Goal: Task Accomplishment & Management: Complete application form

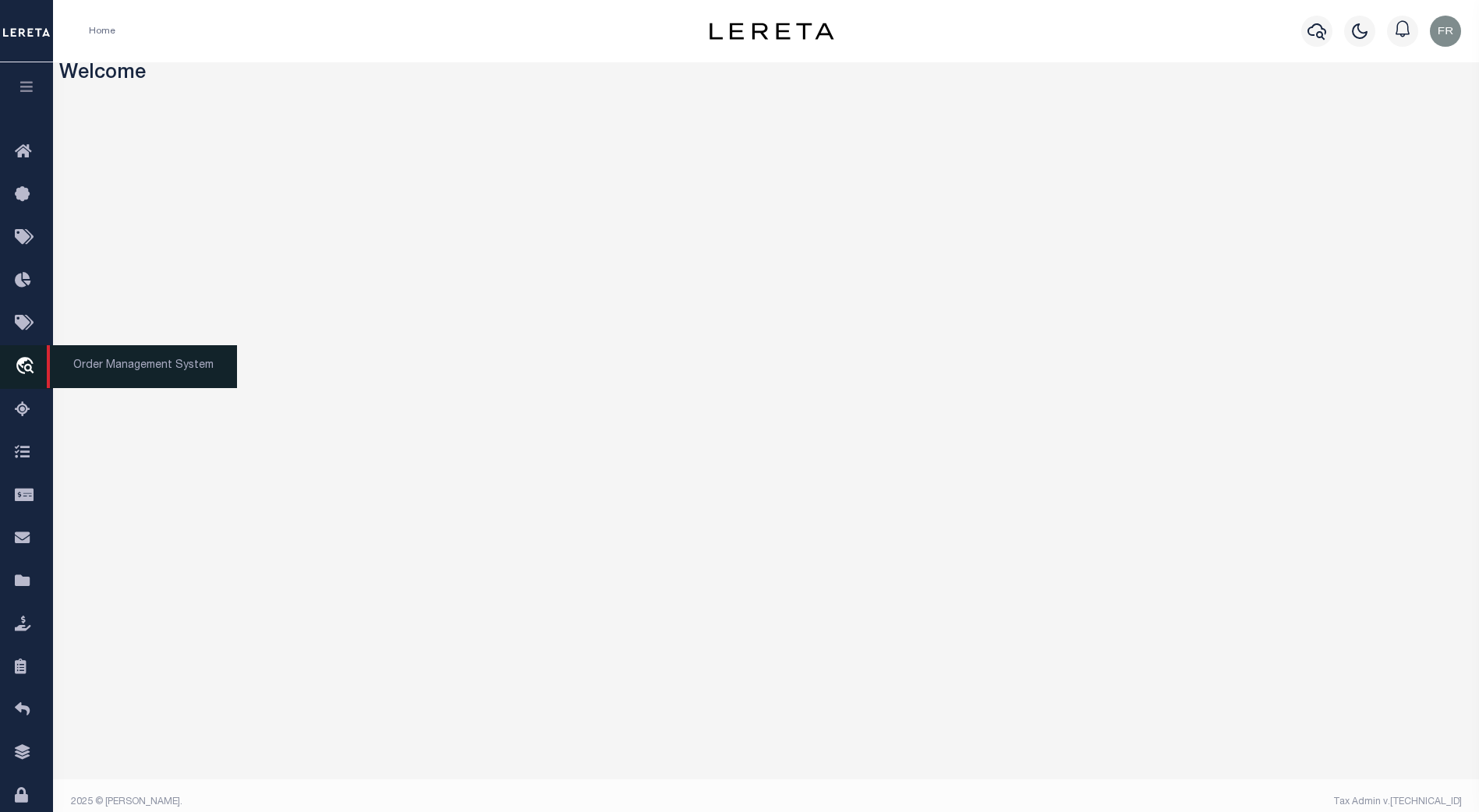
click at [25, 368] on icon "travel_explore" at bounding box center [27, 367] width 25 height 20
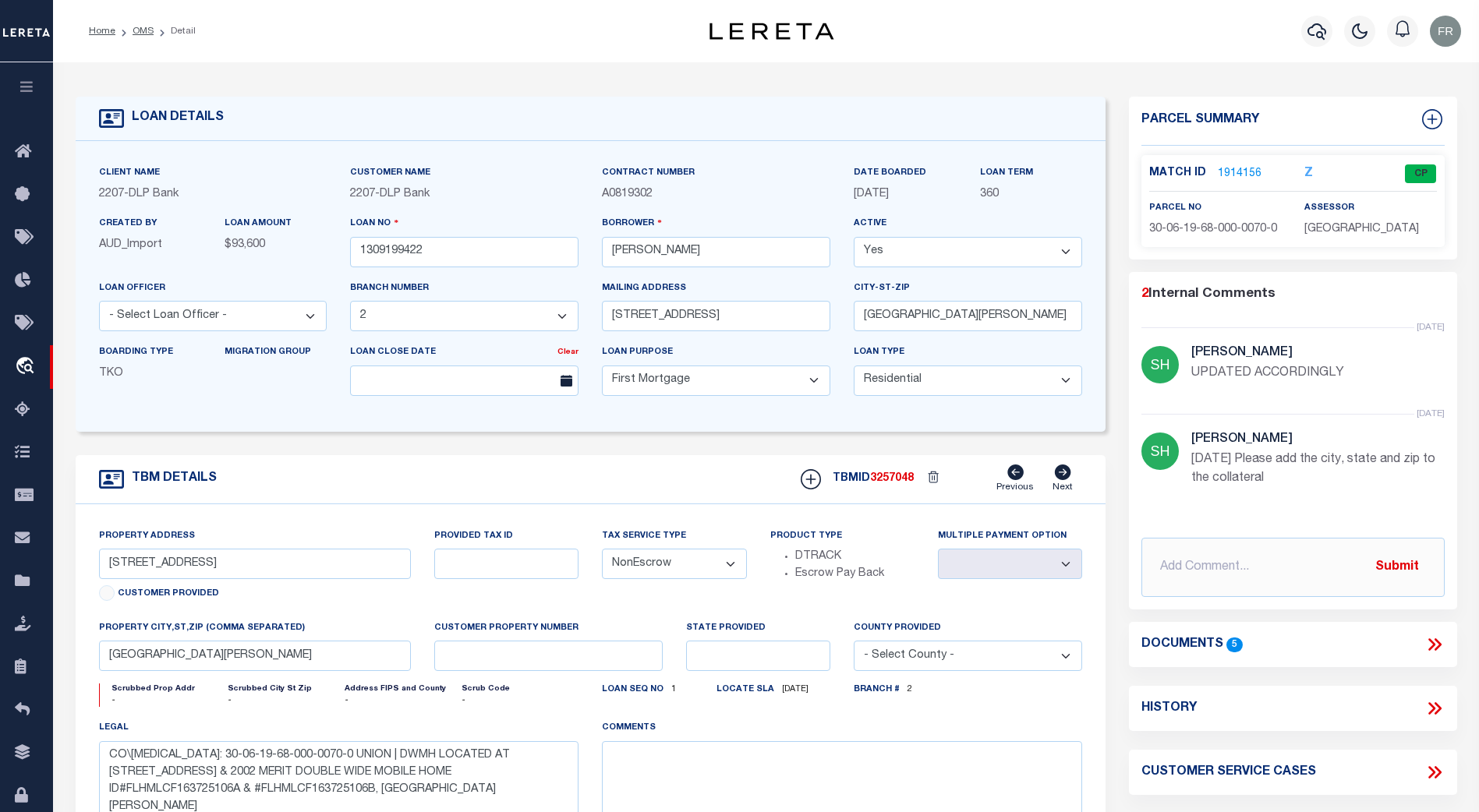
select select "16877"
select select "10"
select select "NonEscrow"
click at [1242, 166] on link "1914156" at bounding box center [1240, 174] width 44 height 17
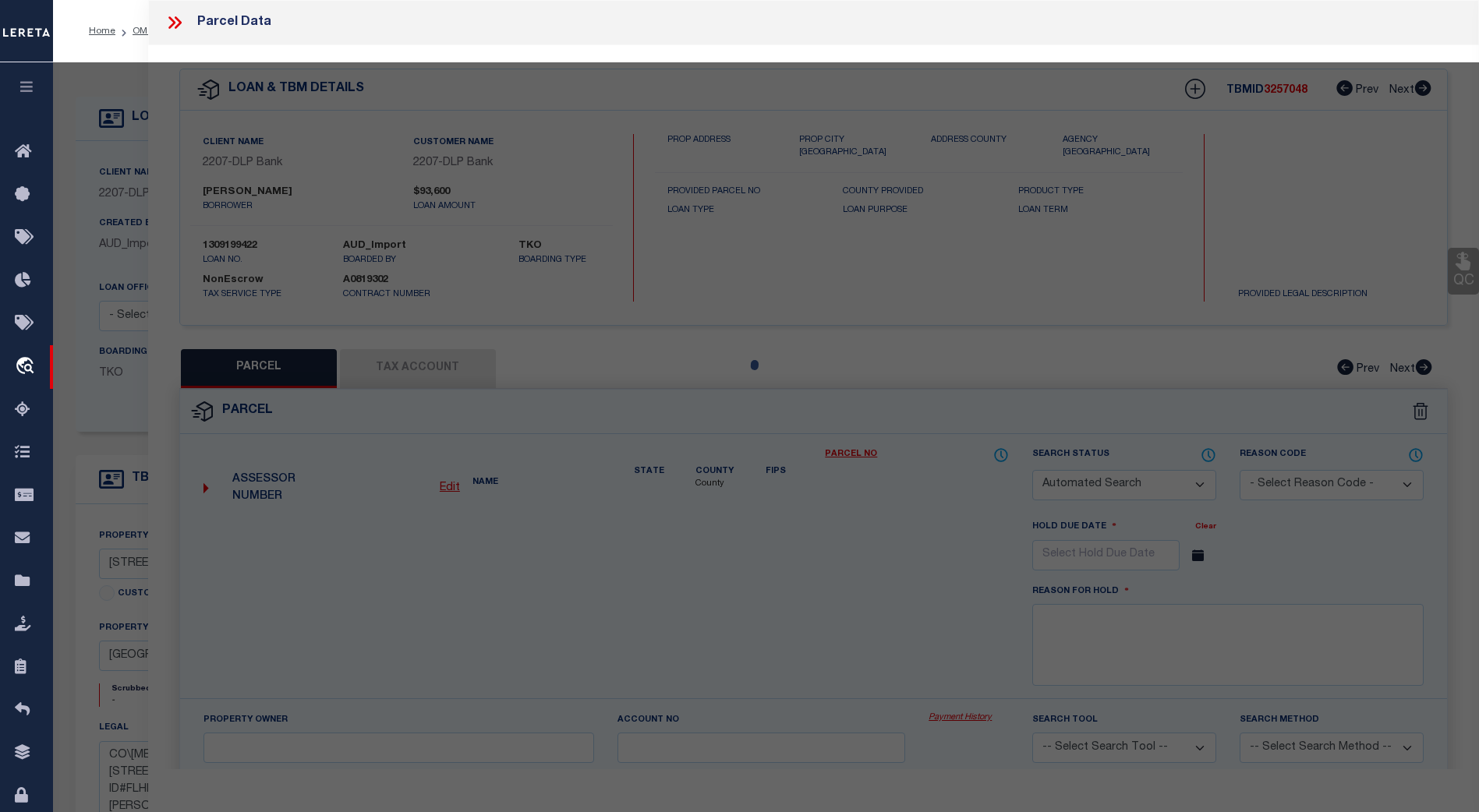
checkbox input "false"
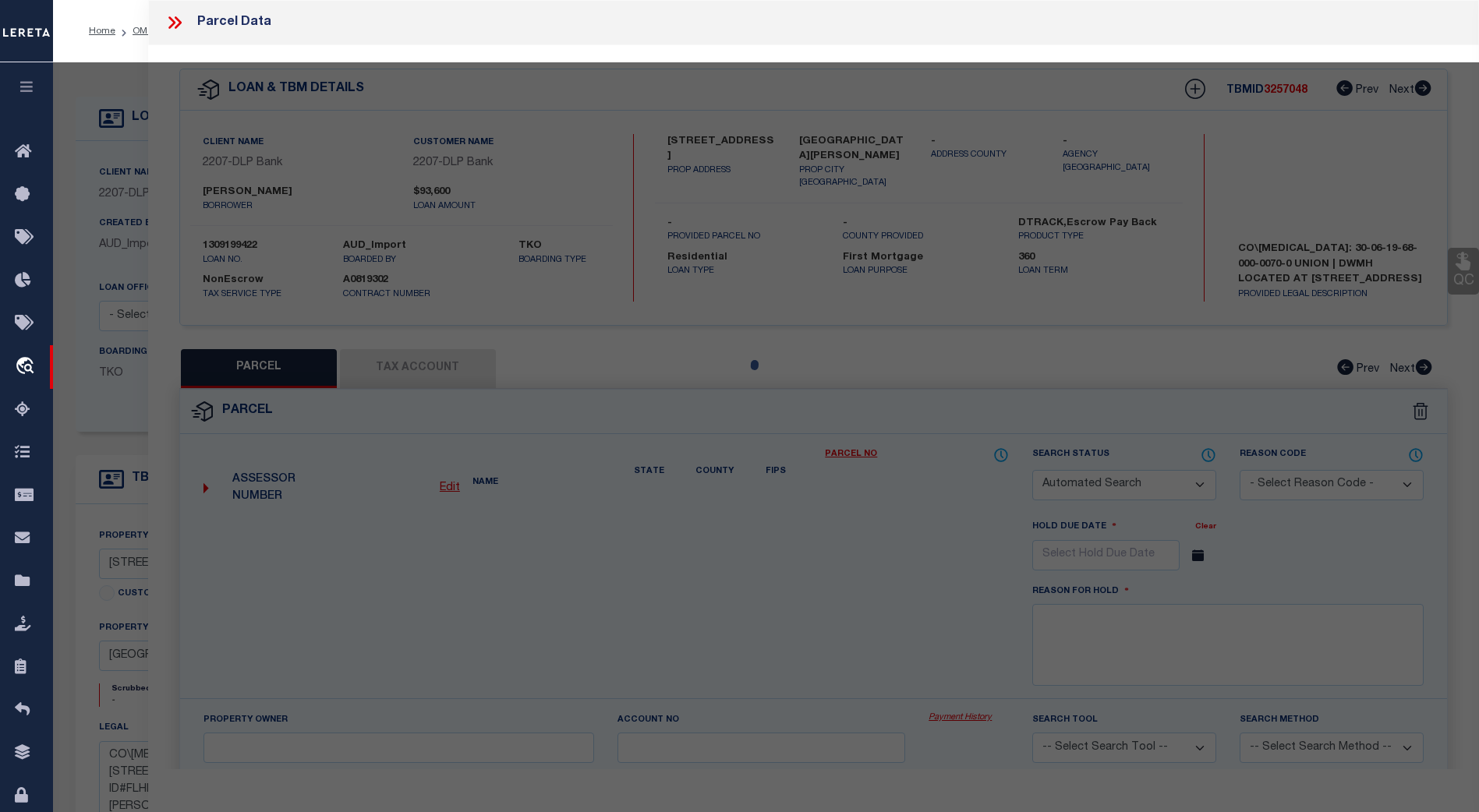
select select "CP"
type input "ENNIS JONNIE W."
select select "EML"
select select "ADD"
type input "4189 SW 100TH PLACE"
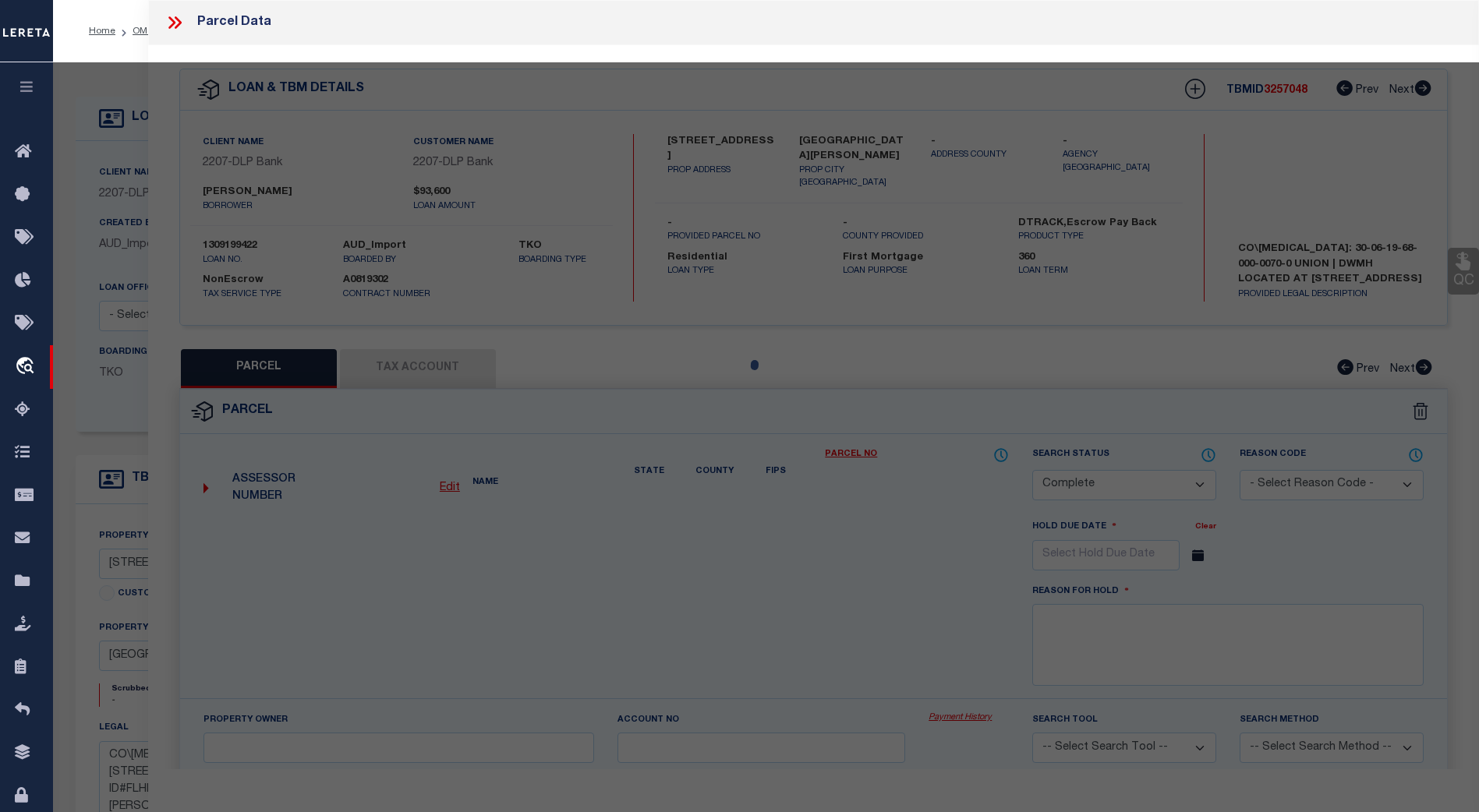
type input "LAKE BUTLER FL 32054"
type textarea "LOT G OF RIVERBEND AS DESC IN ORB 256, P 636 Acres : 5"
type textarea "Tax ID Special Project"
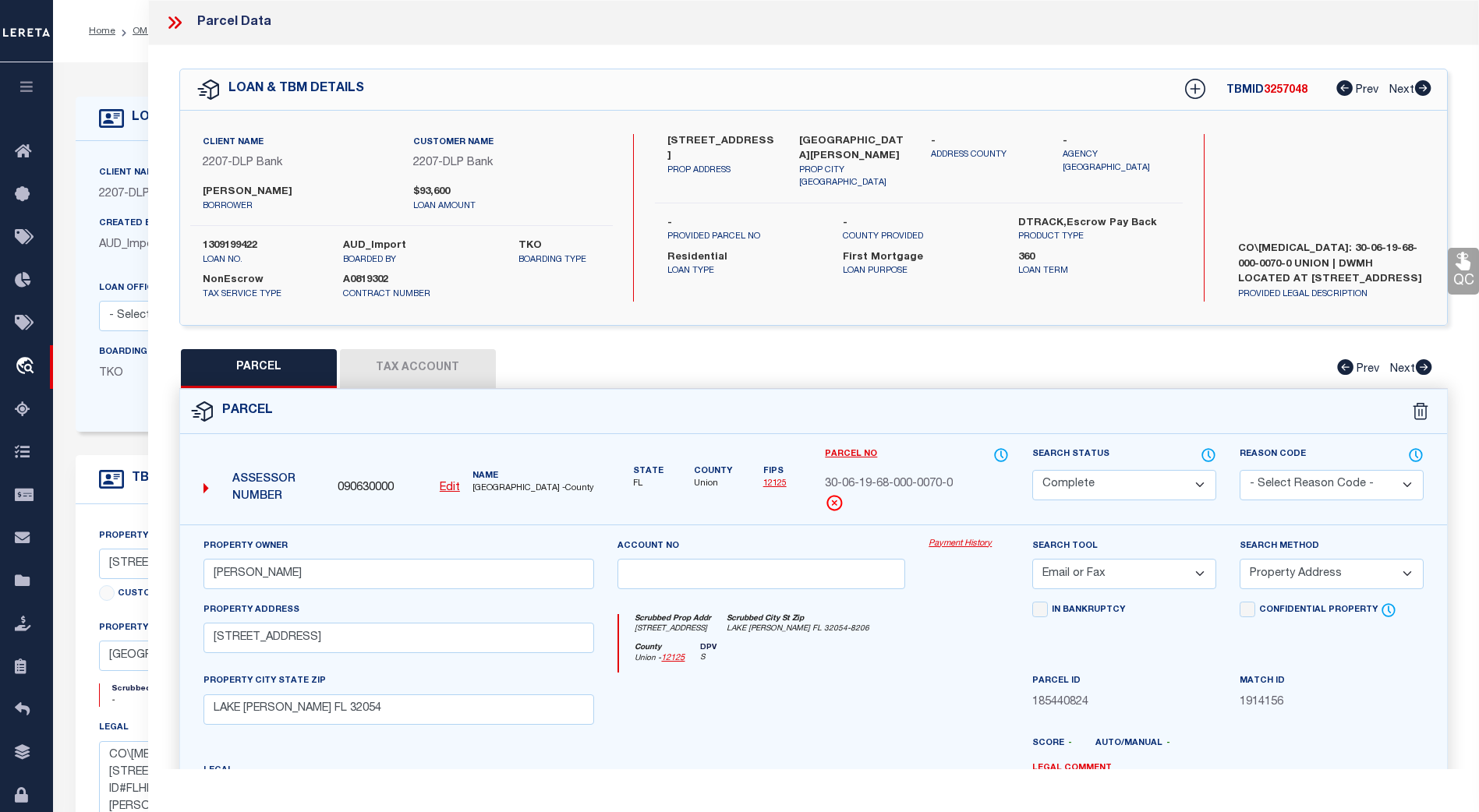
click at [181, 22] on icon at bounding box center [178, 23] width 7 height 13
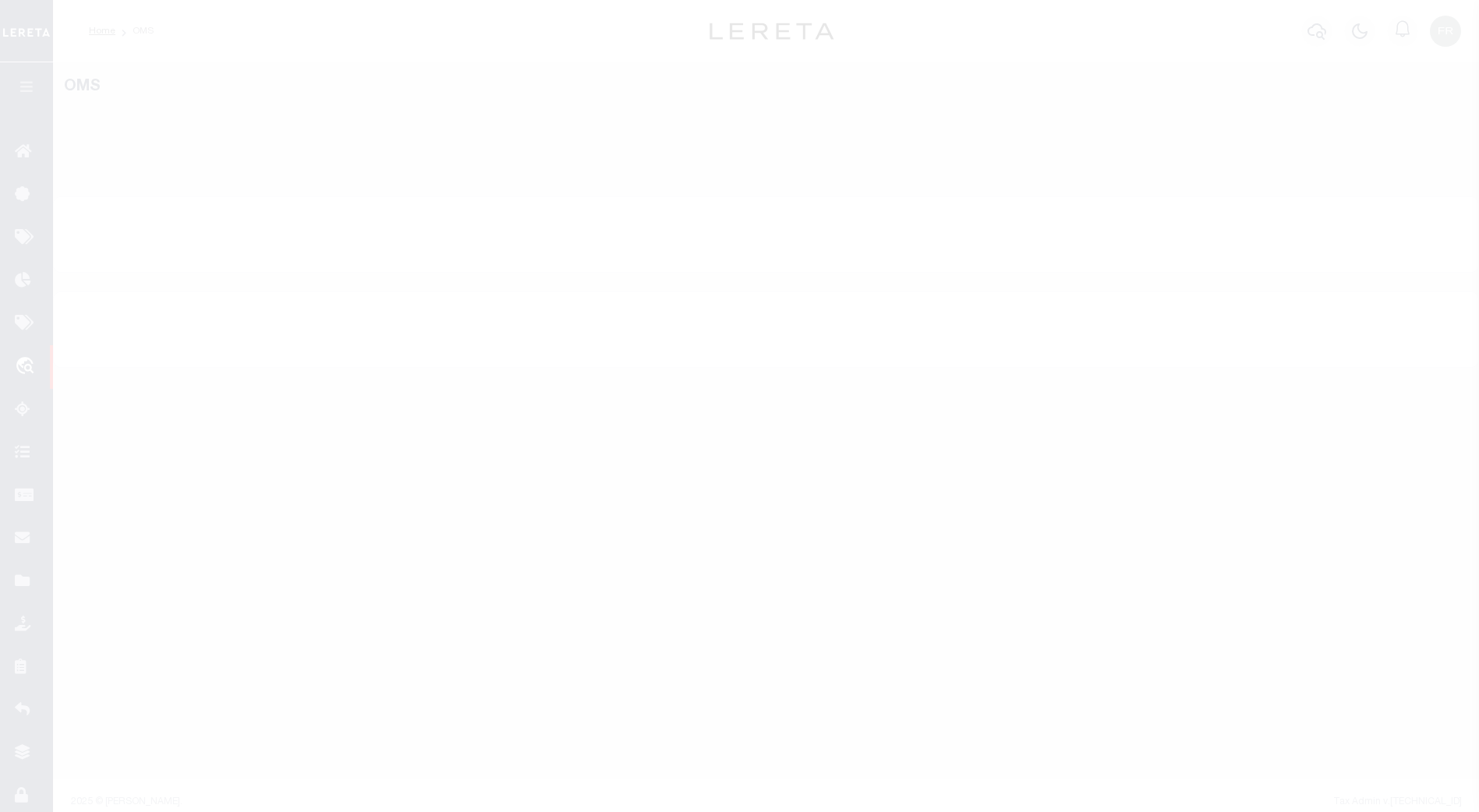
select select "200"
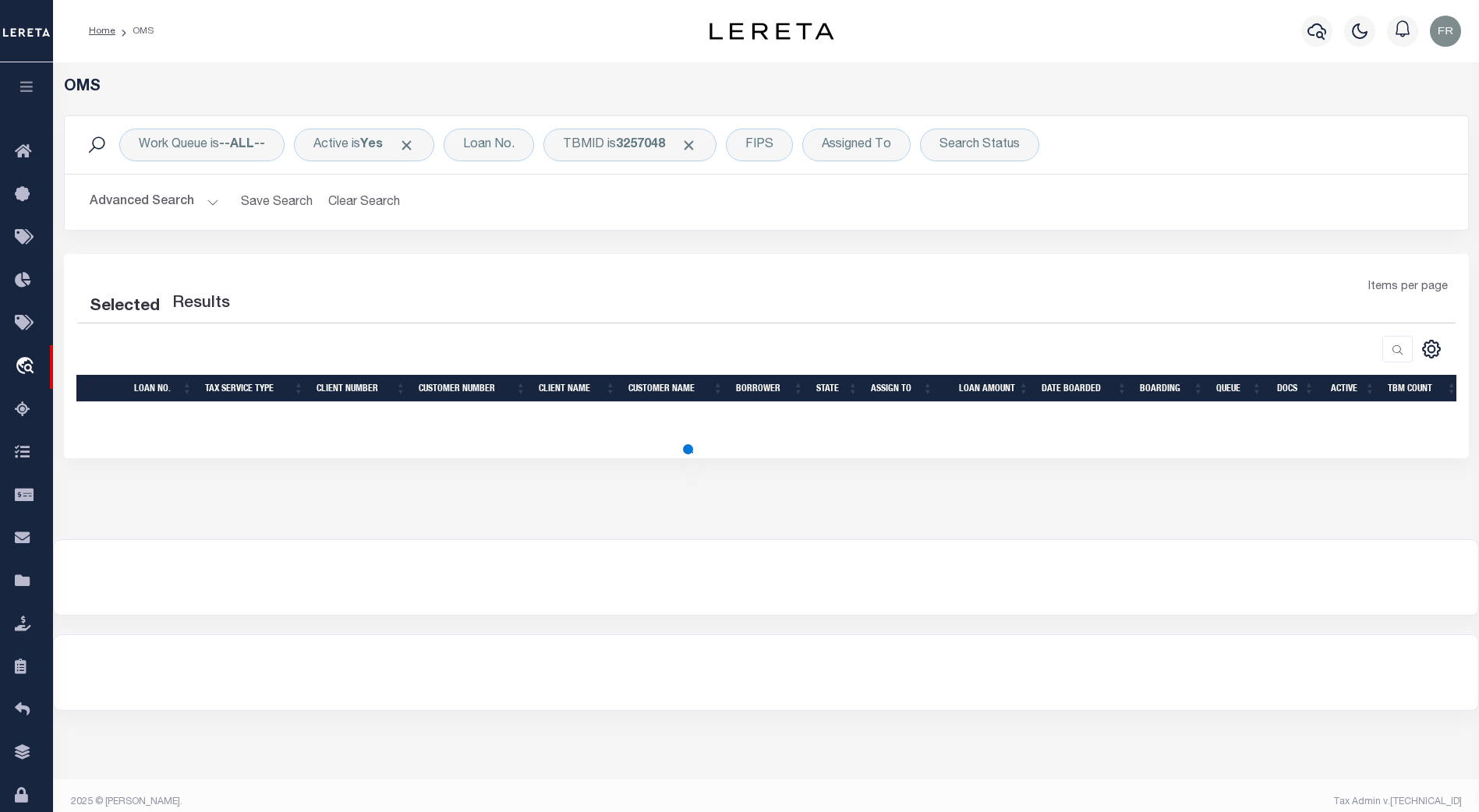
select select "200"
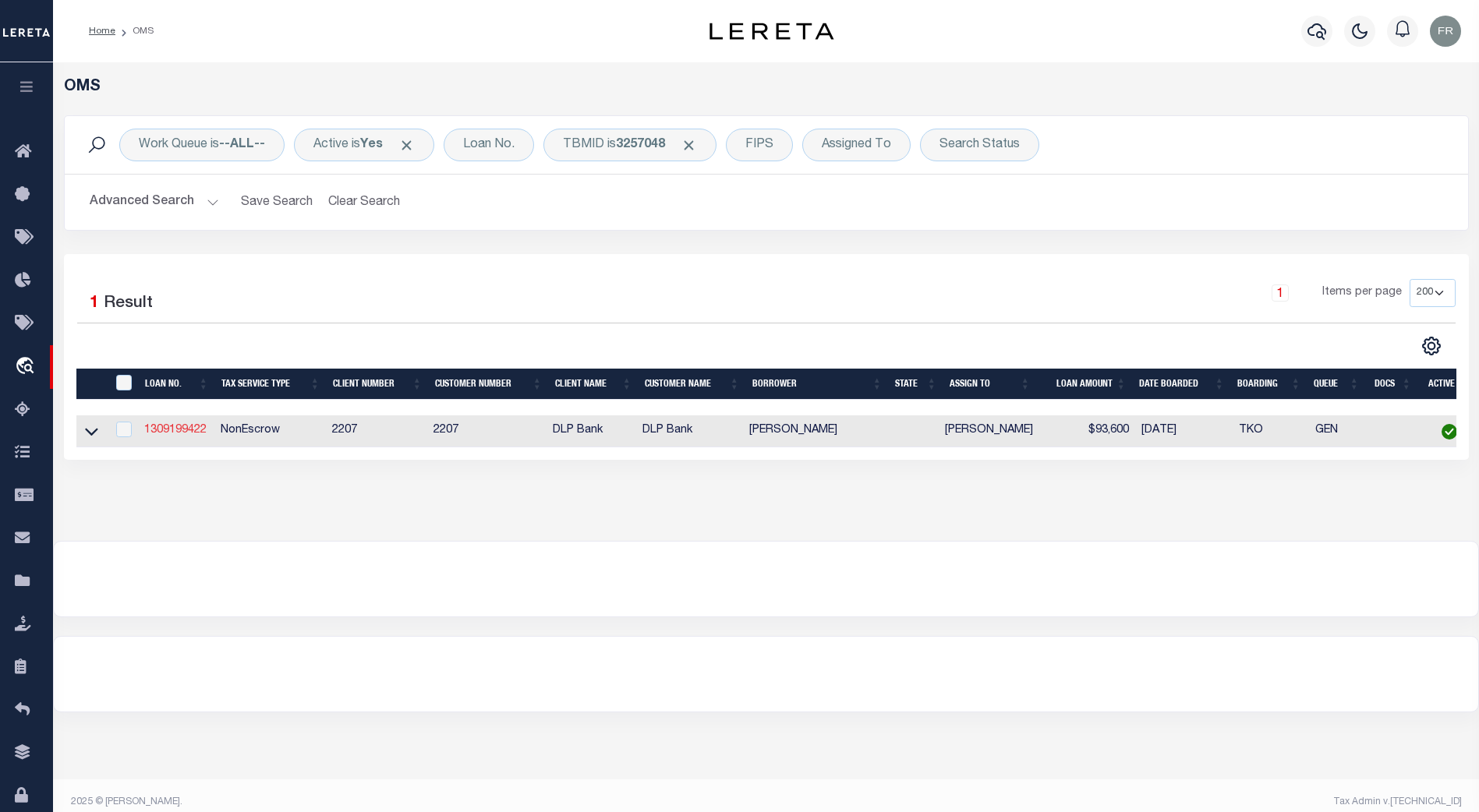
click at [190, 431] on link "1309199422" at bounding box center [175, 429] width 62 height 11
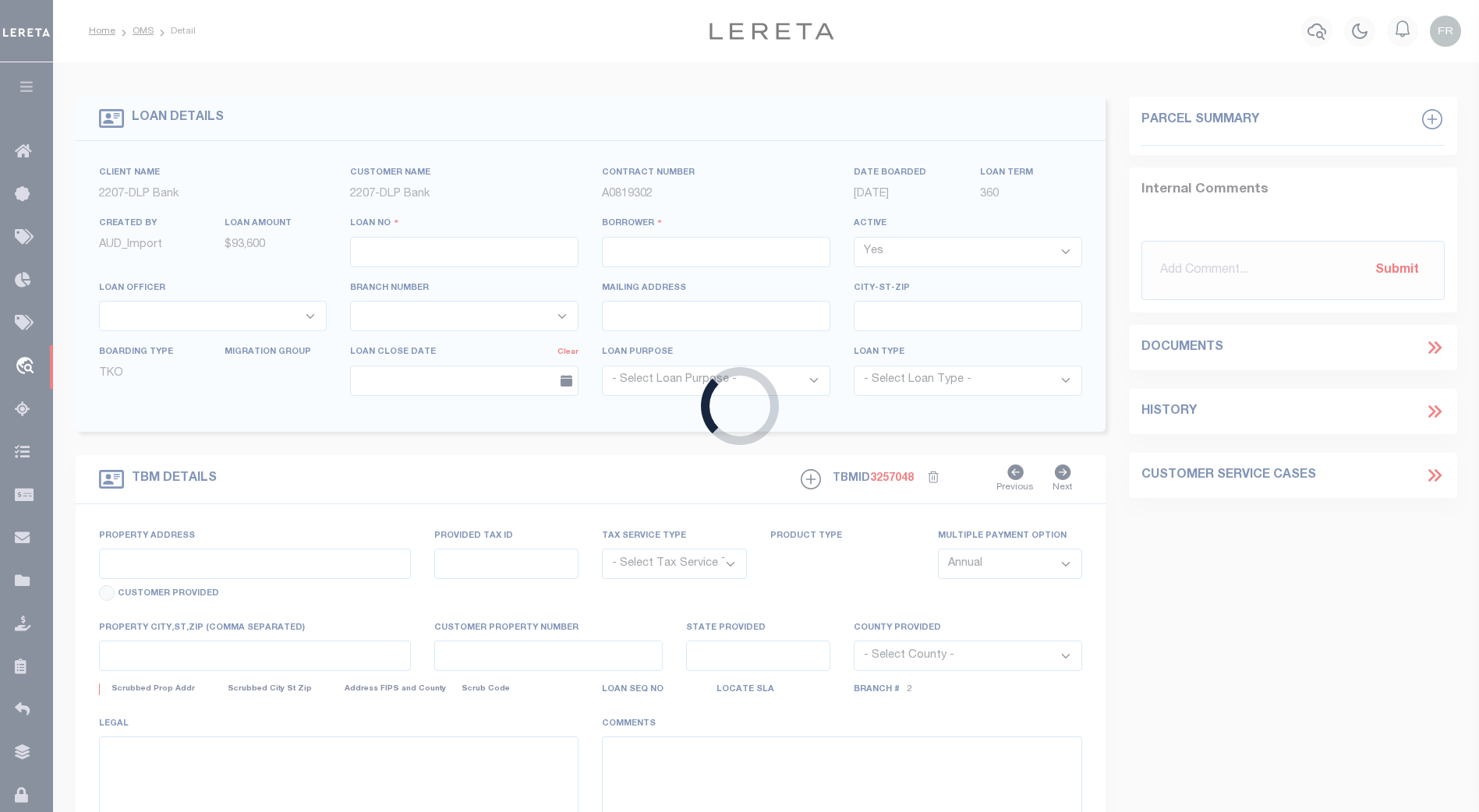
type input "1309199422"
type input "JOHNNIE WAYNE ENNIS"
select select
type input "9623 SW 72nd Street"
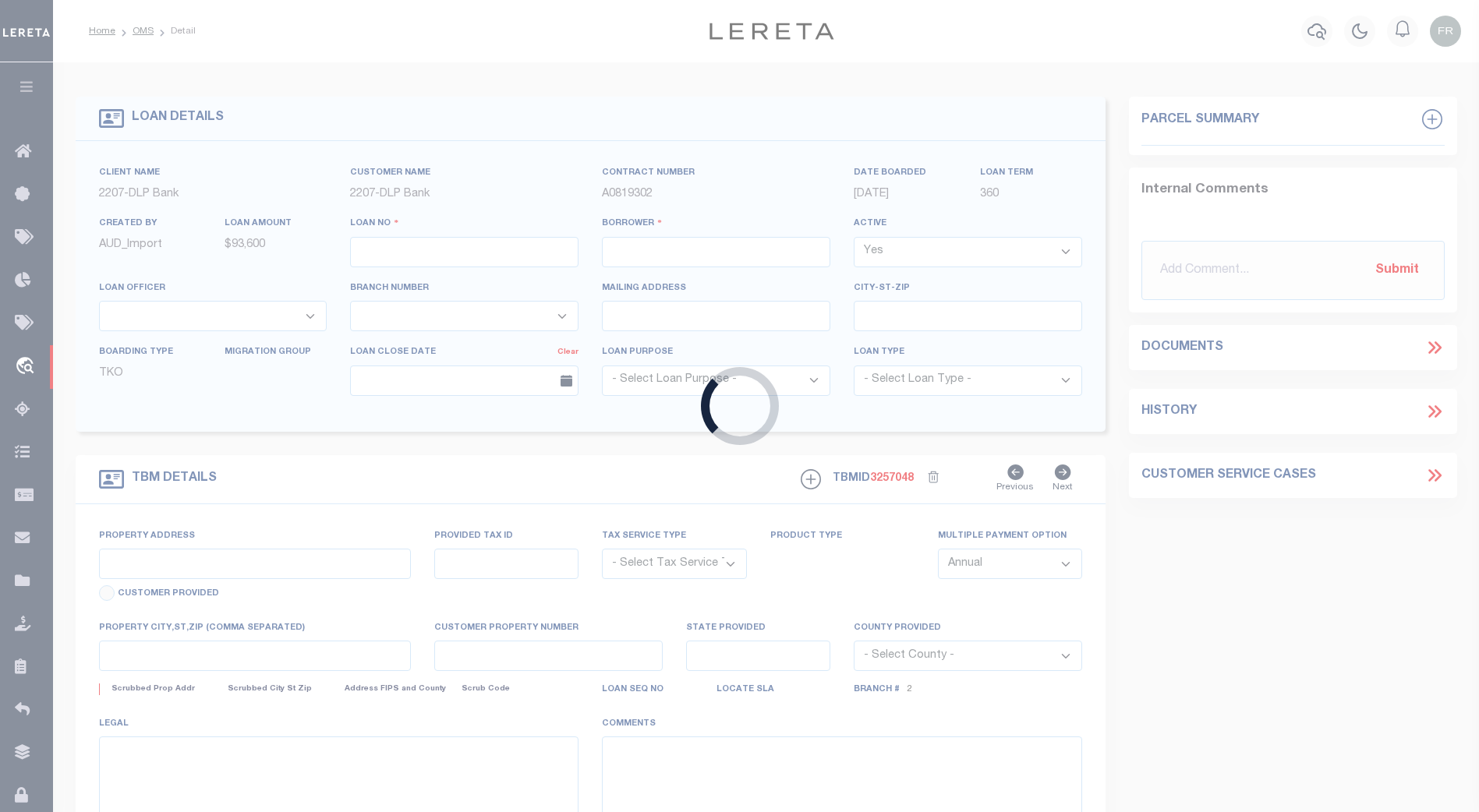
type input "LAKE BUTLER, FL 32054"
select select "10"
select select "NonEscrow"
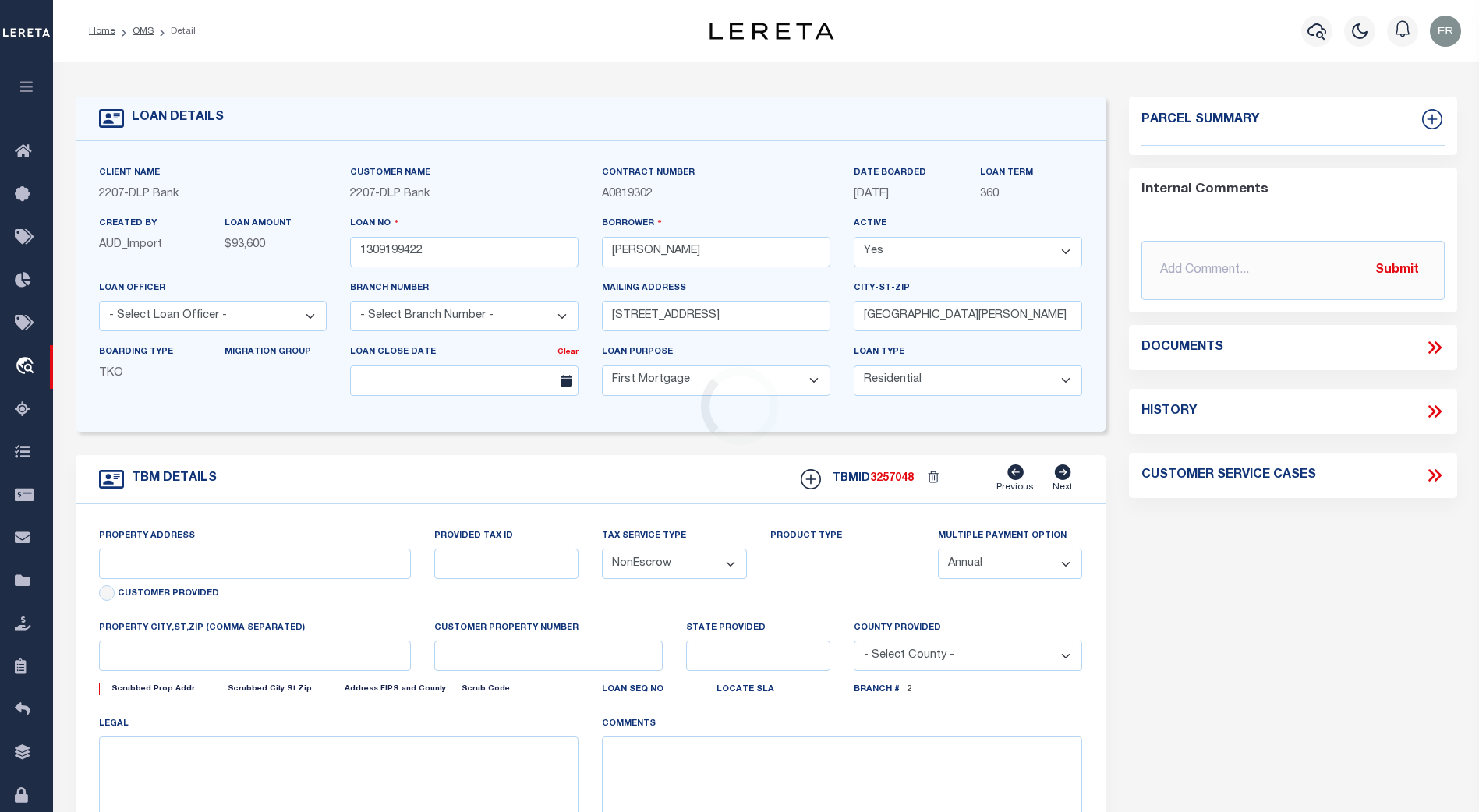
select select "16877"
type input "4189 SW 100TH PLACE"
select select
type input "LAKE BUTLER, FL 32054"
type textarea "CO\TPN: 30-06-19-68-000-0070-0 UNION | DWMH LOCATED AT 4189 SW 100TH PLACE & 20…"
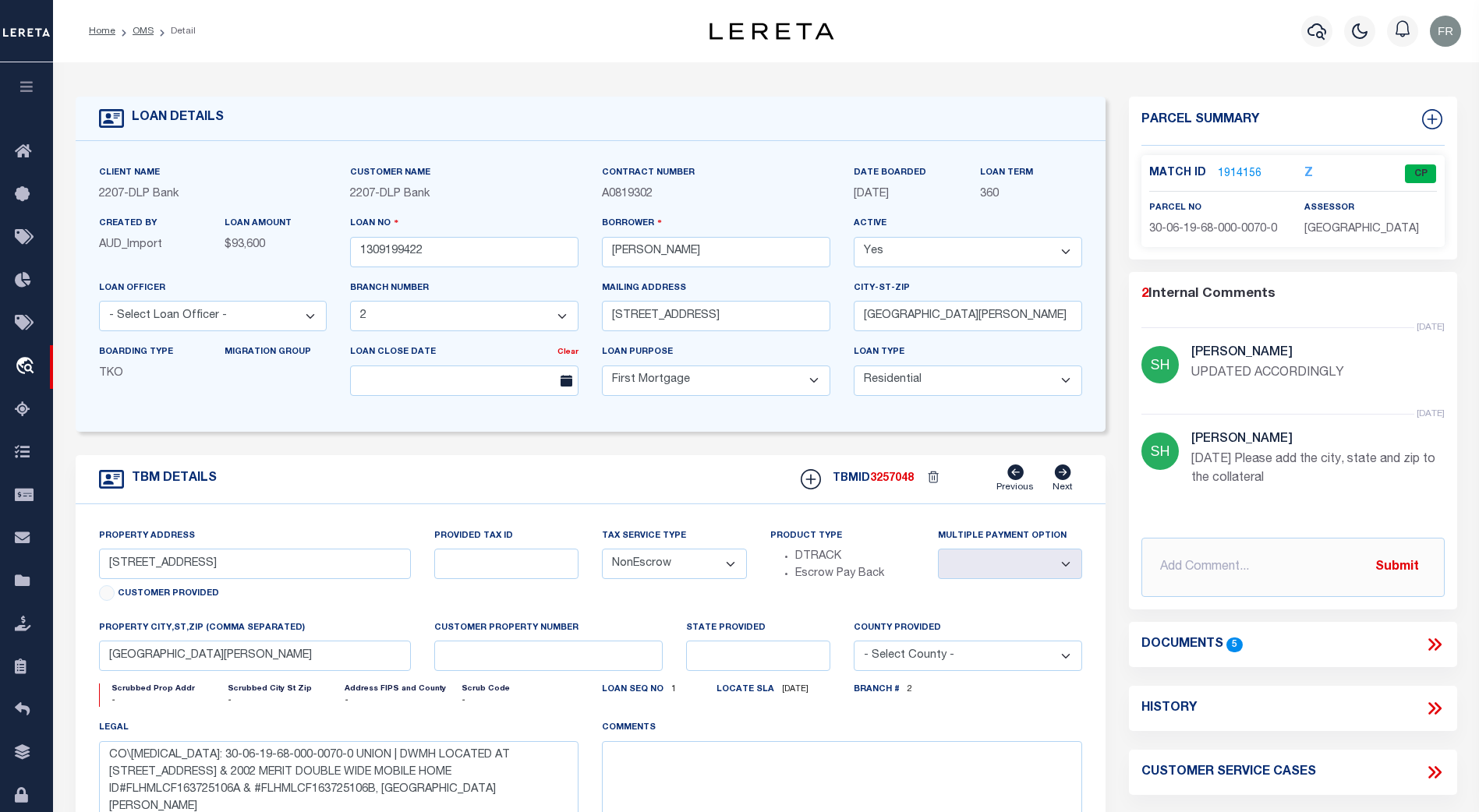
click at [817, 380] on select "- Select Loan Purpose - Church Exempt Construction to Perm Consumer Exempt Farm…" at bounding box center [716, 381] width 228 height 31
click at [524, 447] on form "LOAN DETAILS Client Name 2207 - DLP Bank 2207" at bounding box center [590, 522] width 1031 height 852
click at [1231, 180] on div "Match ID 1914156 Z CP" at bounding box center [1294, 174] width 311 height 19
click at [1237, 170] on link "1914156" at bounding box center [1240, 174] width 44 height 17
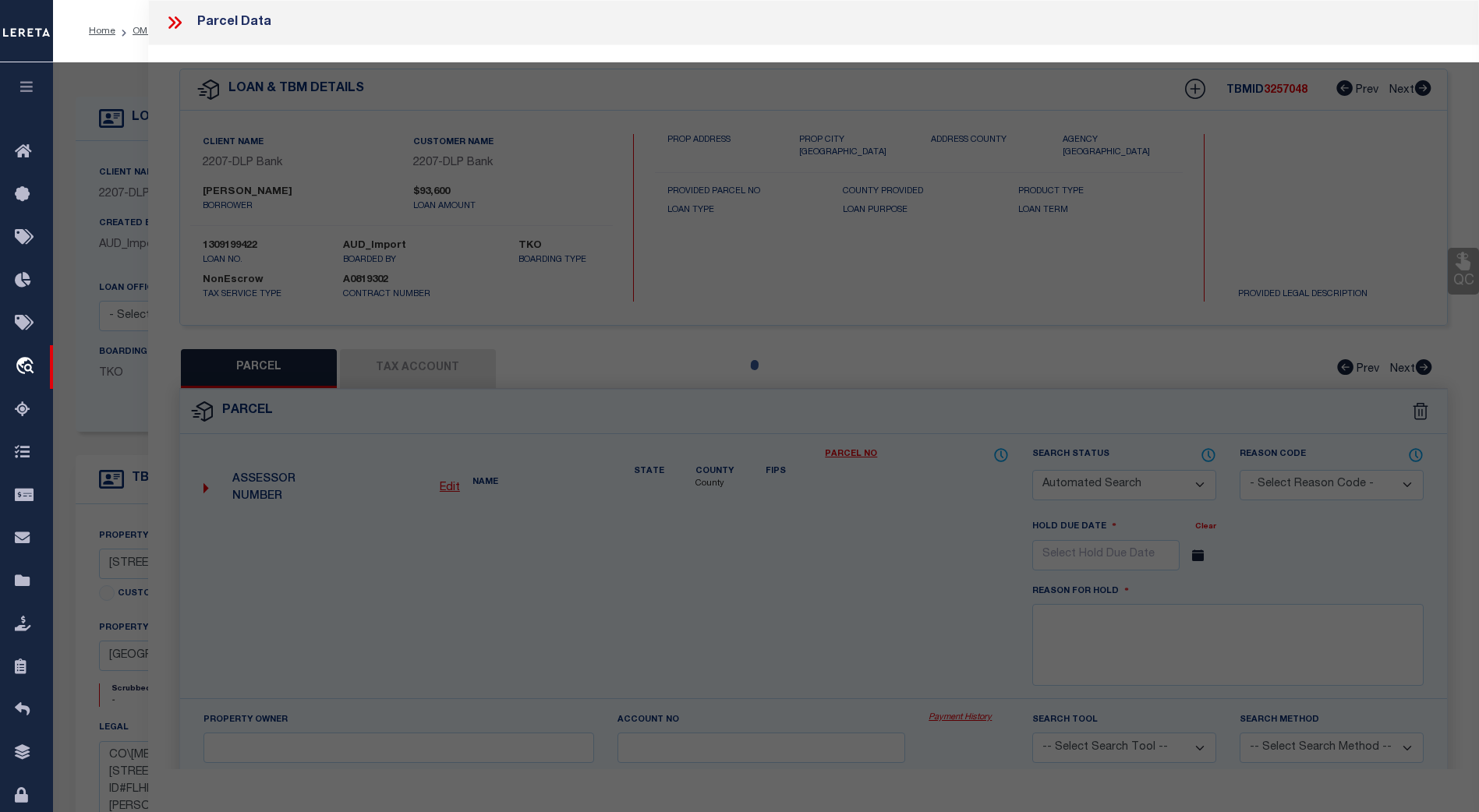
checkbox input "false"
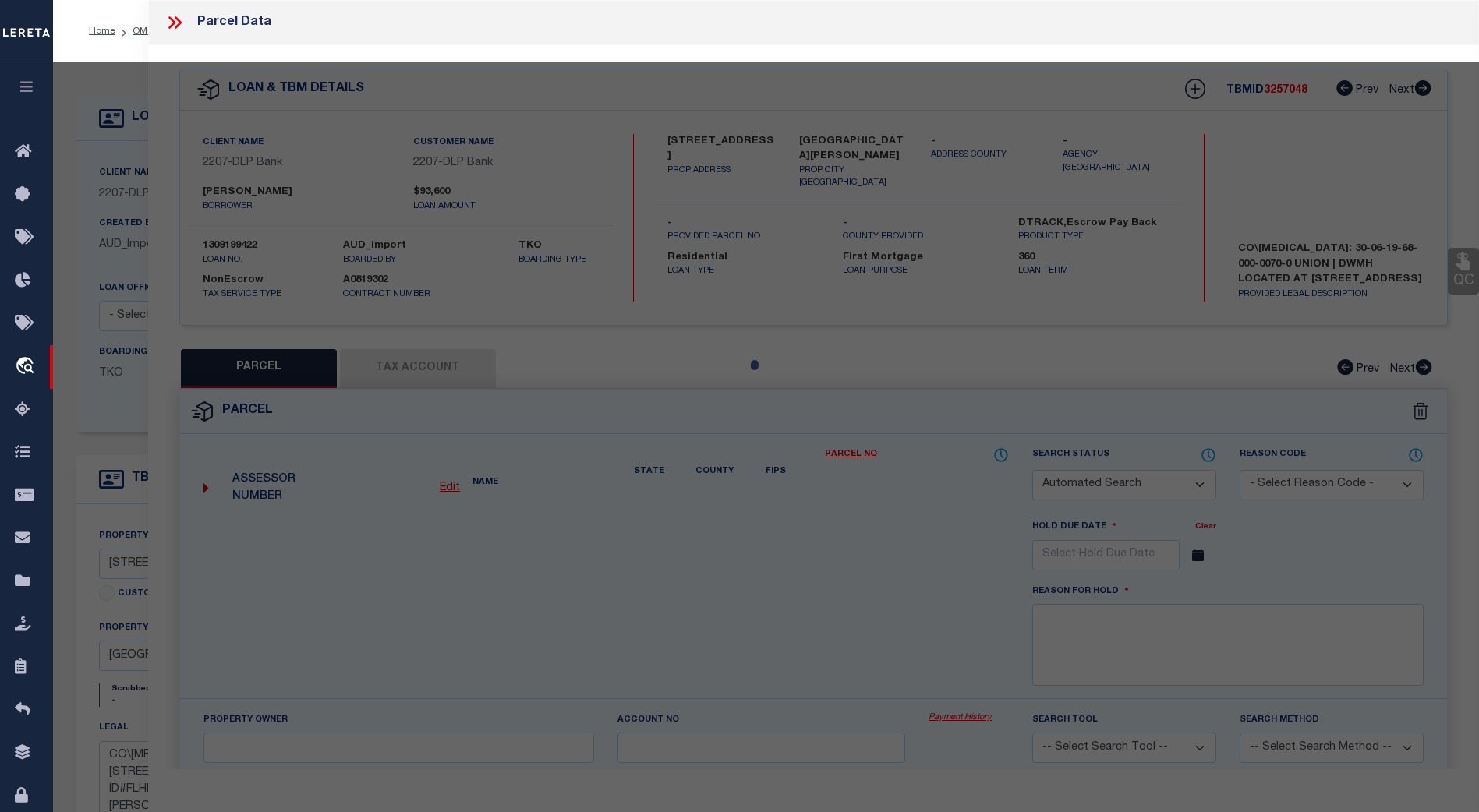
select select "CP"
type input "ENNIS JONNIE W."
select select "EML"
select select "ADD"
type input "4189 SW 100TH PLACE"
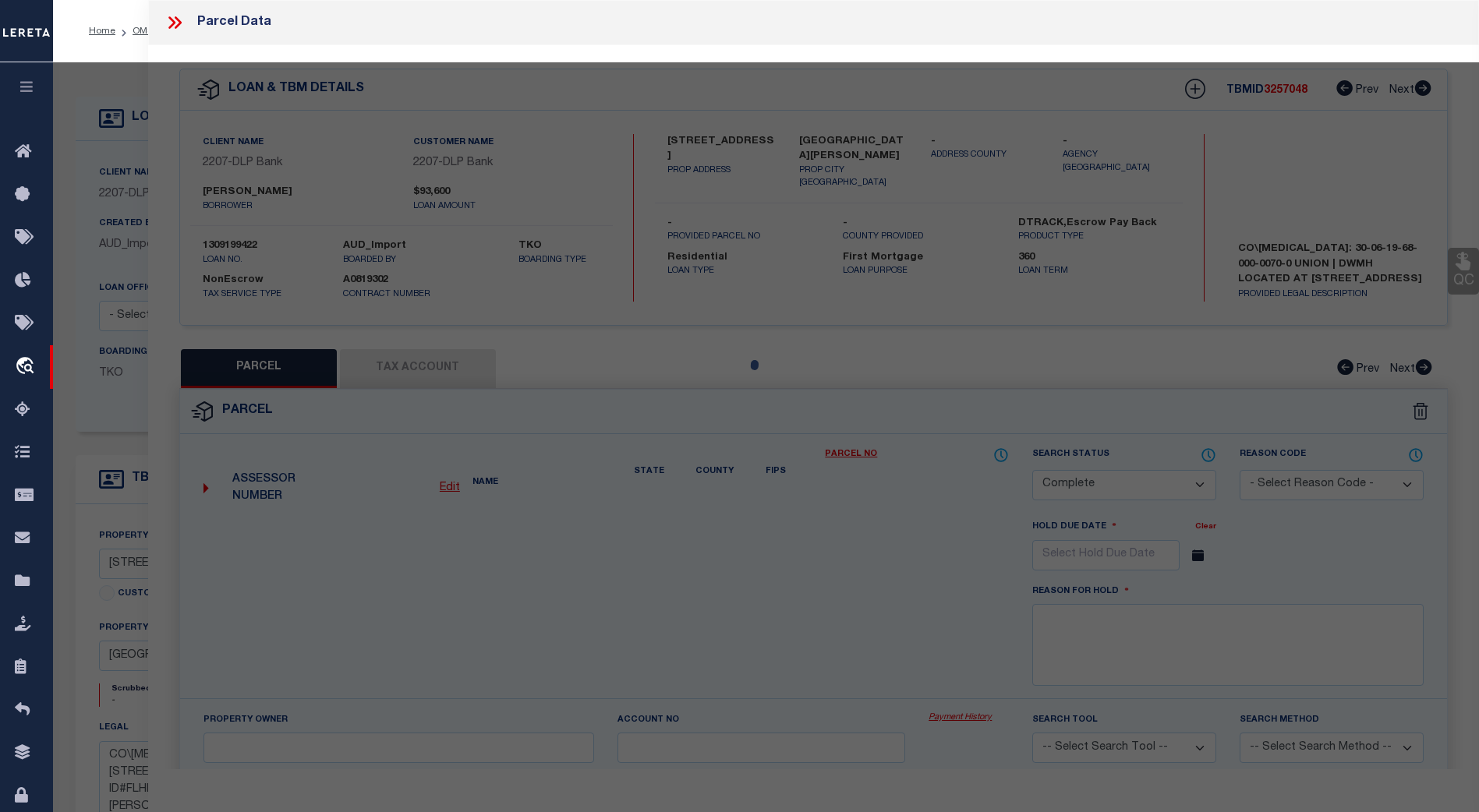
type input "LAKE BUTLER FL 32054"
type textarea "LOT G OF RIVERBEND AS DESC IN ORB 256, P 636 Acres : 5"
type textarea "Tax ID Special Project"
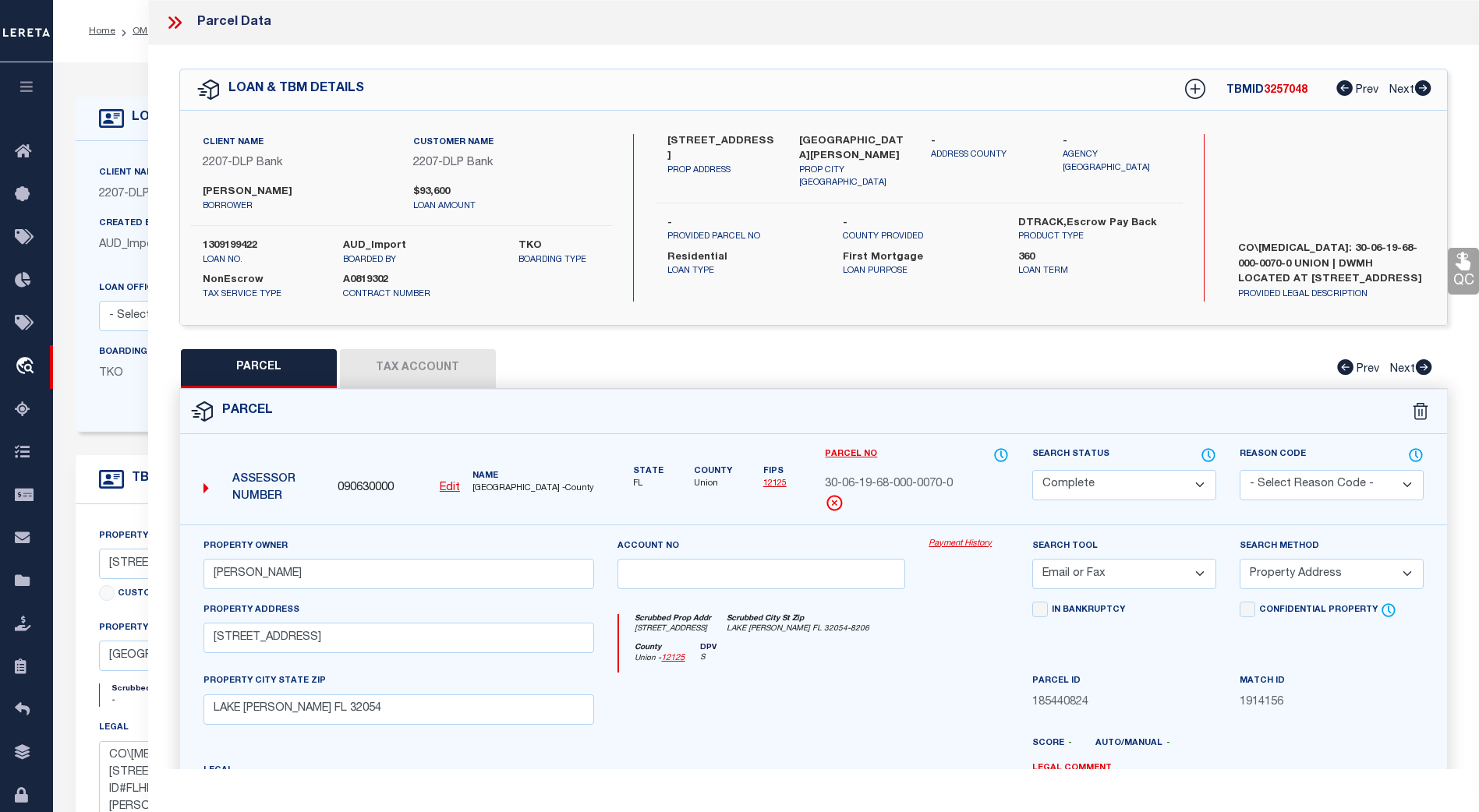
click at [436, 366] on button "Tax Account" at bounding box center [418, 368] width 156 height 39
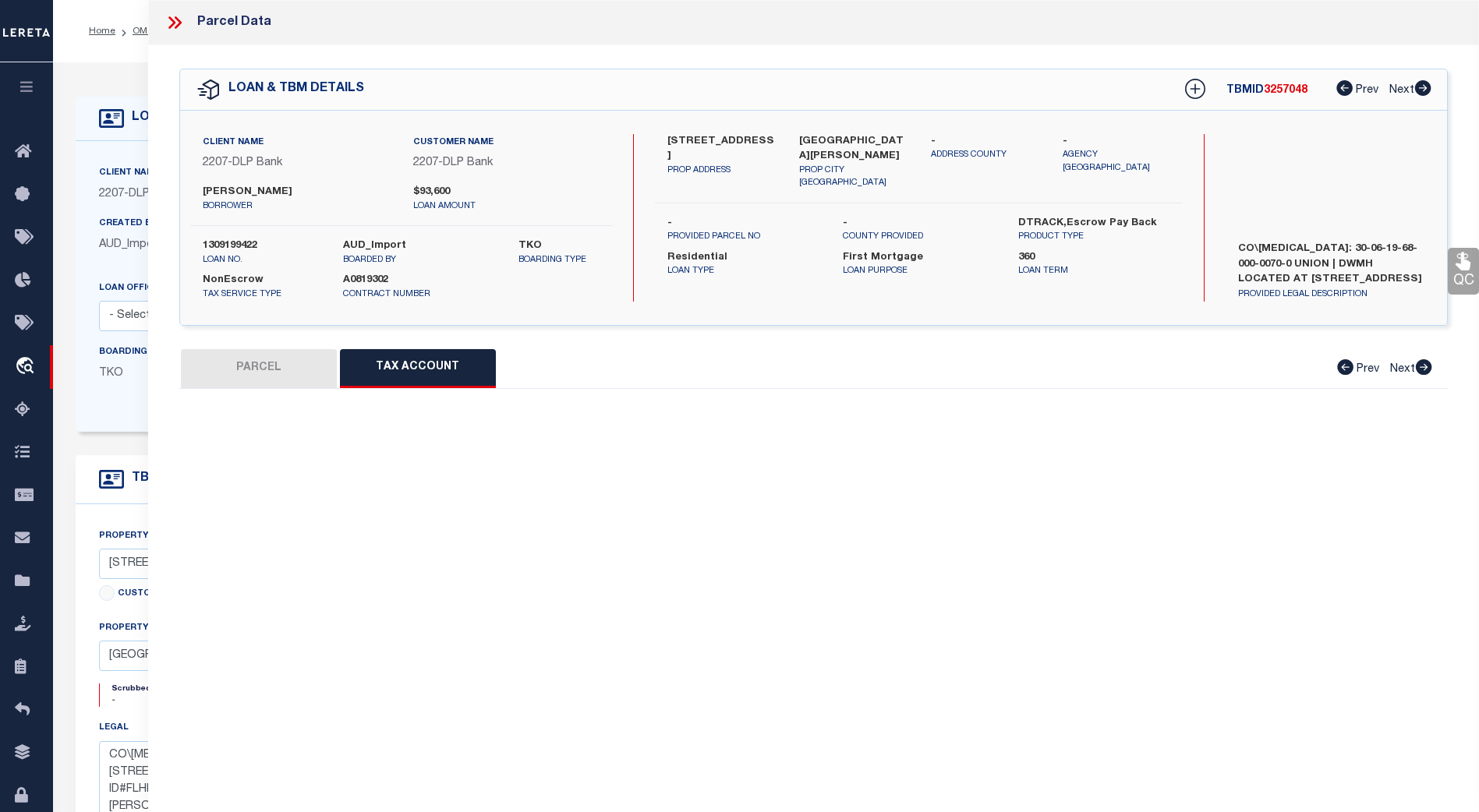
select select "100"
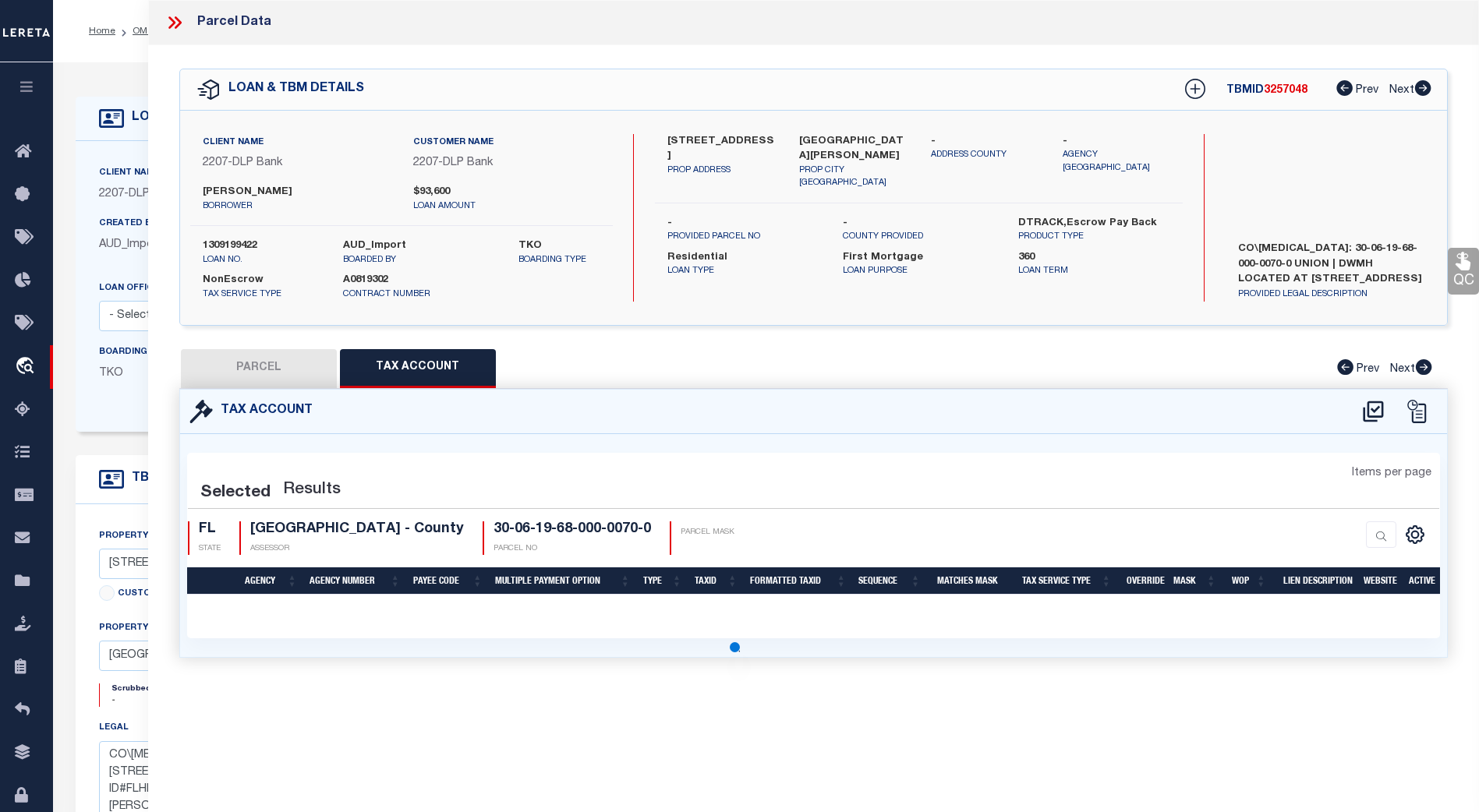
select select "100"
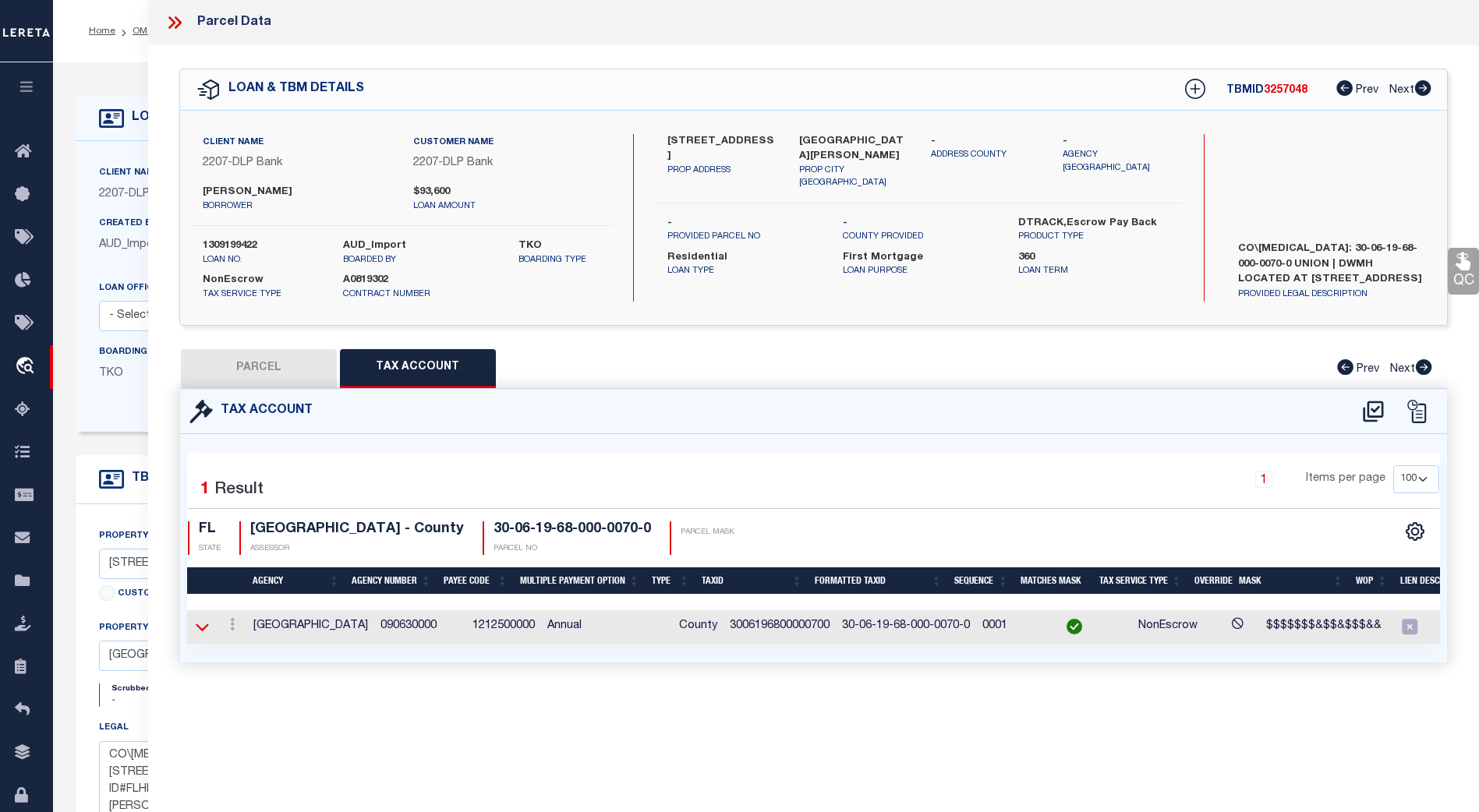
click at [197, 621] on icon at bounding box center [201, 627] width 13 height 17
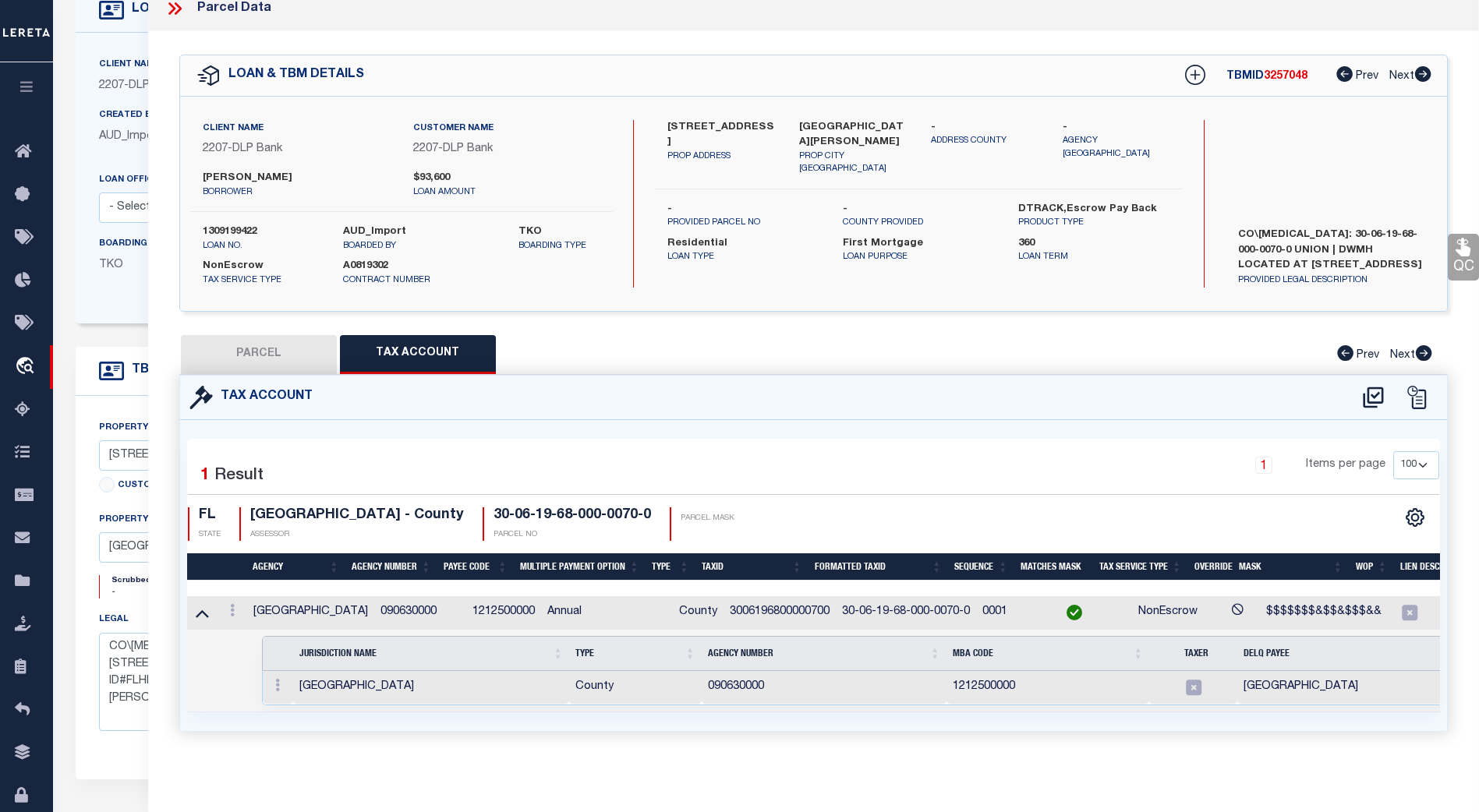
scroll to position [109, 0]
click at [233, 604] on icon at bounding box center [232, 610] width 5 height 13
click at [173, 3] on icon at bounding box center [175, 8] width 20 height 20
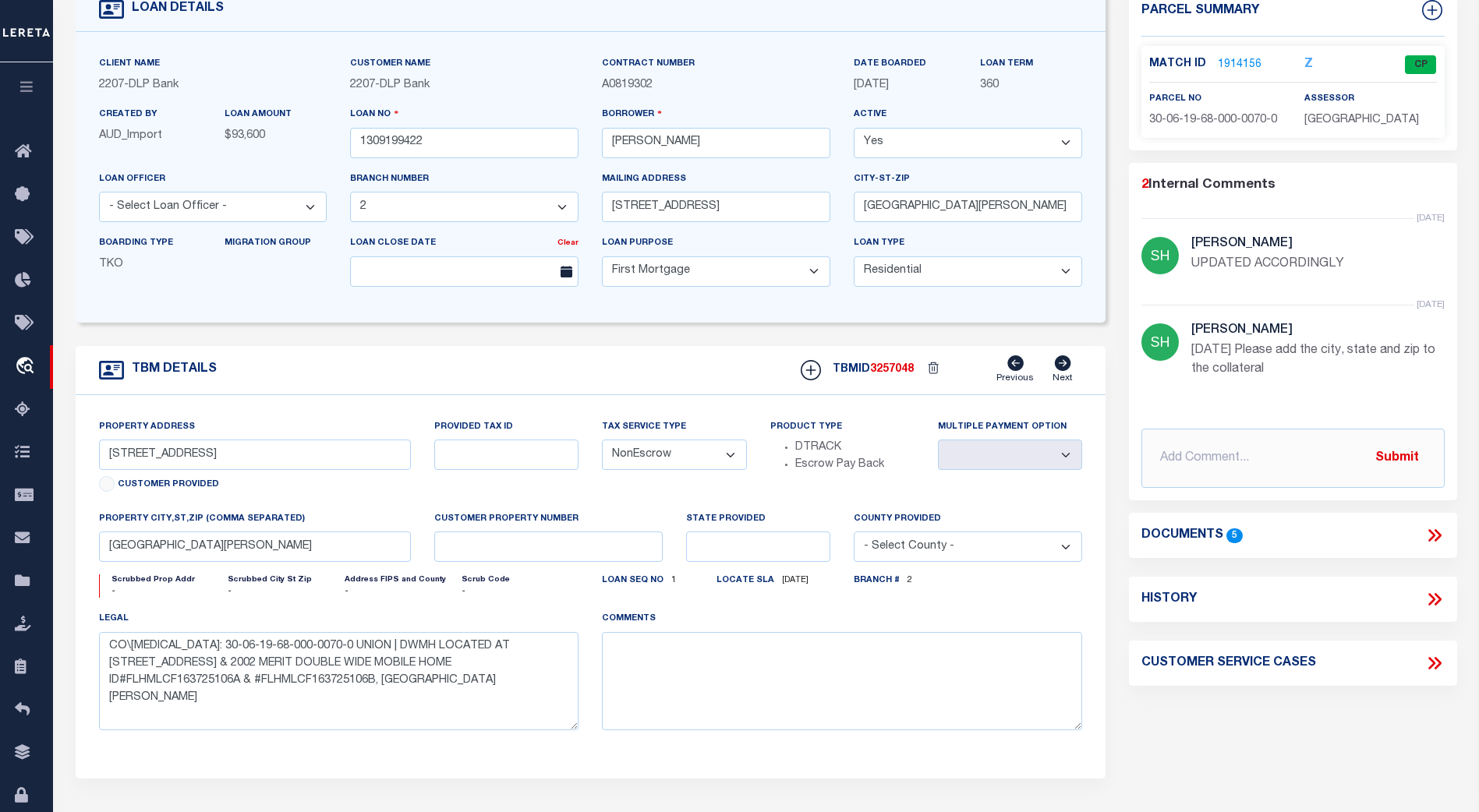
scroll to position [0, 0]
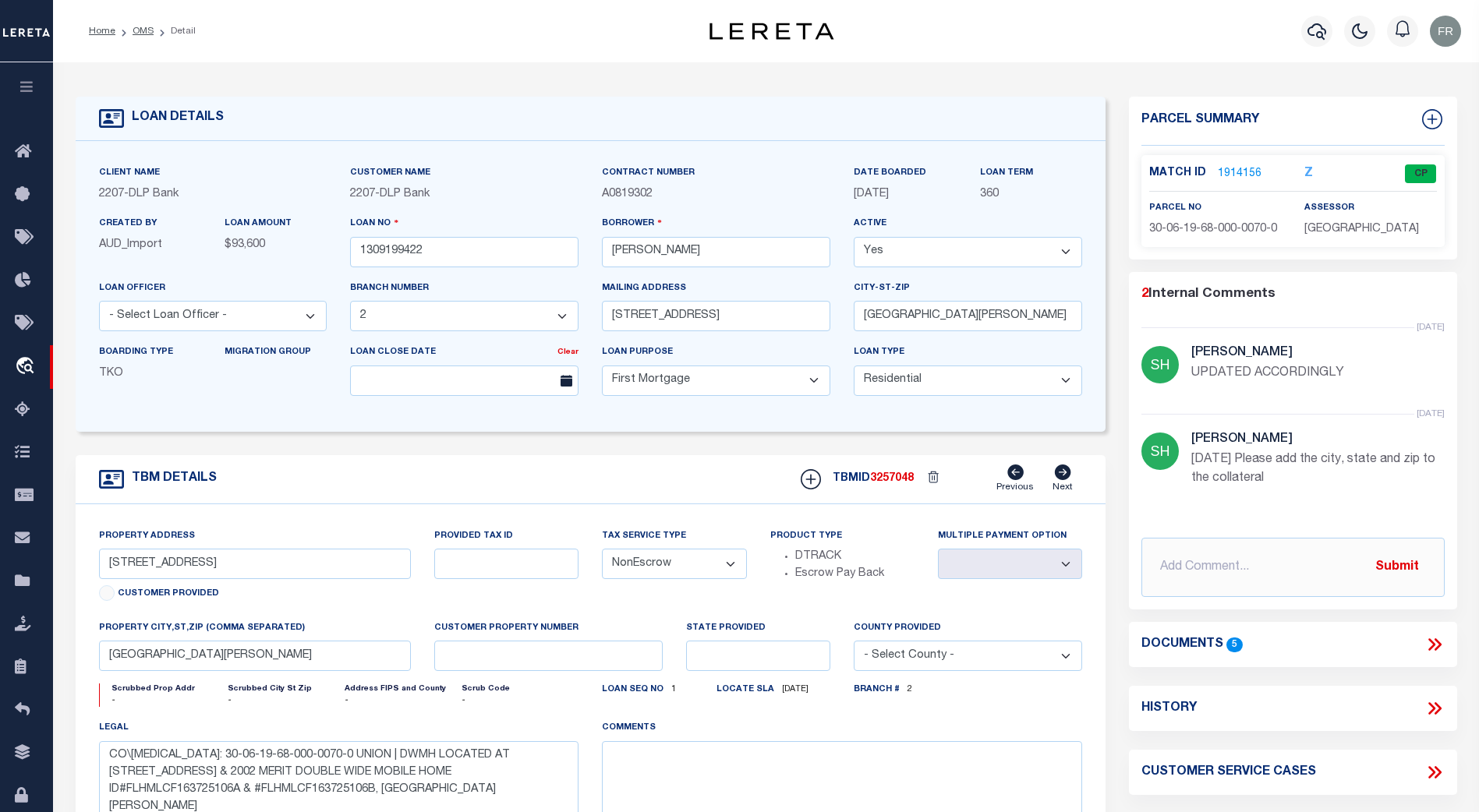
click at [1236, 173] on link "1914156" at bounding box center [1240, 174] width 44 height 17
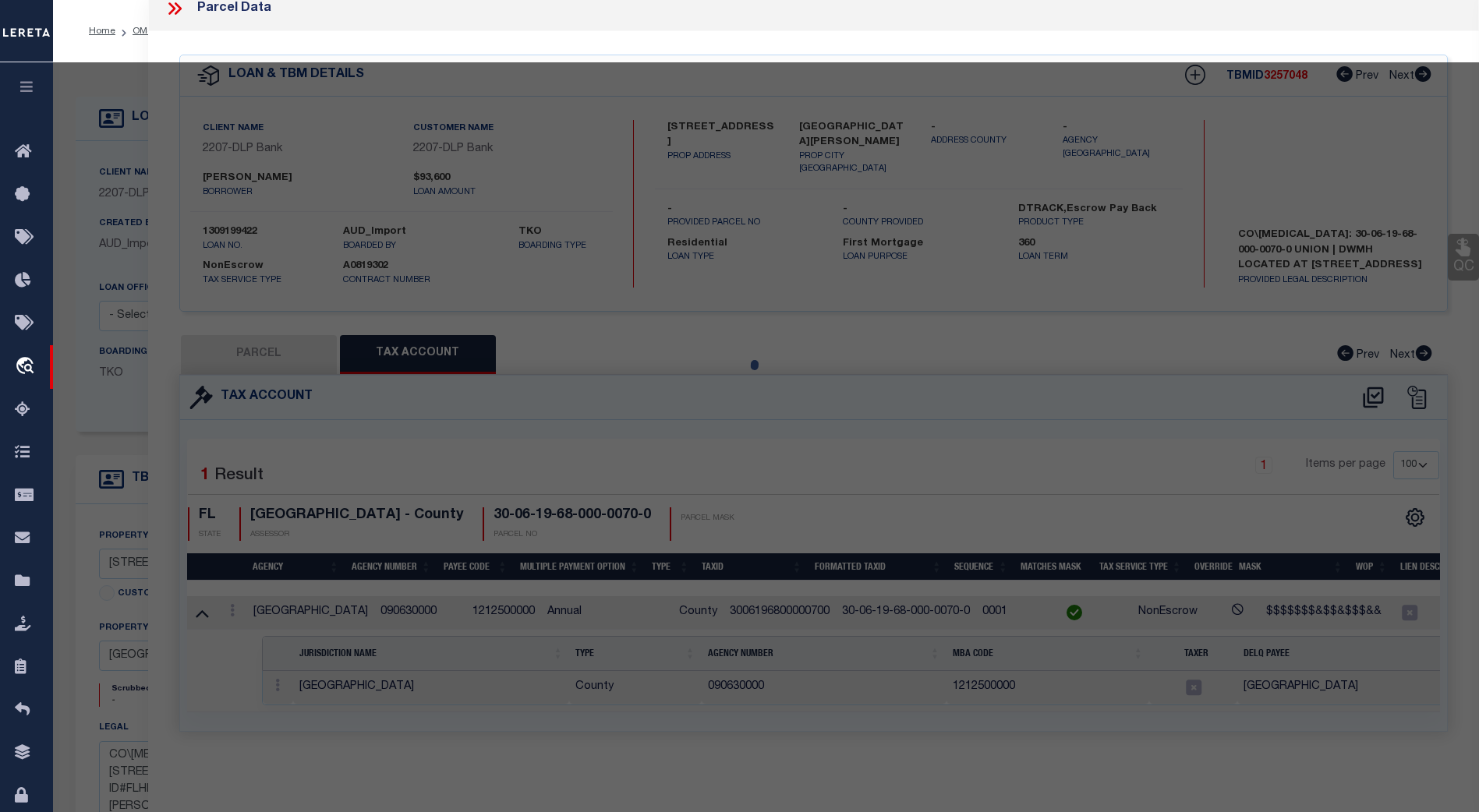
select select "AS"
select select
checkbox input "false"
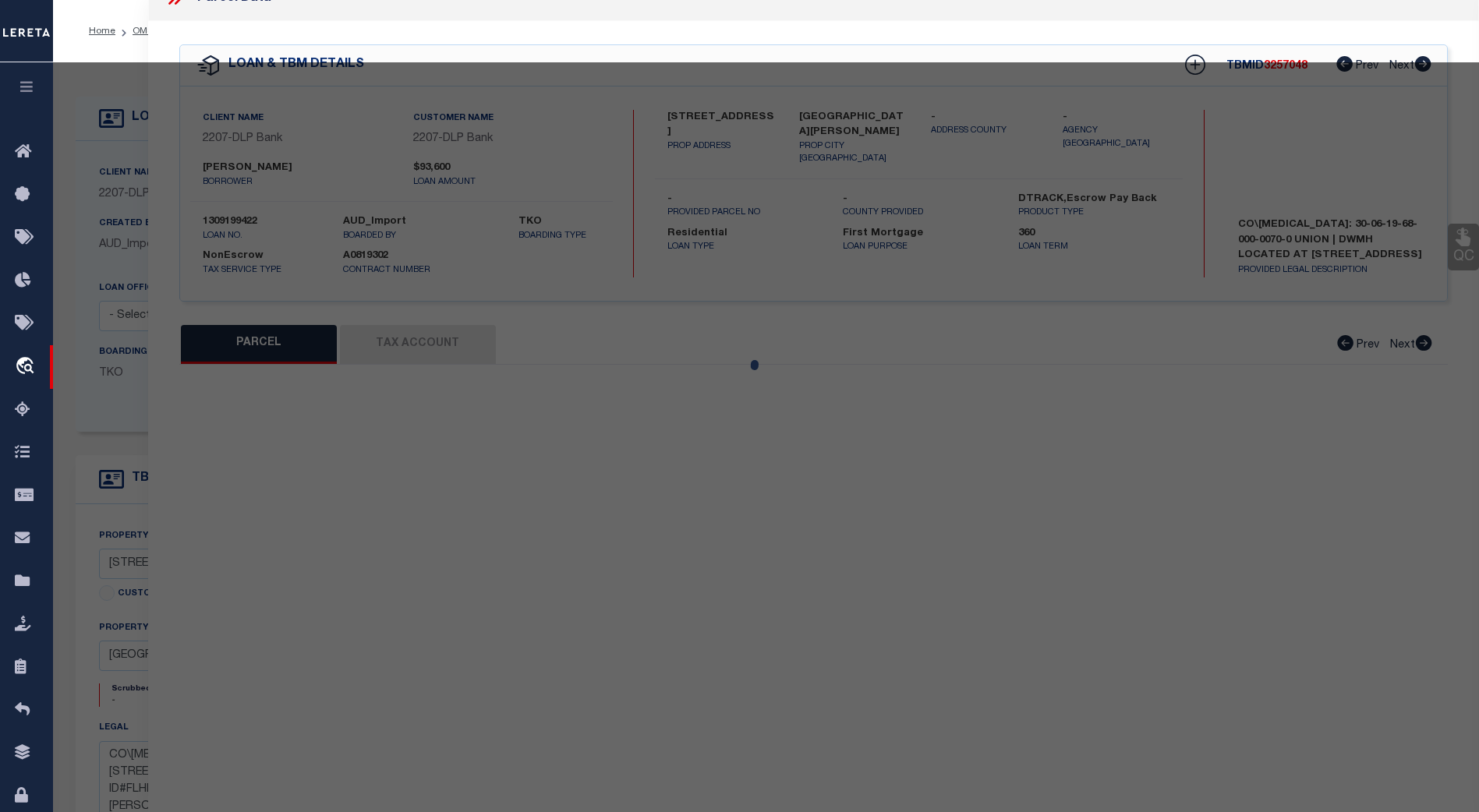
select select "CP"
type input "ENNIS JONNIE W."
select select "EML"
select select "ADD"
type input "4189 SW 100TH PLACE"
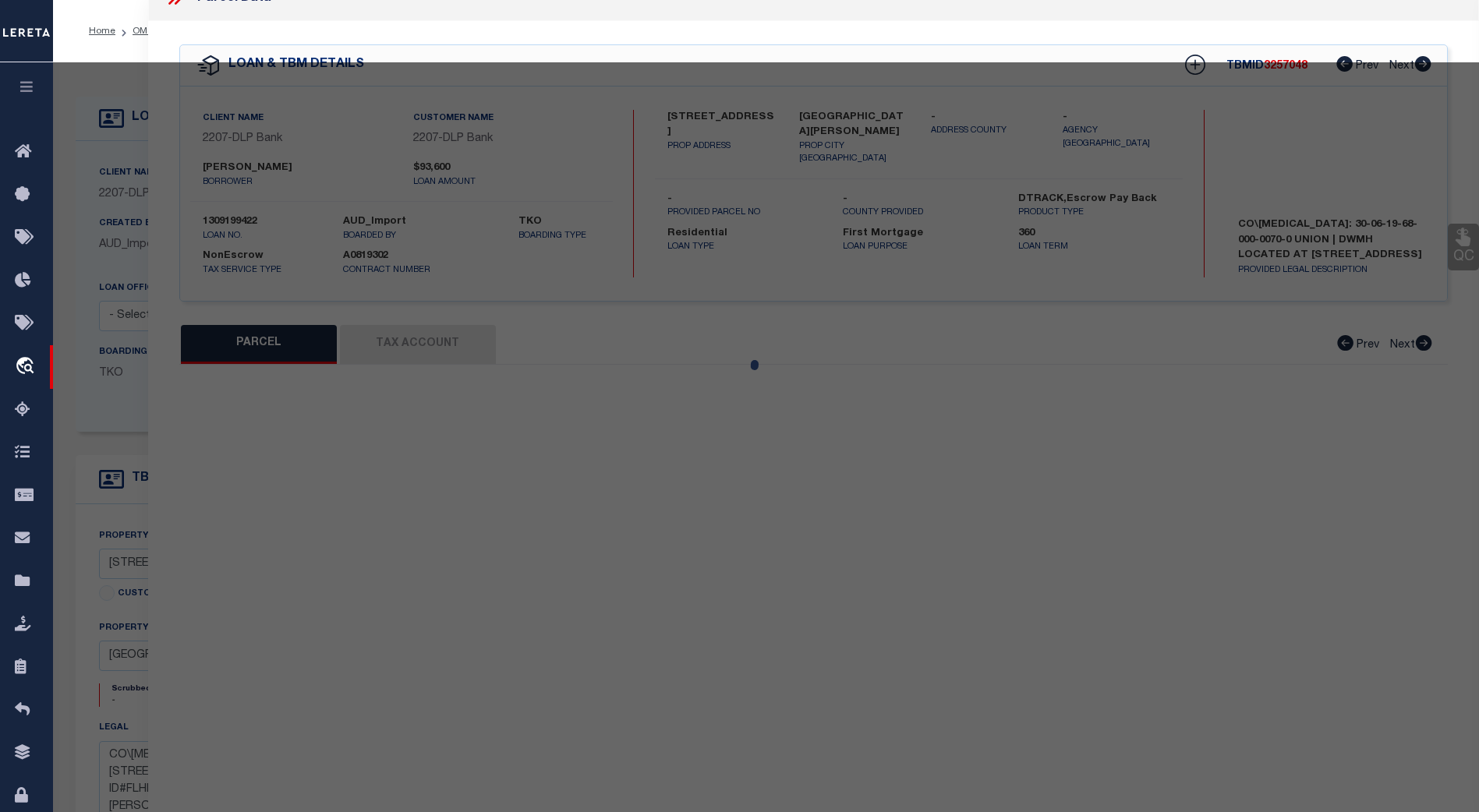
type input "LAKE BUTLER FL 32054"
type textarea "LOT G OF RIVERBEND AS DESC IN ORB 256, P 636 Acres : 5"
type textarea "Tax ID Special Project"
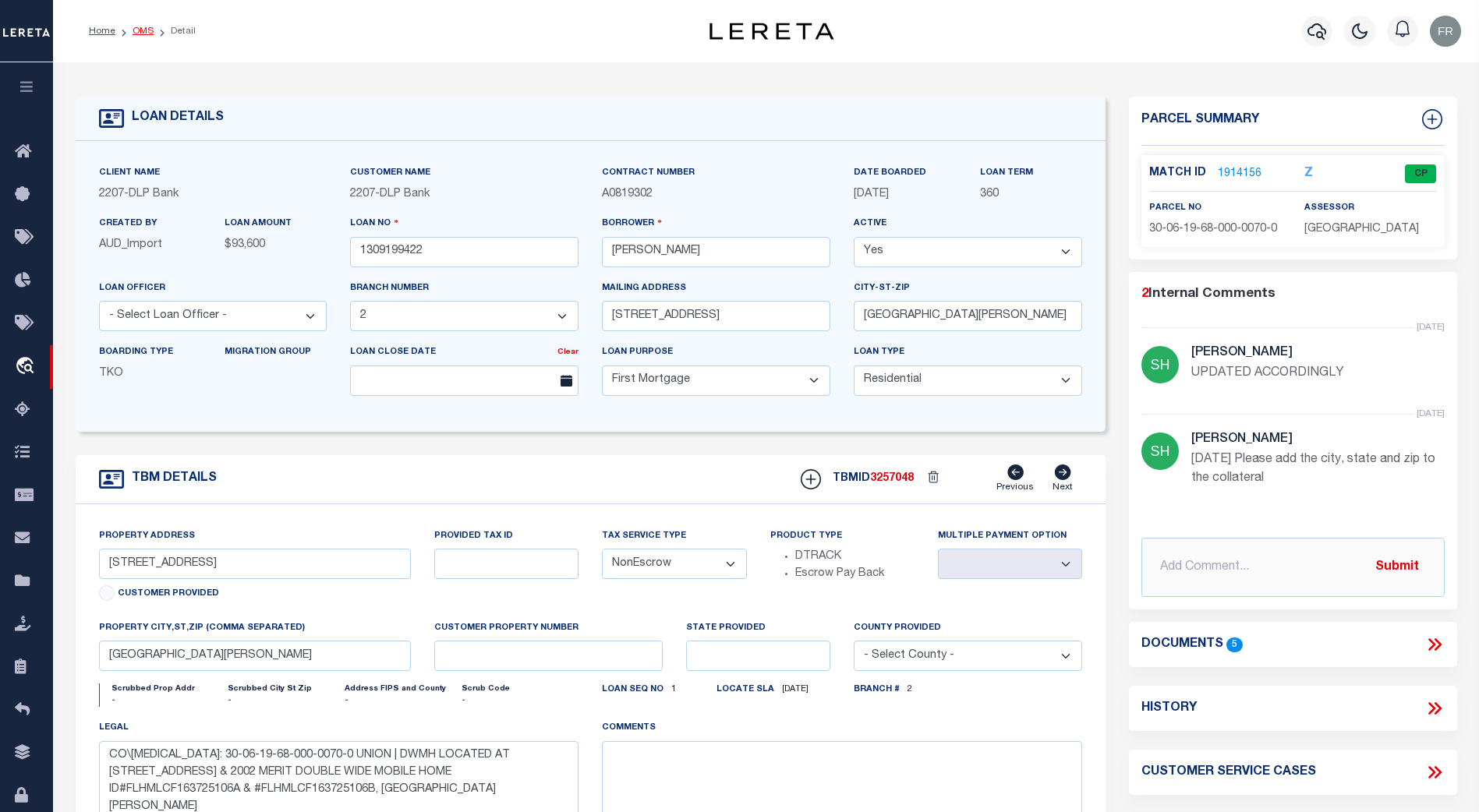
click at [146, 34] on link "OMS" at bounding box center [143, 31] width 21 height 9
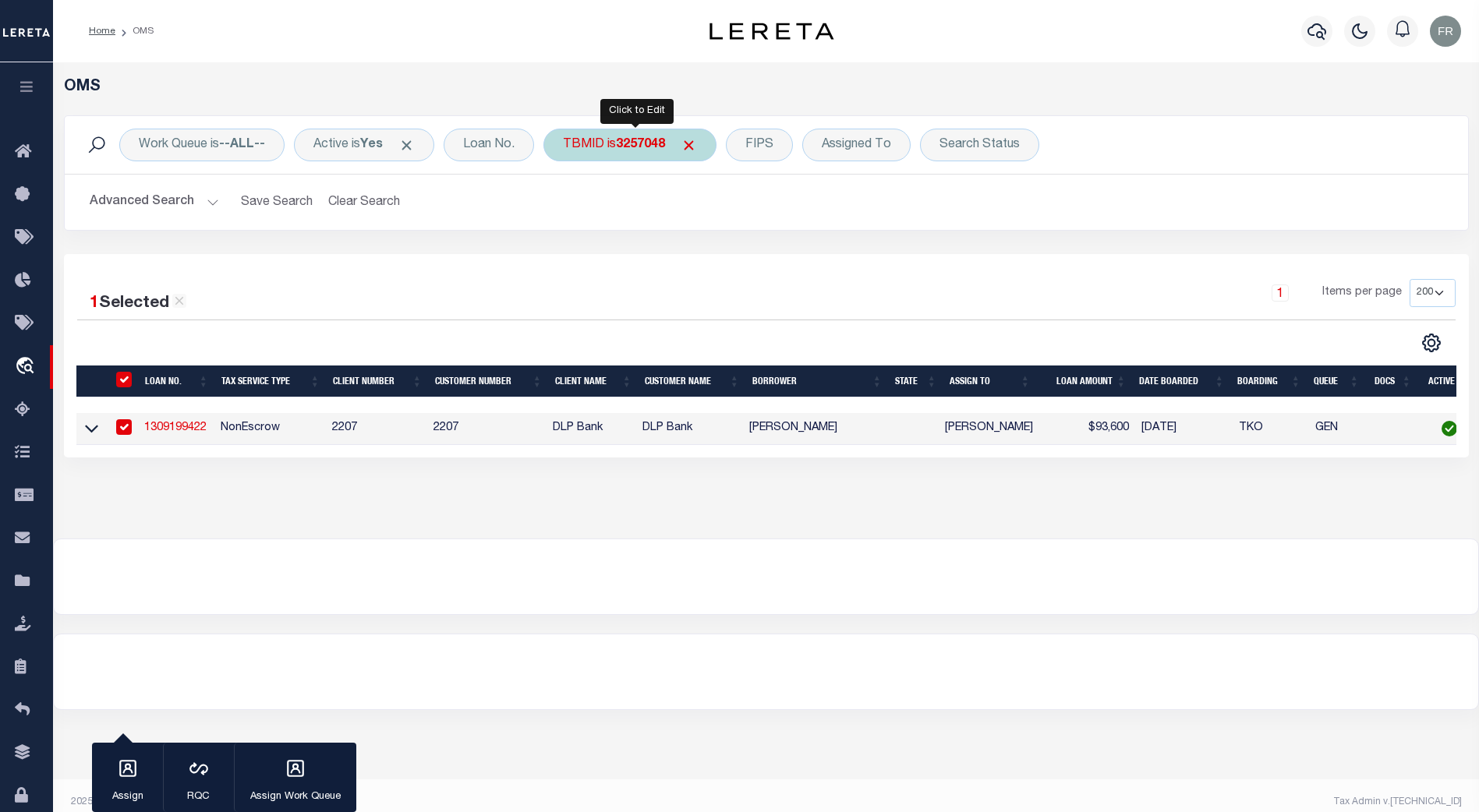
click at [634, 148] on b "3257048" at bounding box center [641, 145] width 50 height 13
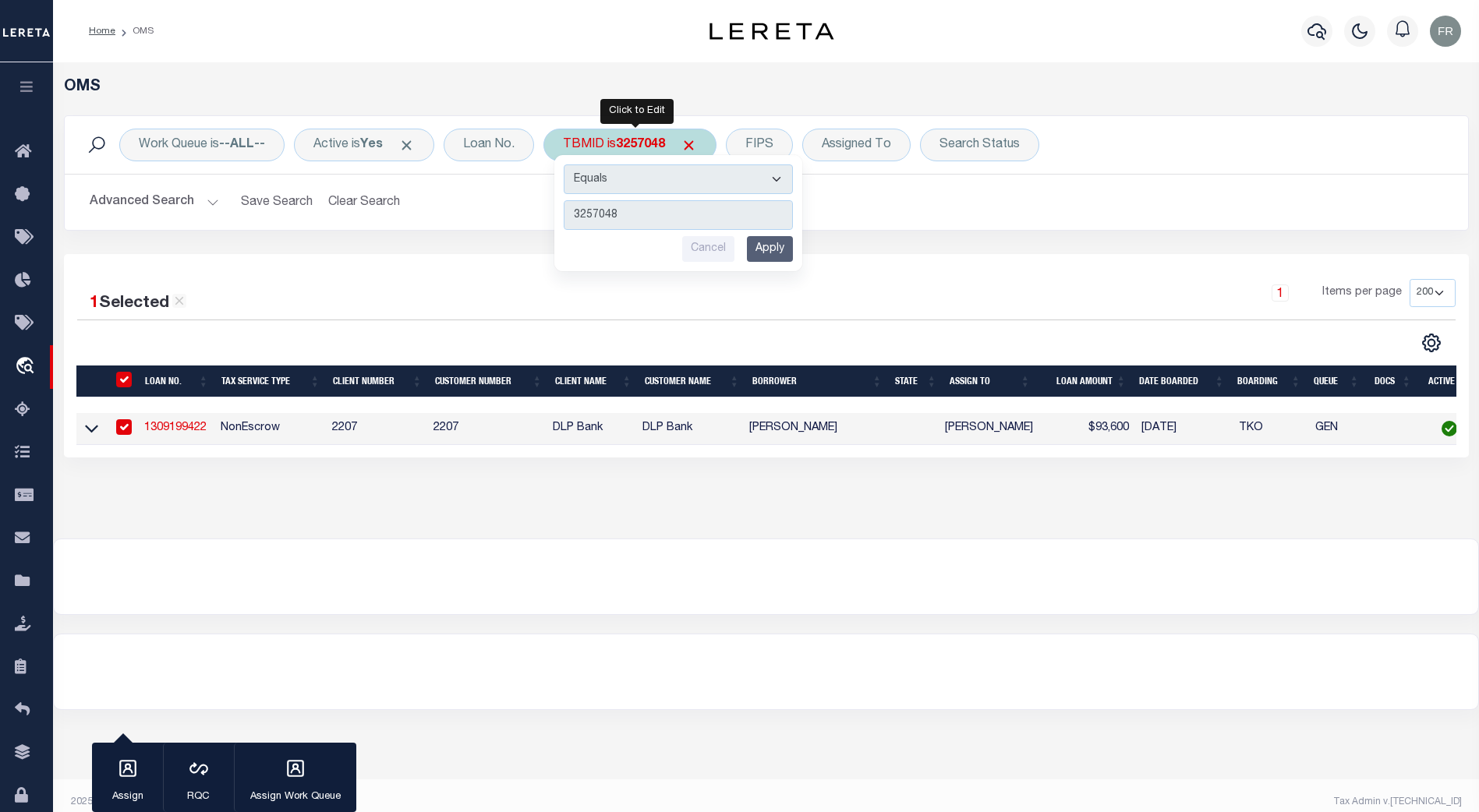
click at [782, 248] on input "Apply" at bounding box center [770, 249] width 46 height 26
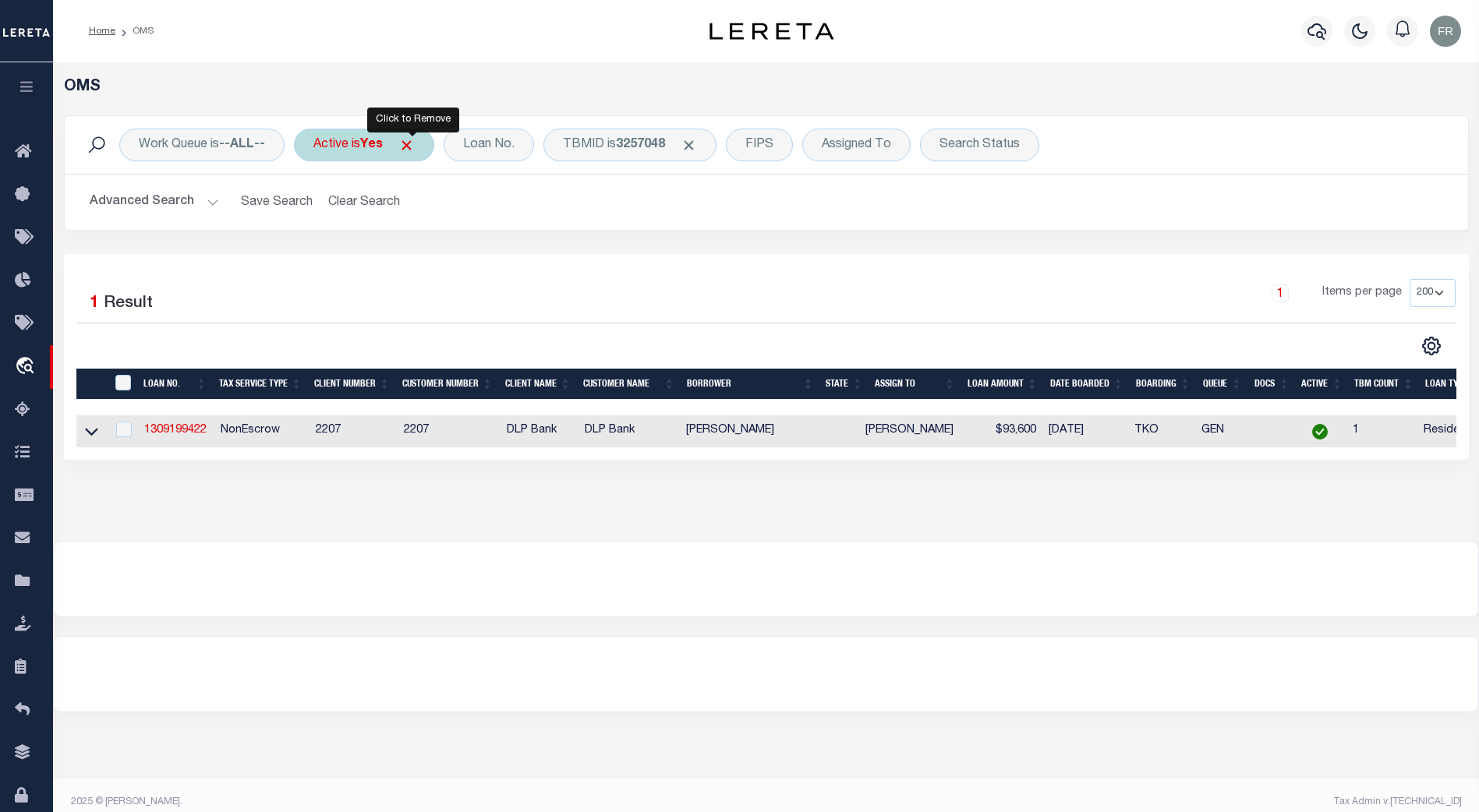
click at [415, 145] on span "Click to Remove" at bounding box center [407, 145] width 17 height 17
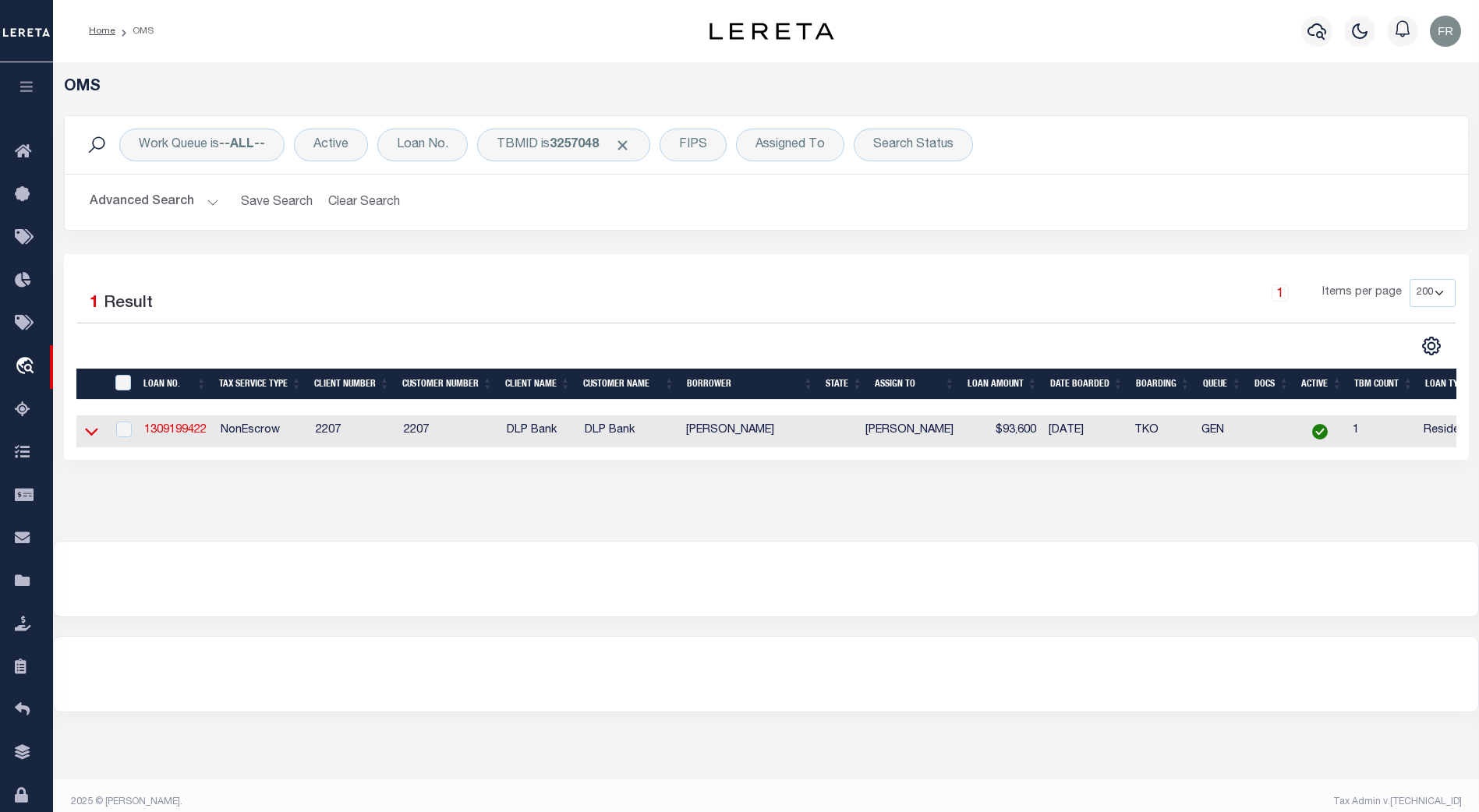
click at [96, 435] on icon at bounding box center [91, 431] width 13 height 17
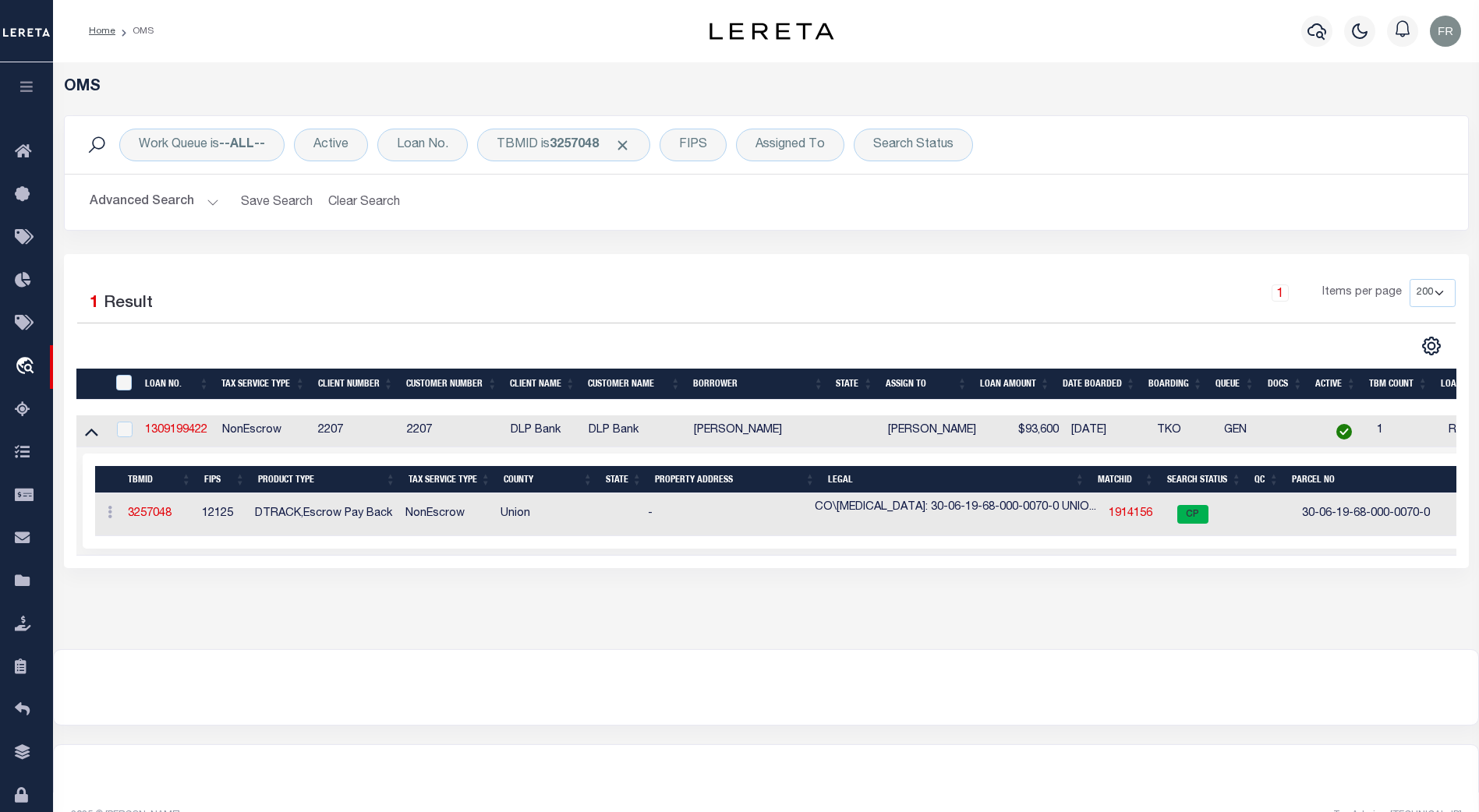
click at [177, 424] on td "1309199422" at bounding box center [178, 431] width 77 height 32
checkbox input "true"
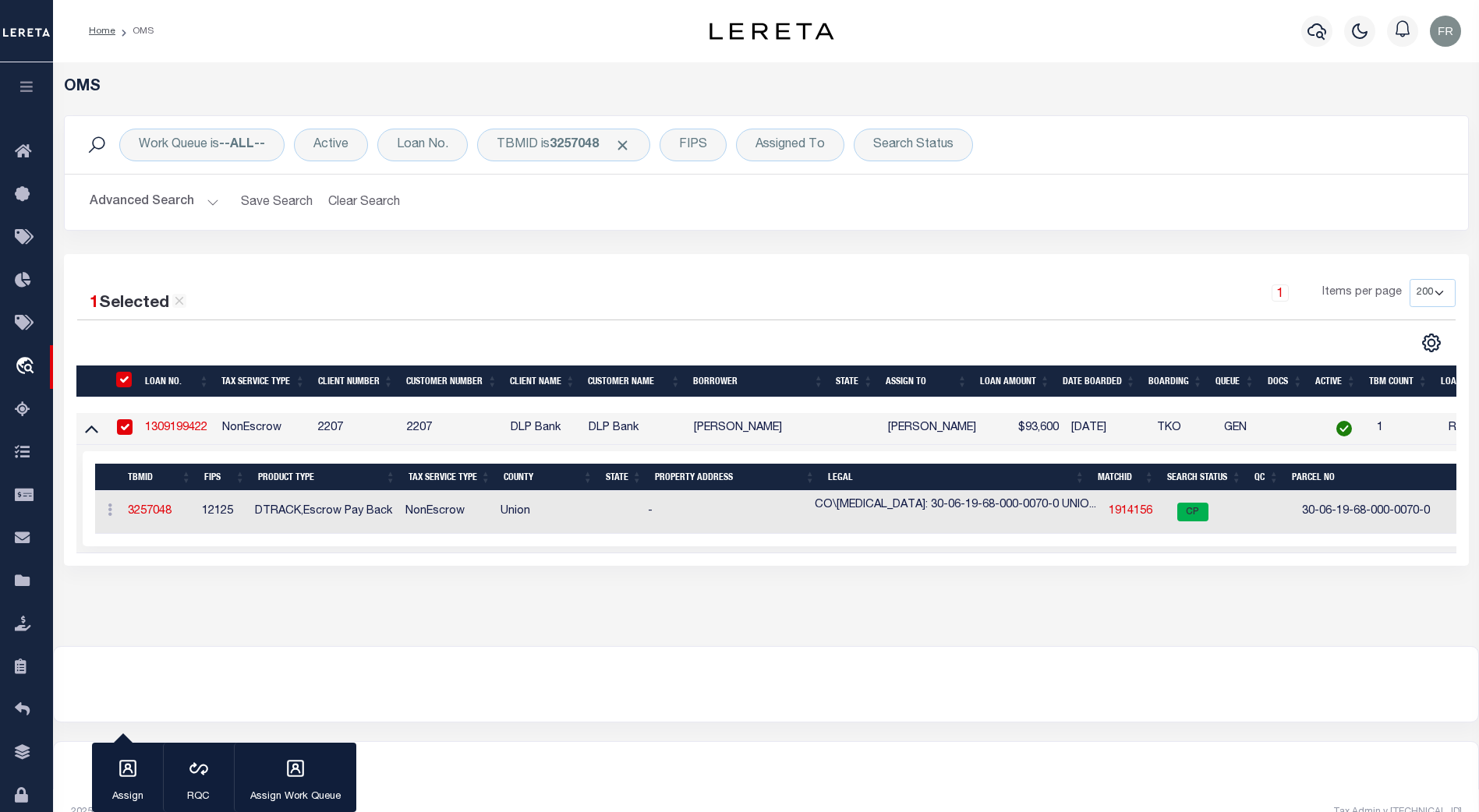
click at [184, 426] on link "1309199422" at bounding box center [176, 427] width 62 height 11
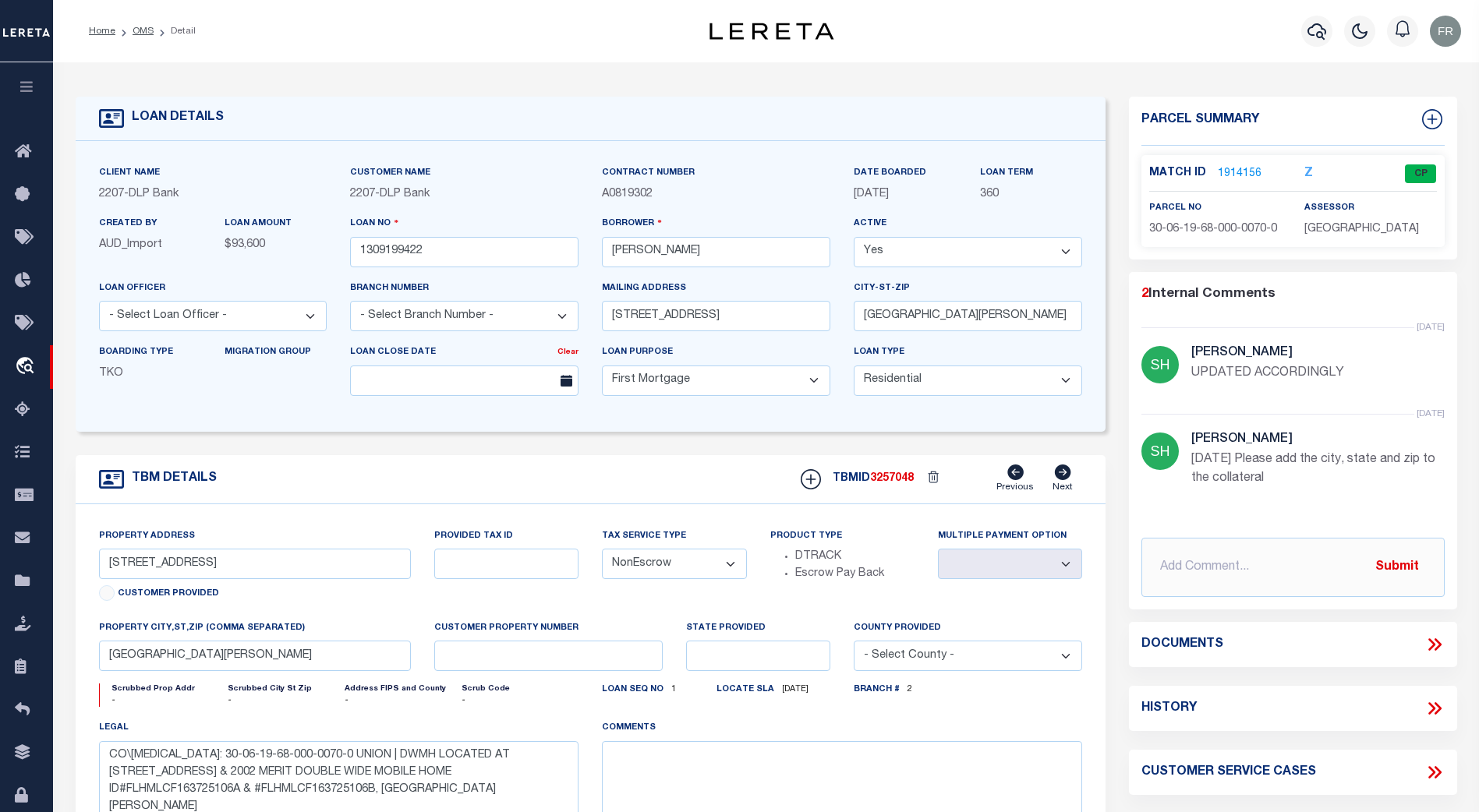
select select "16877"
select select
click at [1233, 173] on link "1914156" at bounding box center [1240, 174] width 44 height 17
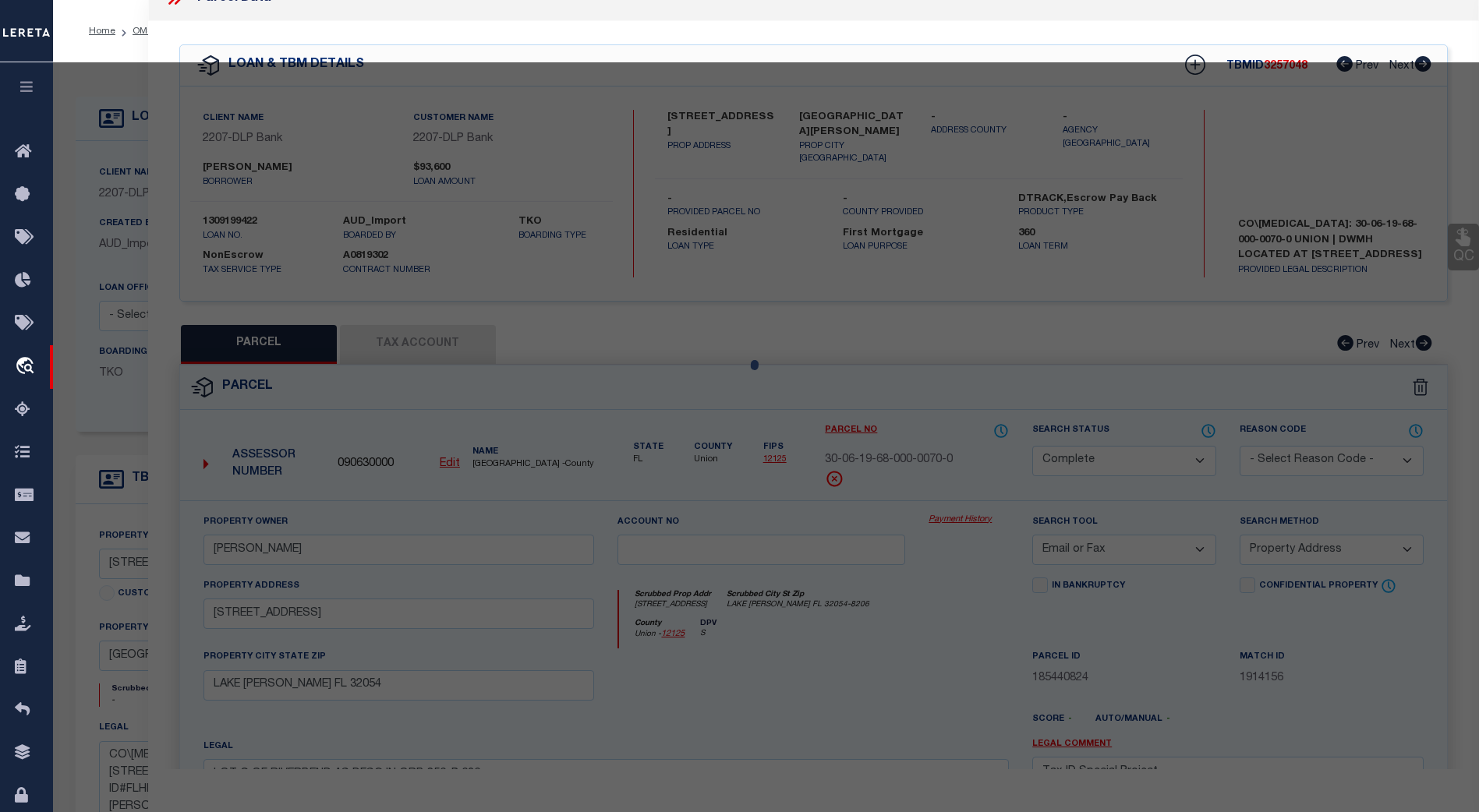
select select "AS"
select select
checkbox input "false"
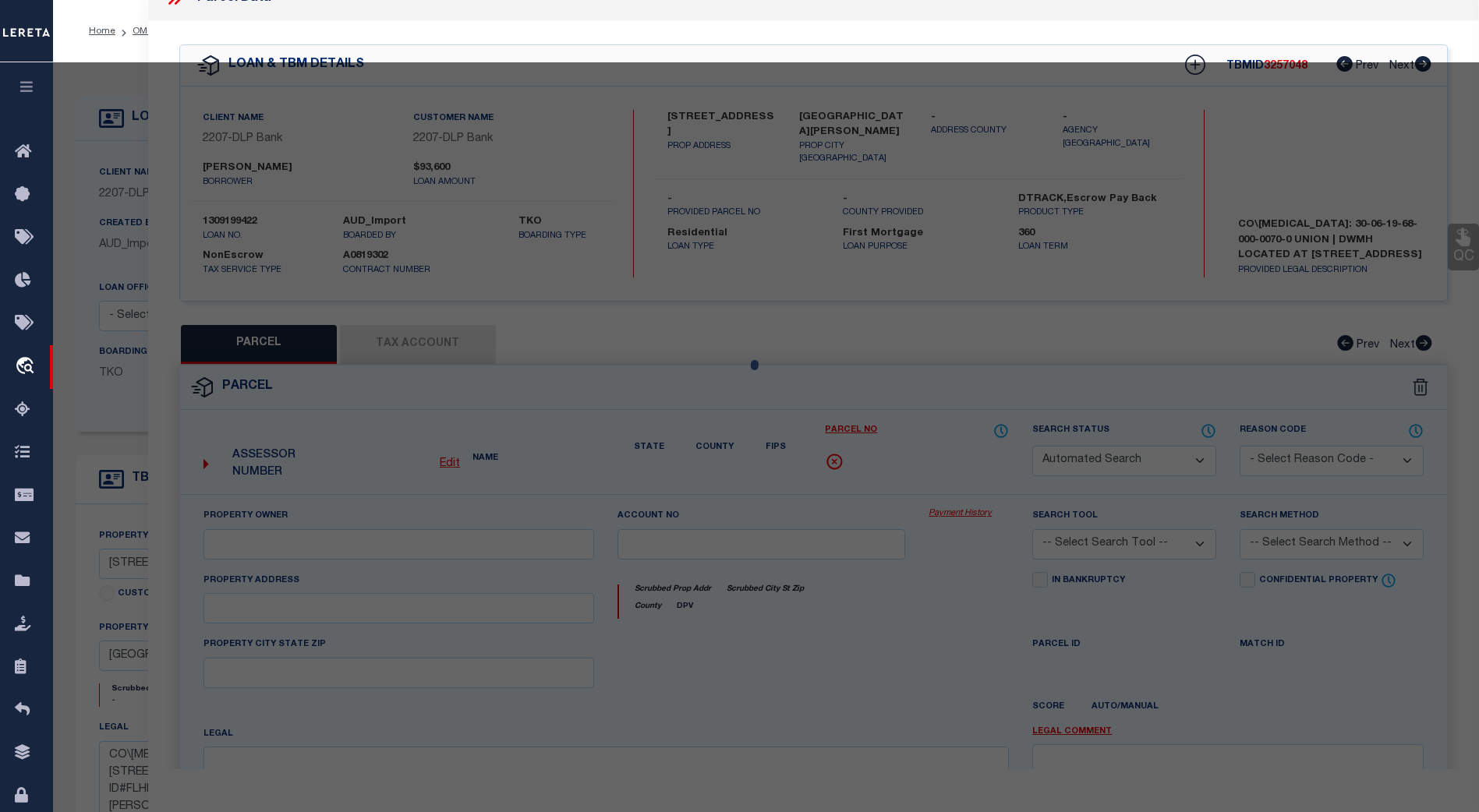
select select "CP"
type input "ENNIS JONNIE W."
select select "EML"
select select "ADD"
type input "4189 SW 100TH PLACE"
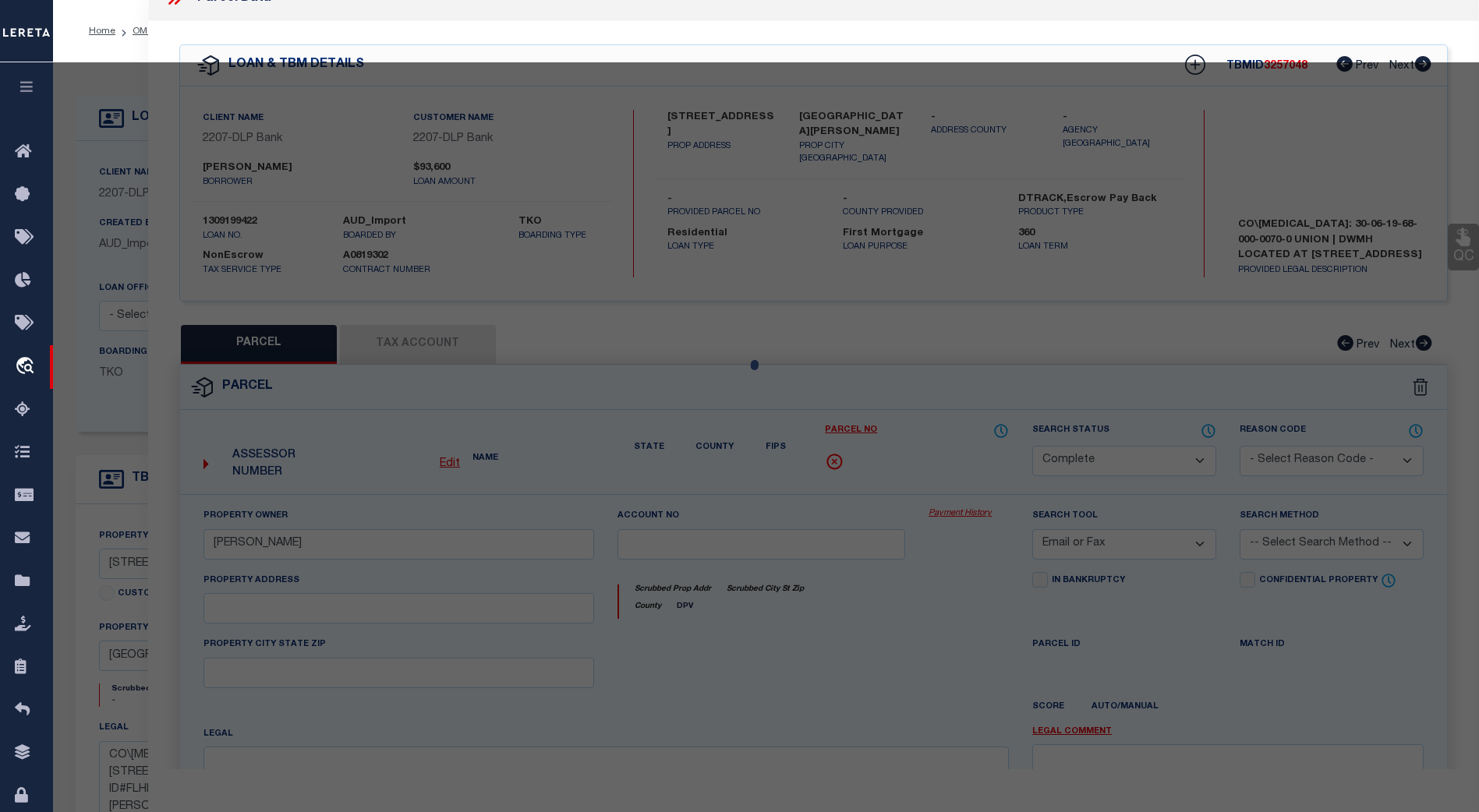
type input "LAKE BUTLER FL 32054"
type textarea "LOT G OF RIVERBEND AS DESC IN ORB 256, P 636 Acres : 5"
type textarea "Tax ID Special Project"
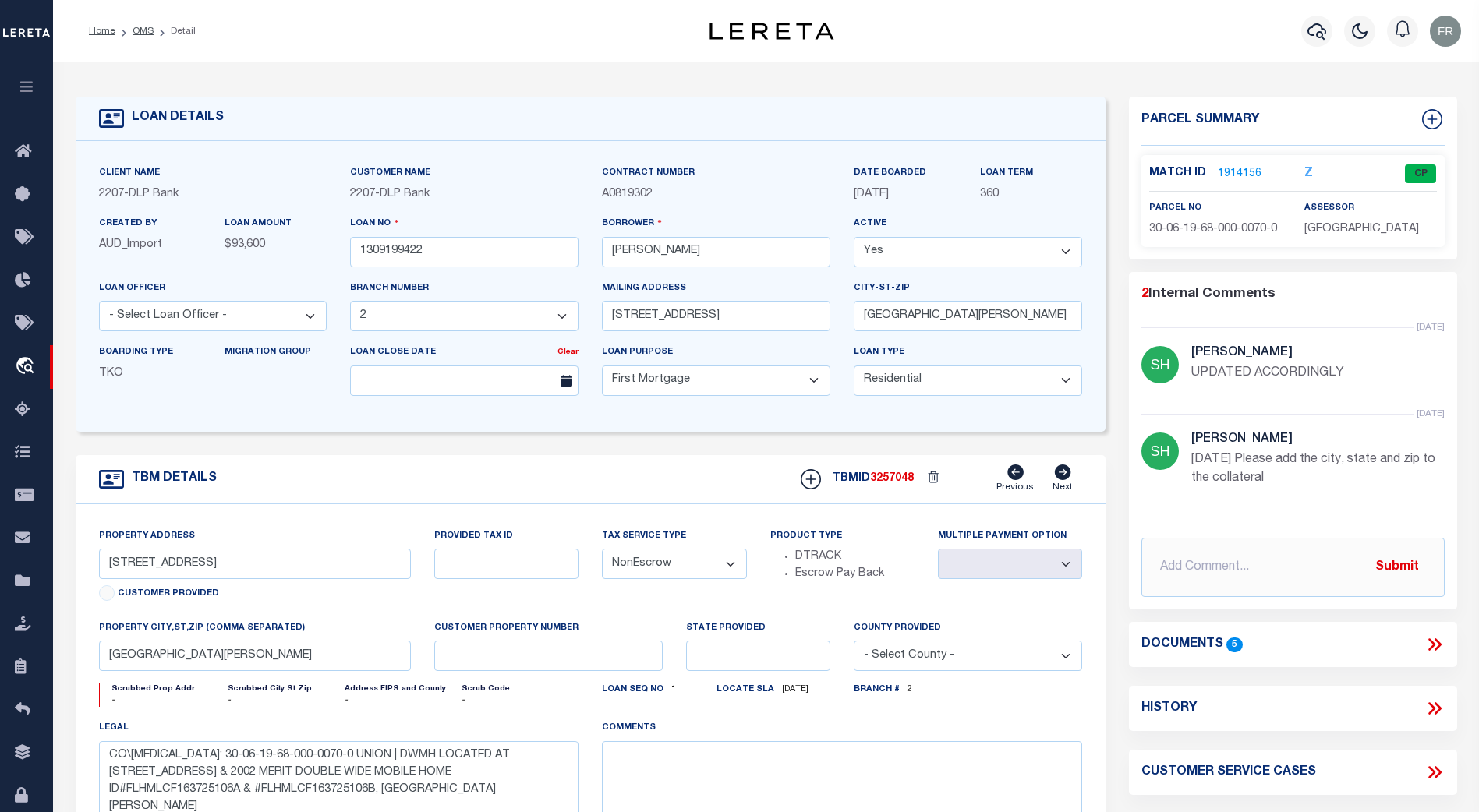
click at [1238, 170] on link "1914156" at bounding box center [1240, 174] width 44 height 17
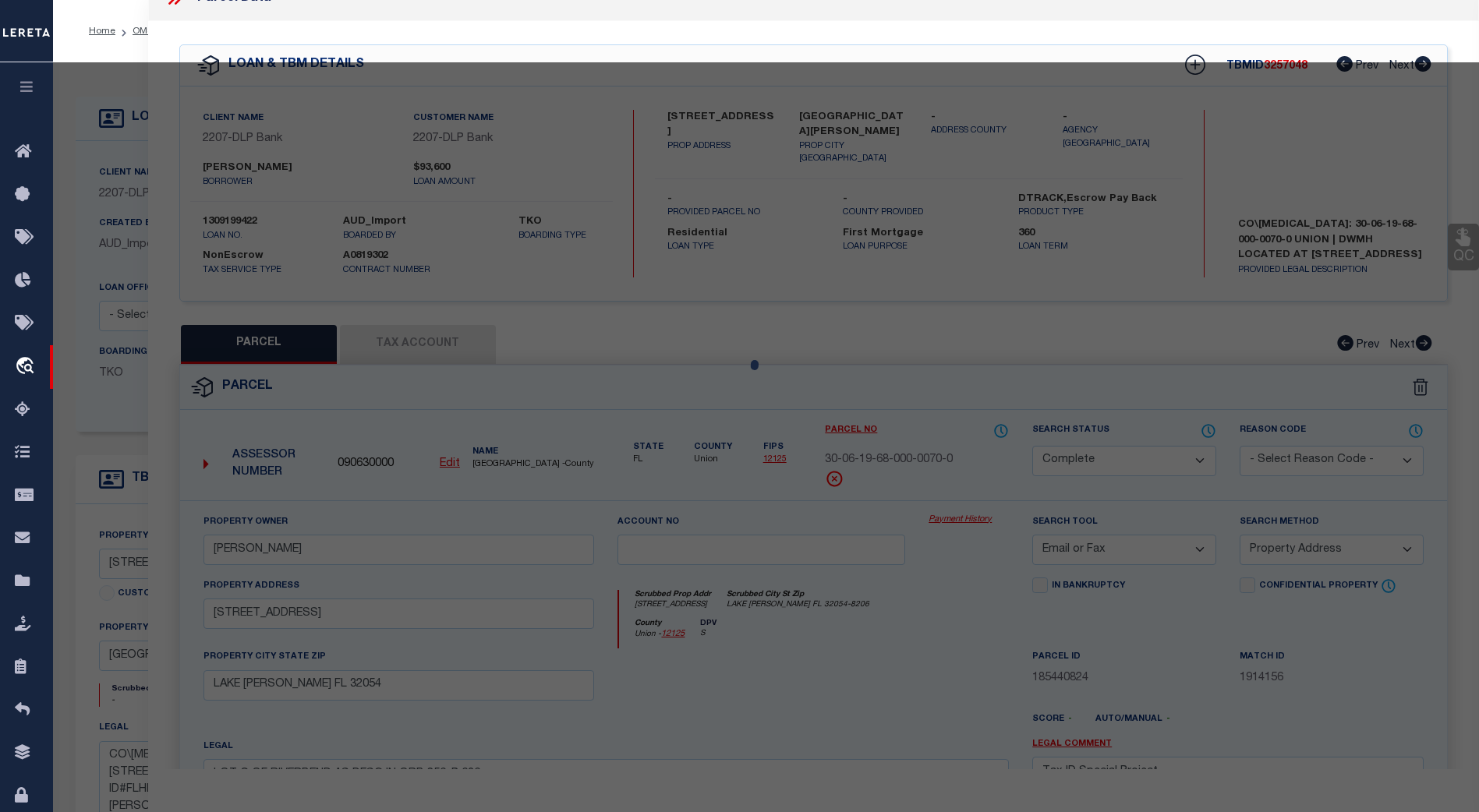
select select "AS"
select select
checkbox input "false"
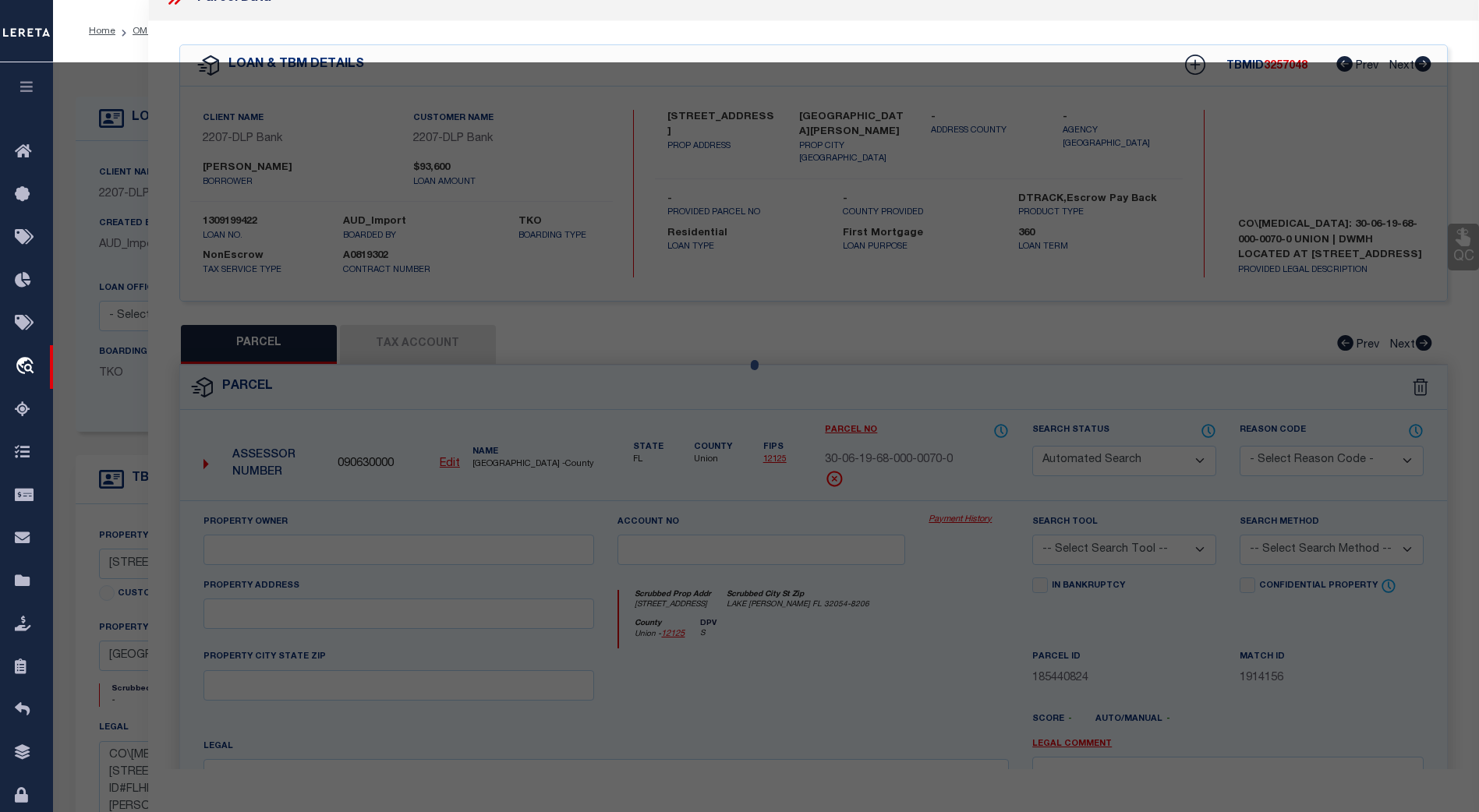
select select "CP"
type input "ENNIS JONNIE W."
select select "EML"
select select "ADD"
type input "4189 SW 100TH PLACE"
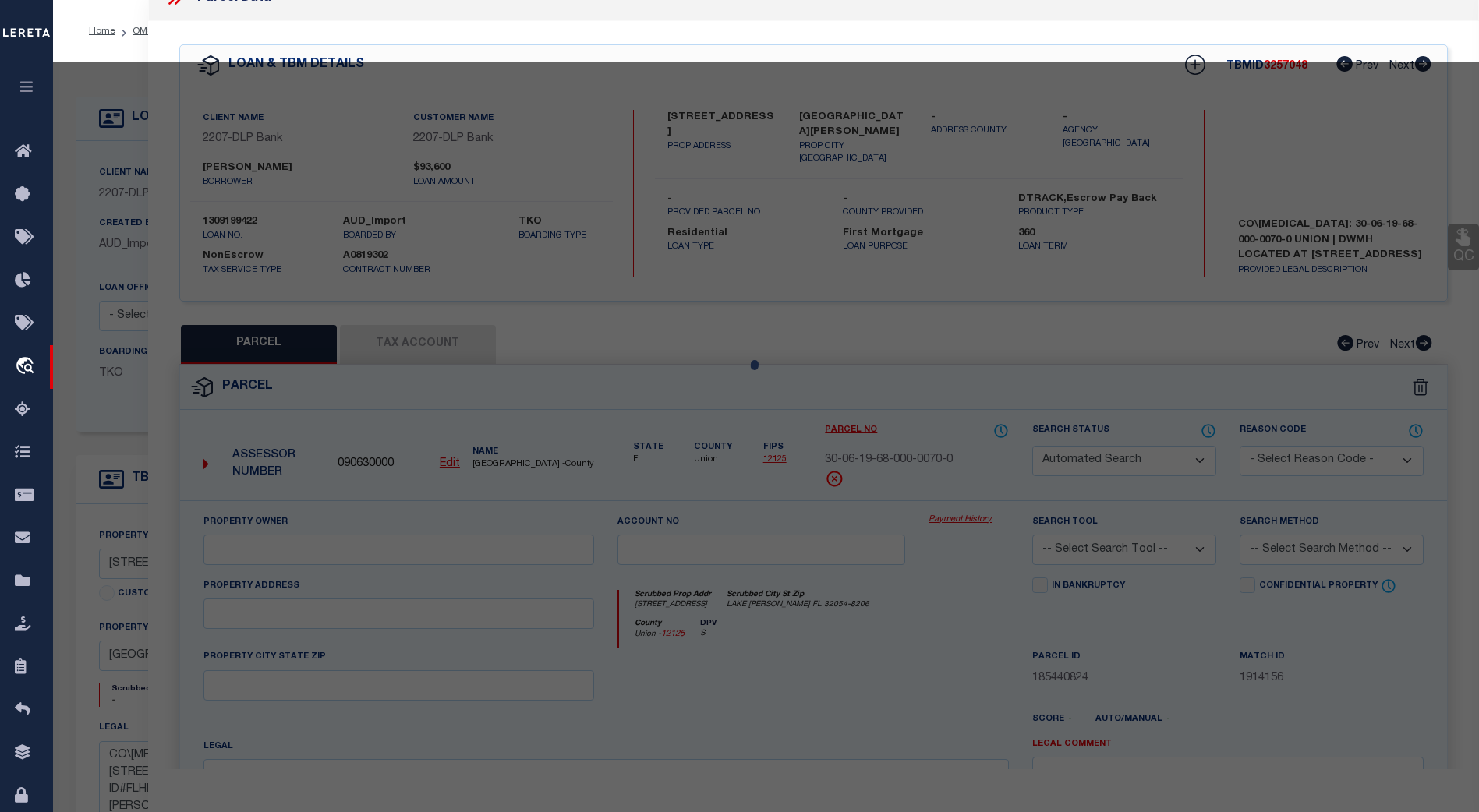
type input "LAKE BUTLER FL 32054"
type textarea "LOT G OF RIVERBEND AS DESC IN ORB 256, P 636 Acres : 5"
type textarea "Tax ID Special Project"
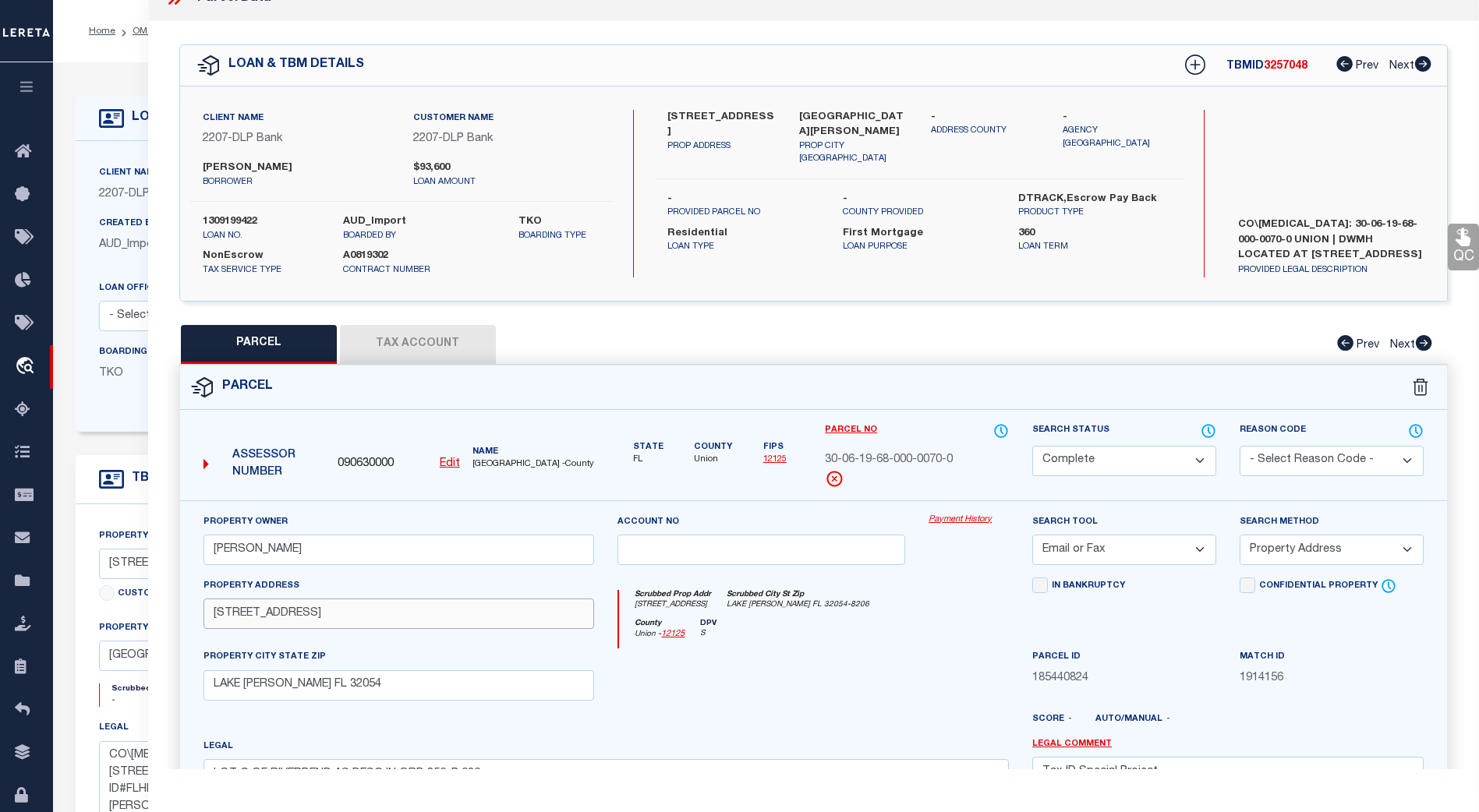
drag, startPoint x: 243, startPoint y: 617, endPoint x: 259, endPoint y: 617, distance: 16.0
click at [259, 617] on input "4189 SW 100TH PLACE" at bounding box center [399, 614] width 392 height 31
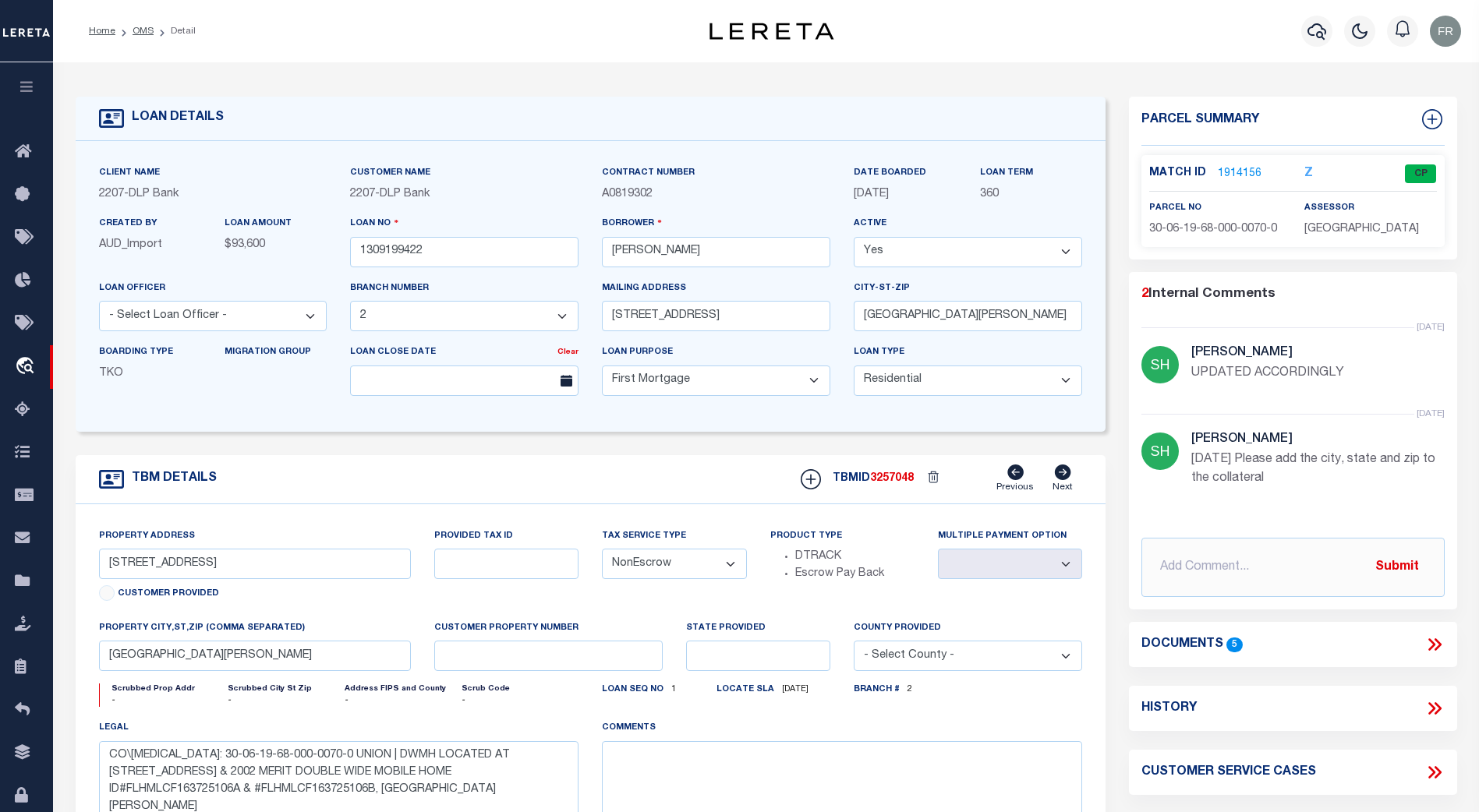
click at [1238, 170] on link "1914156" at bounding box center [1240, 174] width 44 height 17
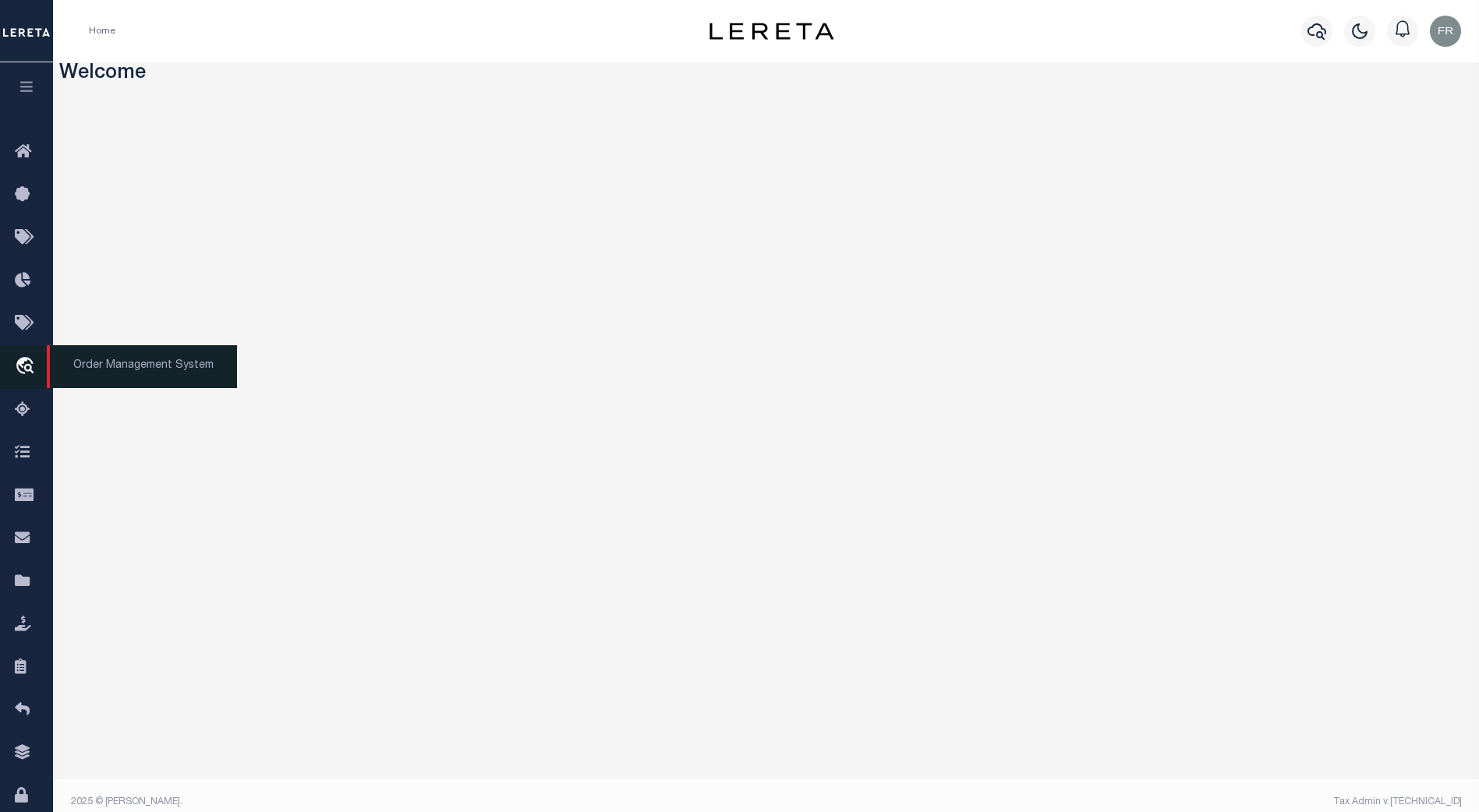
click at [29, 365] on icon "travel_explore" at bounding box center [27, 367] width 25 height 20
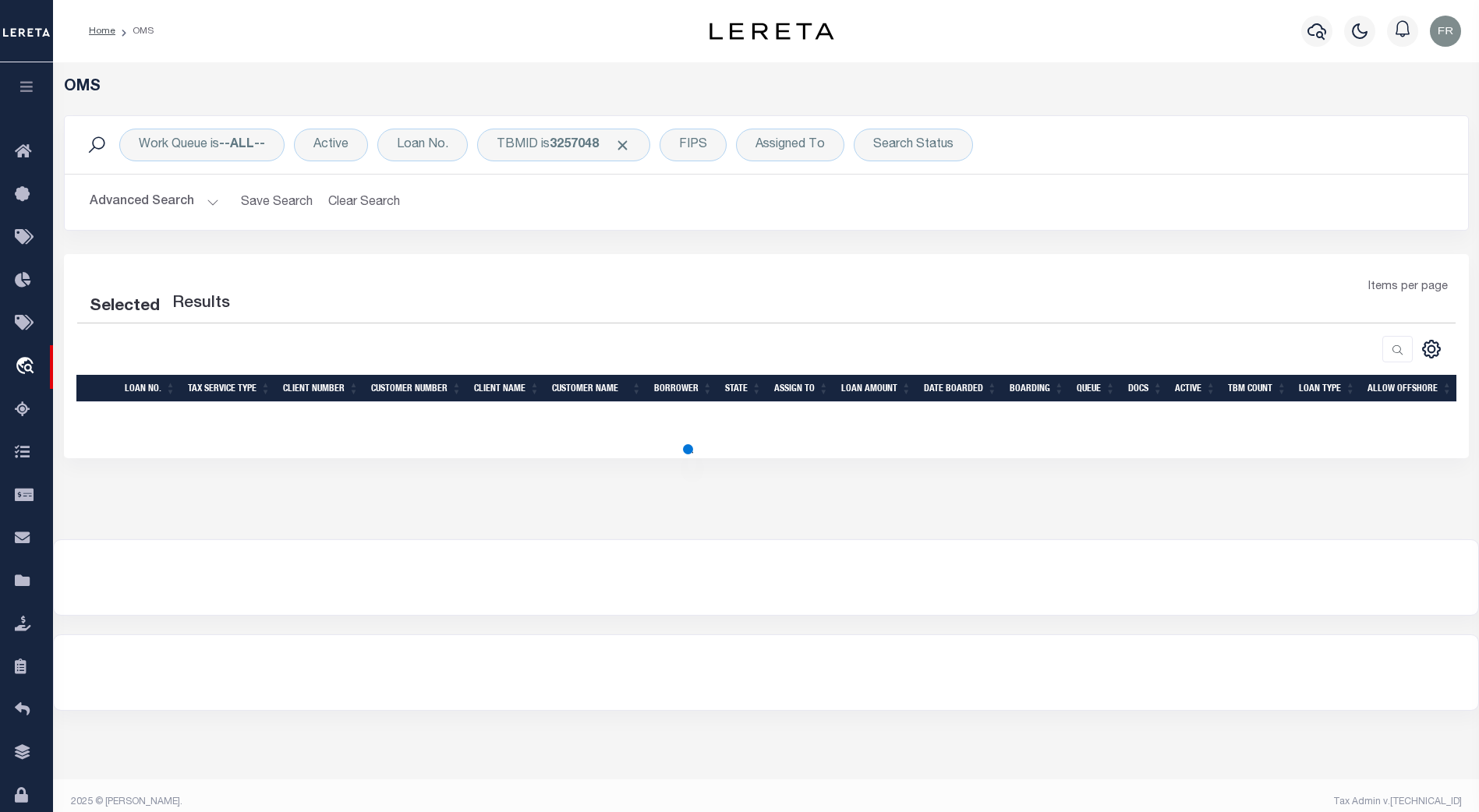
select select "200"
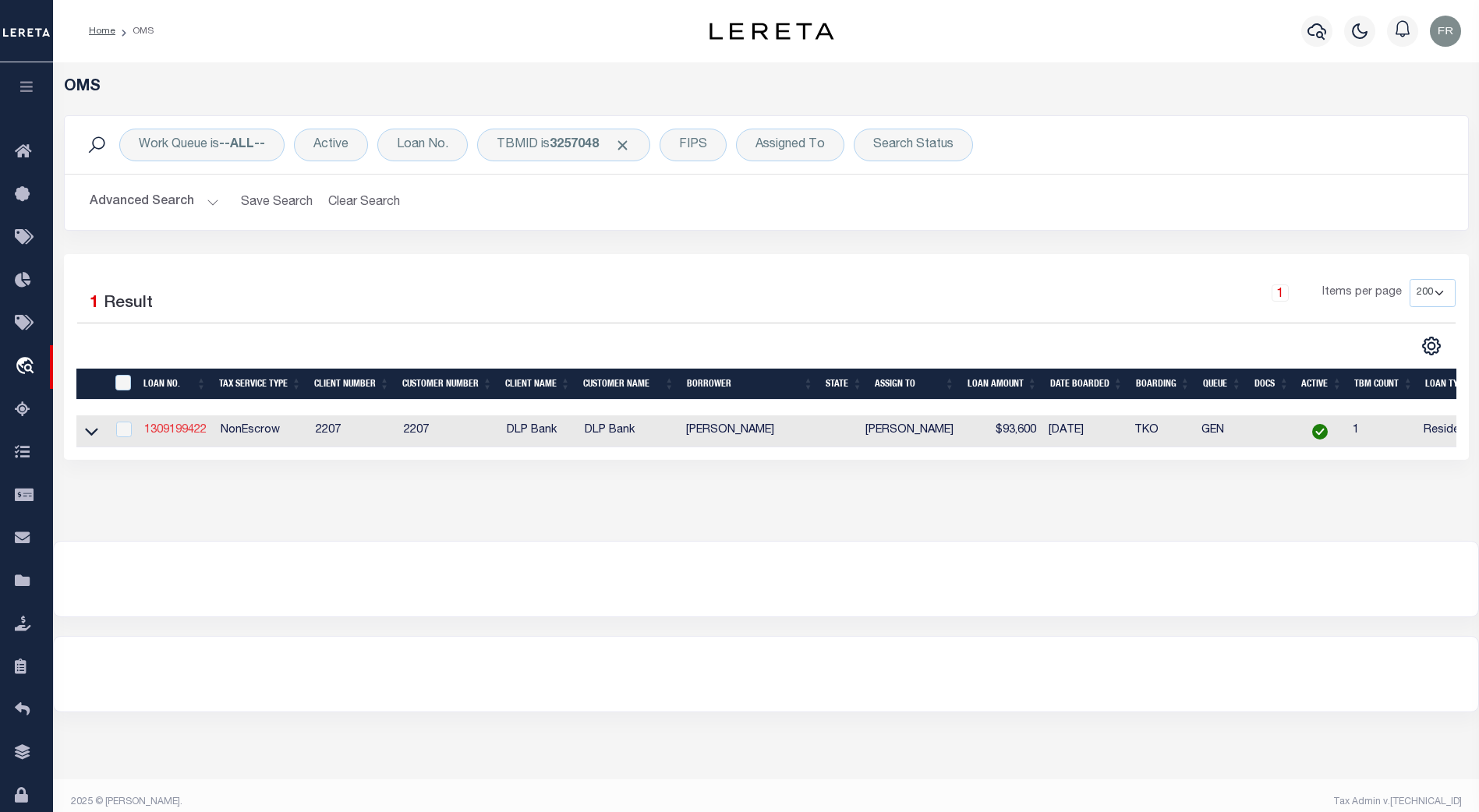
click at [191, 428] on link "1309199422" at bounding box center [175, 429] width 62 height 11
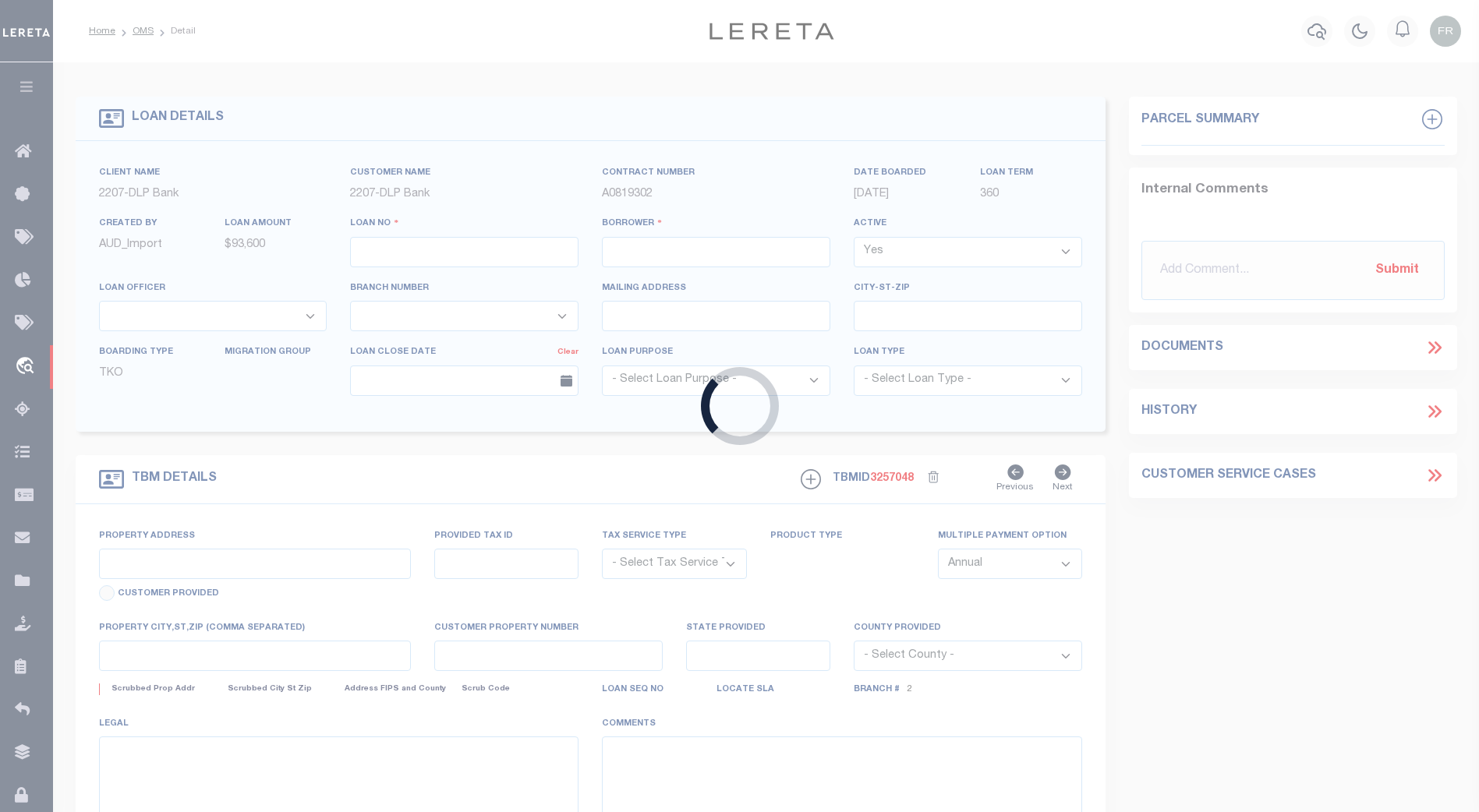
type input "1309199422"
type input "JOHNNIE WAYNE ENNIS"
select select
type input "9623 SW 72nd Street"
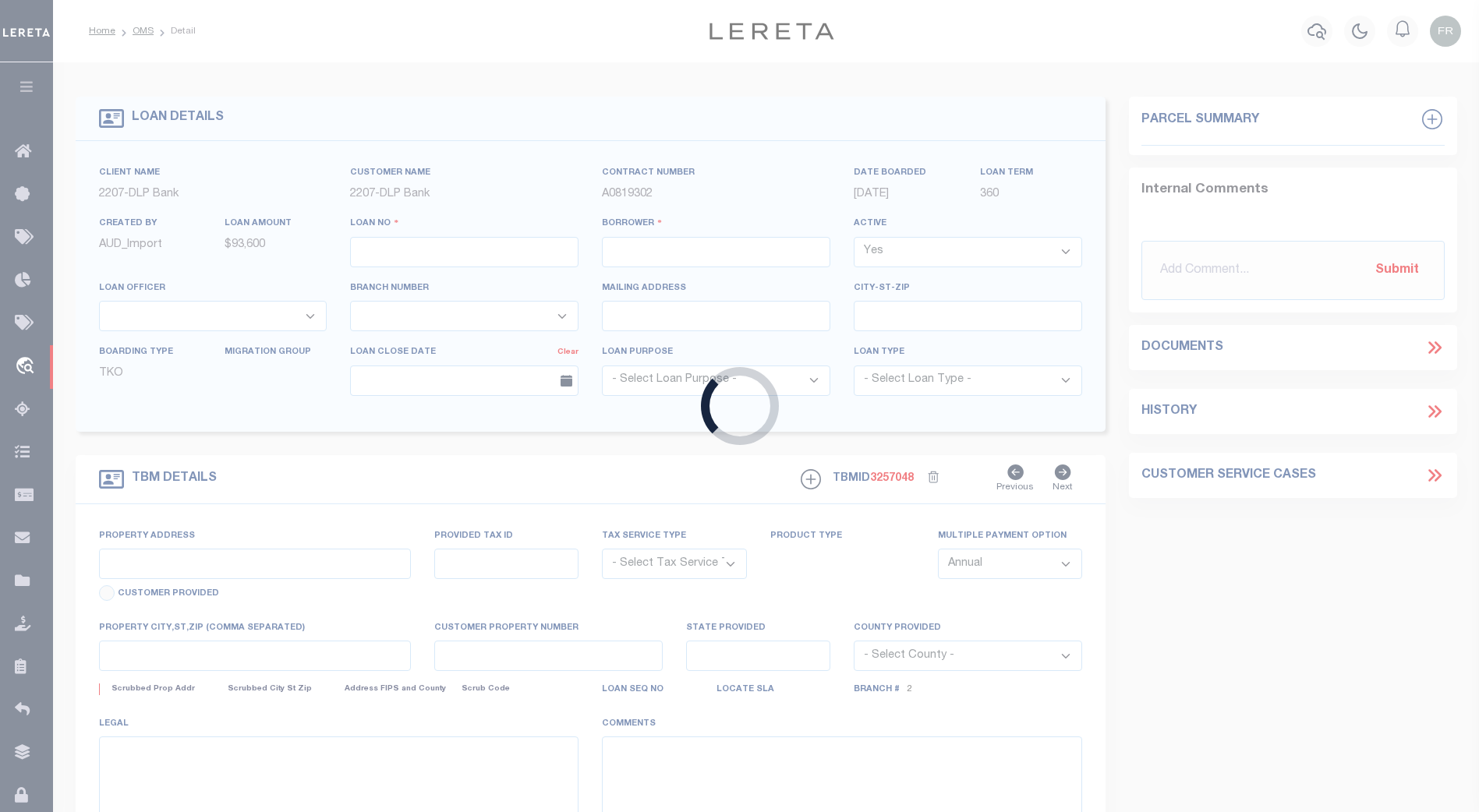
type input "LAKE BUTLER, FL 32054"
select select "10"
select select "NonEscrow"
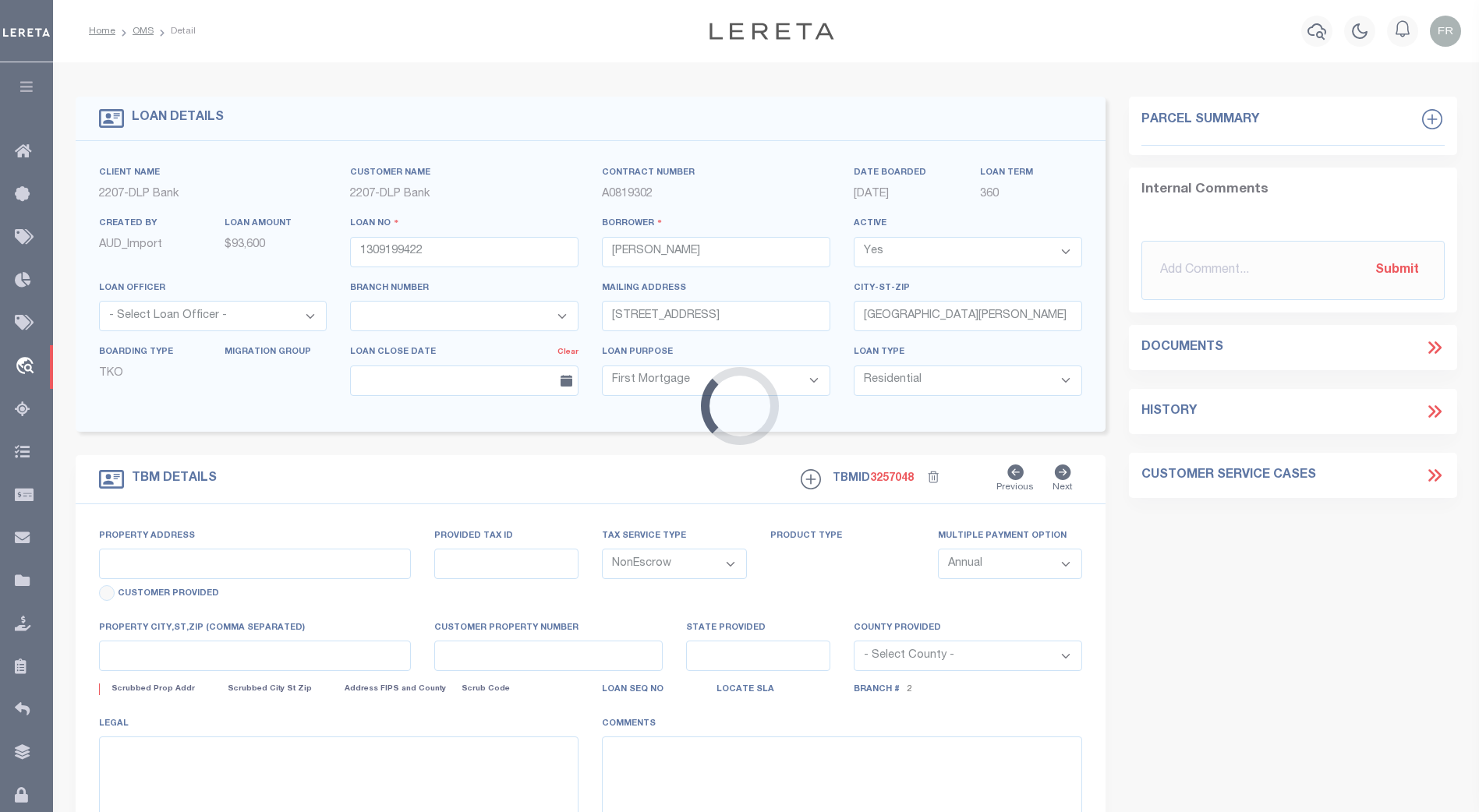
select select "16877"
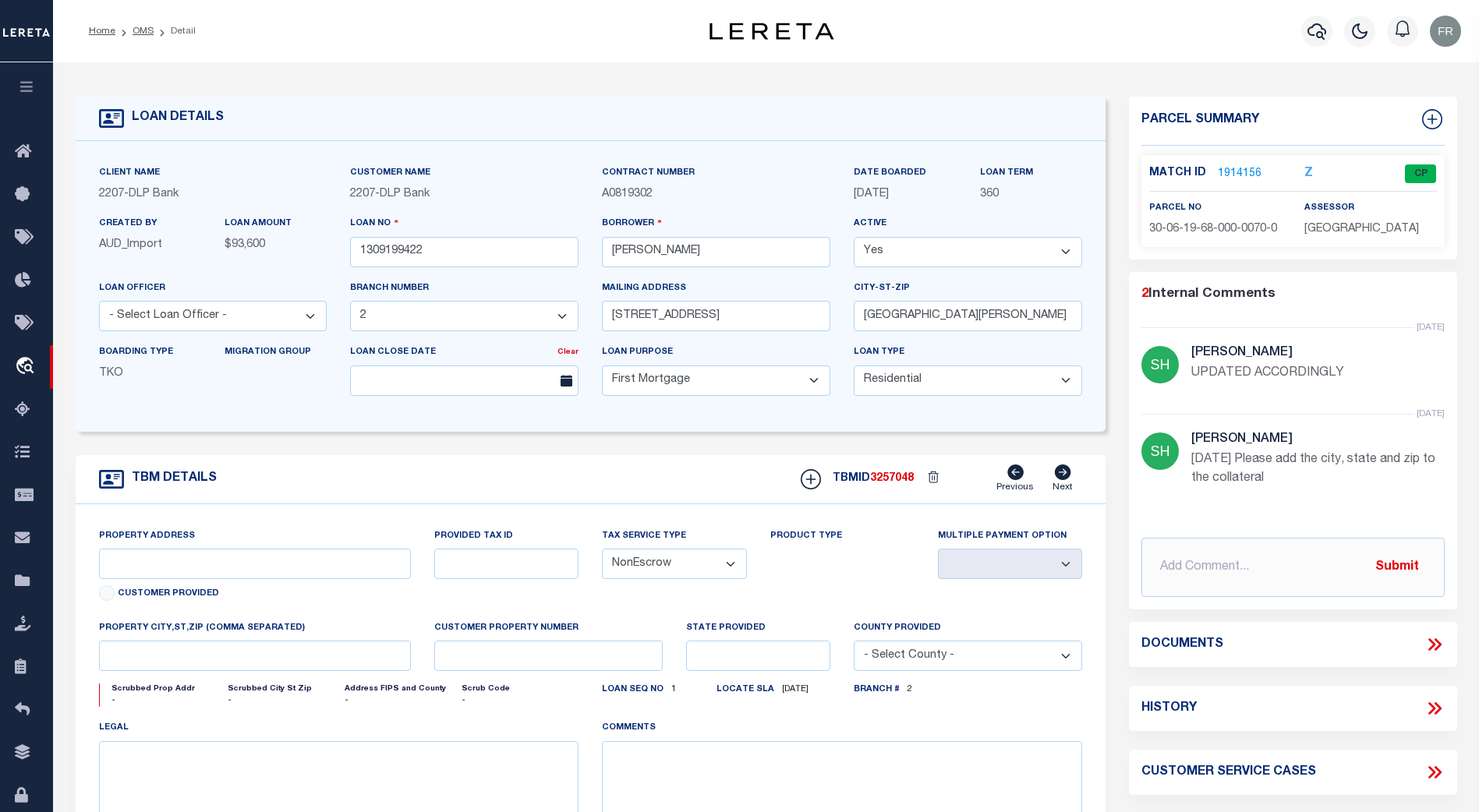
type input "4189 SW 100TH PLACE"
select select
type input "LAKE BUTLER, FL 32054"
type textarea "CO\TPN: 30-06-19-68-000-0070-0 UNION | DWMH LOCATED AT 4189 SW 100TH PLACE & 20…"
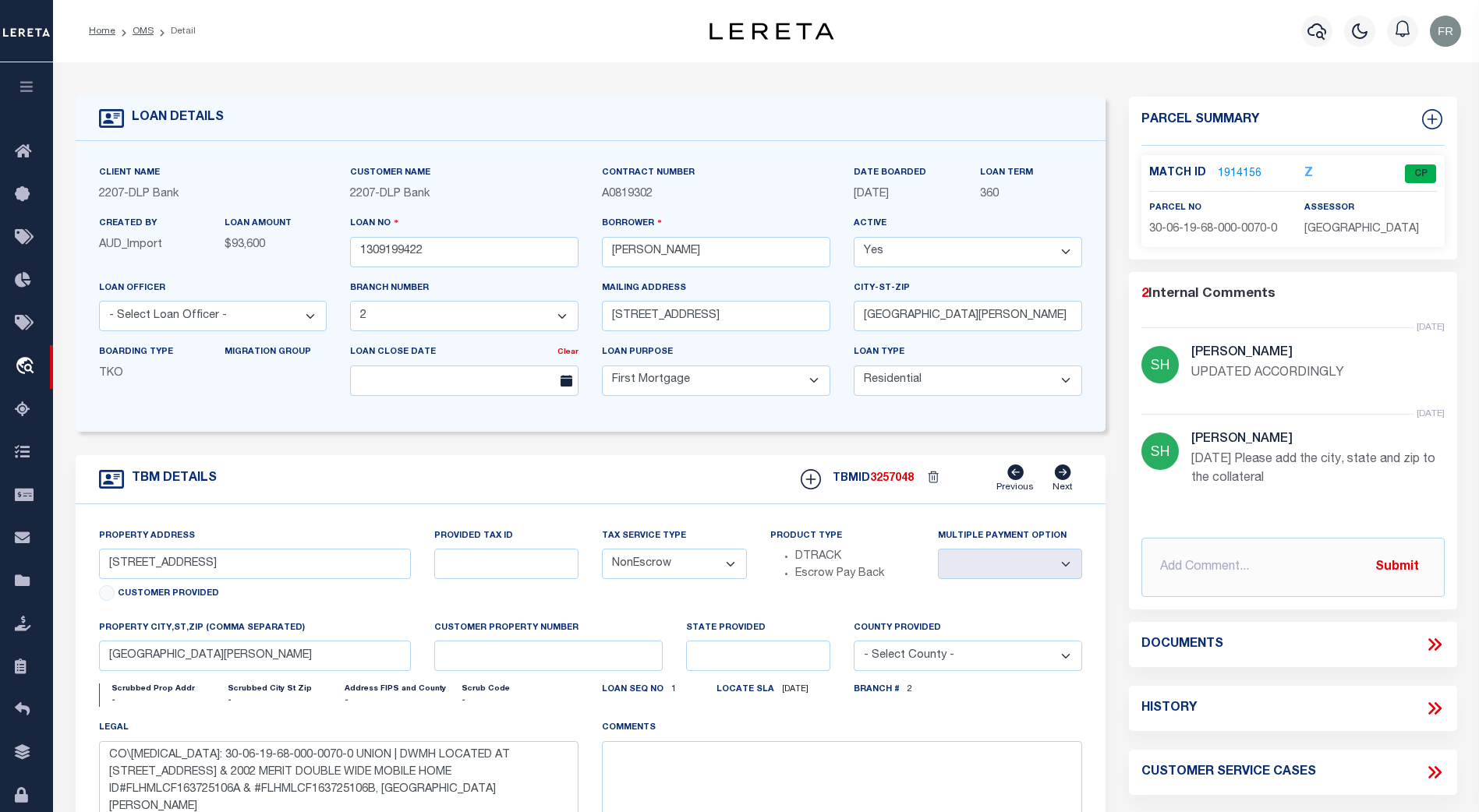
click at [1243, 171] on link "1914156" at bounding box center [1240, 174] width 44 height 17
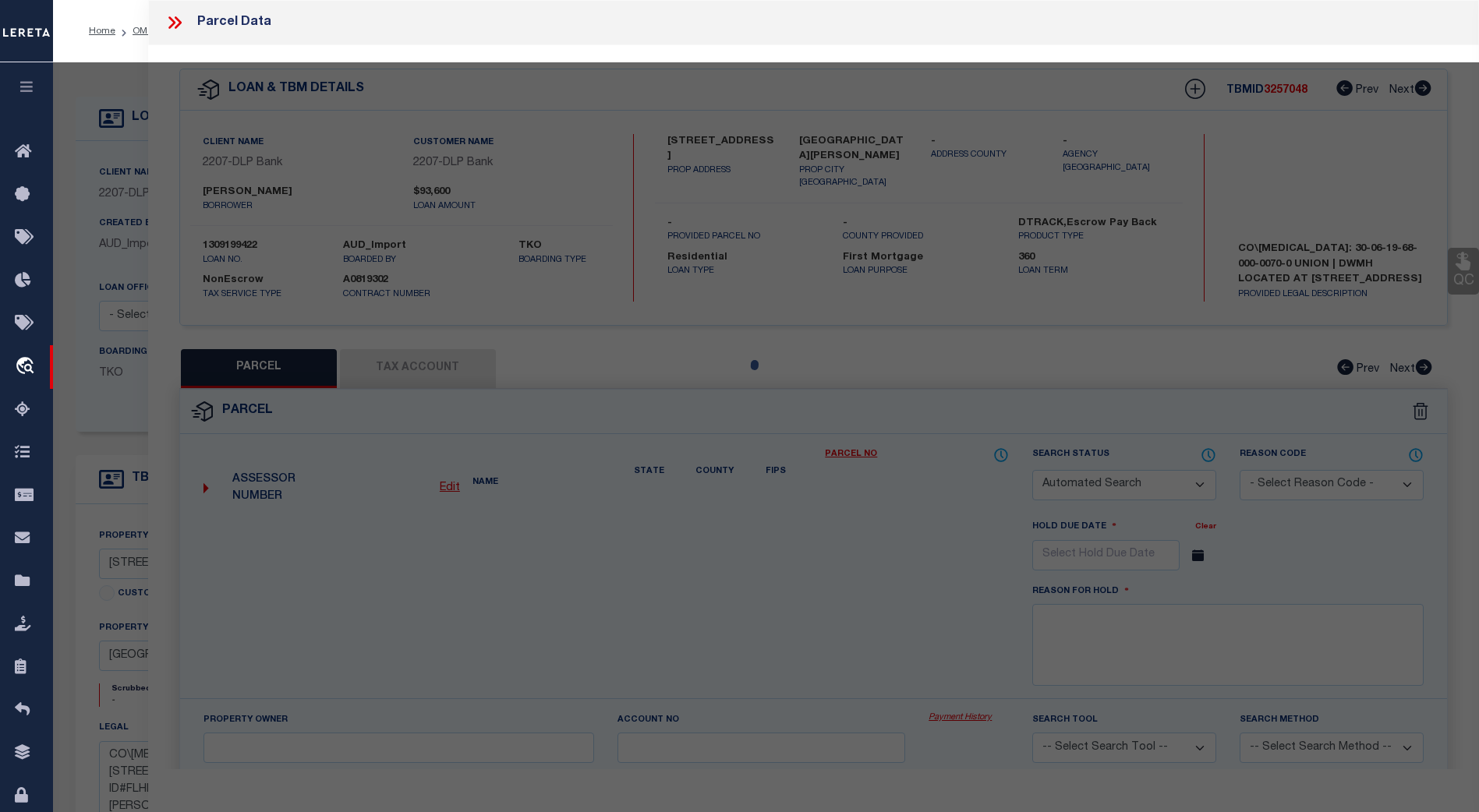
checkbox input "false"
select select "CP"
type input "ENNIS JONNIE W."
select select "EML"
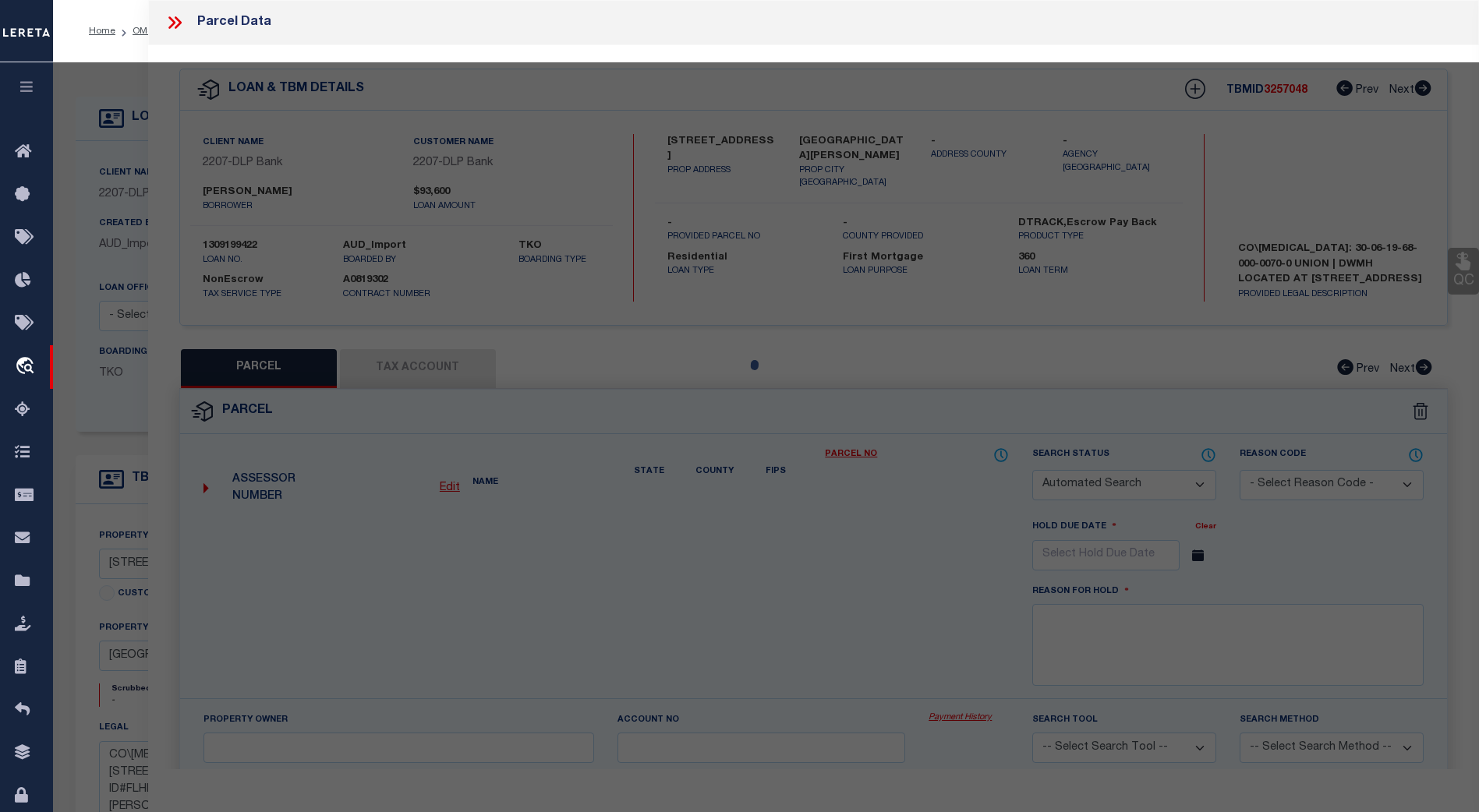
select select "ADD"
type input "4189 SW 100TH PLACE"
type input "LAKE BUTLER FL 32054"
type textarea "LOT G OF RIVERBEND AS DESC IN ORB 256, P 636 Acres : 5"
type textarea "Tax ID Special Project"
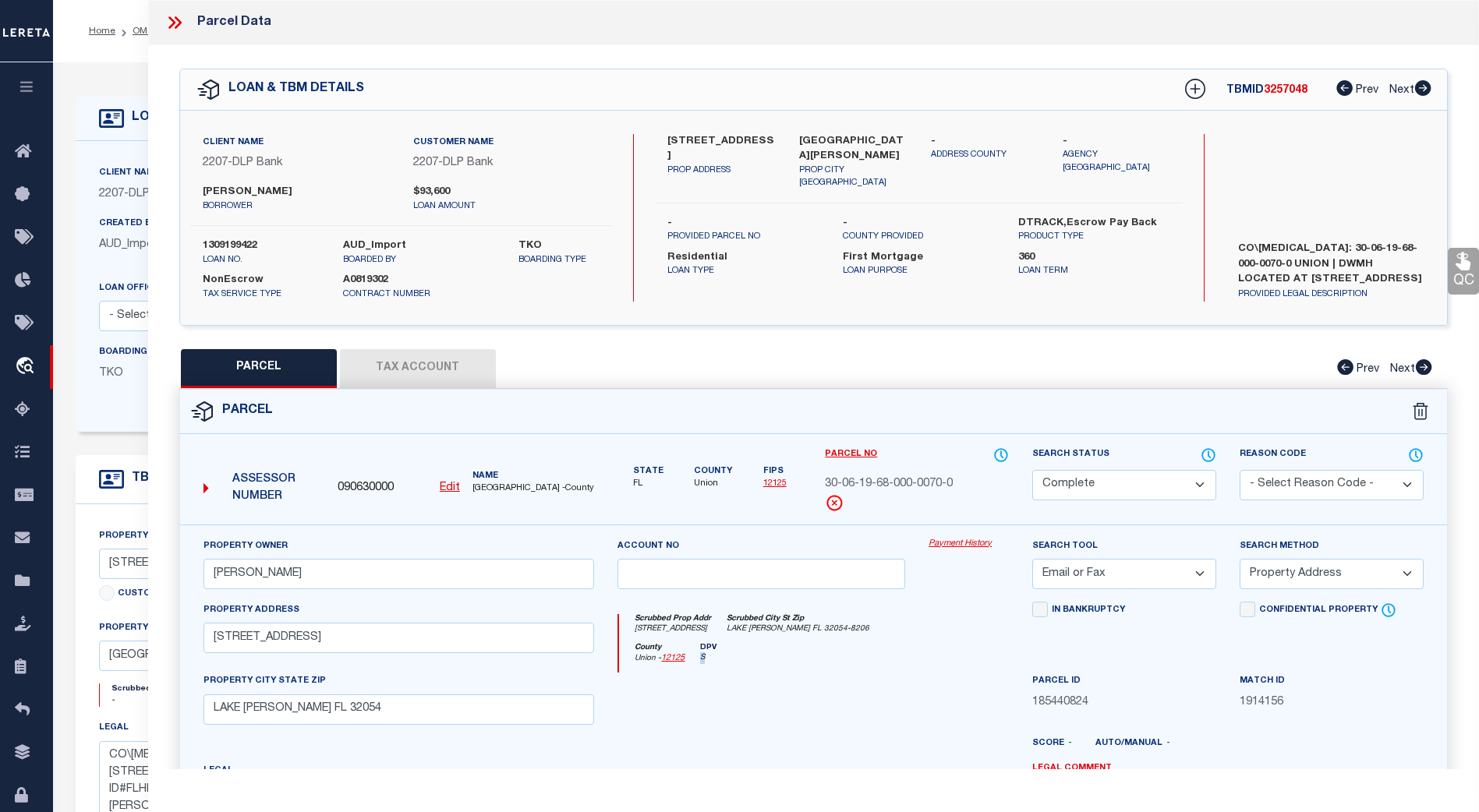
drag, startPoint x: 711, startPoint y: 658, endPoint x: 699, endPoint y: 657, distance: 12.0
click at [699, 657] on div "DPV S" at bounding box center [700, 653] width 32 height 23
click at [710, 660] on icon "S" at bounding box center [708, 658] width 17 height 12
drag, startPoint x: 701, startPoint y: 660, endPoint x: 713, endPoint y: 660, distance: 12.0
click at [713, 660] on icon "S" at bounding box center [708, 658] width 17 height 12
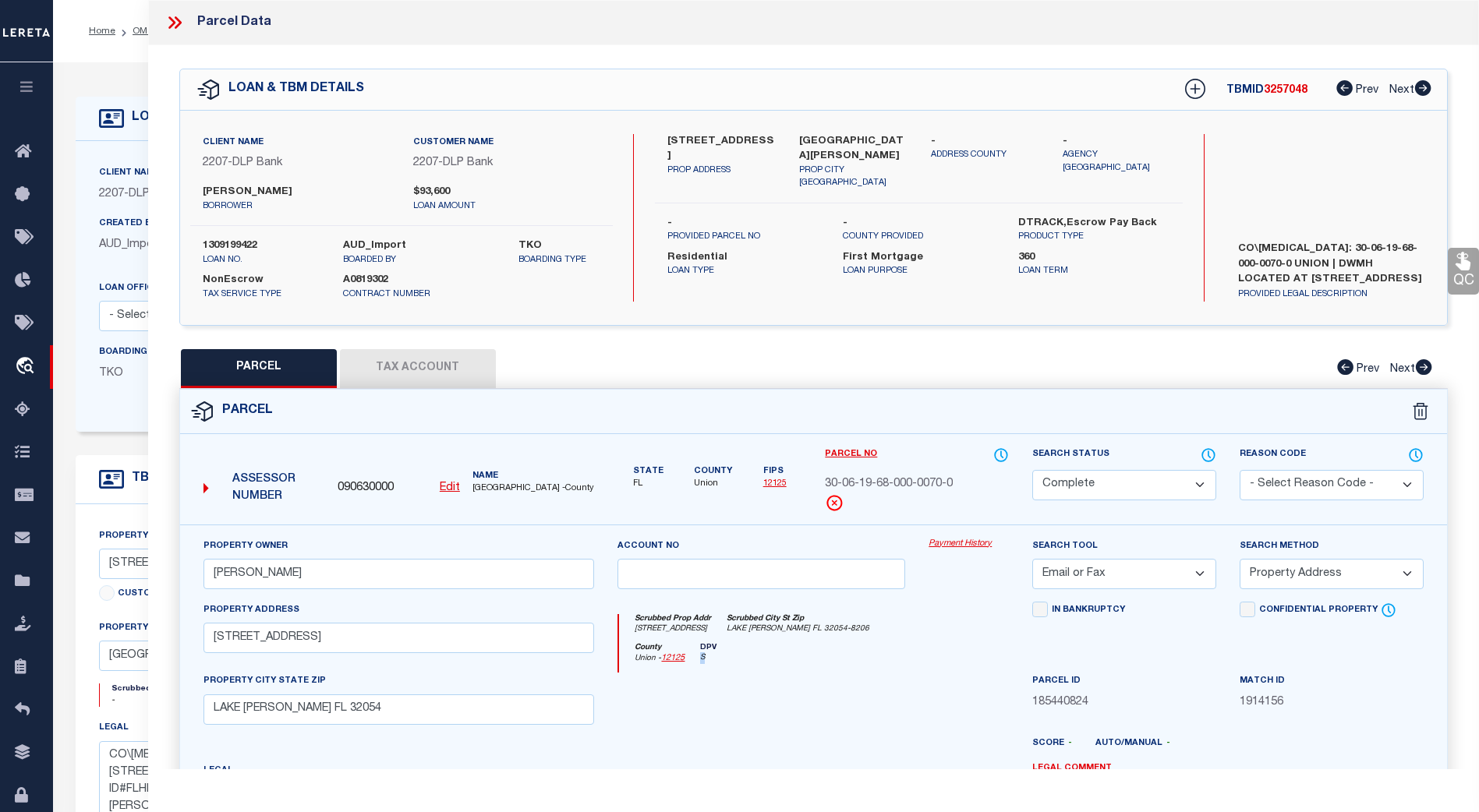
click at [719, 656] on div "County Union - 12125 DPV S" at bounding box center [813, 657] width 390 height 31
click at [698, 659] on div "DPV S" at bounding box center [700, 653] width 32 height 23
click at [716, 661] on icon "S" at bounding box center [708, 658] width 17 height 12
click at [716, 662] on icon "S" at bounding box center [708, 658] width 17 height 12
drag, startPoint x: 297, startPoint y: 639, endPoint x: 344, endPoint y: 642, distance: 47.1
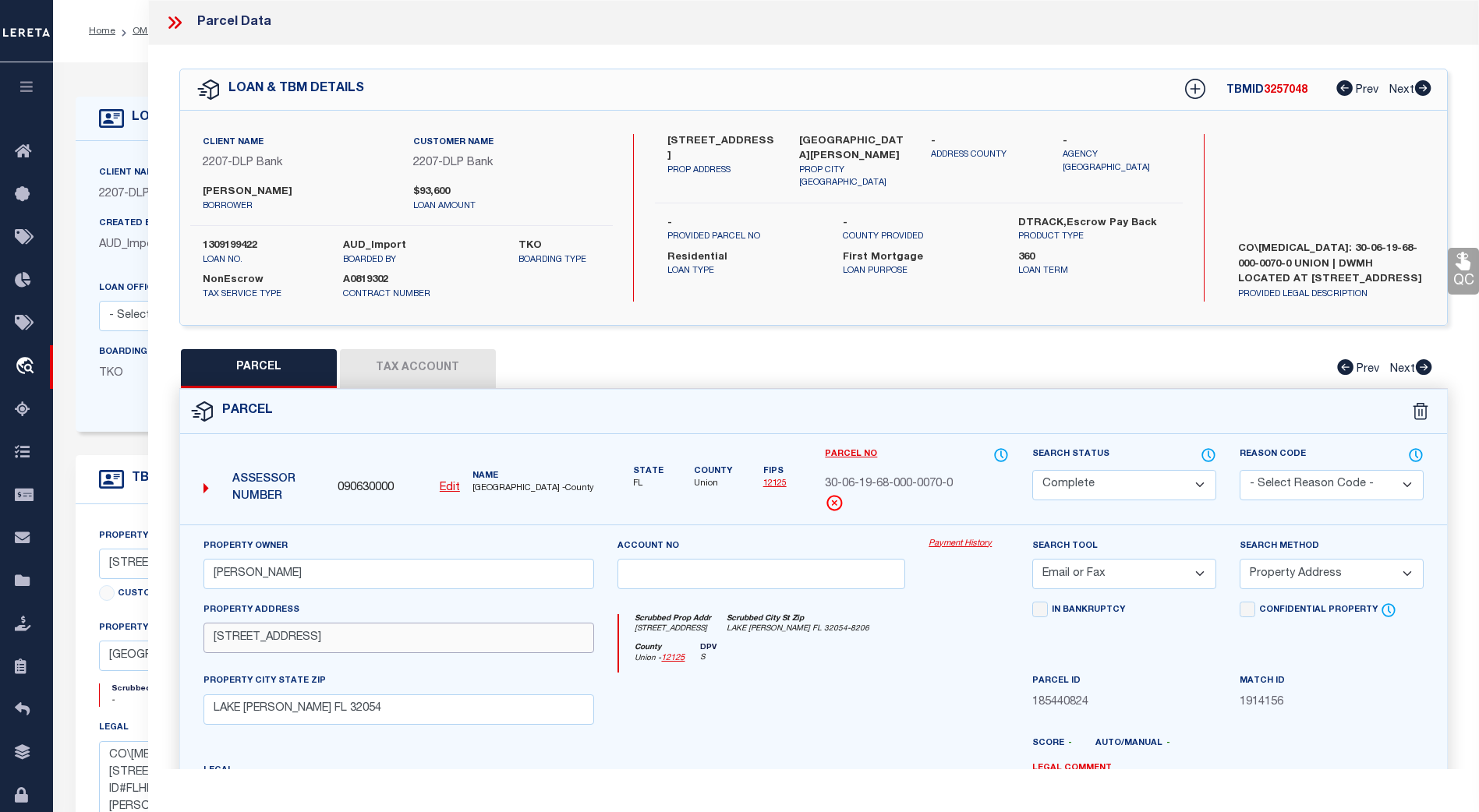
click at [344, 642] on input "4189 SW 100TH PLACE" at bounding box center [399, 638] width 392 height 31
click at [705, 633] on icon "4189 SW 100TH PL" at bounding box center [673, 630] width 76 height 12
drag, startPoint x: 702, startPoint y: 633, endPoint x: 654, endPoint y: 633, distance: 48.0
click at [654, 633] on icon "4189 SW 100TH PL" at bounding box center [673, 630] width 76 height 12
drag, startPoint x: 301, startPoint y: 638, endPoint x: 339, endPoint y: 641, distance: 38.1
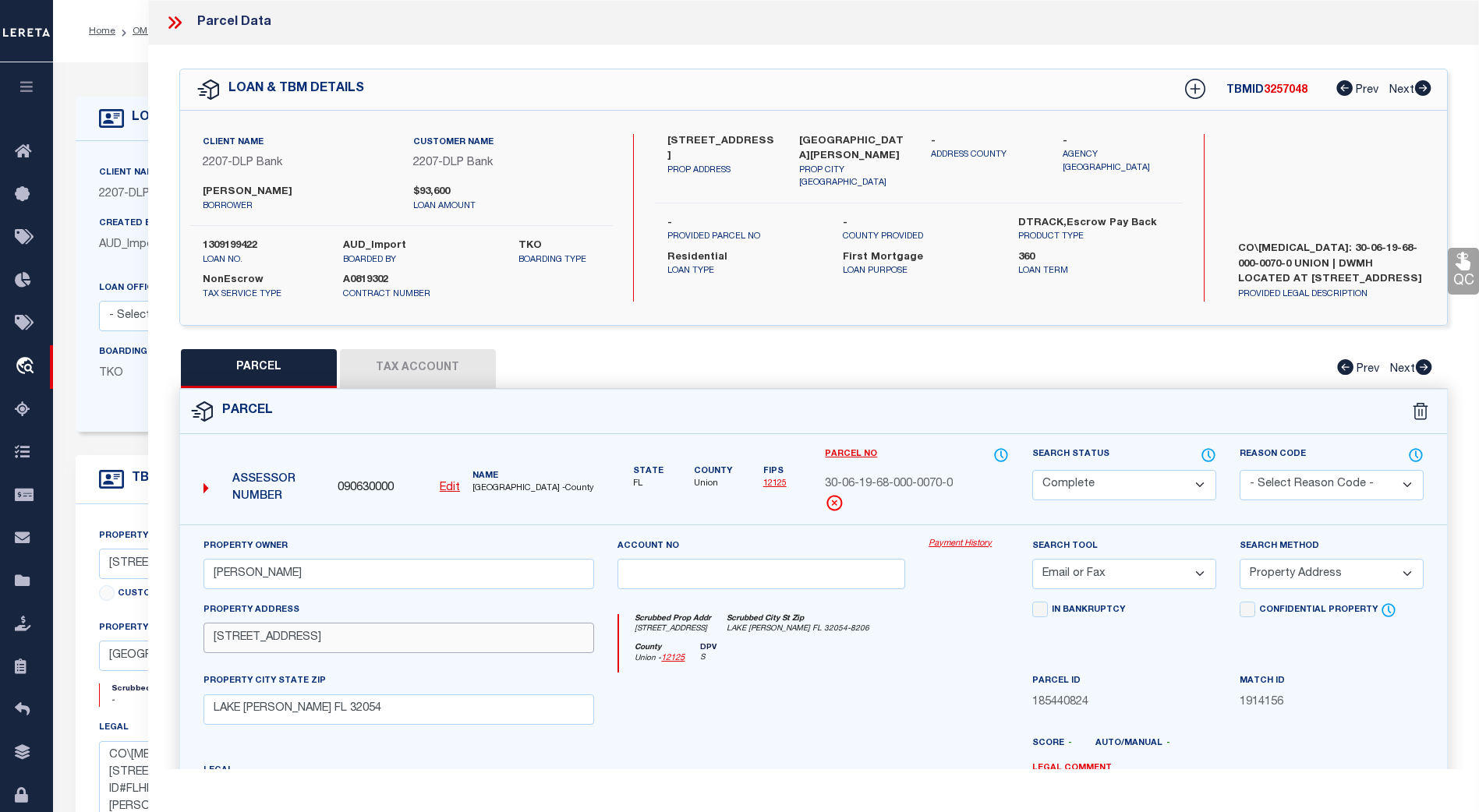
click at [339, 641] on input "4189 SW 100TH PLACE" at bounding box center [399, 638] width 392 height 31
click at [702, 632] on icon "4189 SW 100TH PL" at bounding box center [673, 630] width 76 height 12
click at [340, 640] on input "4189 SW 100TH PLACE" at bounding box center [399, 638] width 392 height 31
drag, startPoint x: 634, startPoint y: 632, endPoint x: 701, endPoint y: 636, distance: 67.1
click at [701, 636] on div "Scrubbed Prop Addr 4189 SW 100TH PL" at bounding box center [665, 624] width 92 height 21
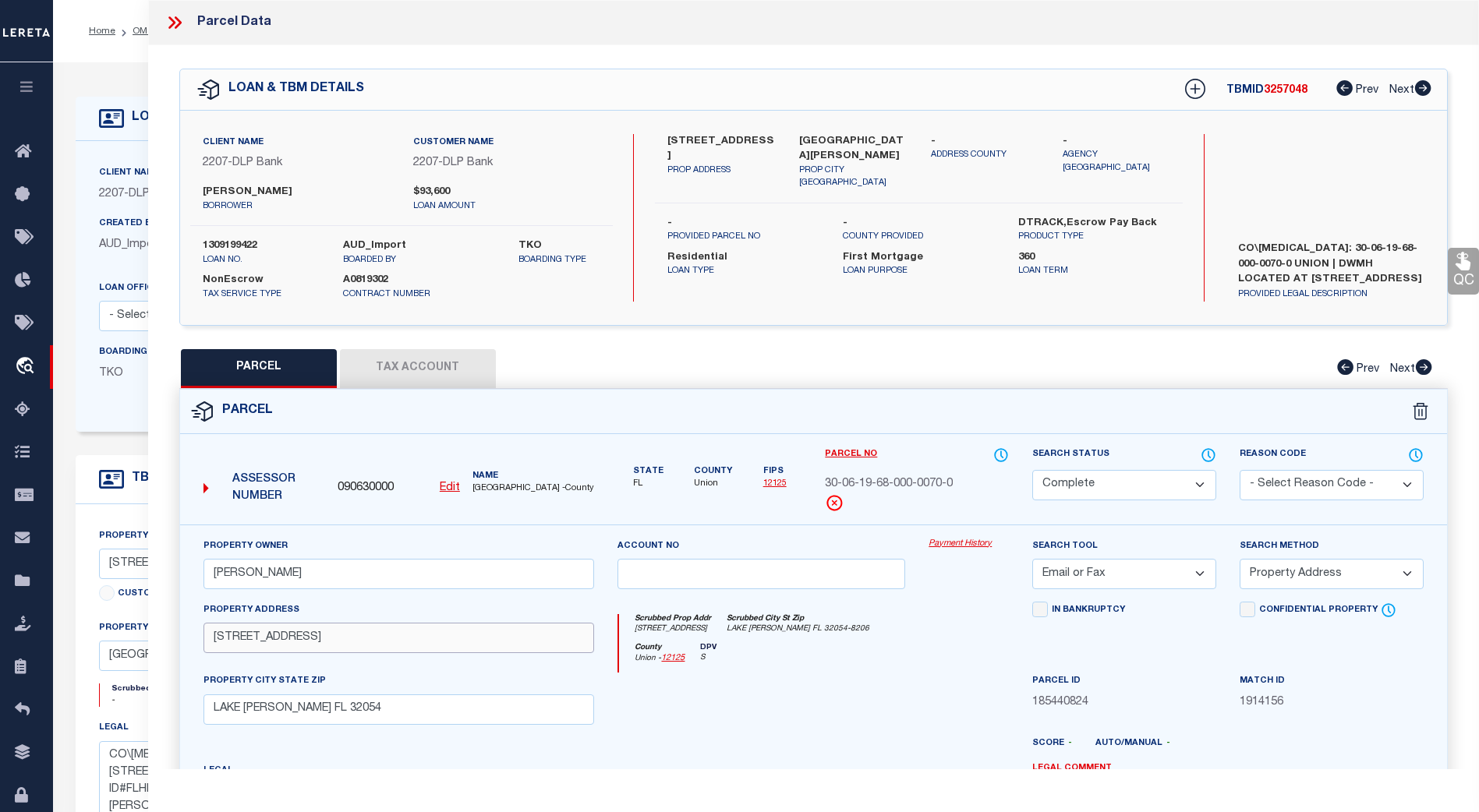
drag, startPoint x: 208, startPoint y: 632, endPoint x: 419, endPoint y: 648, distance: 211.6
click at [375, 643] on input "4189 SW 100TH PLACE" at bounding box center [399, 638] width 392 height 31
drag, startPoint x: 643, startPoint y: 632, endPoint x: 744, endPoint y: 633, distance: 101.0
click at [744, 633] on div "Scrubbed Prop Addr 4189 SW 100TH PL Scrubbed City St Zip LAKE BUTLER FL 32054-8…" at bounding box center [813, 628] width 390 height 29
drag, startPoint x: 213, startPoint y: 639, endPoint x: 365, endPoint y: 640, distance: 152.0
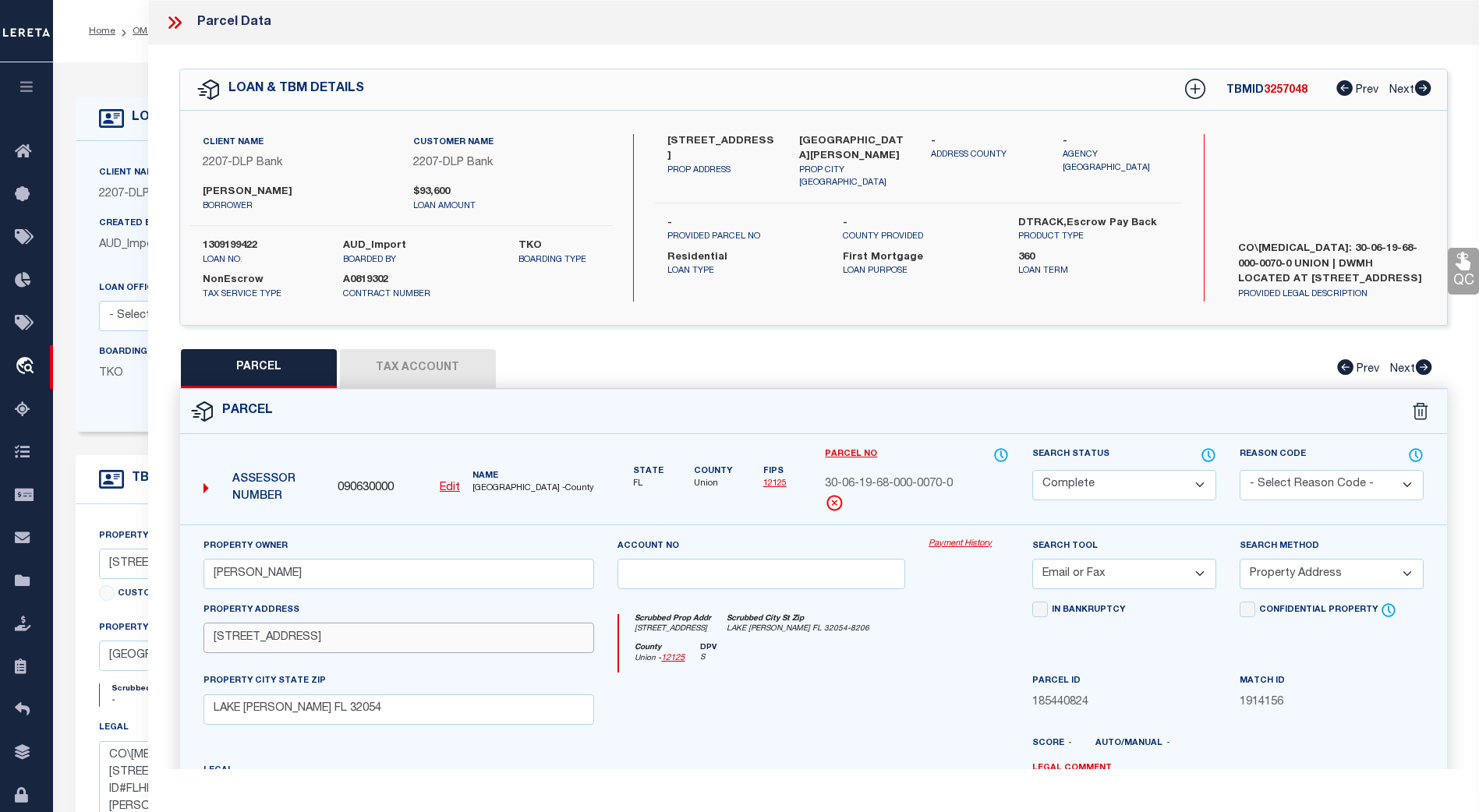
click at [365, 640] on input "4189 SW 100TH PLACE" at bounding box center [399, 638] width 392 height 31
drag, startPoint x: 628, startPoint y: 627, endPoint x: 831, endPoint y: 637, distance: 203.2
click at [831, 637] on div "Scrubbed Prop Addr 4189 SW 100TH PL Scrubbed City St Zip LAKE BUTLER FL 32054-8…" at bounding box center [813, 628] width 390 height 29
drag, startPoint x: 353, startPoint y: 641, endPoint x: 177, endPoint y: 642, distance: 176.0
click at [177, 642] on div "Property Owner ENNIS JONNIE W. Account no Payment History Search Tool" at bounding box center [813, 747] width 1291 height 445
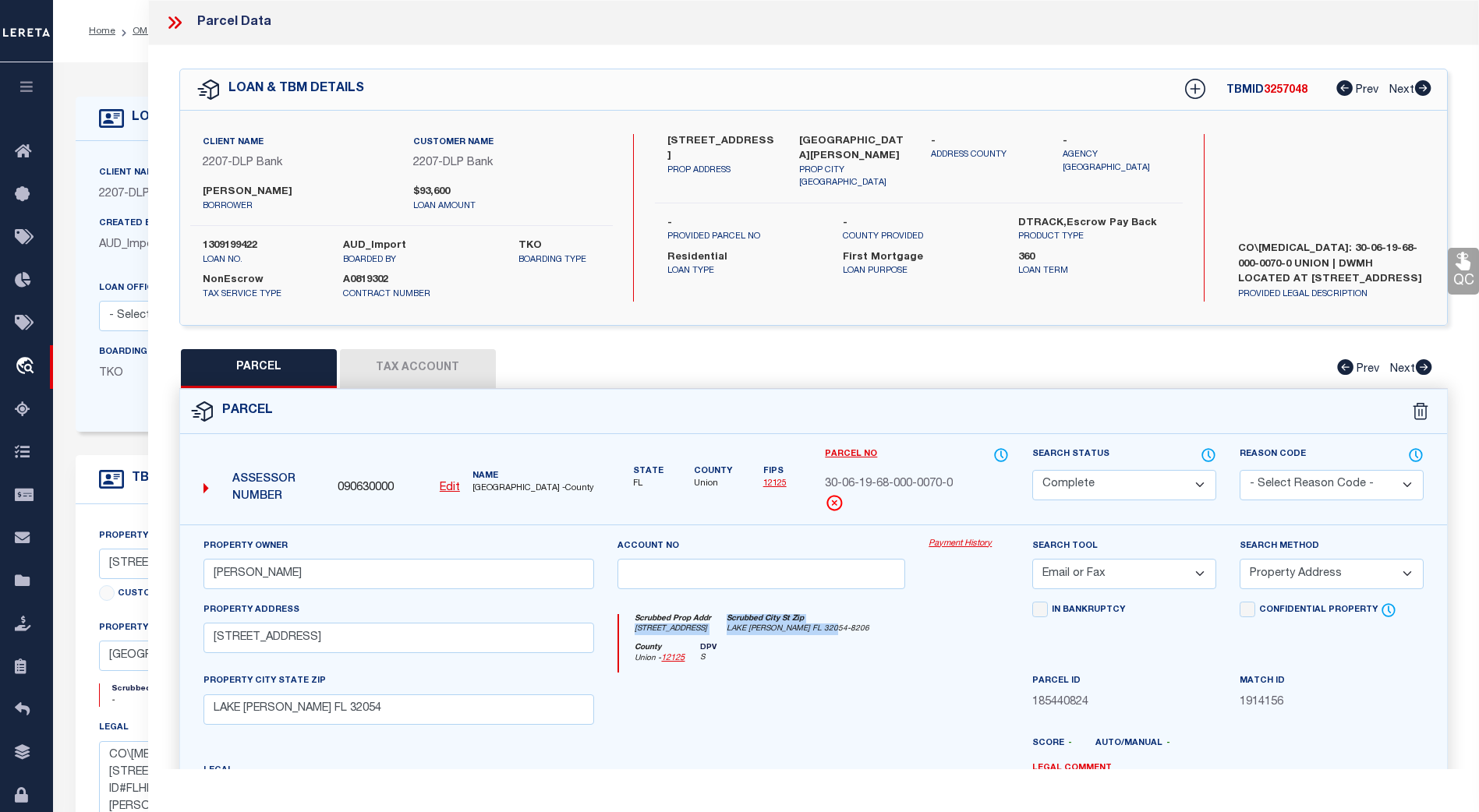
drag, startPoint x: 631, startPoint y: 631, endPoint x: 836, endPoint y: 636, distance: 205.1
click at [836, 636] on div "Scrubbed Prop Addr 4189 SW 100TH PL Scrubbed City St Zip LAKE BUTLER FL 32054-8…" at bounding box center [813, 628] width 390 height 29
click at [754, 647] on div "County Union - 12125 DPV S" at bounding box center [813, 657] width 390 height 31
click at [18, 759] on icon at bounding box center [27, 754] width 25 height 20
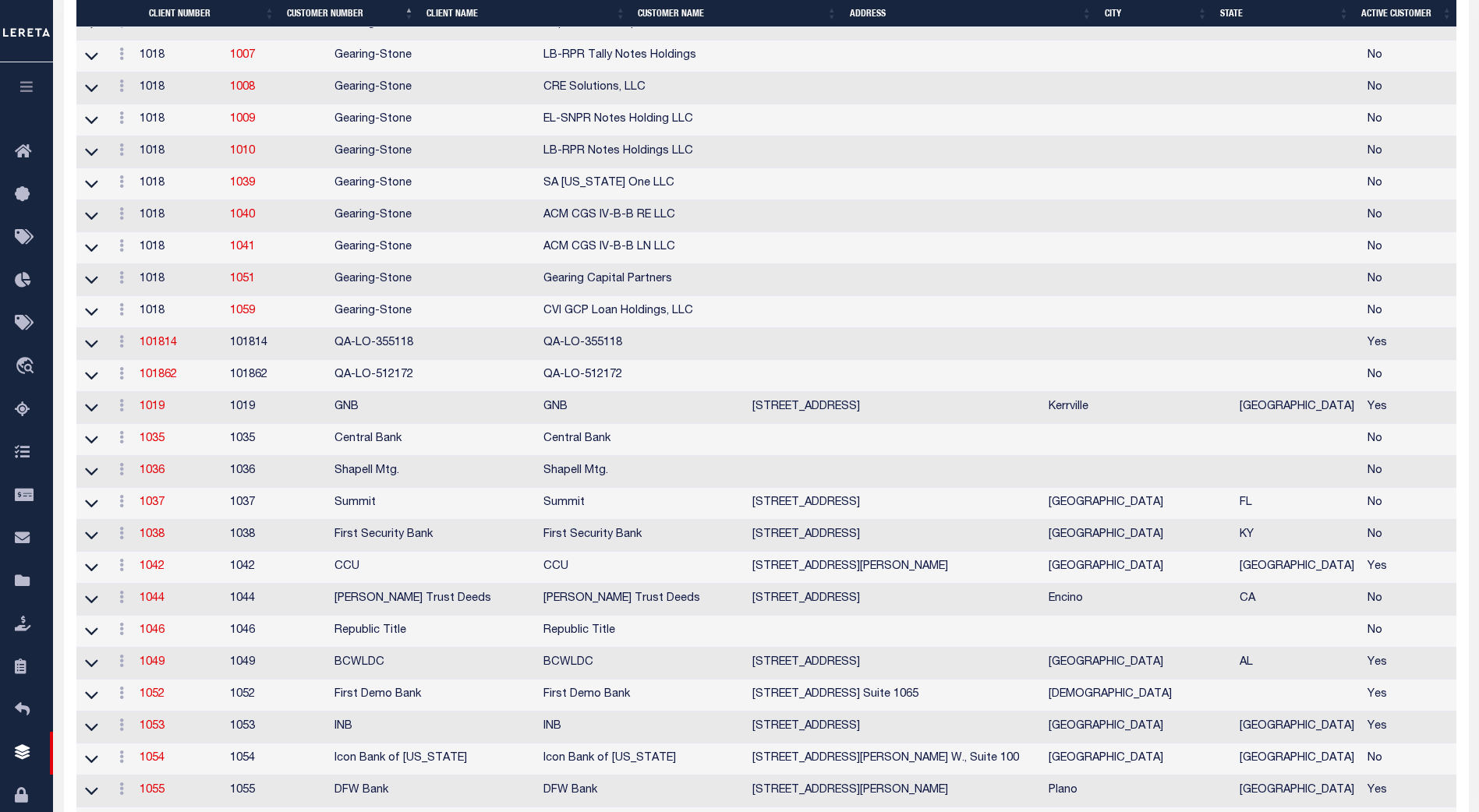
scroll to position [858, 0]
click at [159, 699] on link "1052" at bounding box center [152, 693] width 25 height 11
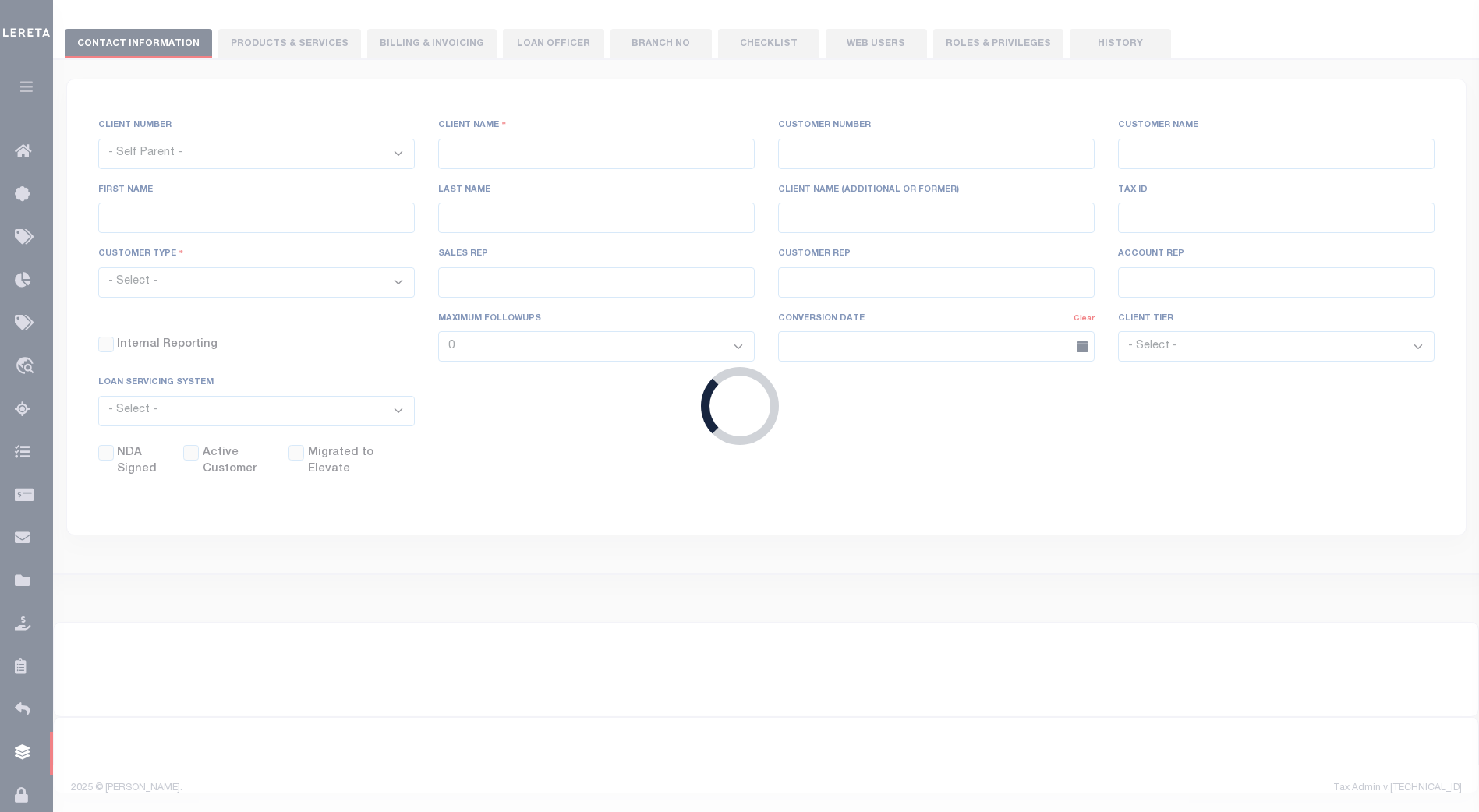
scroll to position [170, 0]
select select
type input "First Demo Bank"
type input "1052"
type input "First Demo Bank"
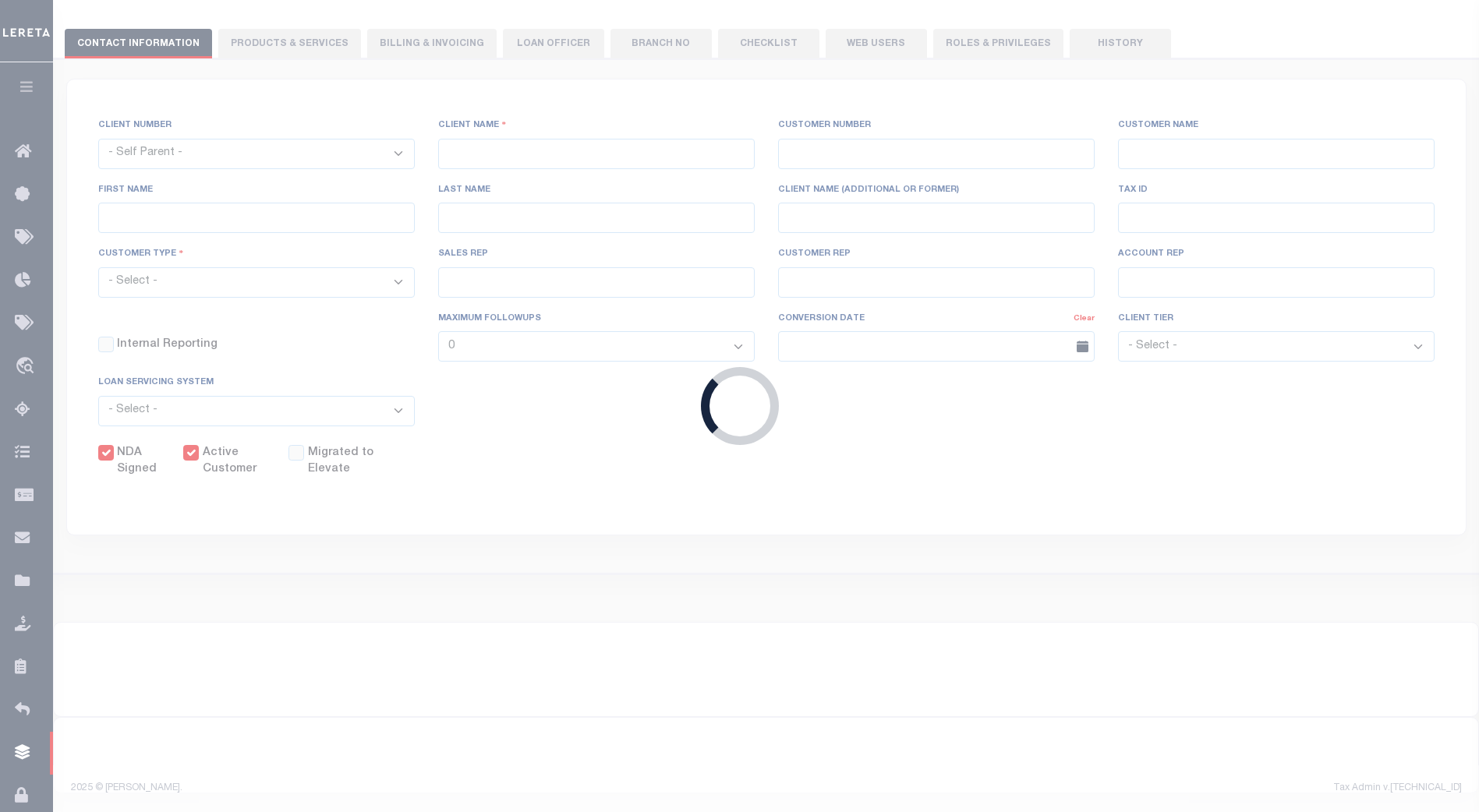
select select "Mixed Portfolio"
type input "[PERSON_NAME]"
type input "[DATE]"
select select "Tier 1"
checkbox input "true"
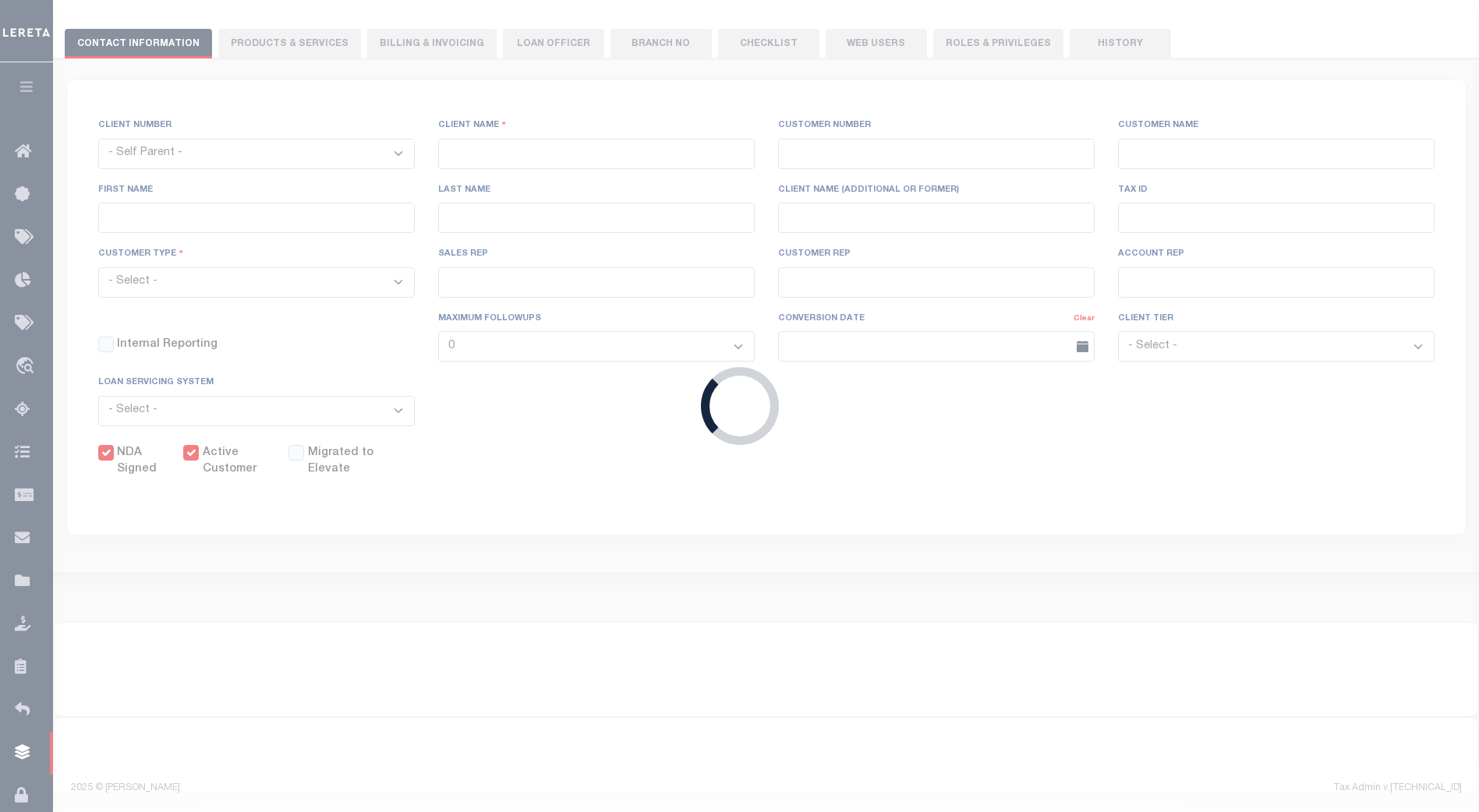
checkbox input "true"
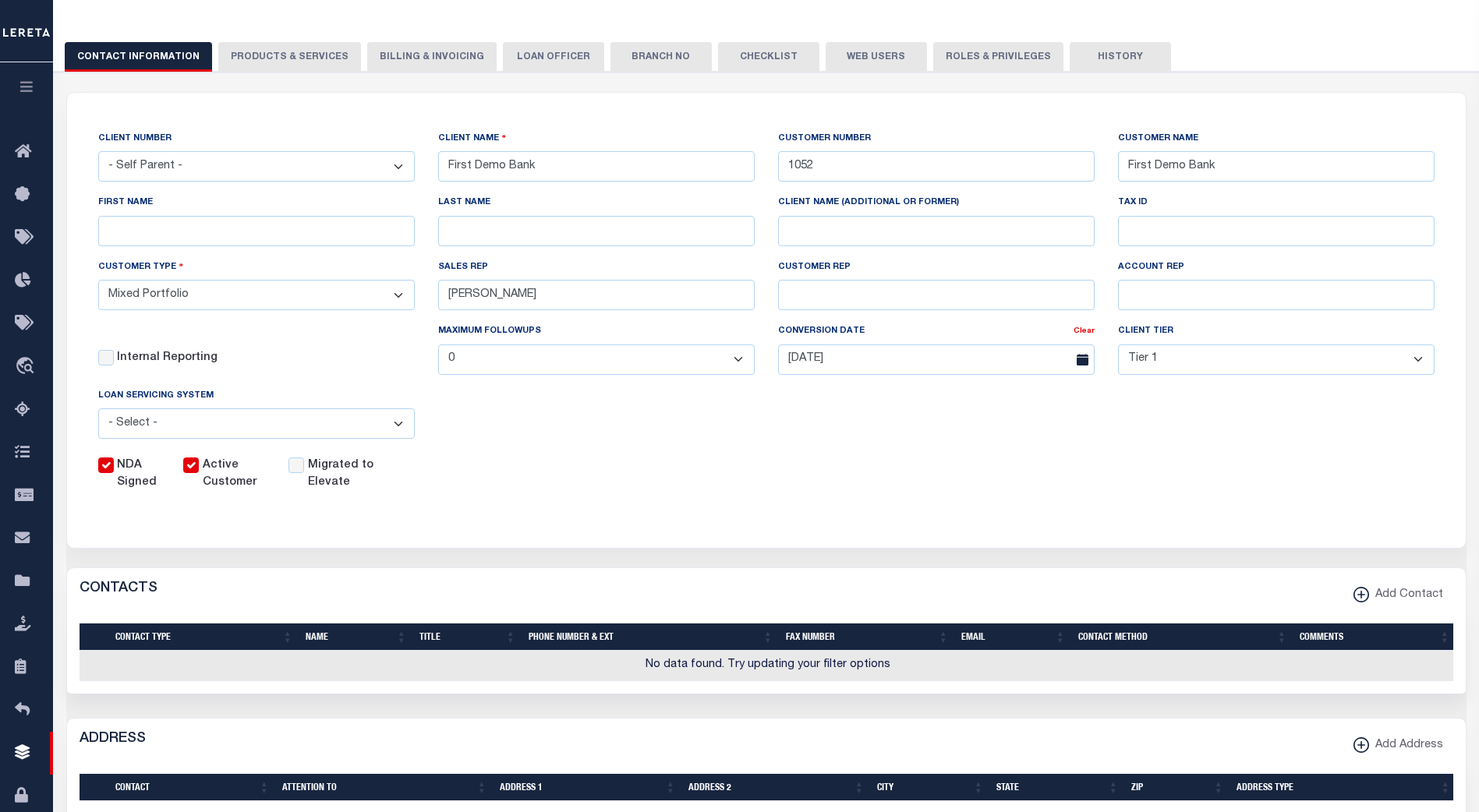
scroll to position [0, 0]
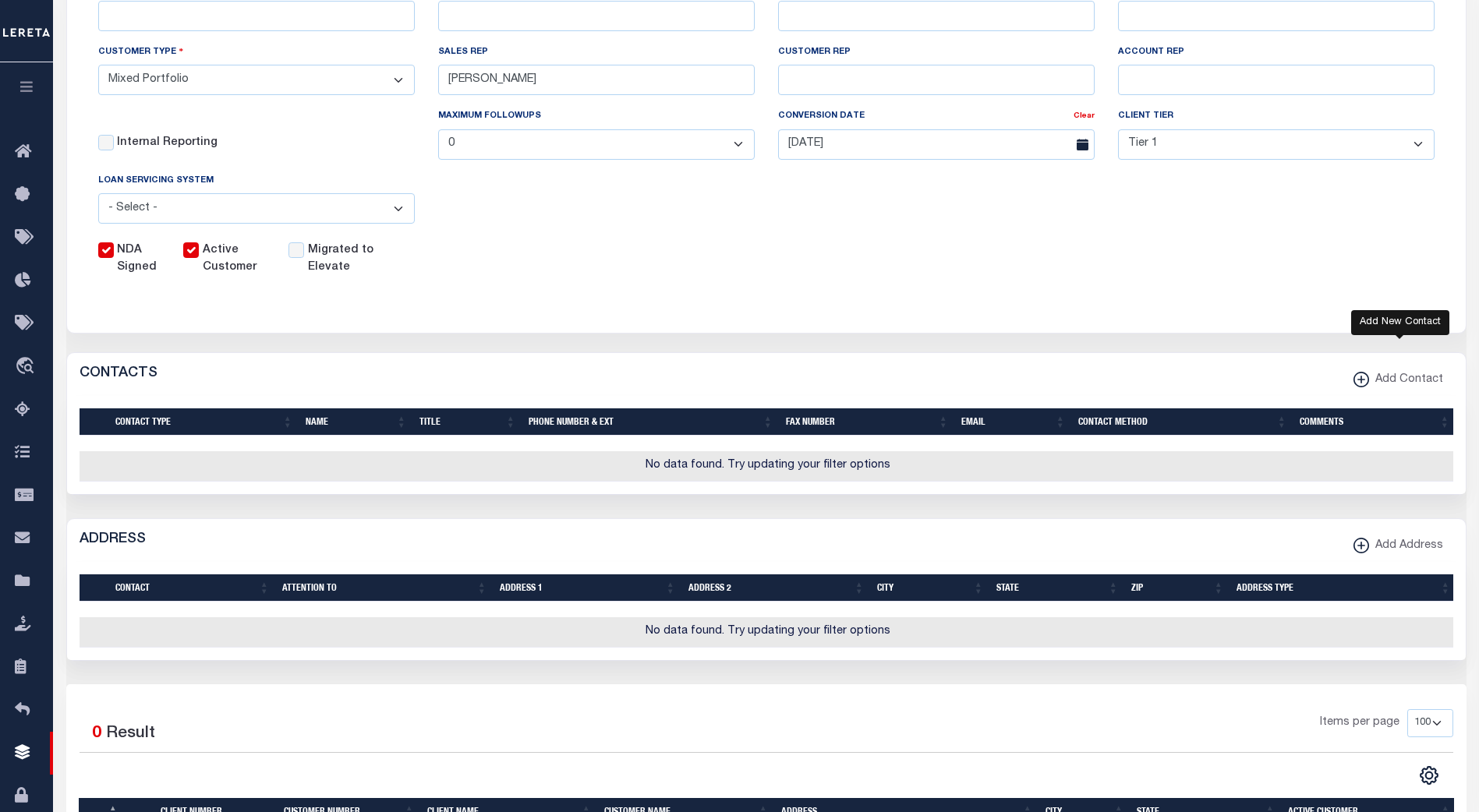
click at [1363, 388] on icon "button" at bounding box center [1361, 380] width 16 height 16
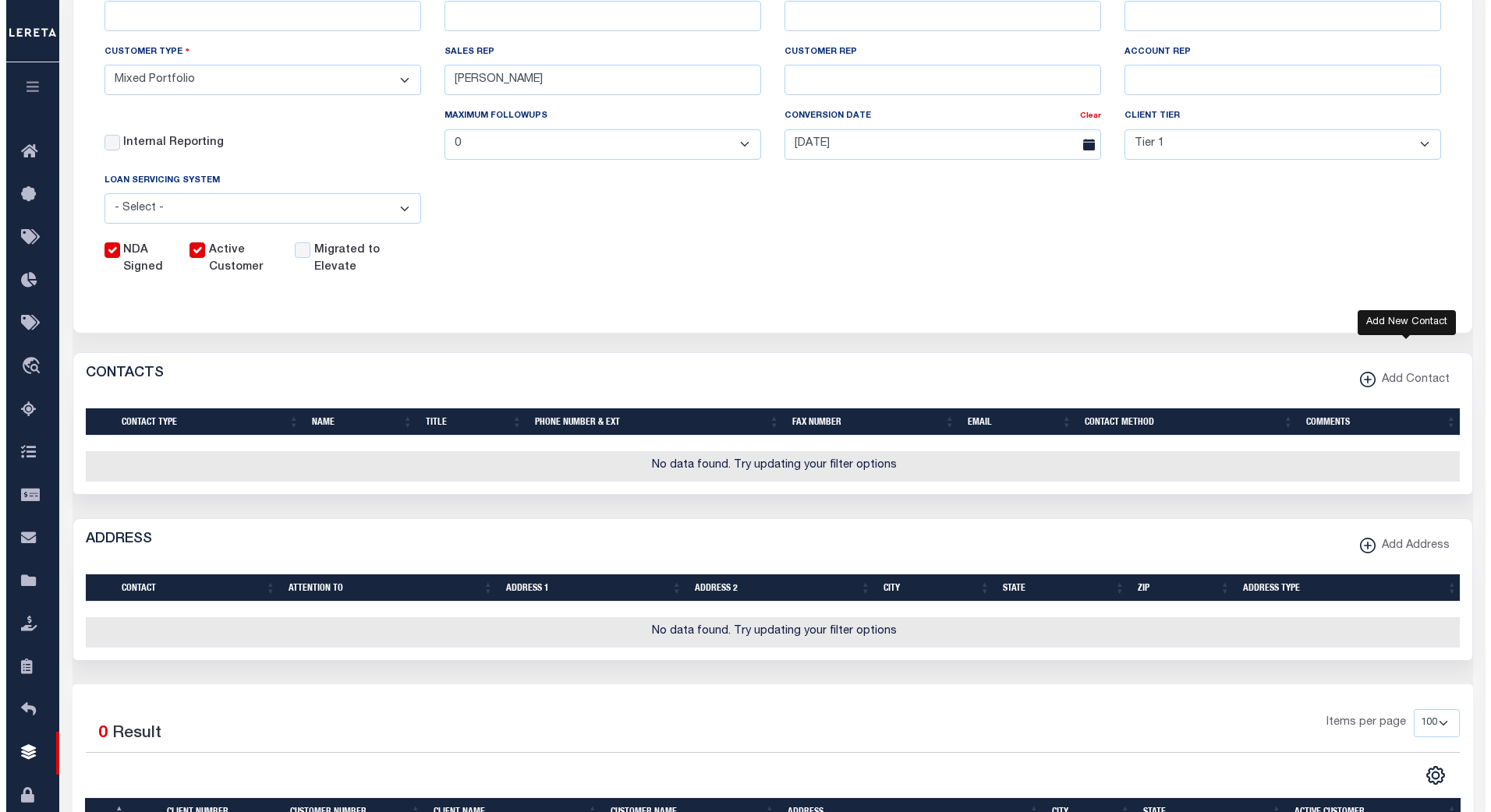
select select
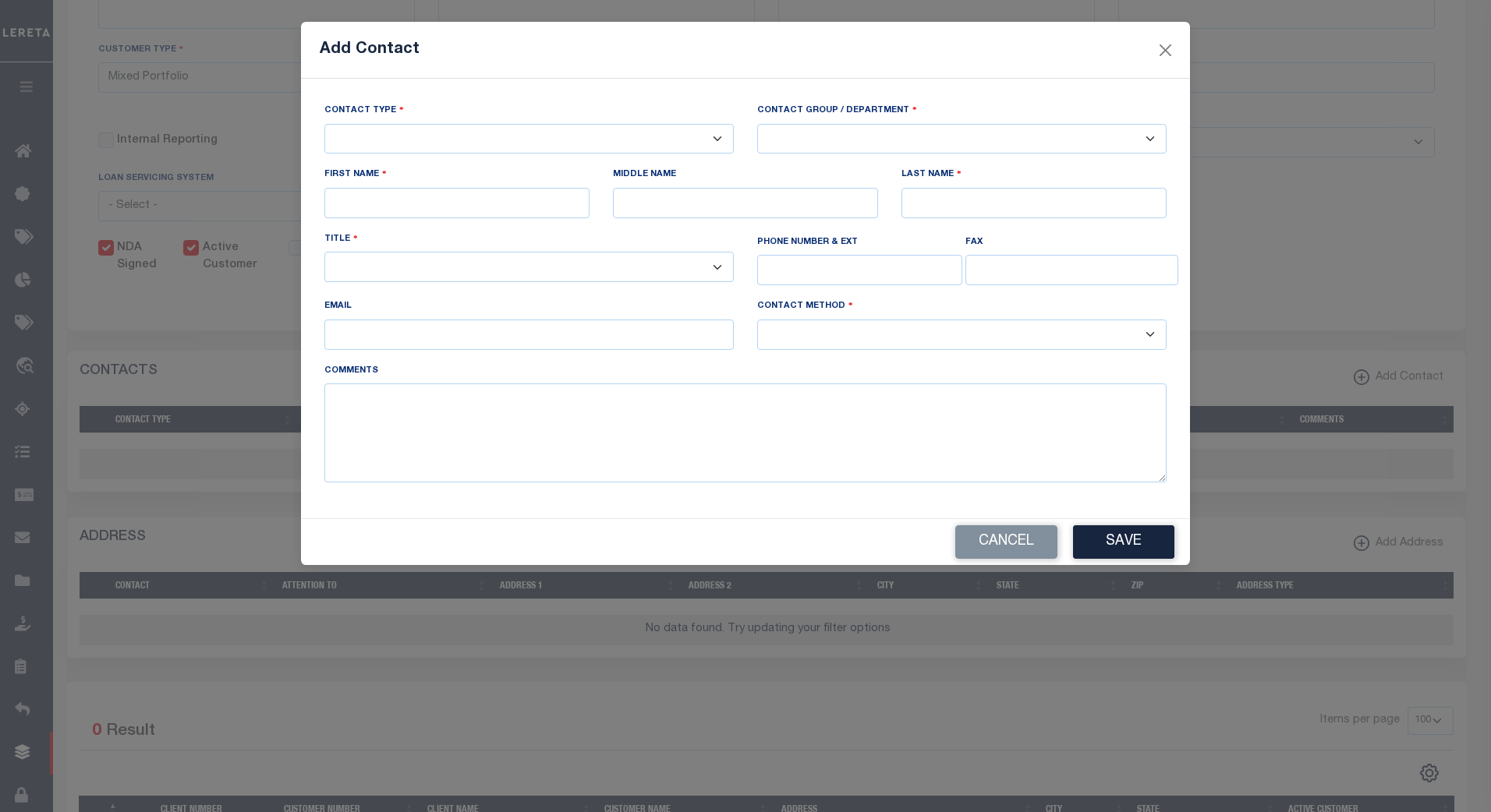
click at [719, 140] on select "-- Select Contact Type -- Primary Secondary" at bounding box center [529, 139] width 410 height 31
click at [1151, 138] on select "-- Select Contact Group / Department -- Billing Corporate Delinquncy Escrow Ret…" at bounding box center [961, 139] width 410 height 31
click at [1036, 115] on div "Contact Group / Department -- Select Contact Group / Department -- Billing Corp…" at bounding box center [961, 128] width 410 height 52
click at [1164, 51] on button "Close" at bounding box center [1166, 50] width 20 height 20
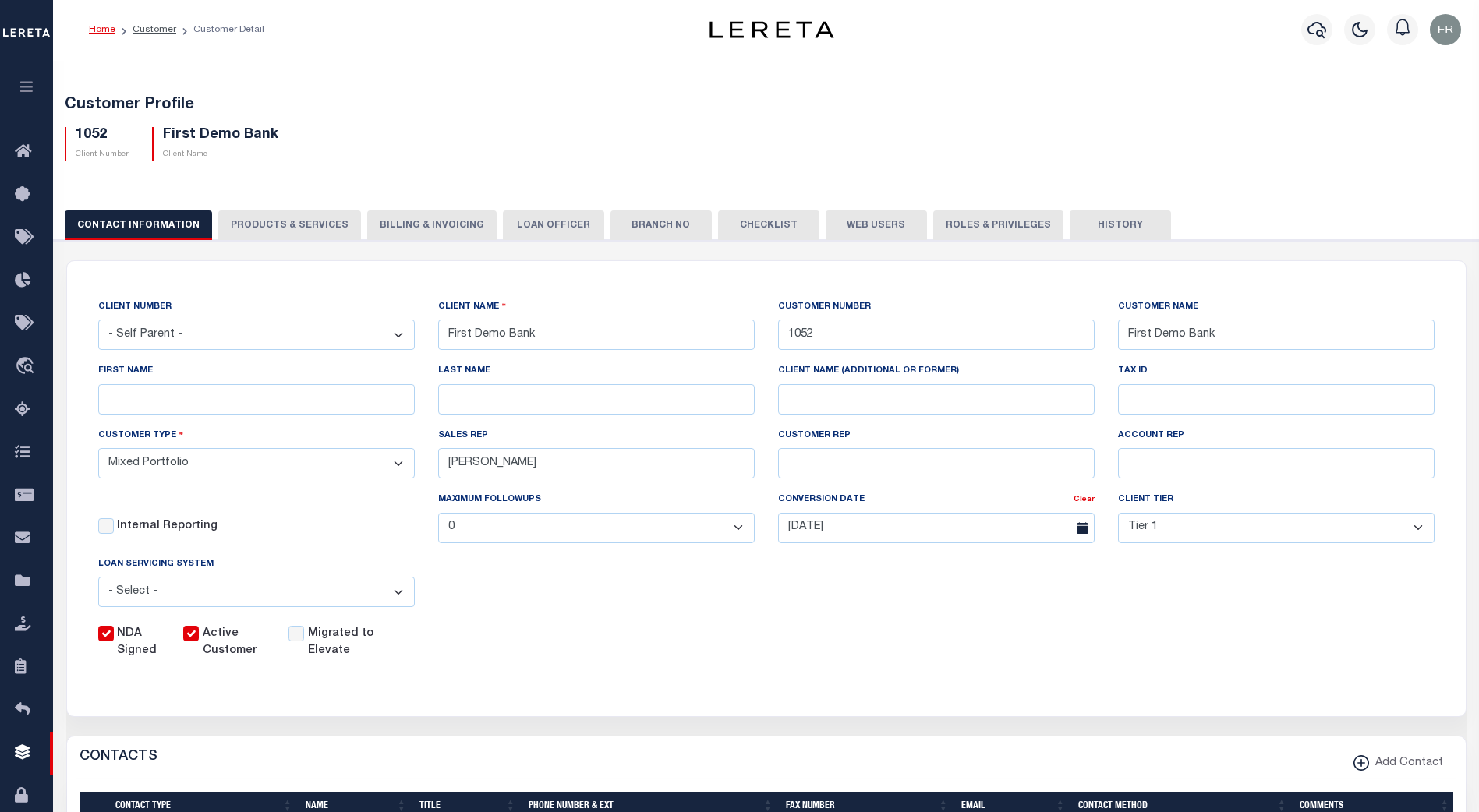
scroll to position [0, 0]
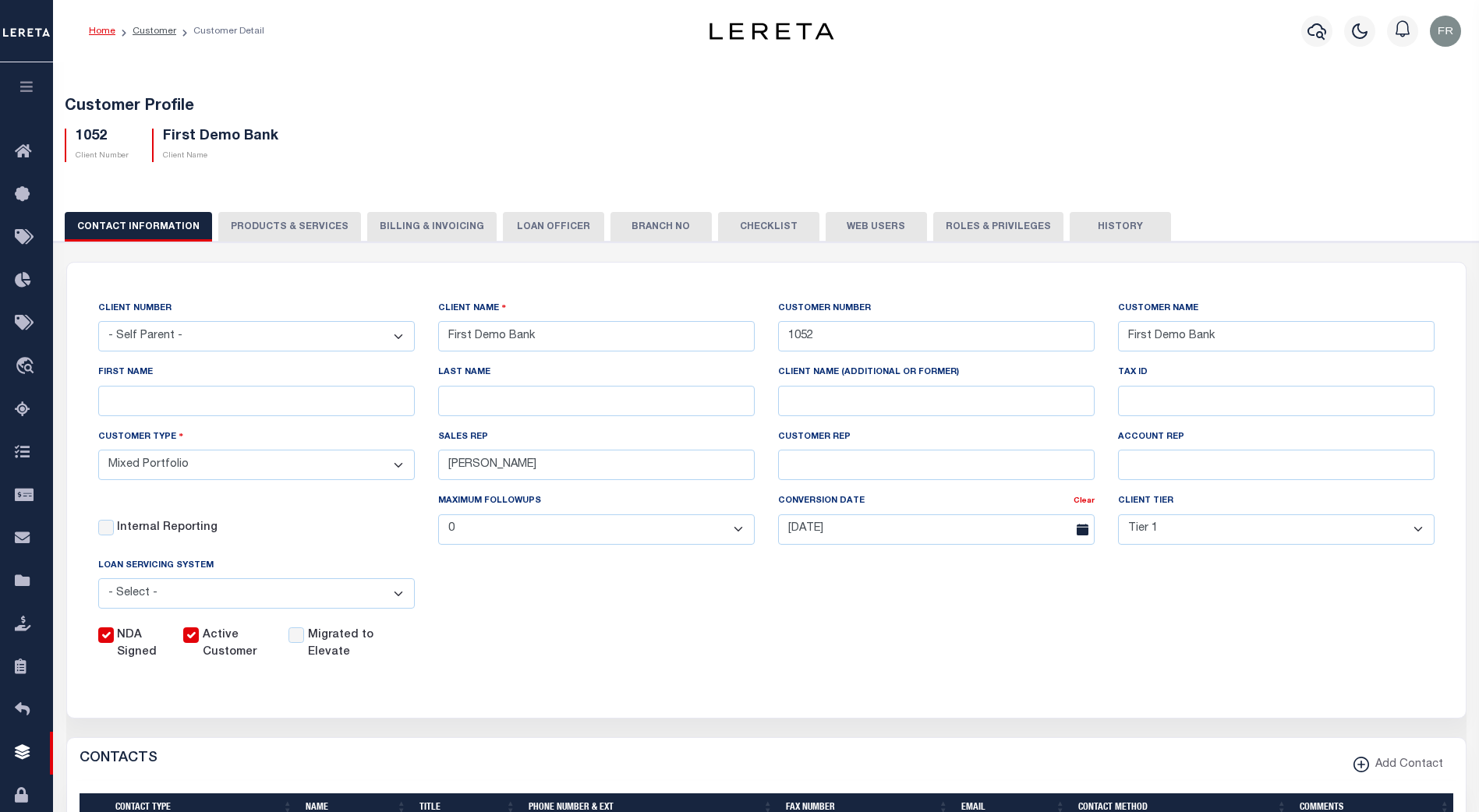
click at [294, 226] on button "PRODUCTS & SERVICES" at bounding box center [290, 227] width 143 height 30
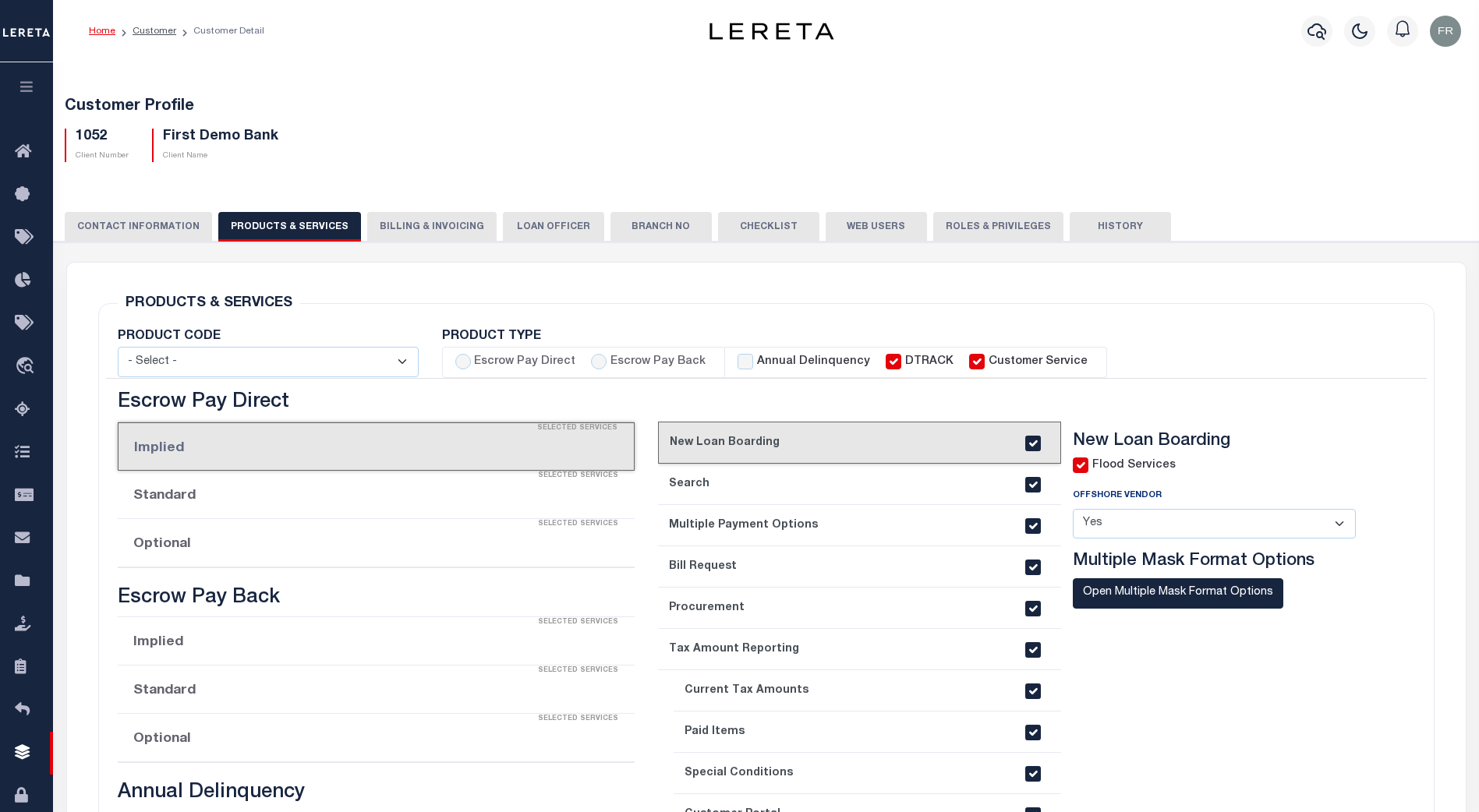
select select "STX"
radio input "true"
checkbox input "true"
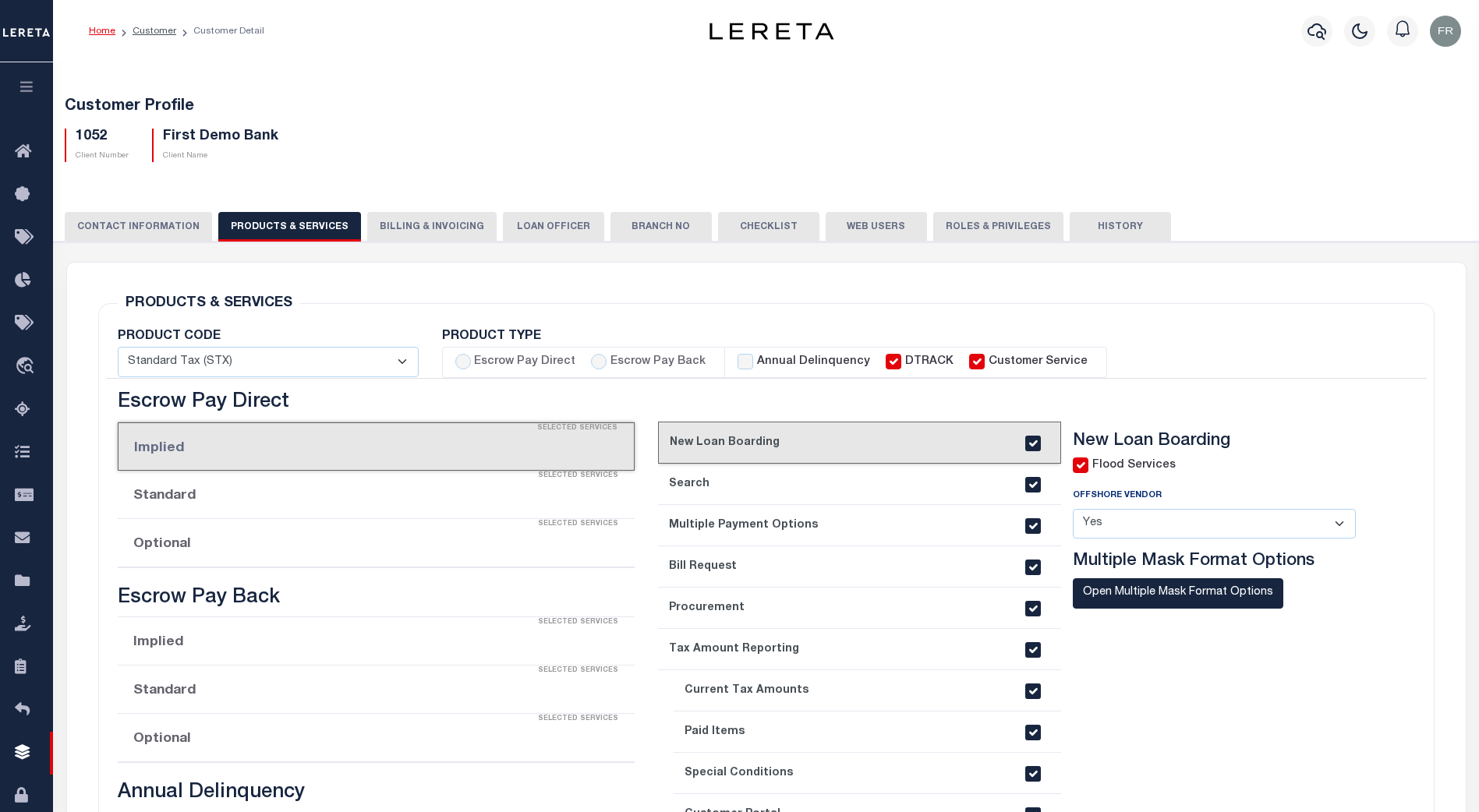
checkbox input "true"
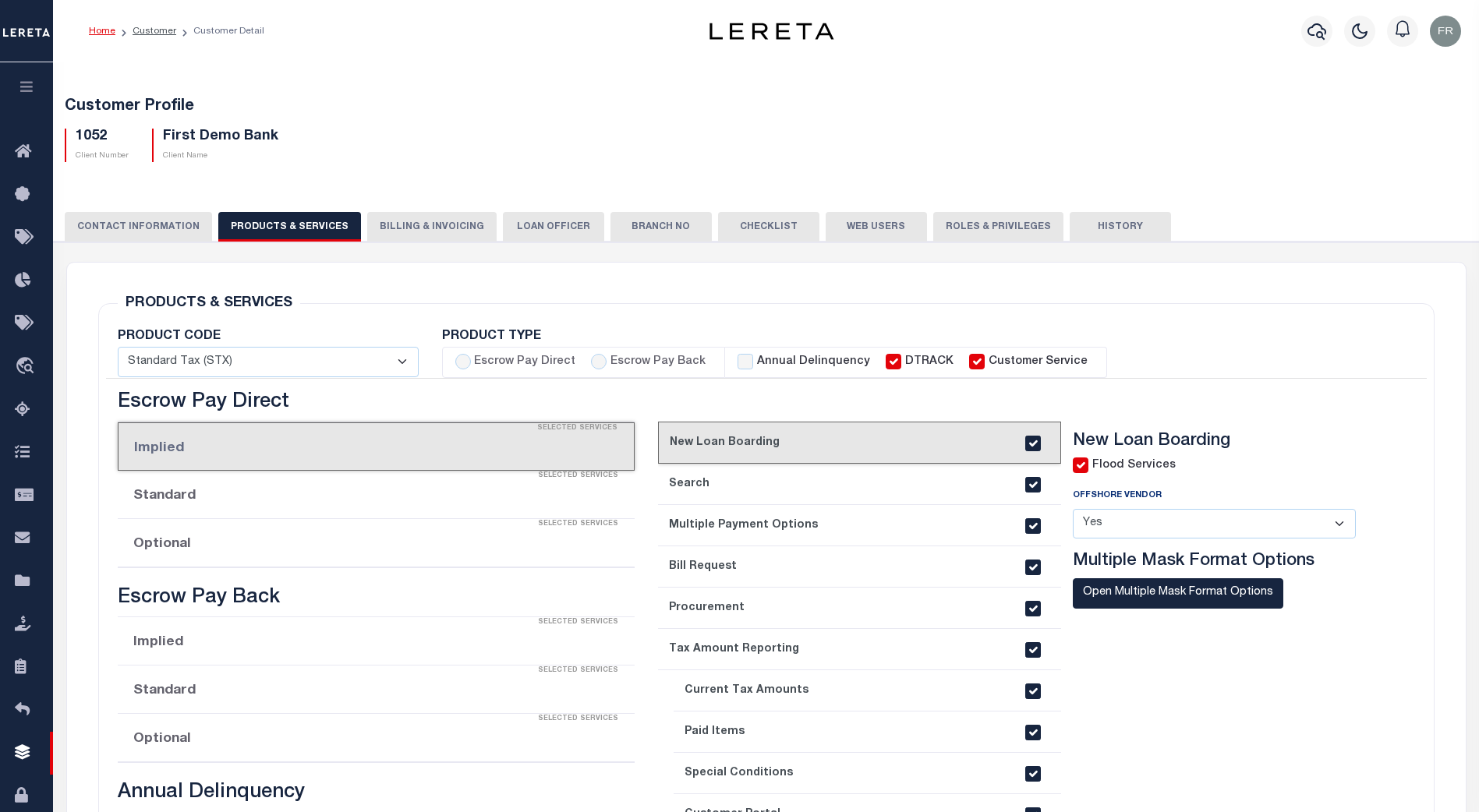
checkbox input "true"
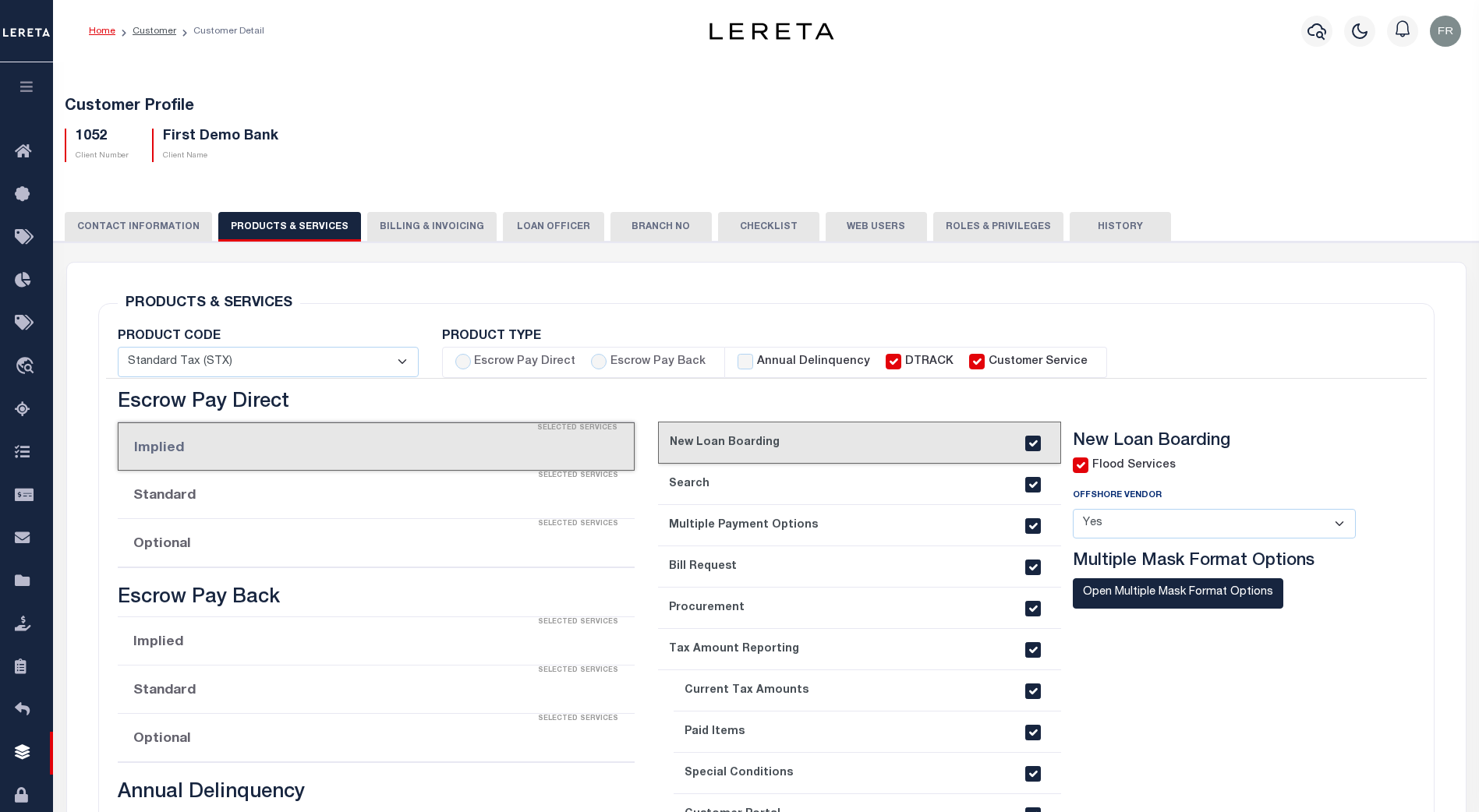
checkbox input "true"
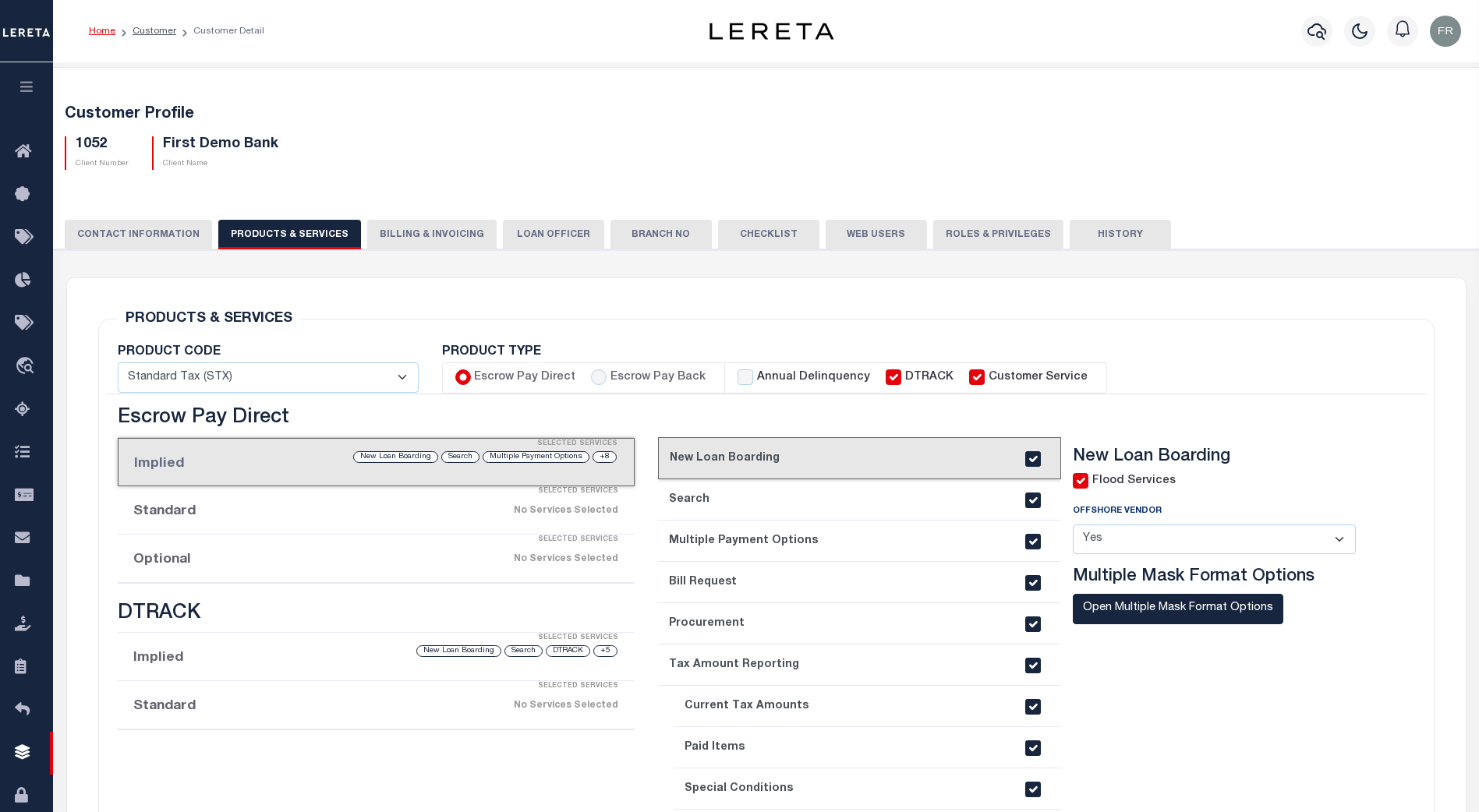
click at [423, 235] on button "Billing & Invoicing" at bounding box center [431, 235] width 129 height 30
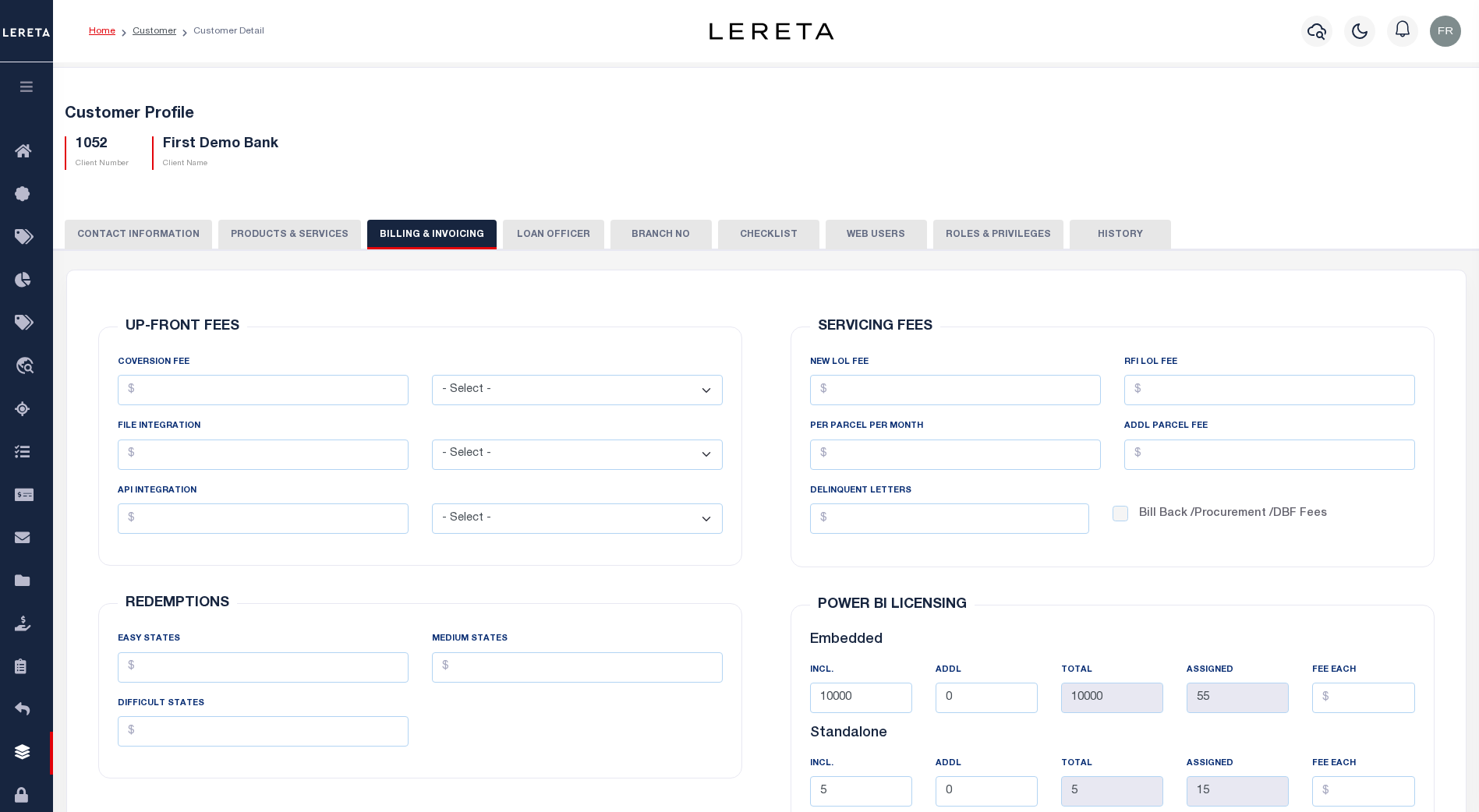
click at [538, 231] on button "LOAN OFFICER" at bounding box center [554, 235] width 101 height 30
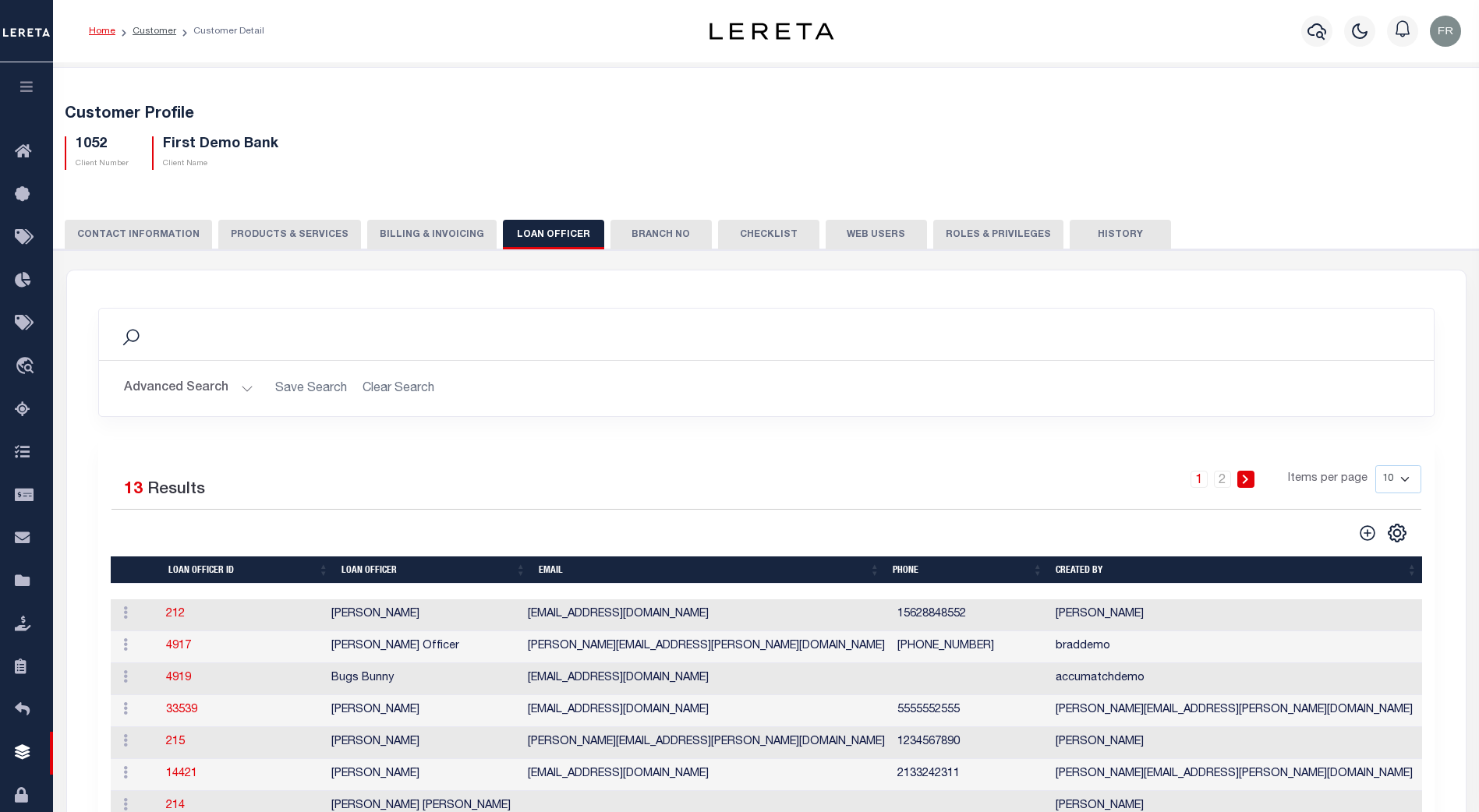
click at [640, 226] on button "Branch No" at bounding box center [661, 235] width 101 height 30
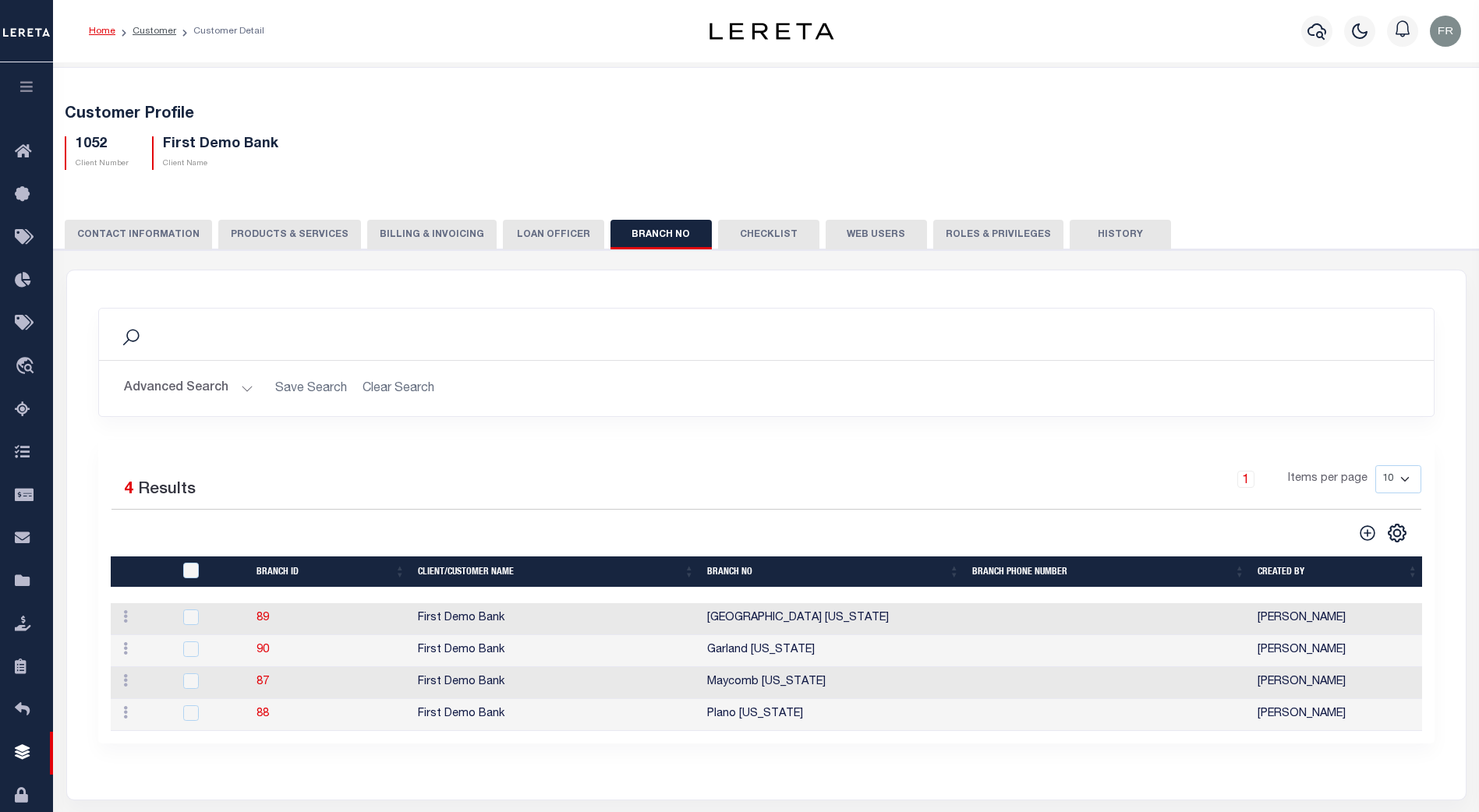
click at [751, 234] on button "Checklist" at bounding box center [769, 235] width 101 height 30
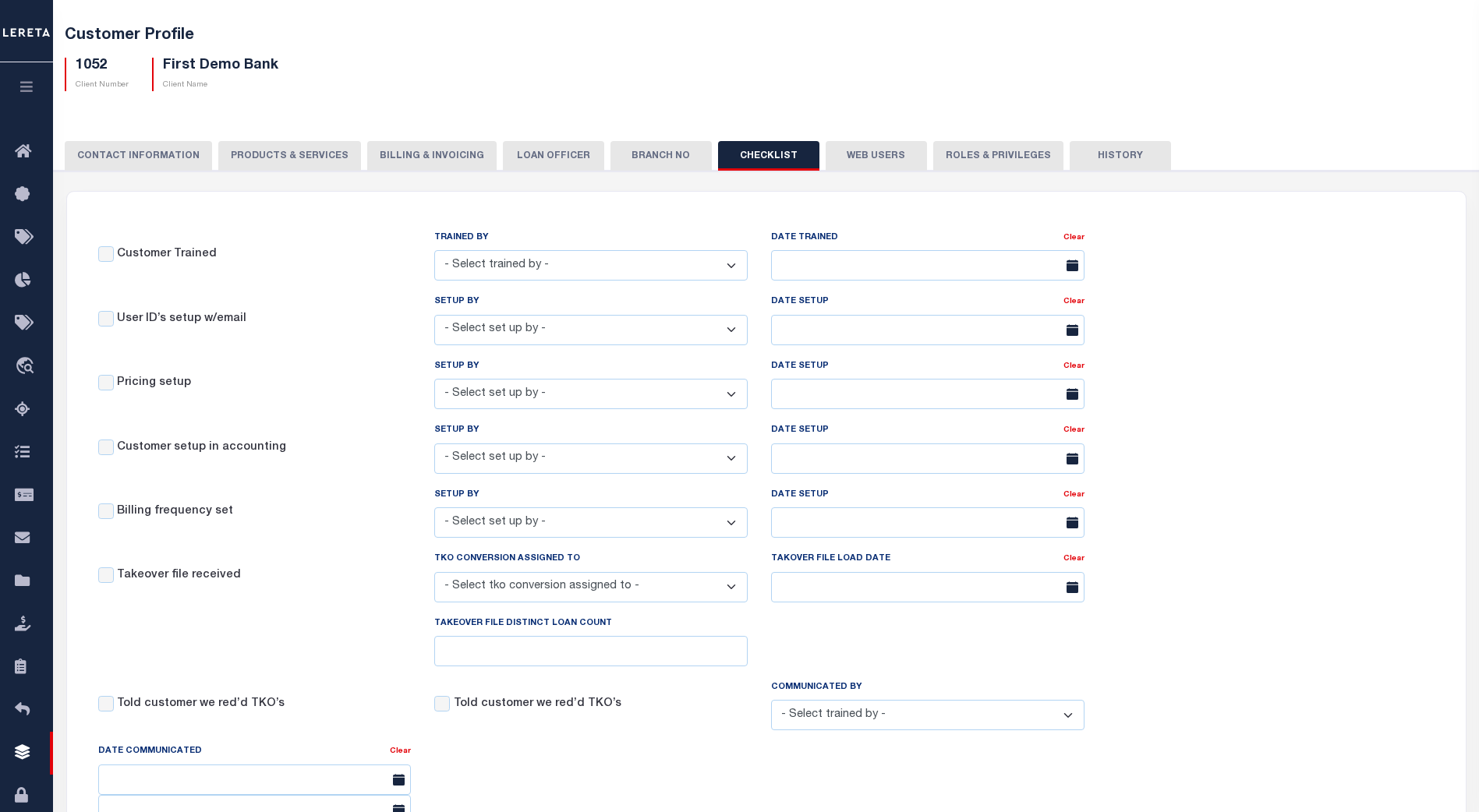
scroll to position [78, 0]
click at [853, 155] on button "Web Users" at bounding box center [876, 157] width 101 height 30
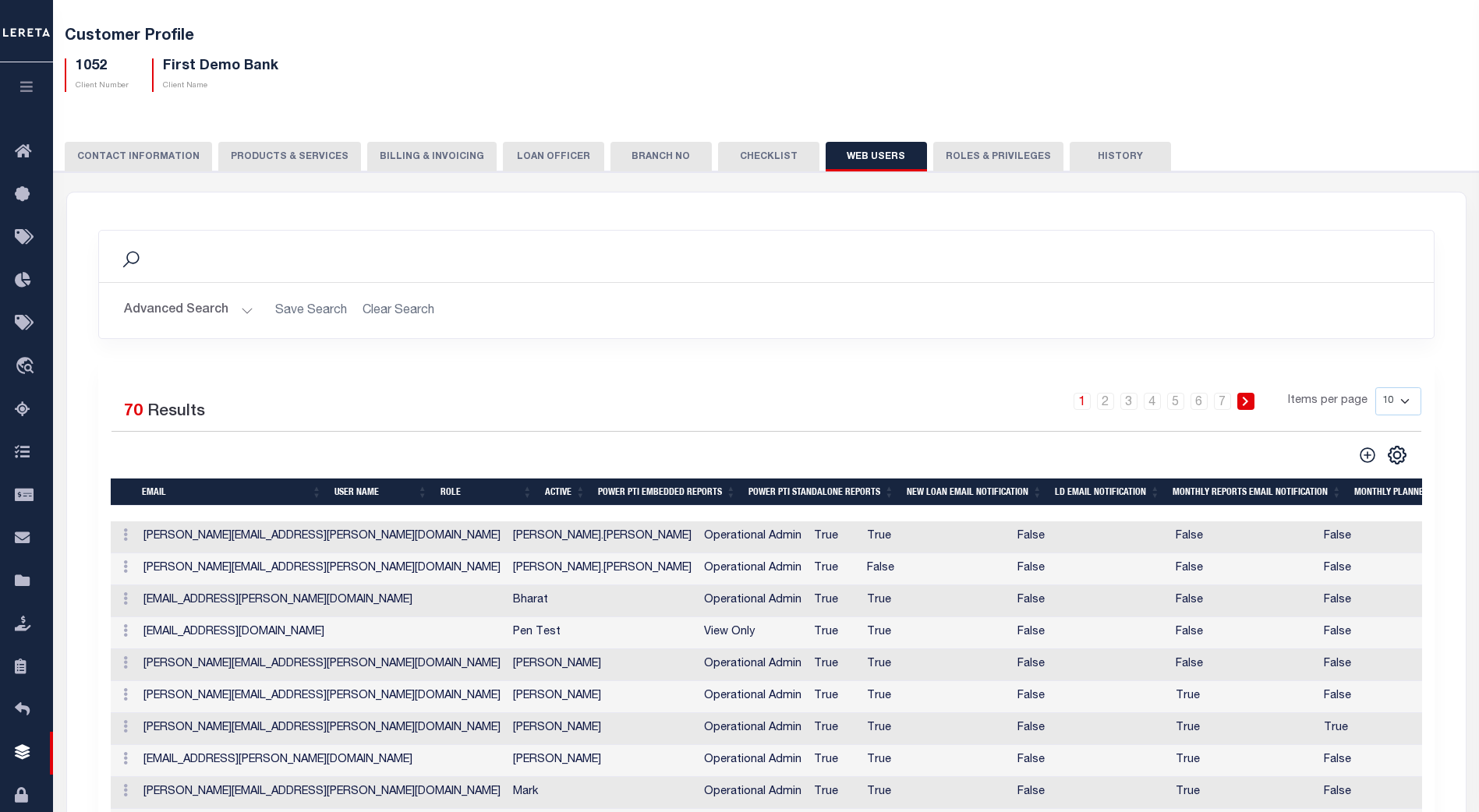
click at [982, 157] on button "Roles & Privileges" at bounding box center [998, 157] width 130 height 30
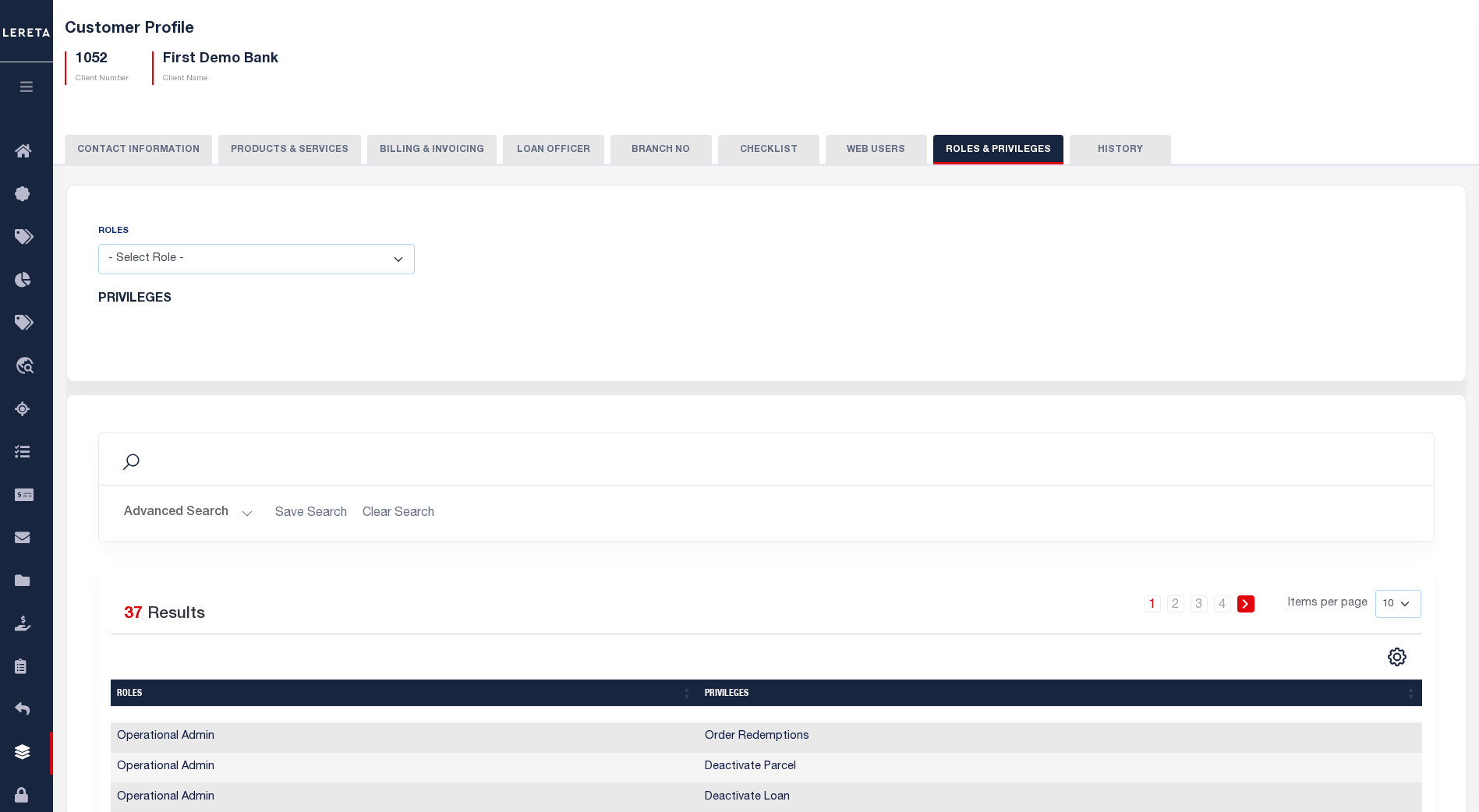
scroll to position [0, 0]
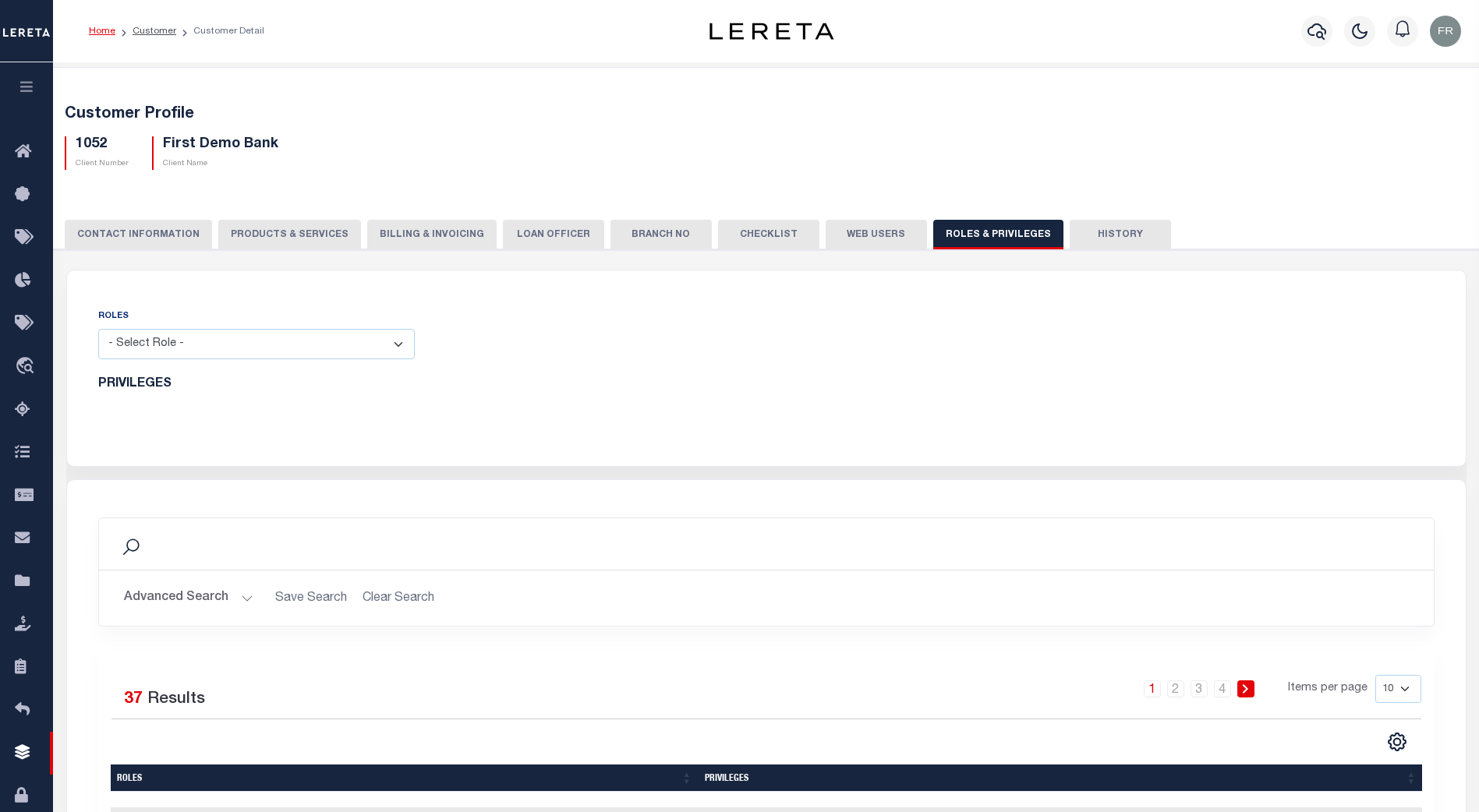
click at [835, 230] on button "Web Users" at bounding box center [876, 235] width 101 height 30
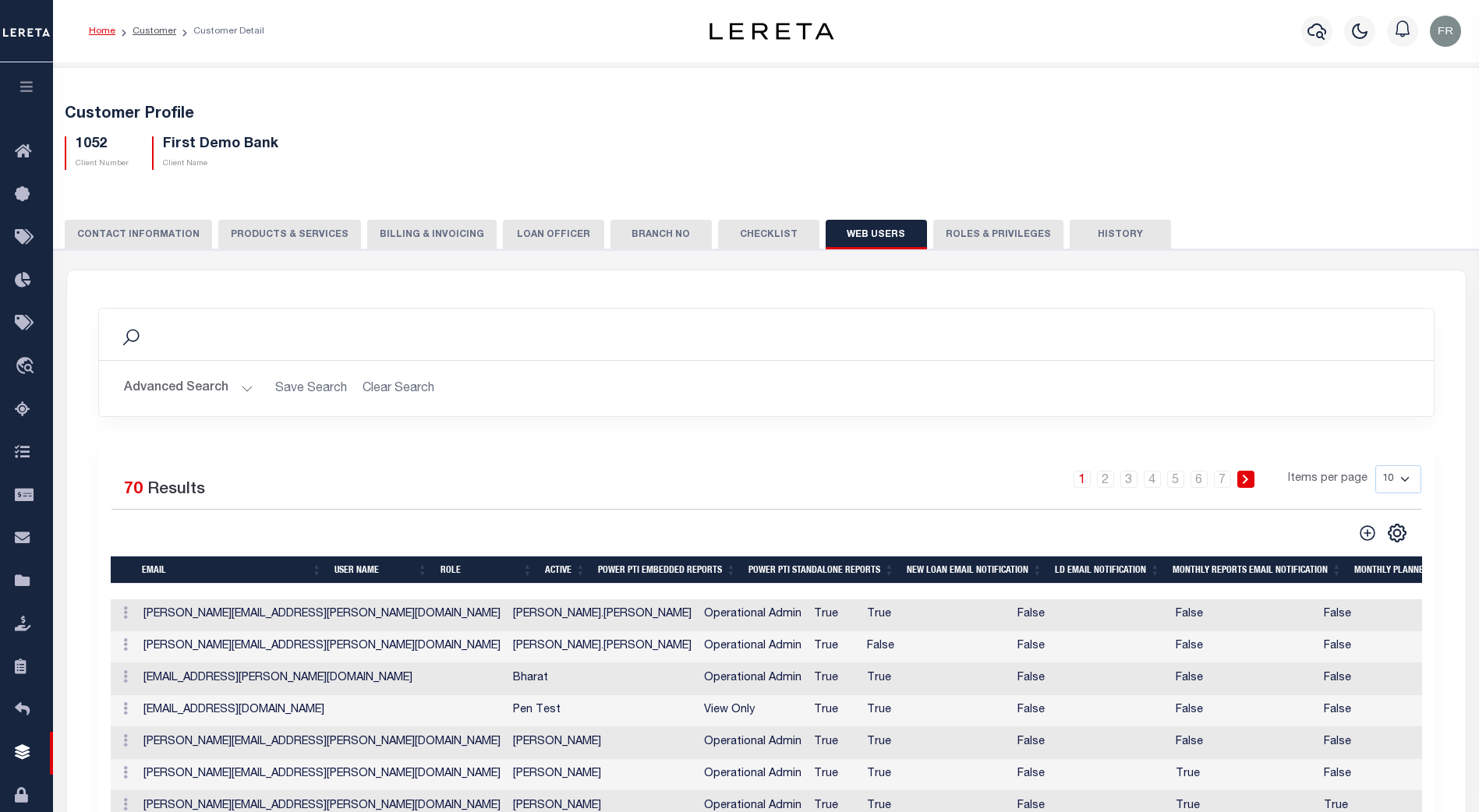
drag, startPoint x: 1011, startPoint y: 293, endPoint x: 160, endPoint y: 235, distance: 853.0
click at [160, 235] on button "CONTACT INFORMATION" at bounding box center [138, 235] width 148 height 30
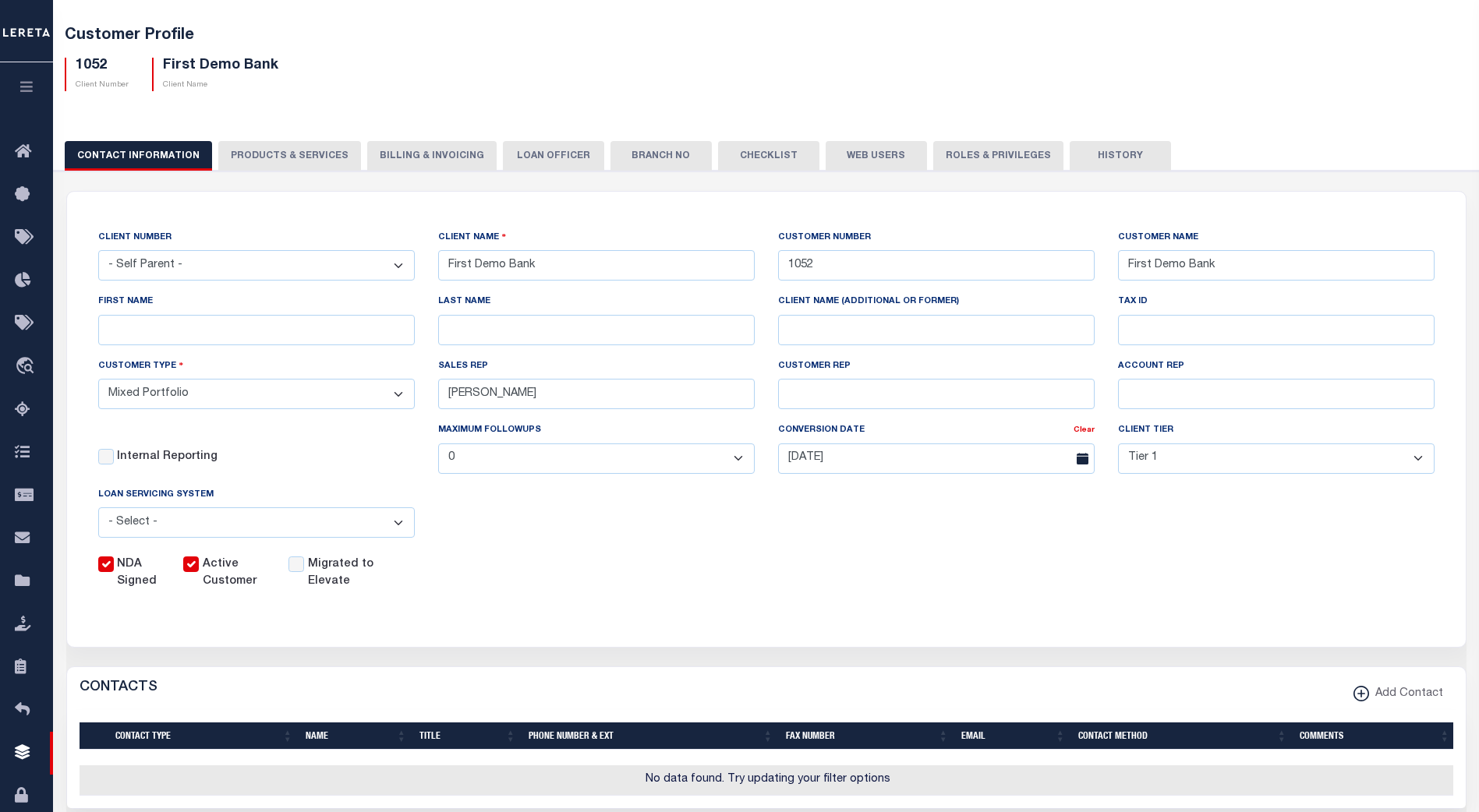
scroll to position [78, 0]
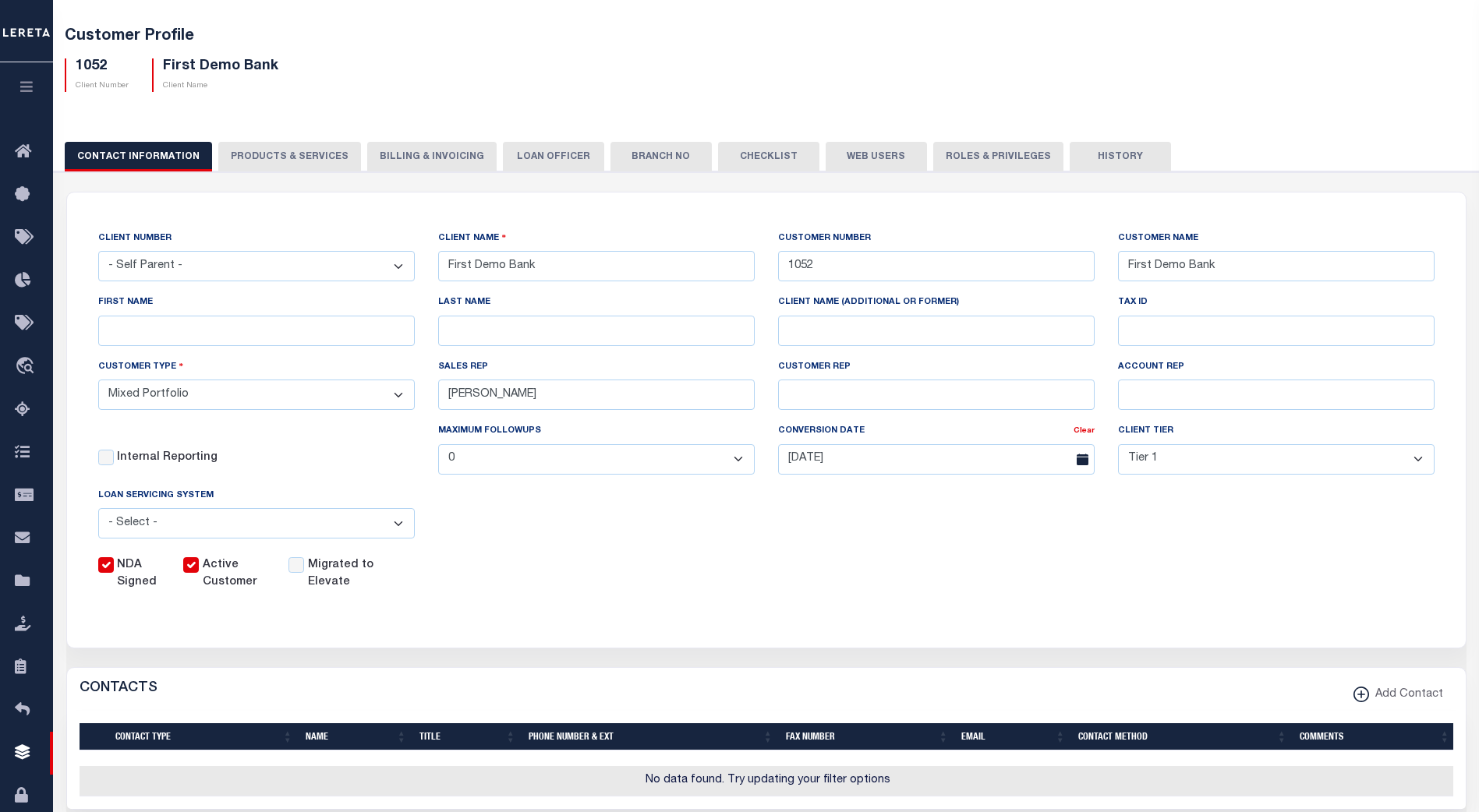
click at [301, 155] on button "PRODUCTS & SERVICES" at bounding box center [290, 157] width 143 height 30
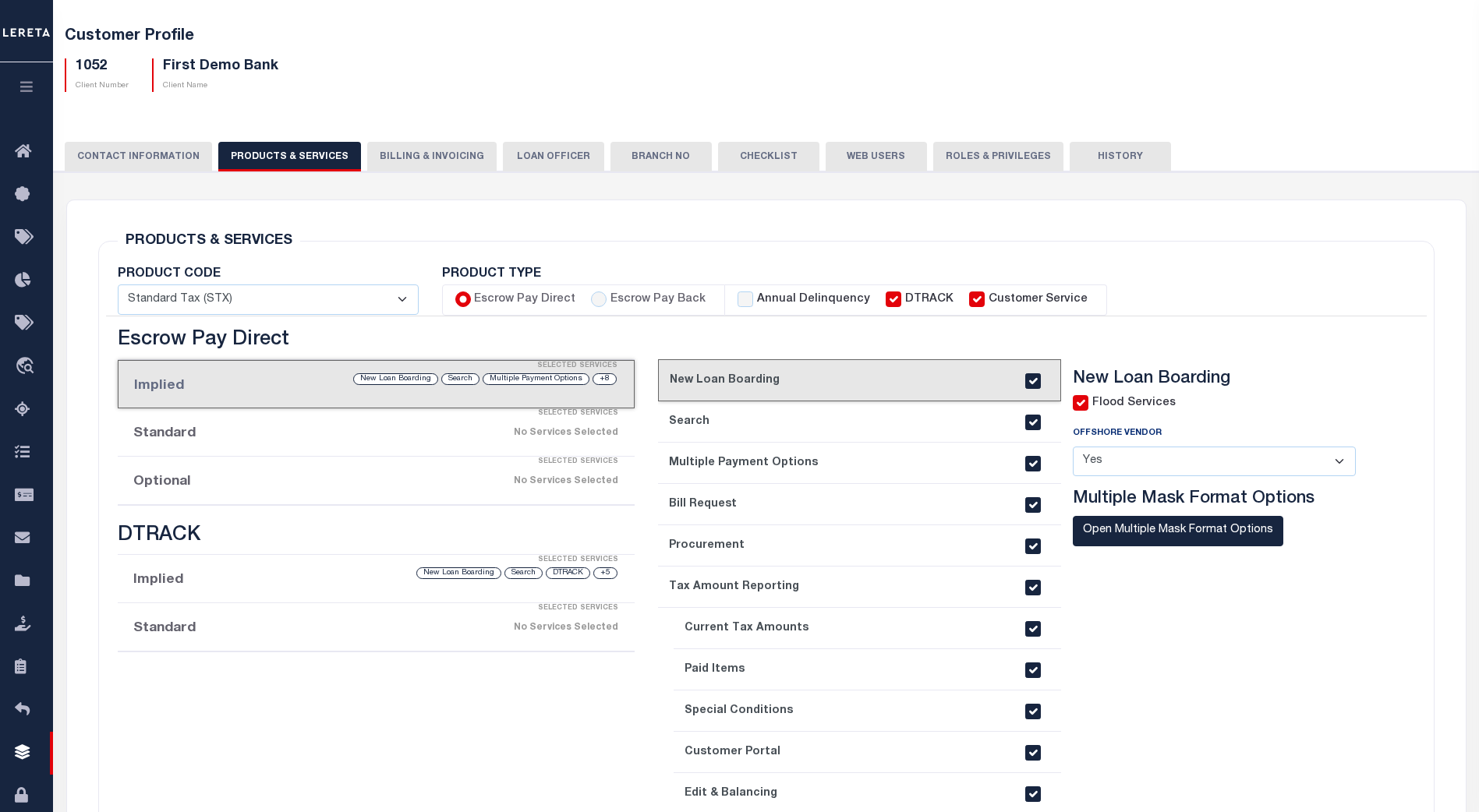
click at [415, 157] on button "Billing & Invoicing" at bounding box center [431, 157] width 129 height 30
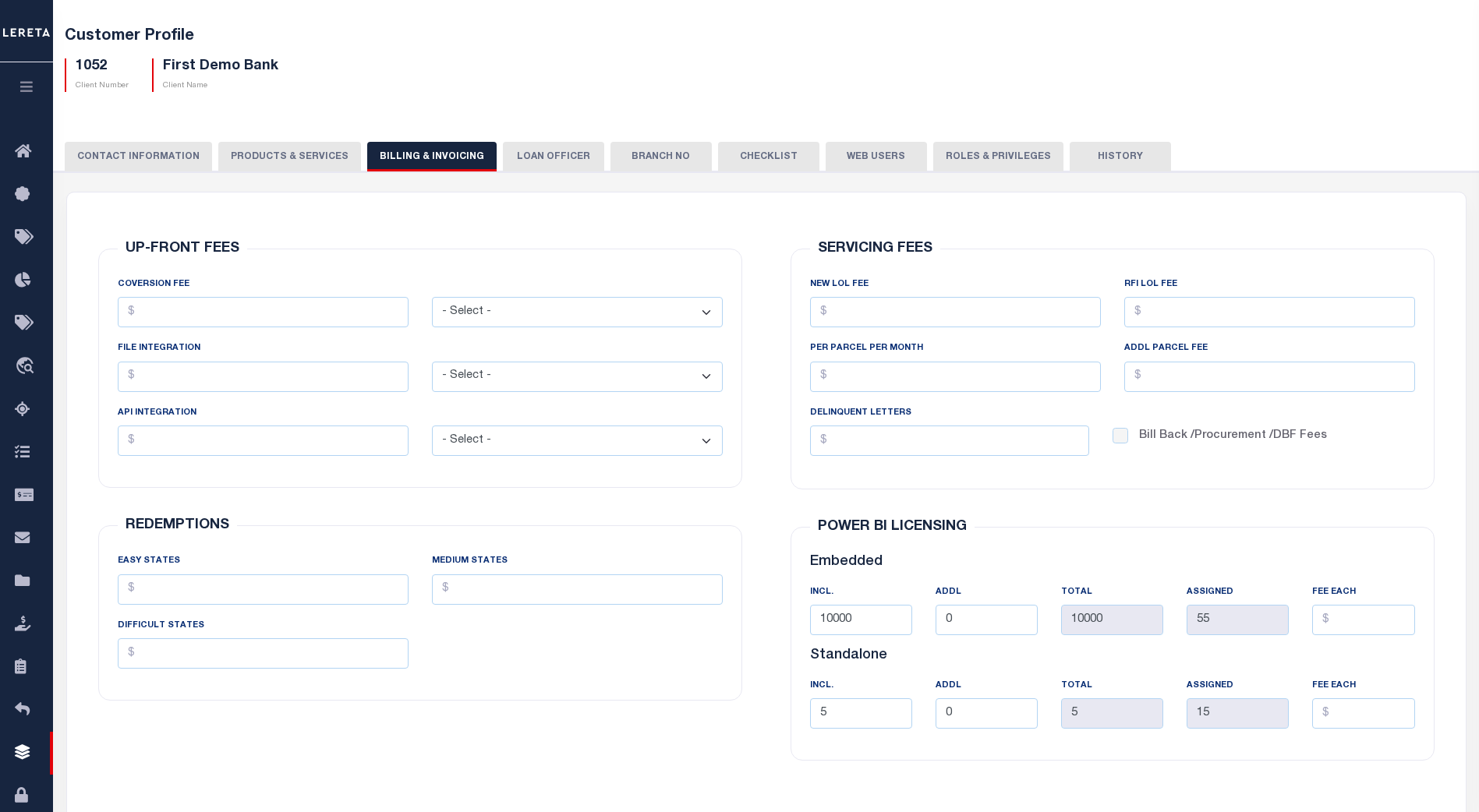
click at [532, 159] on button "LOAN OFFICER" at bounding box center [554, 157] width 101 height 30
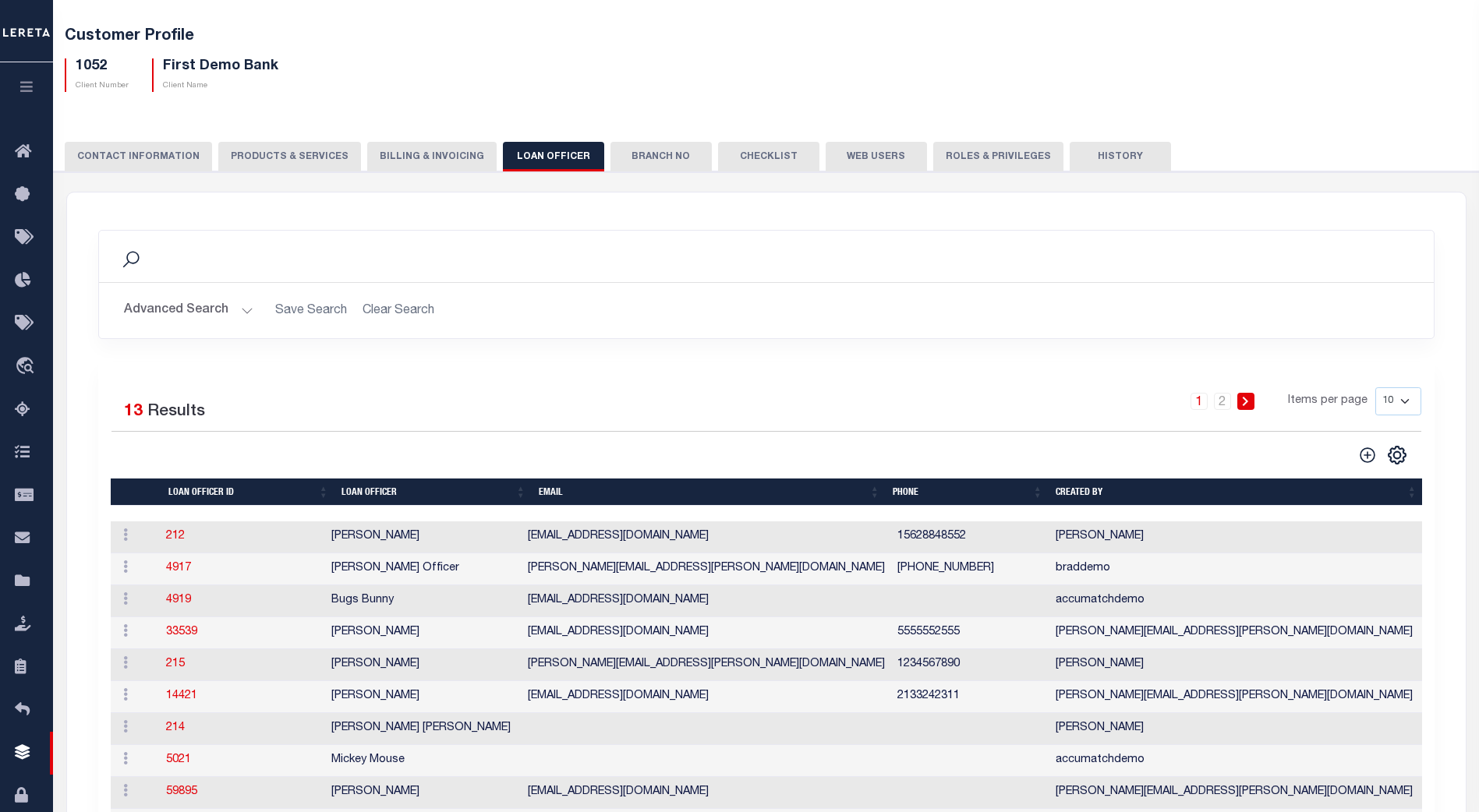
click at [293, 158] on button "PRODUCTS & SERVICES" at bounding box center [290, 157] width 143 height 30
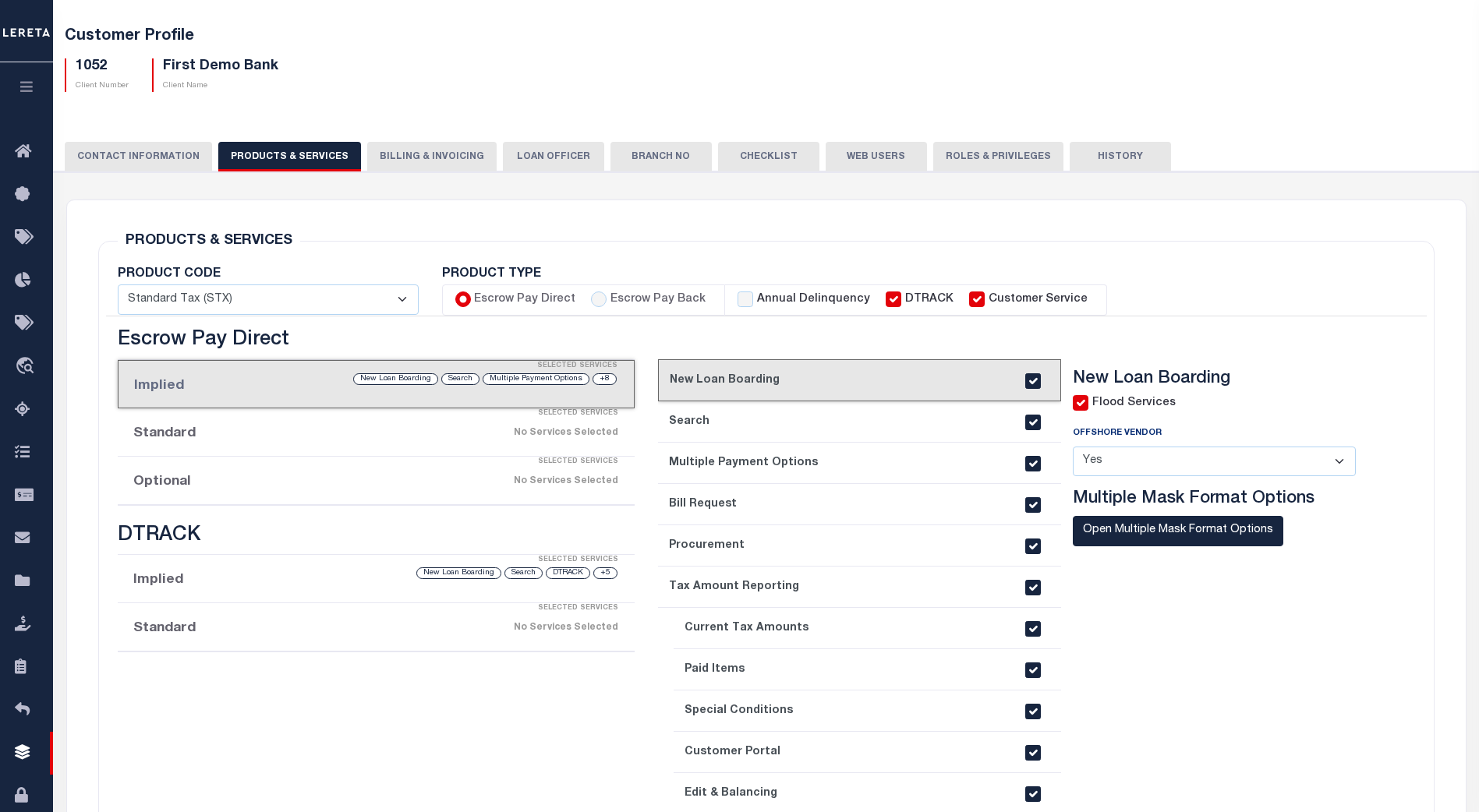
click at [167, 151] on button "CONTACT INFORMATION" at bounding box center [138, 157] width 148 height 30
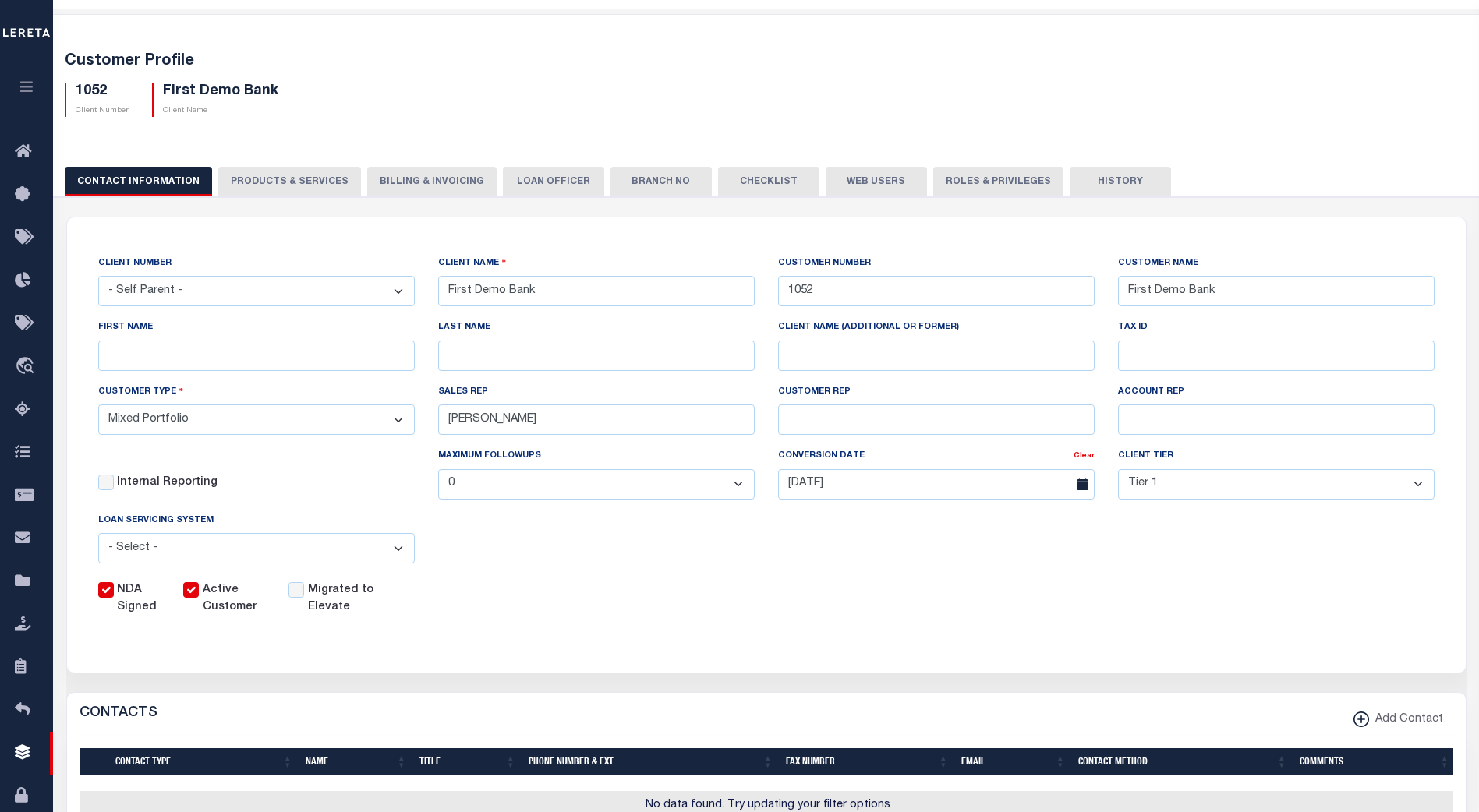
scroll to position [0, 0]
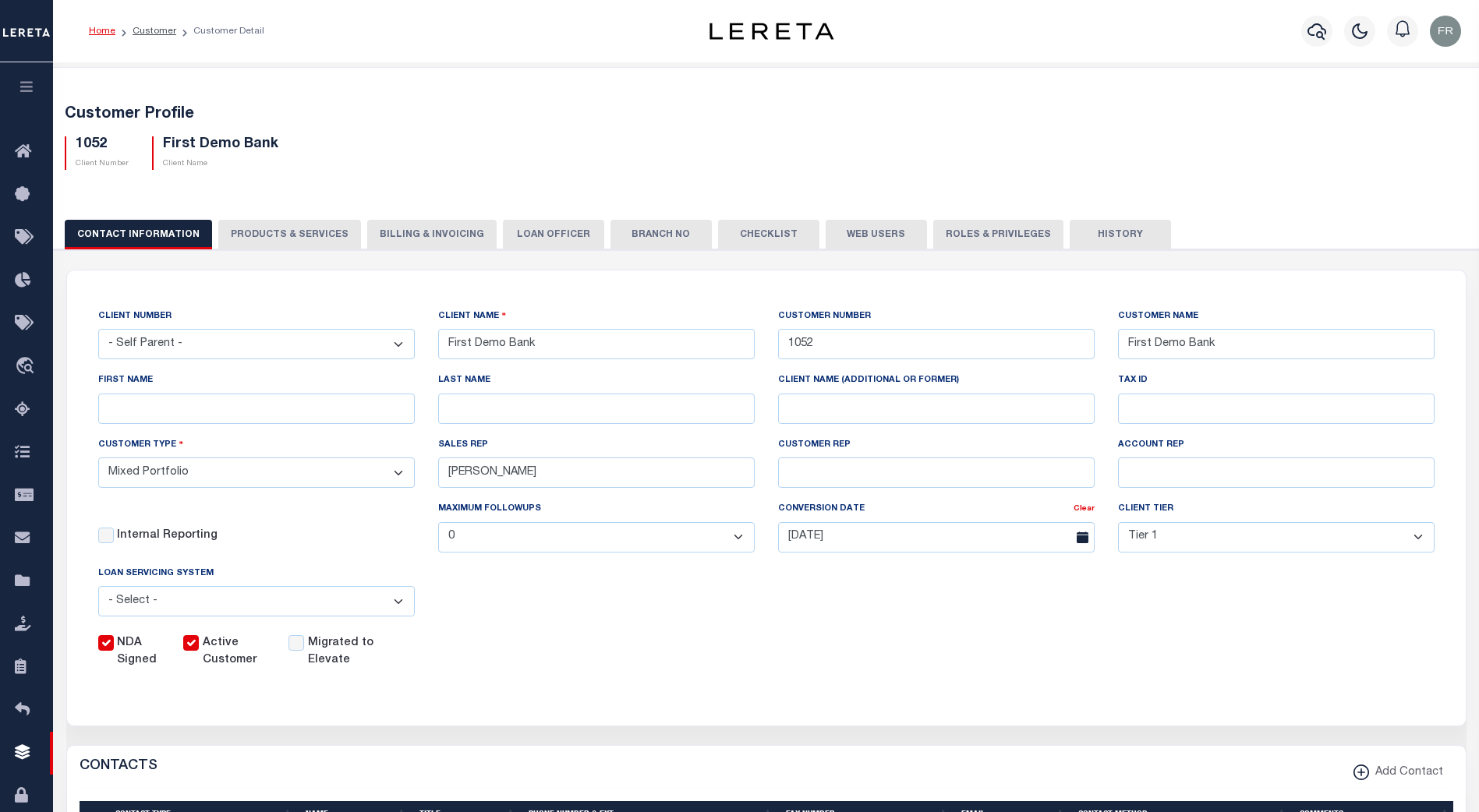
click at [294, 235] on button "PRODUCTS & SERVICES" at bounding box center [290, 235] width 143 height 30
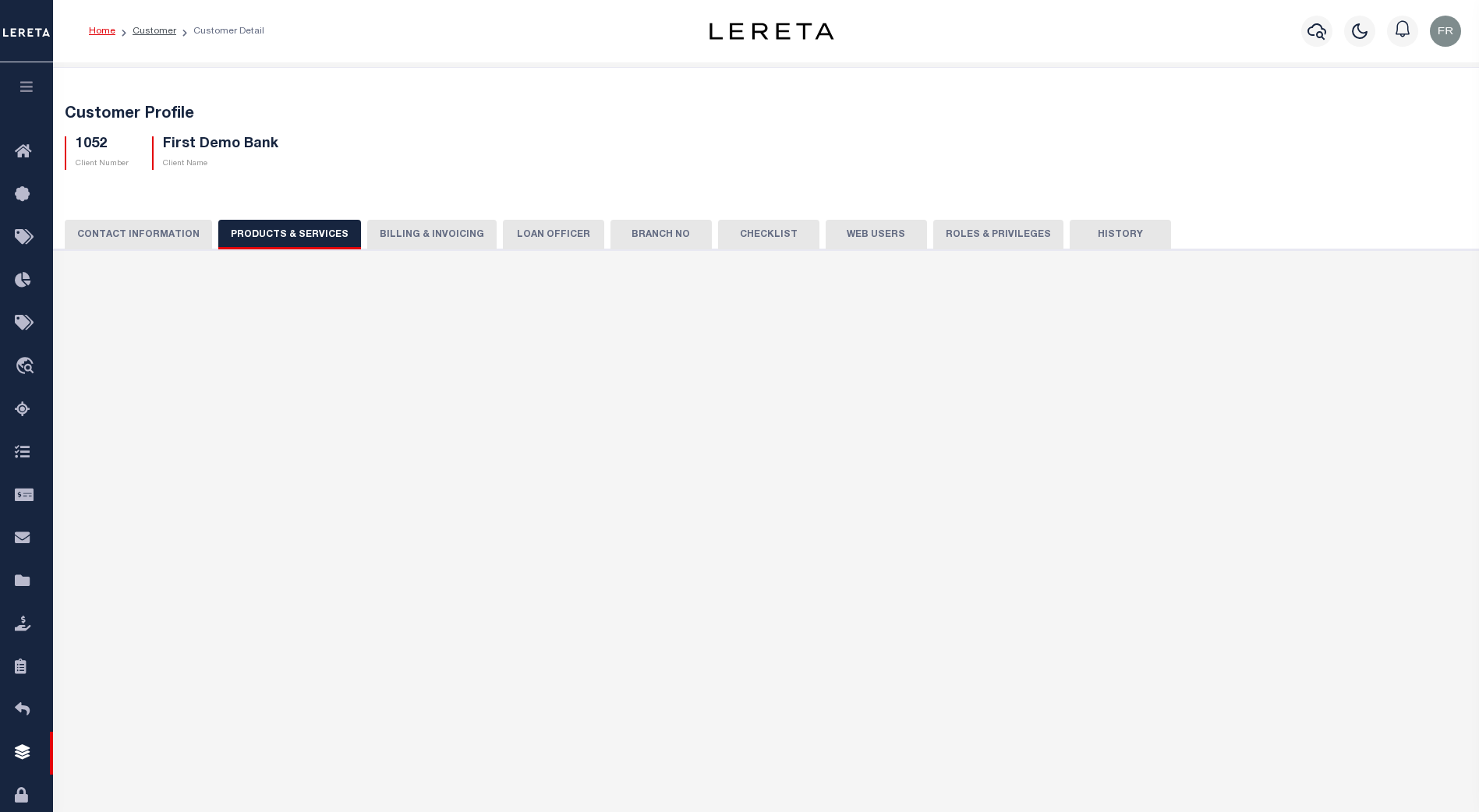
select select "STX"
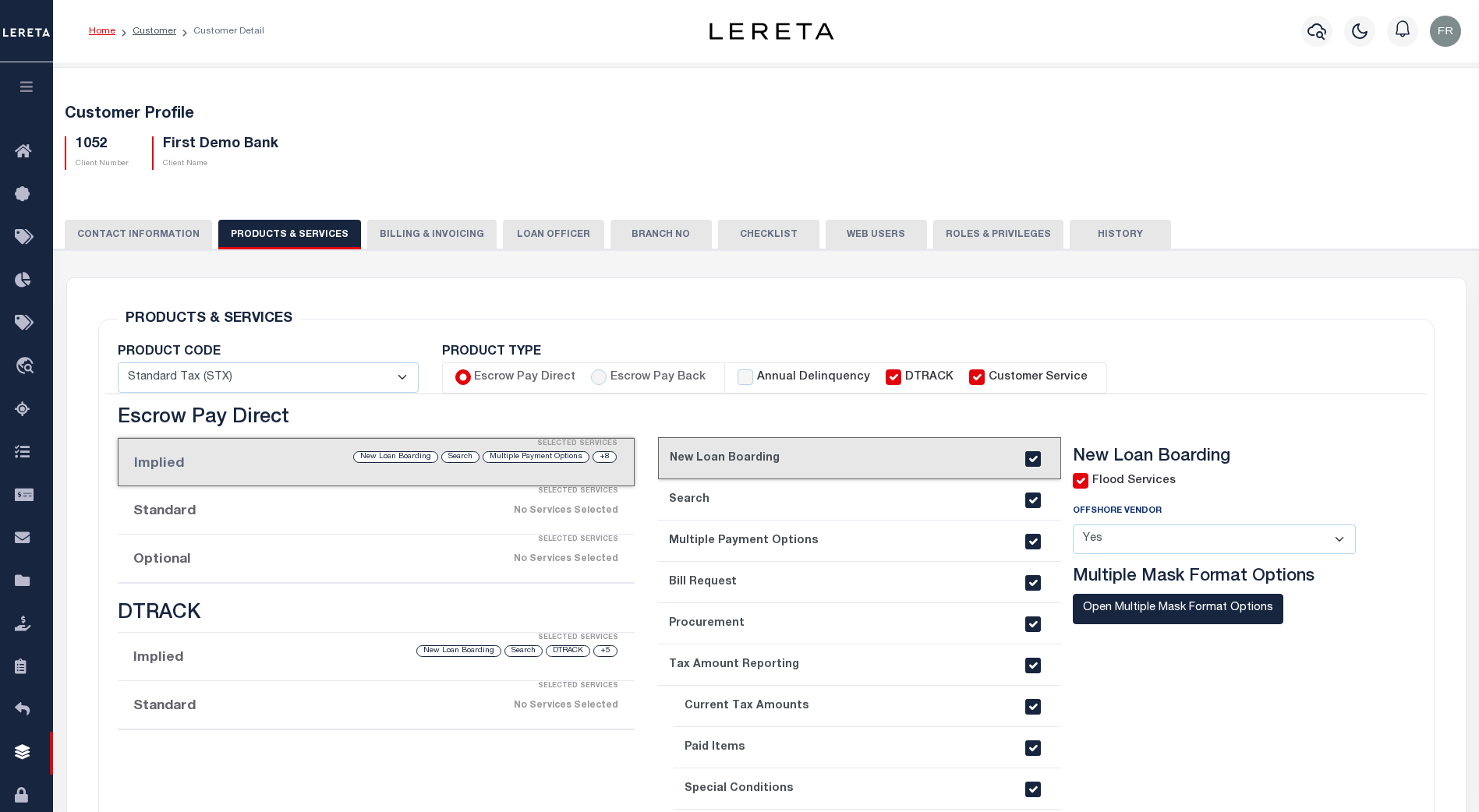
click at [431, 239] on button "Billing & Invoicing" at bounding box center [431, 235] width 129 height 30
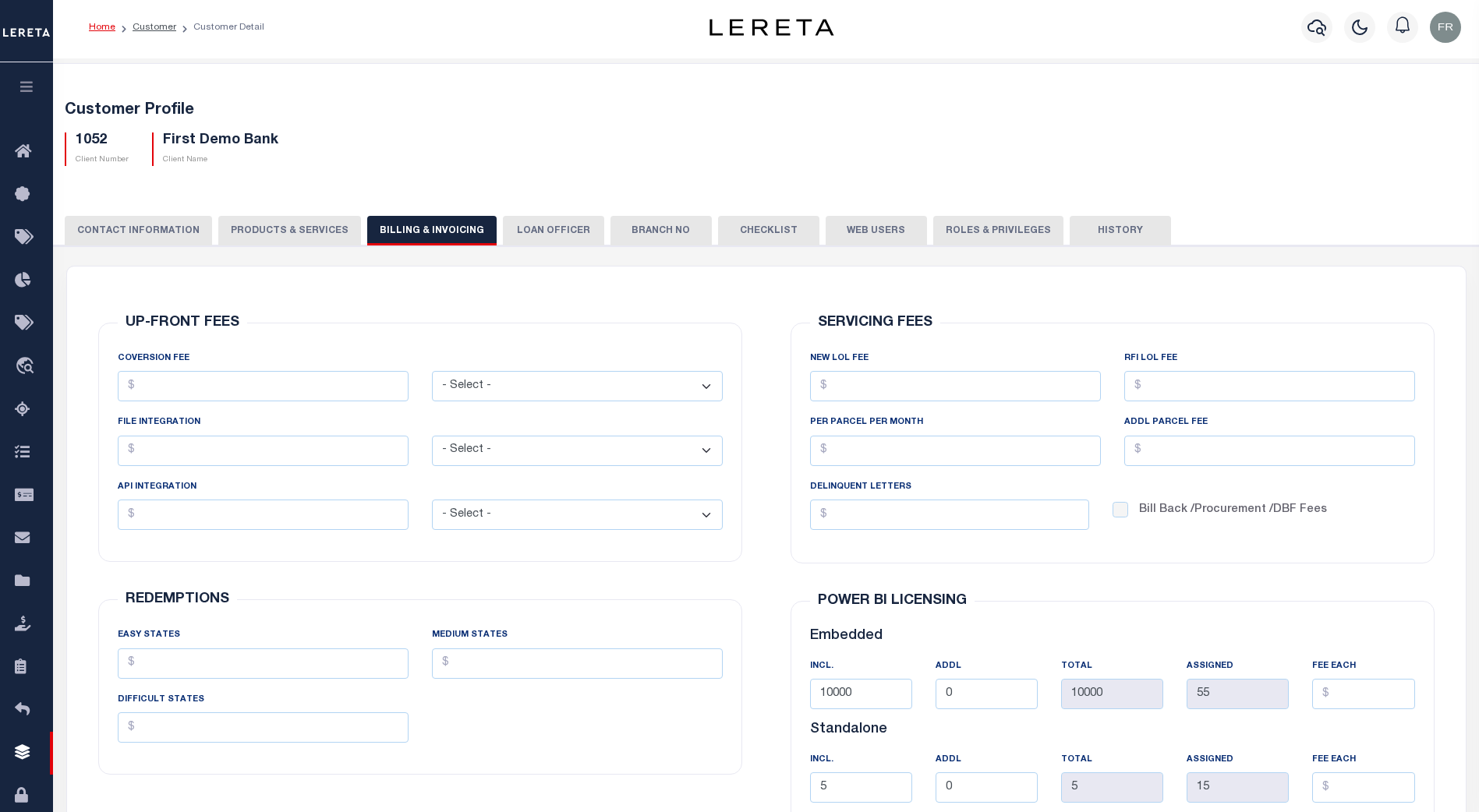
scroll to position [2, 0]
click at [708, 395] on select "- Select - Flat Per Loan Per Parcel" at bounding box center [576, 388] width 291 height 31
click at [681, 347] on div "UP-FRONT FEES COVERSION FEE - Select - Flat Per Loan Per Parcel" at bounding box center [420, 443] width 644 height 239
click at [708, 460] on select "- Select - Flat Per Loan Per Parcel" at bounding box center [576, 452] width 291 height 31
click at [715, 338] on div "UP-FRONT FEES COVERSION FEE - Select - Flat Per Loan Per Parcel" at bounding box center [420, 443] width 644 height 239
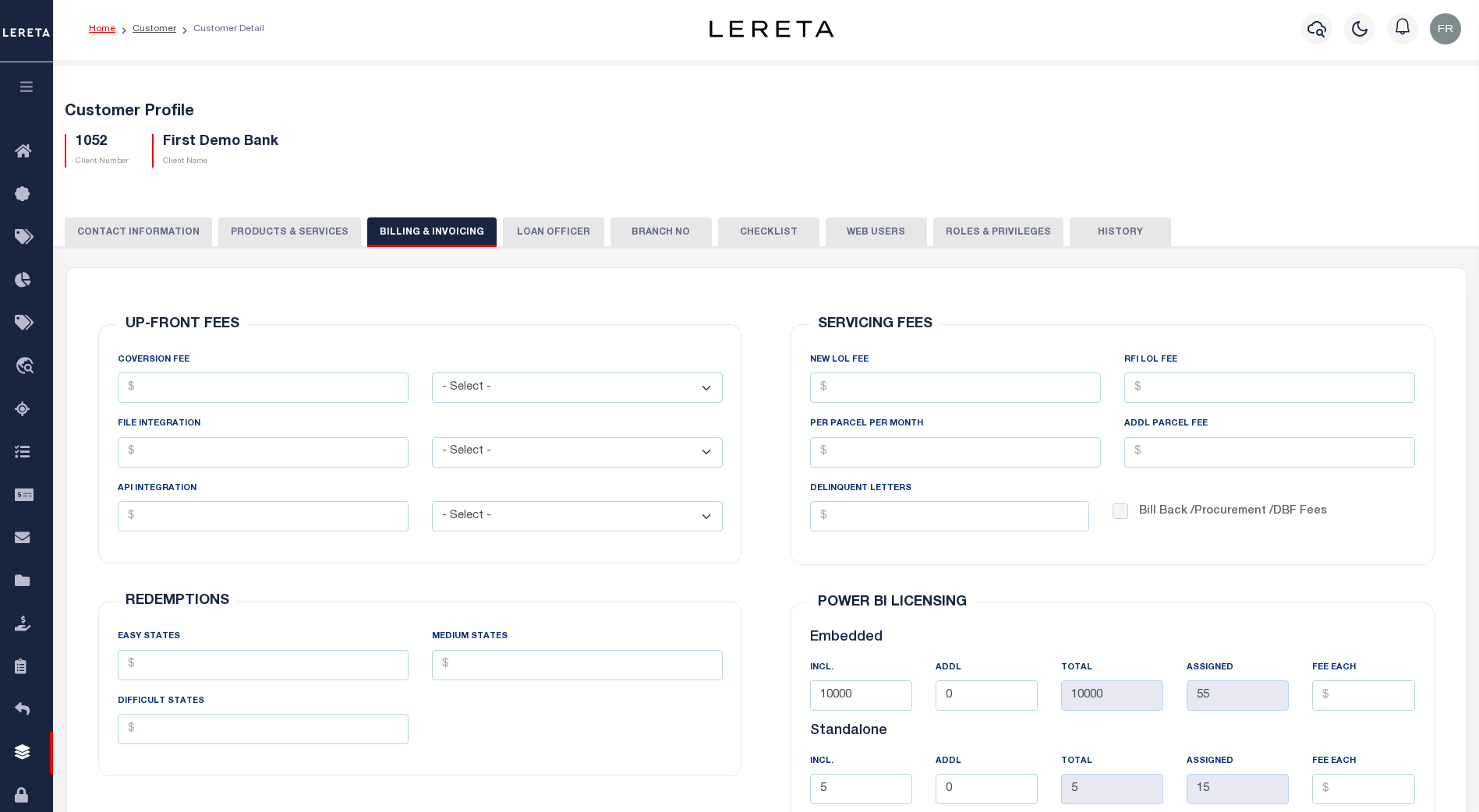
click at [705, 517] on select "- Select - Flat Per Loan Per Parcel" at bounding box center [576, 516] width 291 height 31
click at [720, 335] on div "UP-FRONT FEES COVERSION FEE - Select - Flat Per Loan Per Parcel" at bounding box center [420, 443] width 644 height 239
click at [545, 233] on button "LOAN OFFICER" at bounding box center [554, 232] width 101 height 30
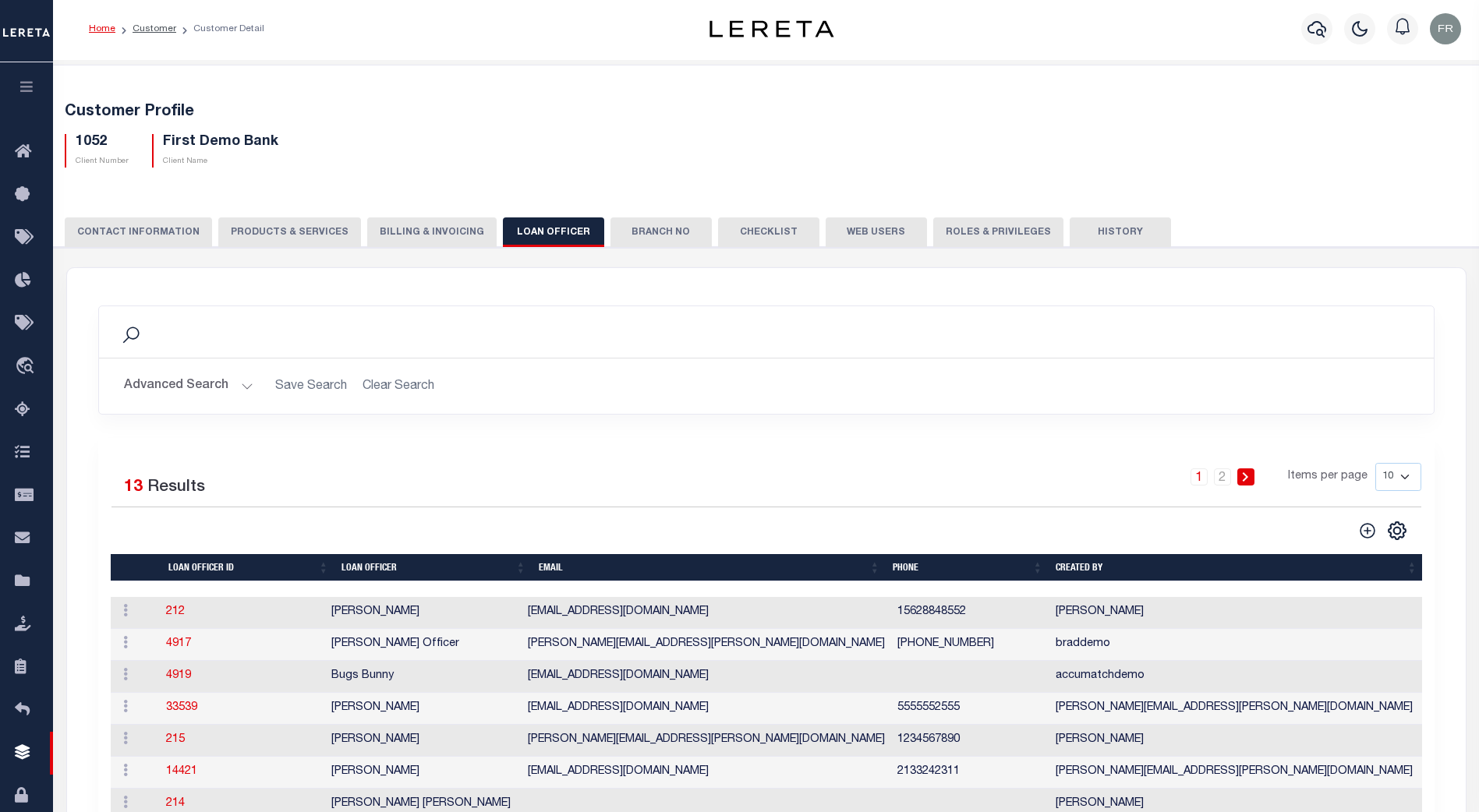
click at [648, 235] on button "Branch No" at bounding box center [661, 232] width 101 height 30
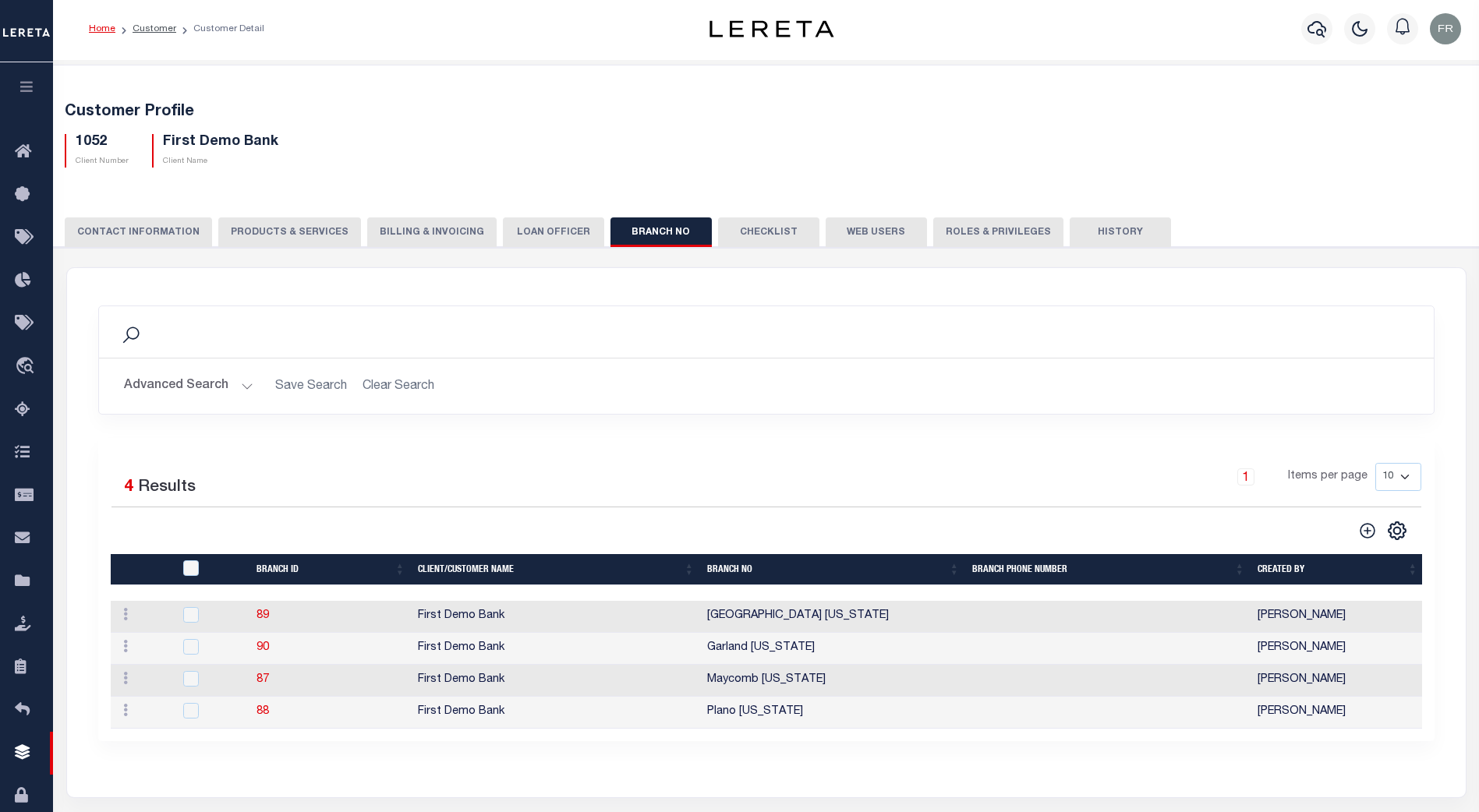
click at [758, 229] on button "Checklist" at bounding box center [769, 232] width 101 height 30
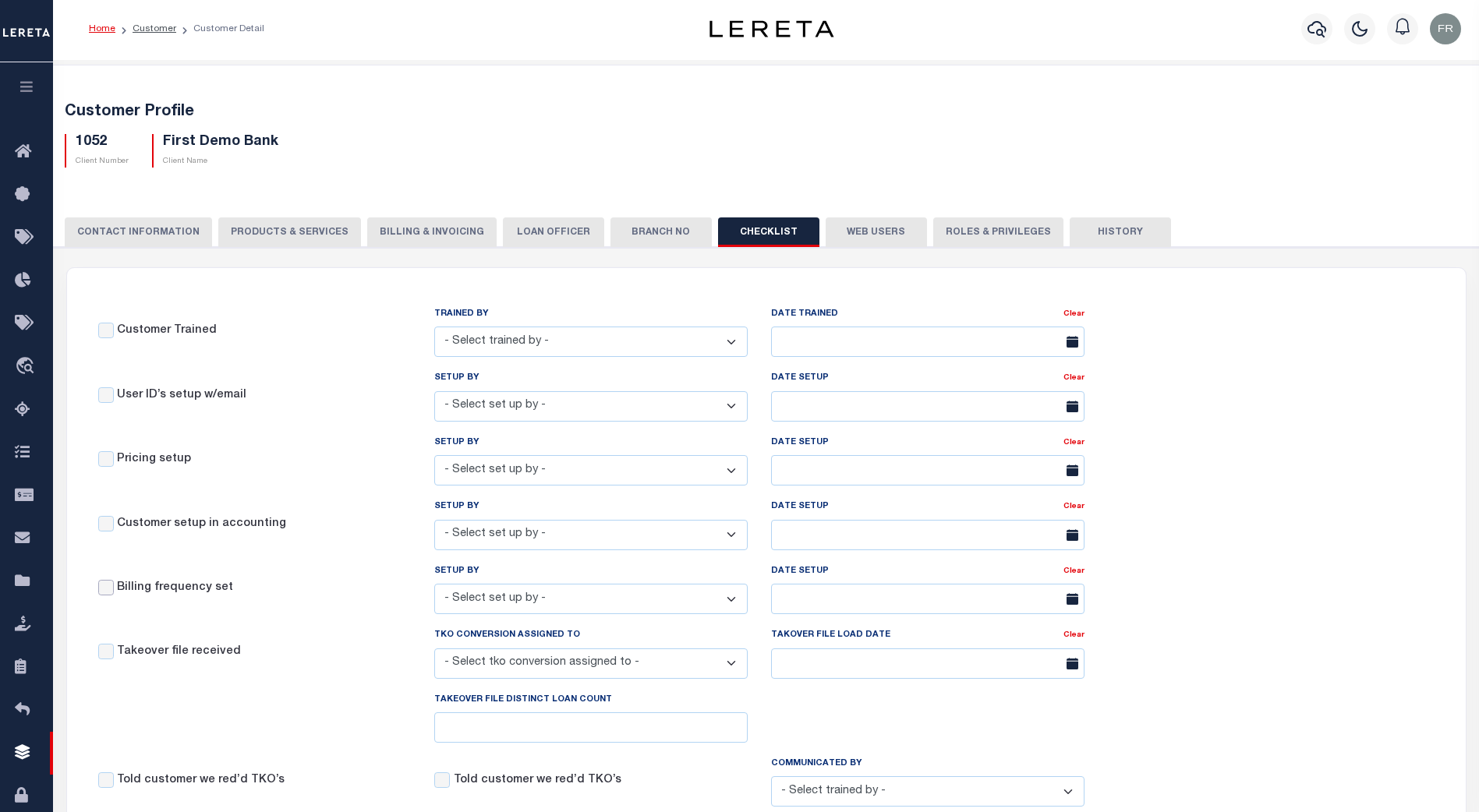
click at [104, 592] on input "Billing frequency set" at bounding box center [106, 588] width 16 height 16
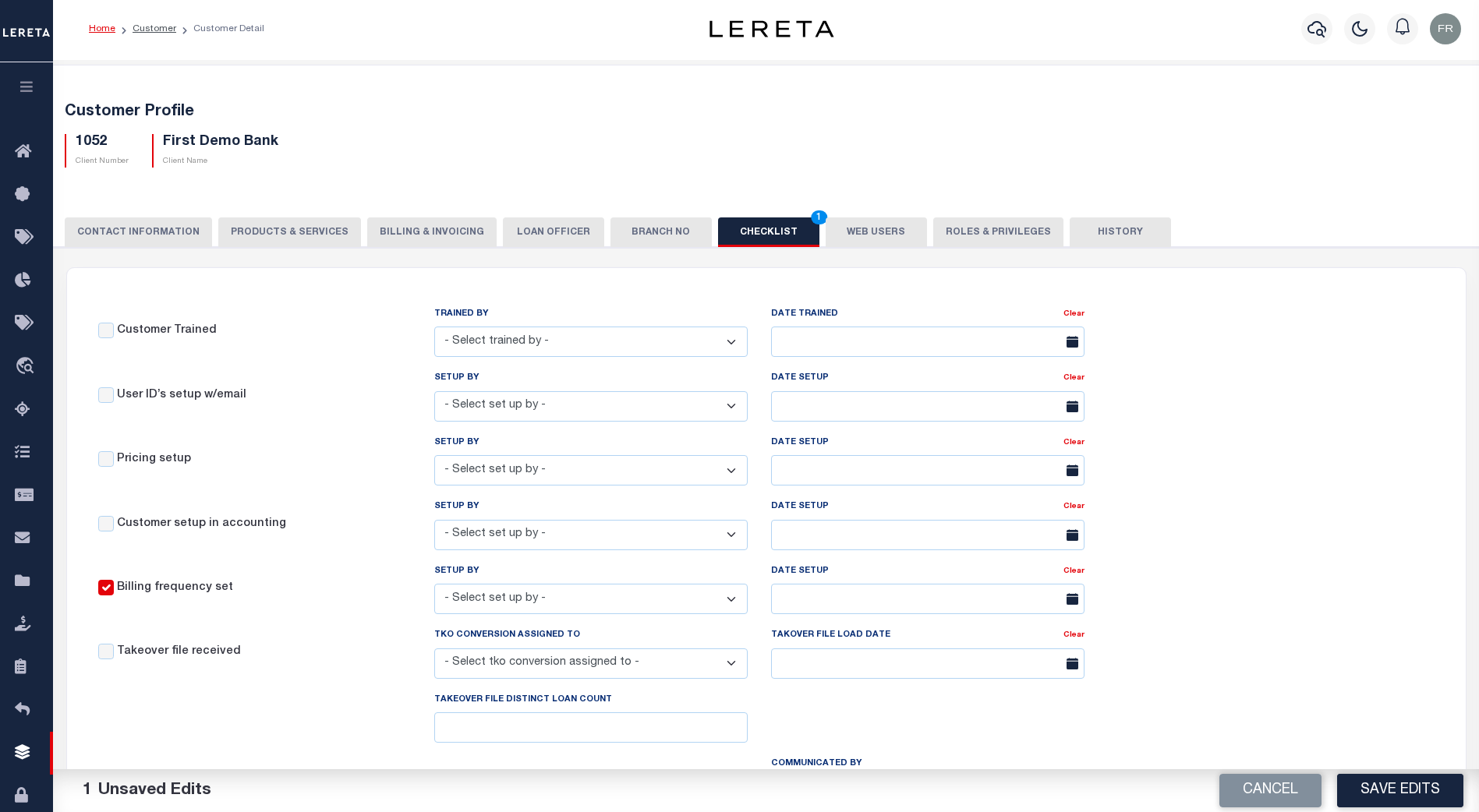
click at [730, 597] on select "- Select set up by - Aakash Patel Adrian Garin Agustin Fernandez Agustin Maturi…" at bounding box center [591, 599] width 313 height 31
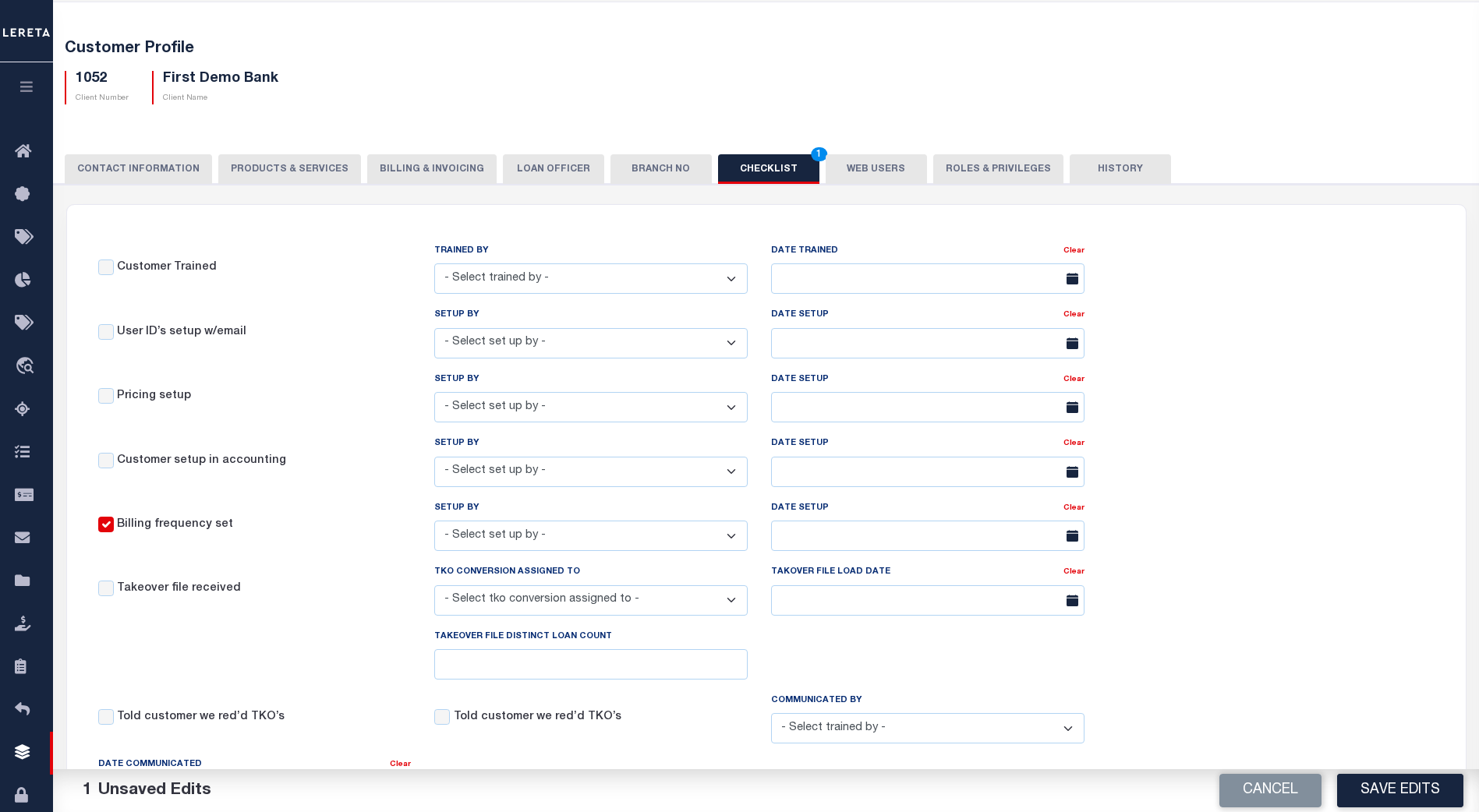
scroll to position [66, 0]
click at [99, 521] on input "Billing frequency set" at bounding box center [106, 523] width 16 height 16
checkbox input "false"
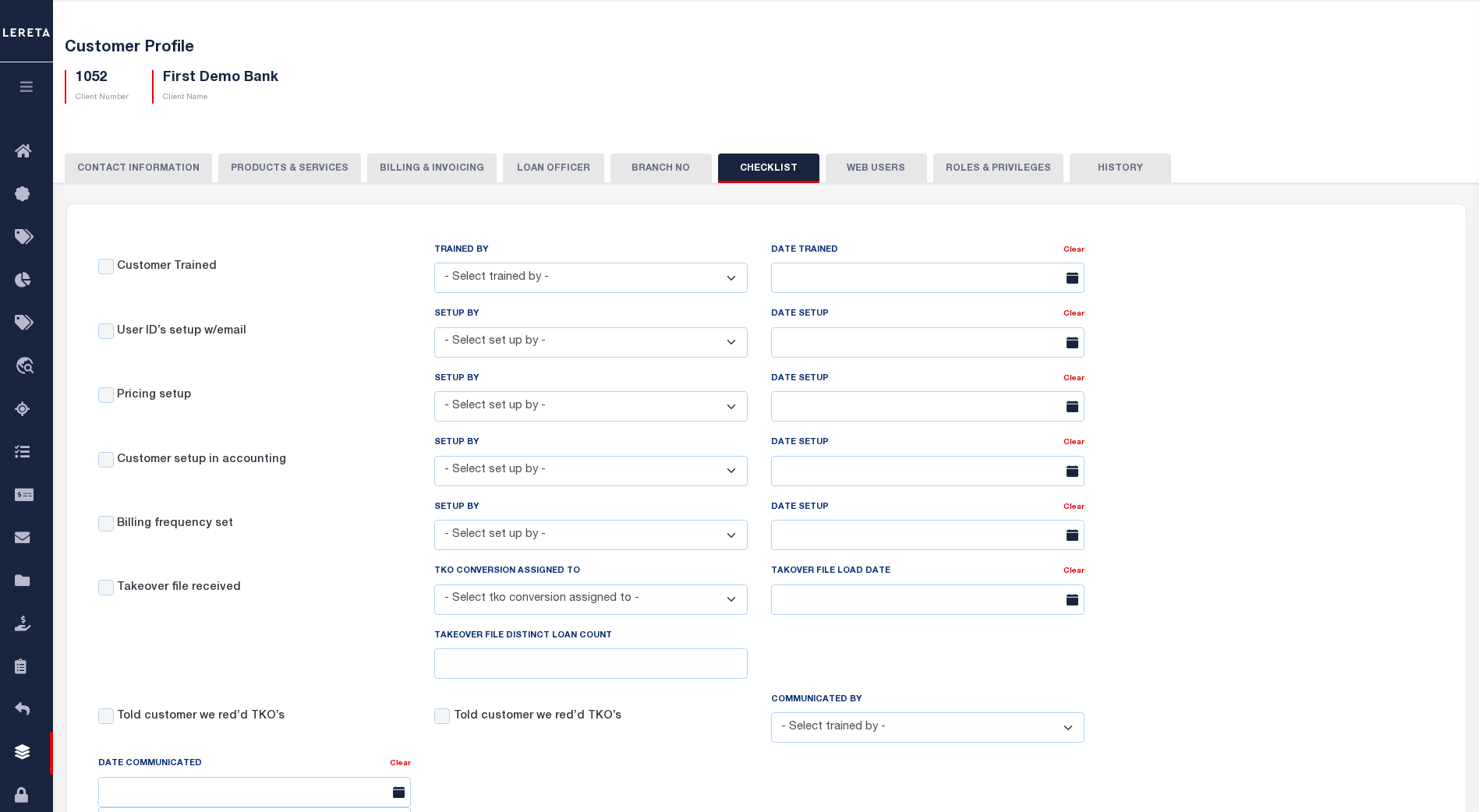
click at [731, 540] on select "- Select set up by - Aakash Patel Adrian Garin Agustin Fernandez Agustin Maturi…" at bounding box center [591, 534] width 313 height 31
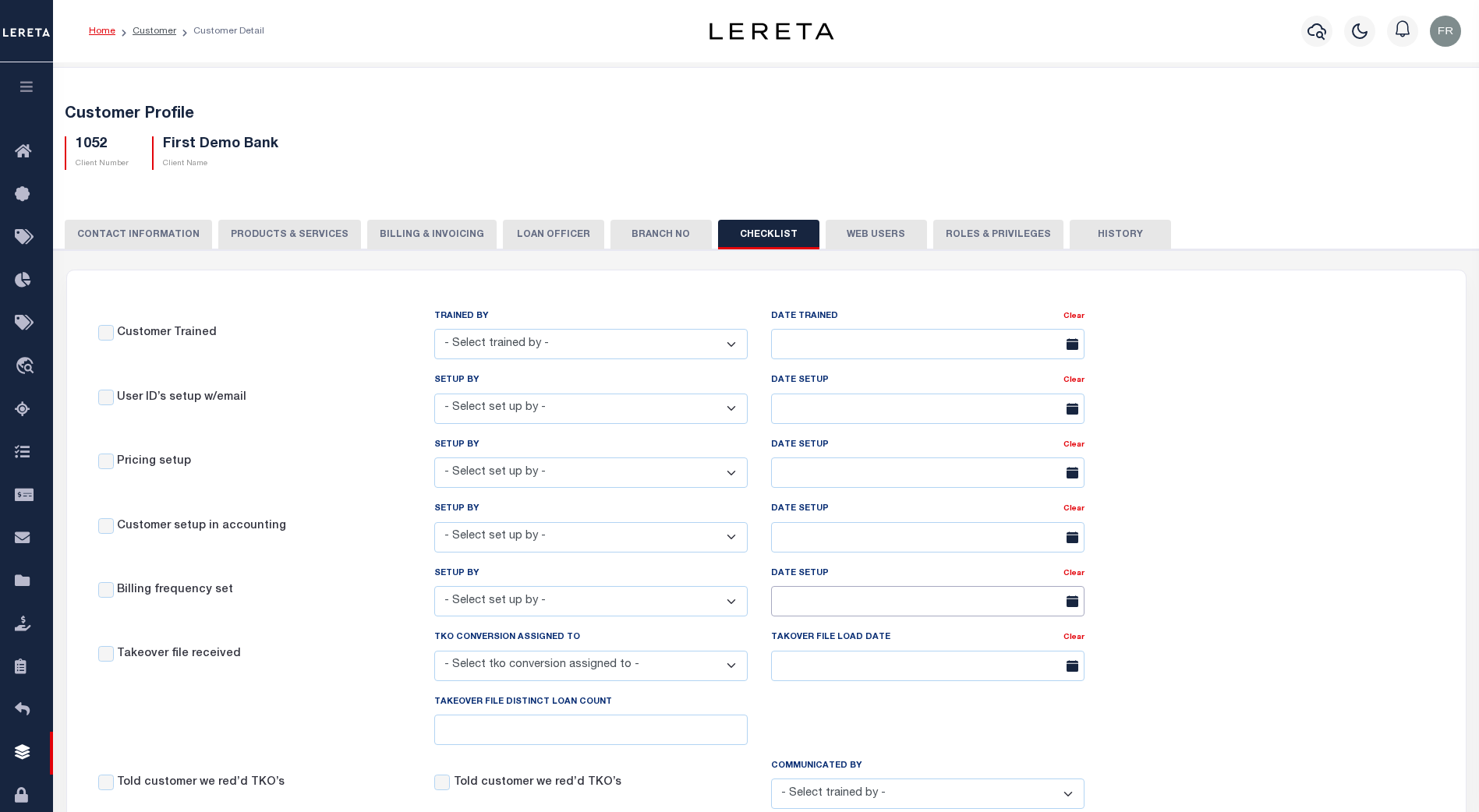
click at [1054, 601] on input "text" at bounding box center [927, 601] width 313 height 31
drag, startPoint x: 1159, startPoint y: 340, endPoint x: 1141, endPoint y: 343, distance: 18.2
click at [1160, 340] on div "Customer Trained TRAINED BY - Select trained by - Aakash Patel Adrian Garin Agu…" at bounding box center [767, 790] width 1399 height 1039
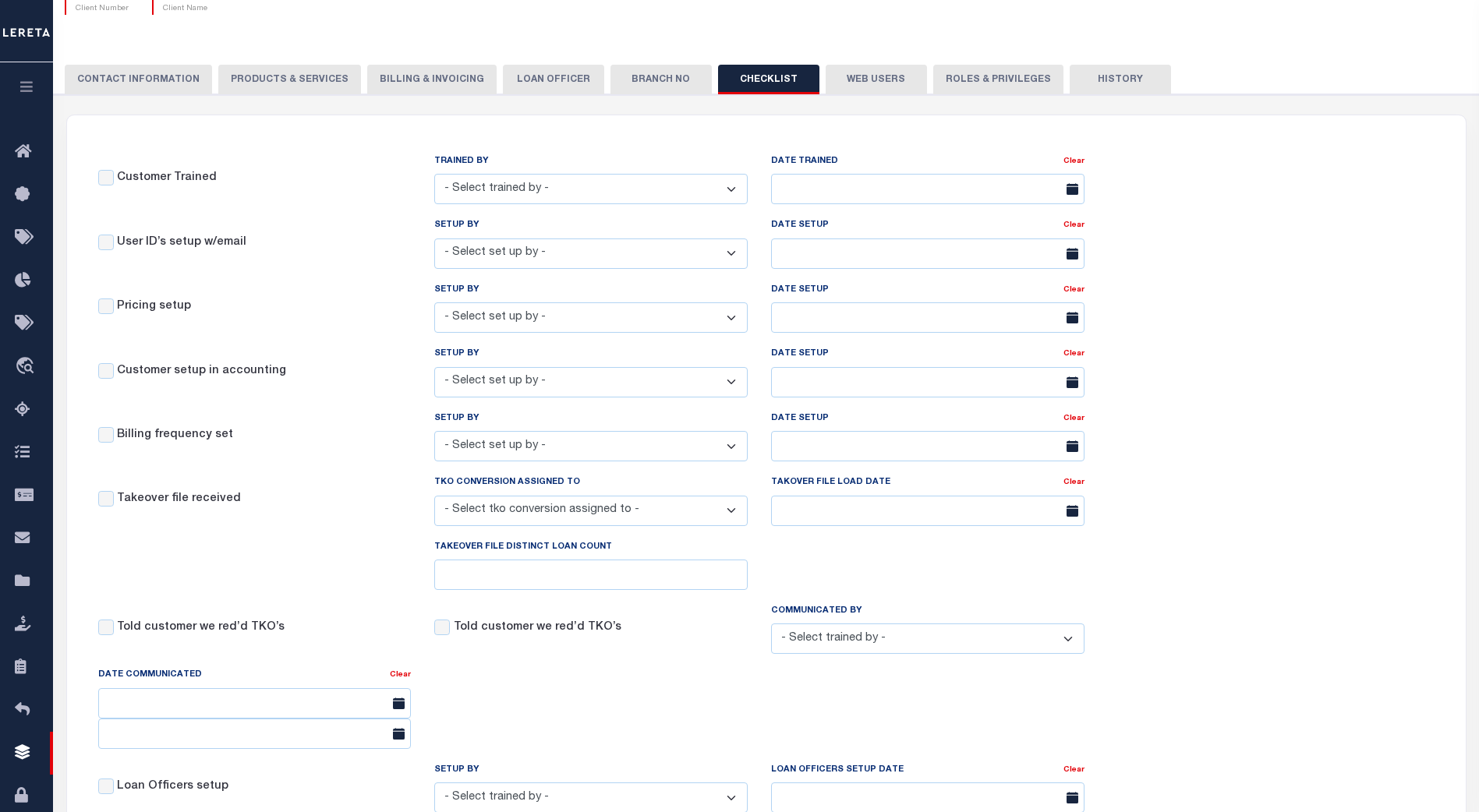
scroll to position [155, 0]
click at [388, 78] on button "Billing & Invoicing" at bounding box center [431, 80] width 129 height 30
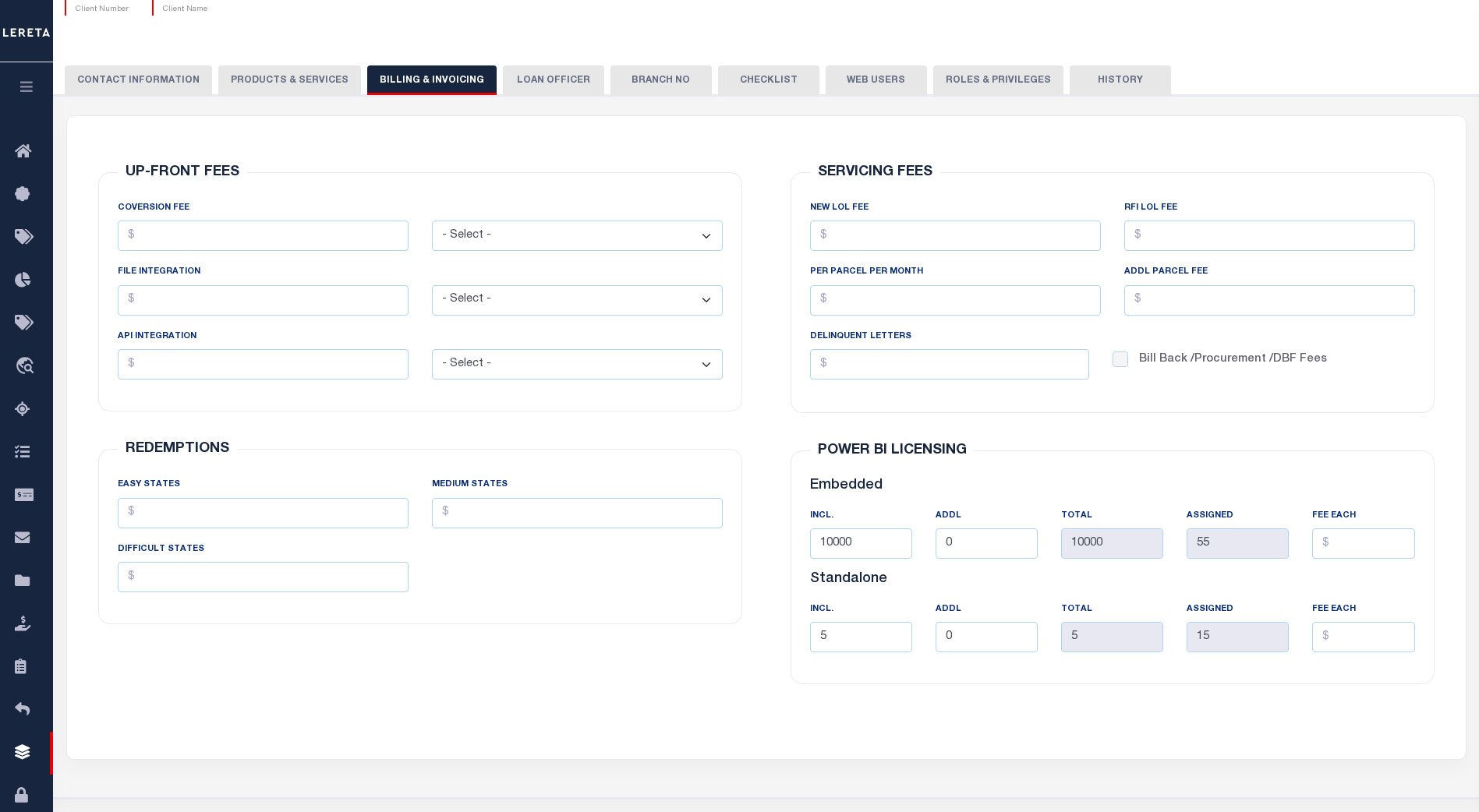
click at [311, 81] on button "PRODUCTS & SERVICES" at bounding box center [290, 80] width 143 height 30
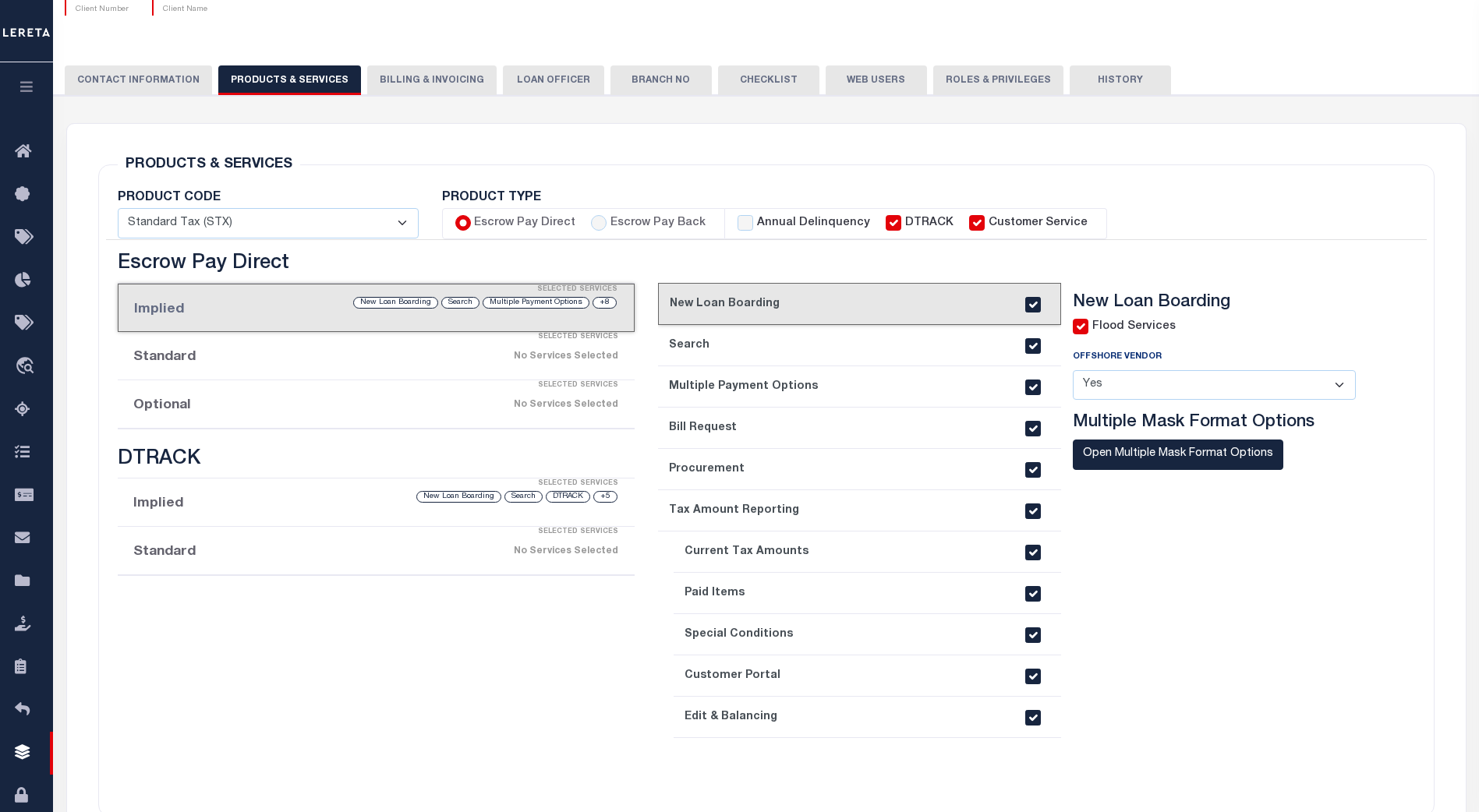
click at [435, 74] on button "Billing & Invoicing" at bounding box center [431, 80] width 129 height 30
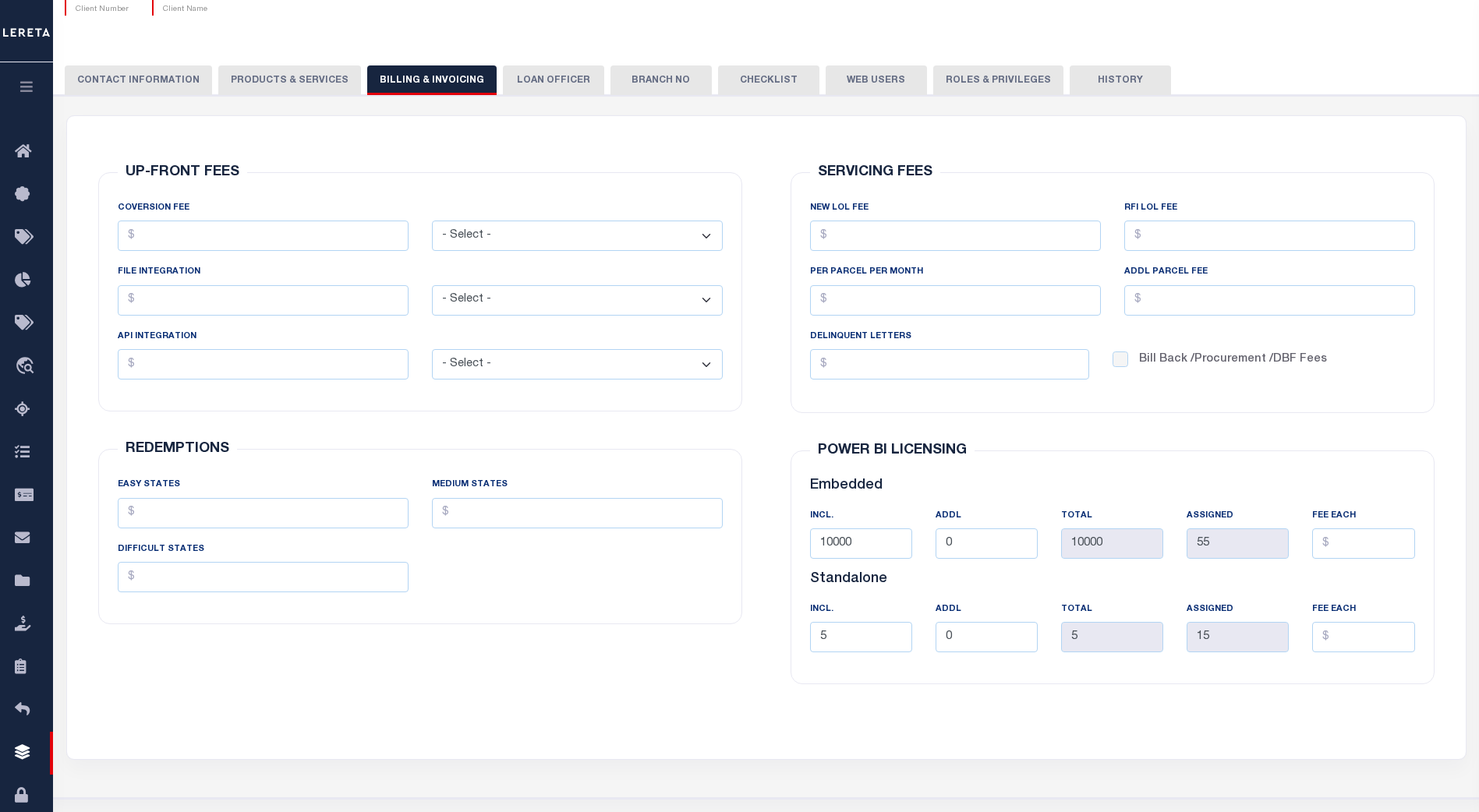
click at [701, 240] on select "- Select - Flat Per Loan Per Parcel" at bounding box center [576, 235] width 291 height 31
click at [496, 402] on div "UP-FRONT FEES COVERSION FEE - Select - Flat Per Loan Per Parcel" at bounding box center [420, 291] width 644 height 239
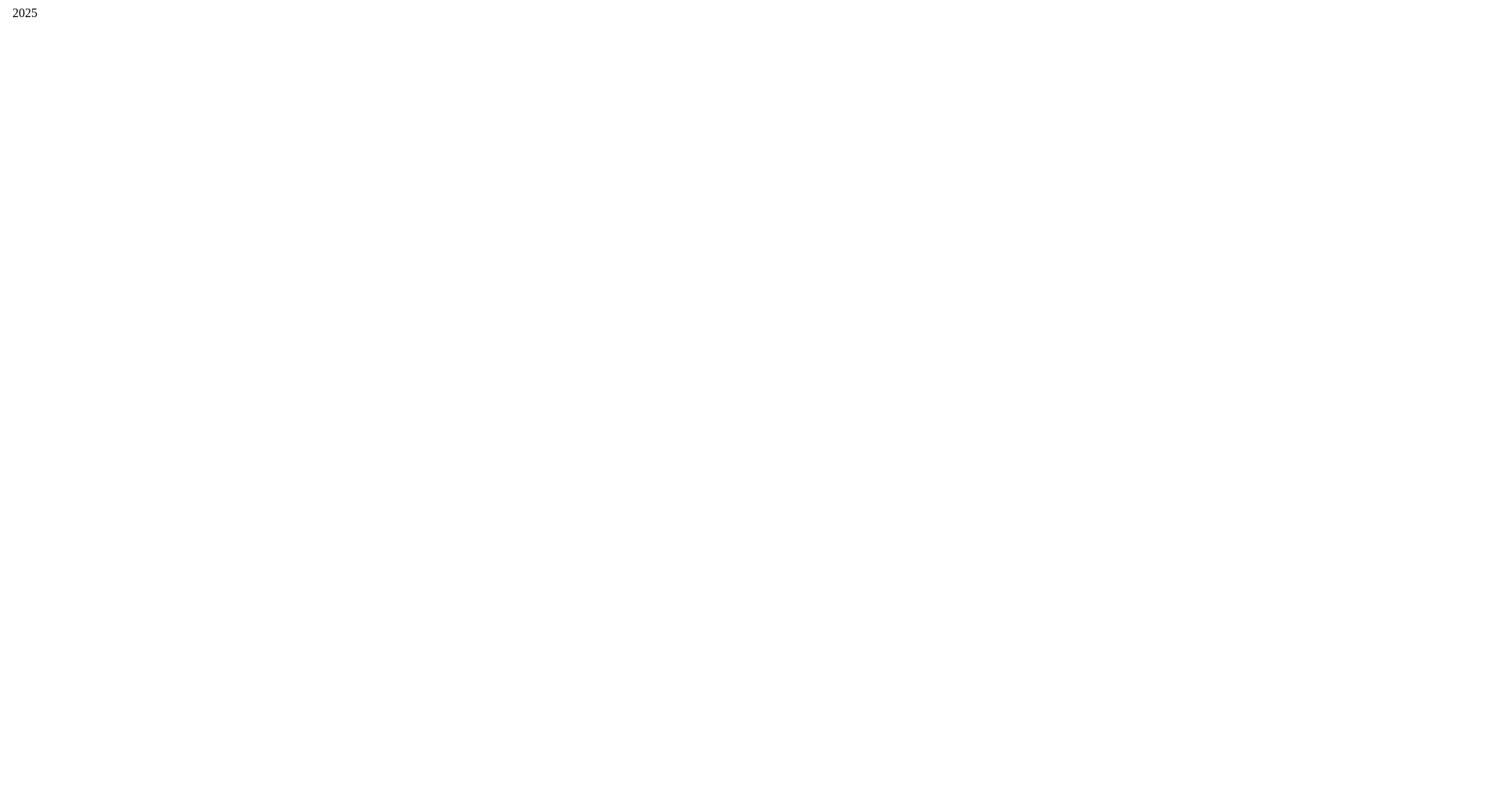
scroll to position [0, 0]
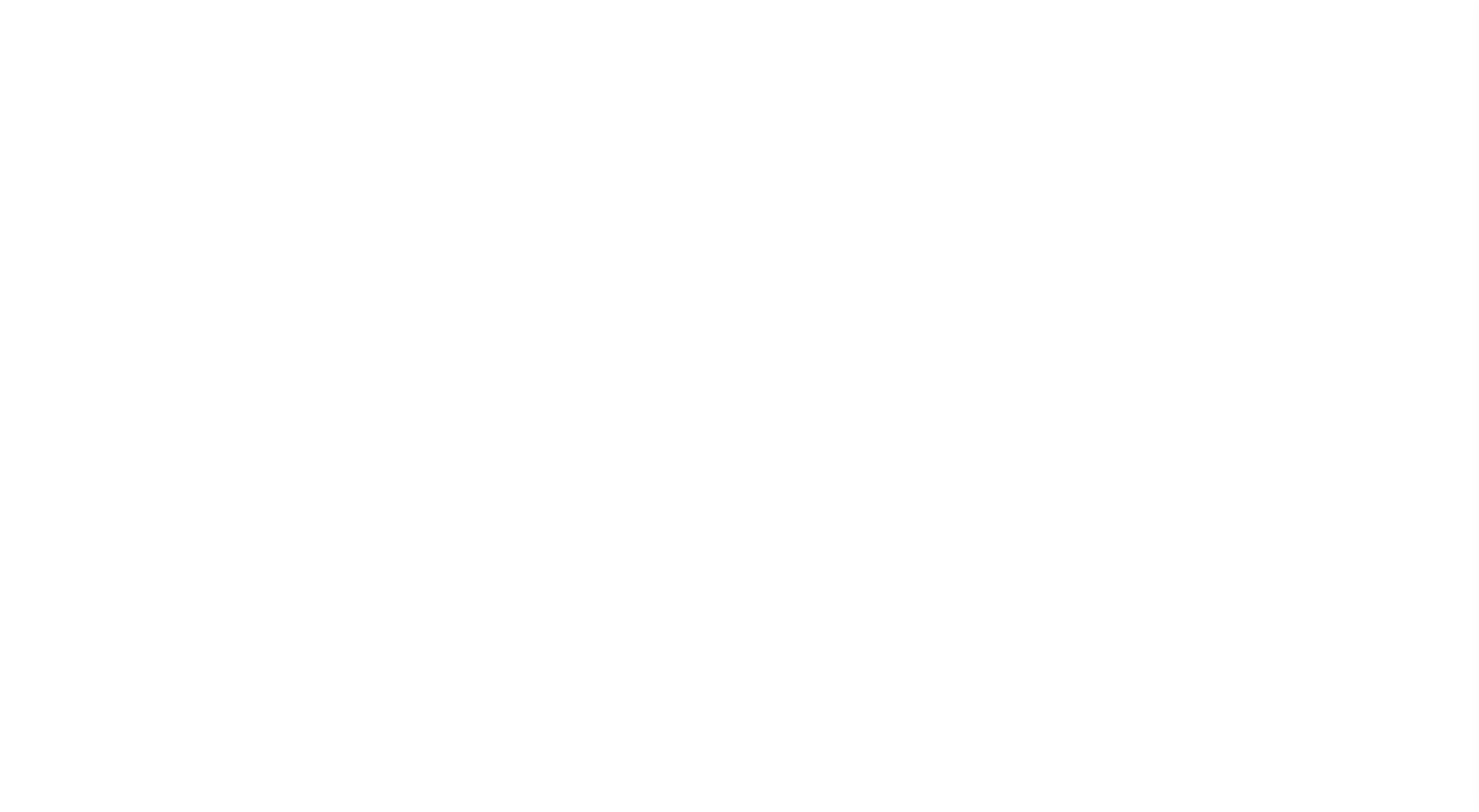
select select "Mixed Portfolio"
select select "Tier 1"
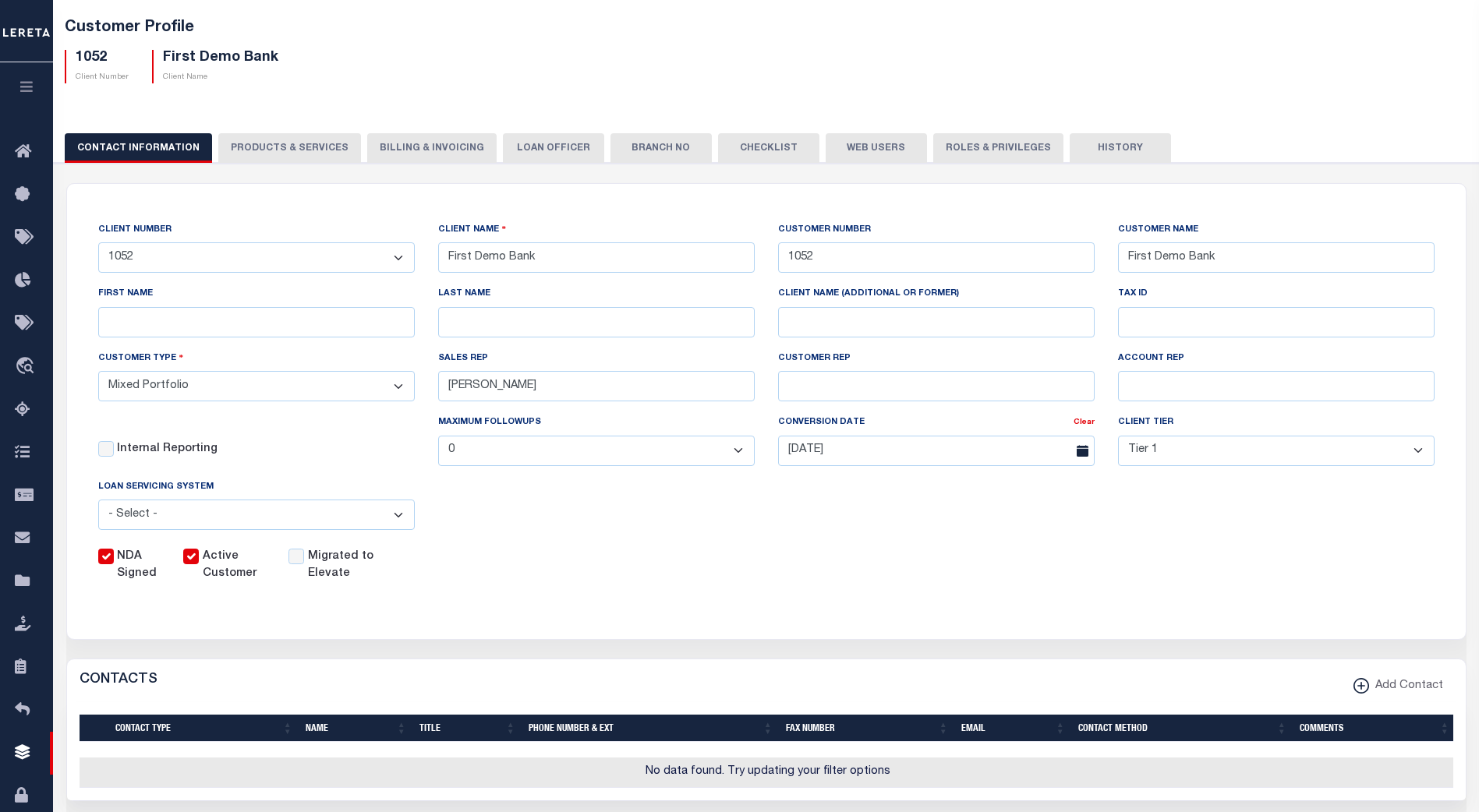
scroll to position [78, 0]
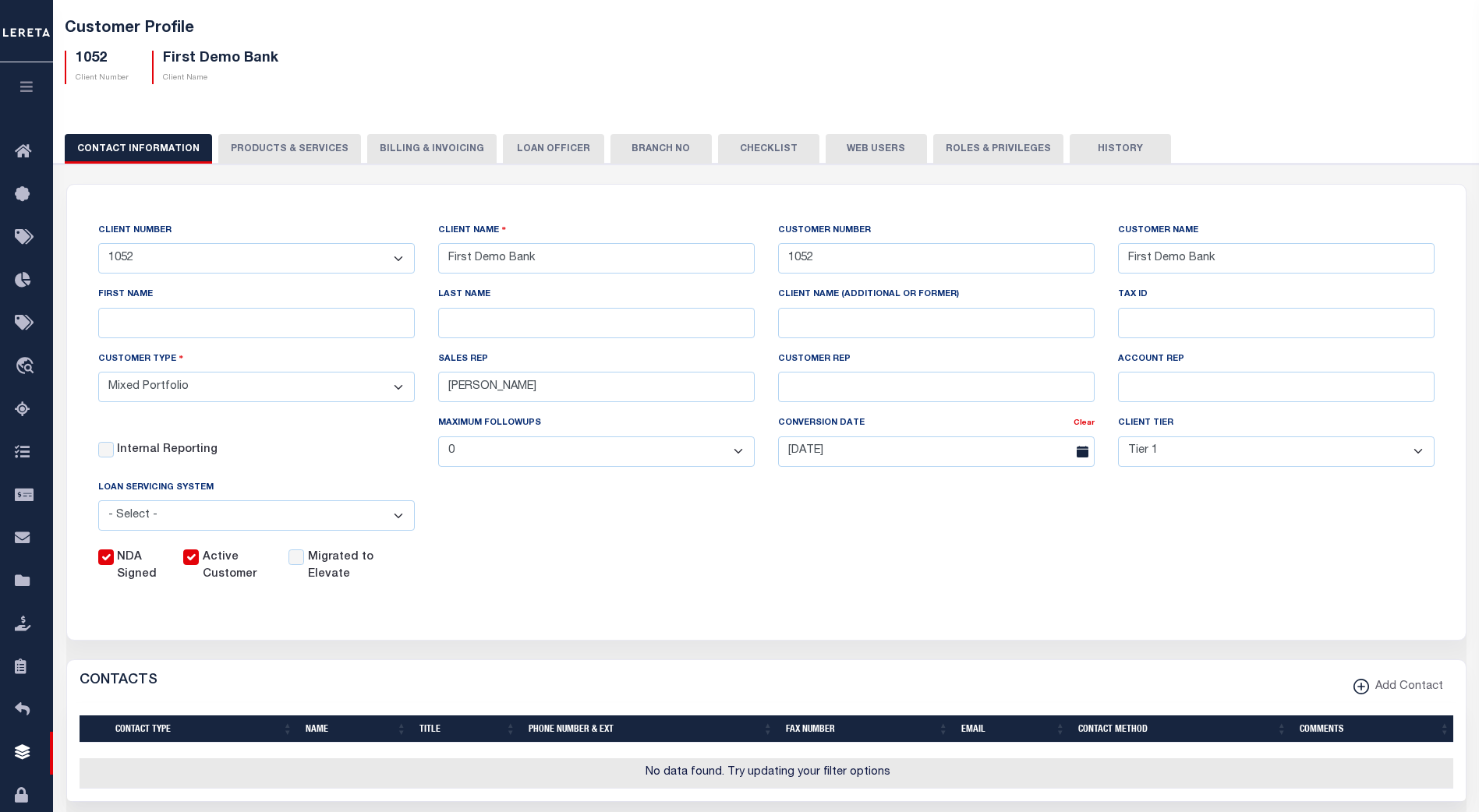
click at [305, 147] on button "PRODUCTS & SERVICES" at bounding box center [290, 149] width 143 height 30
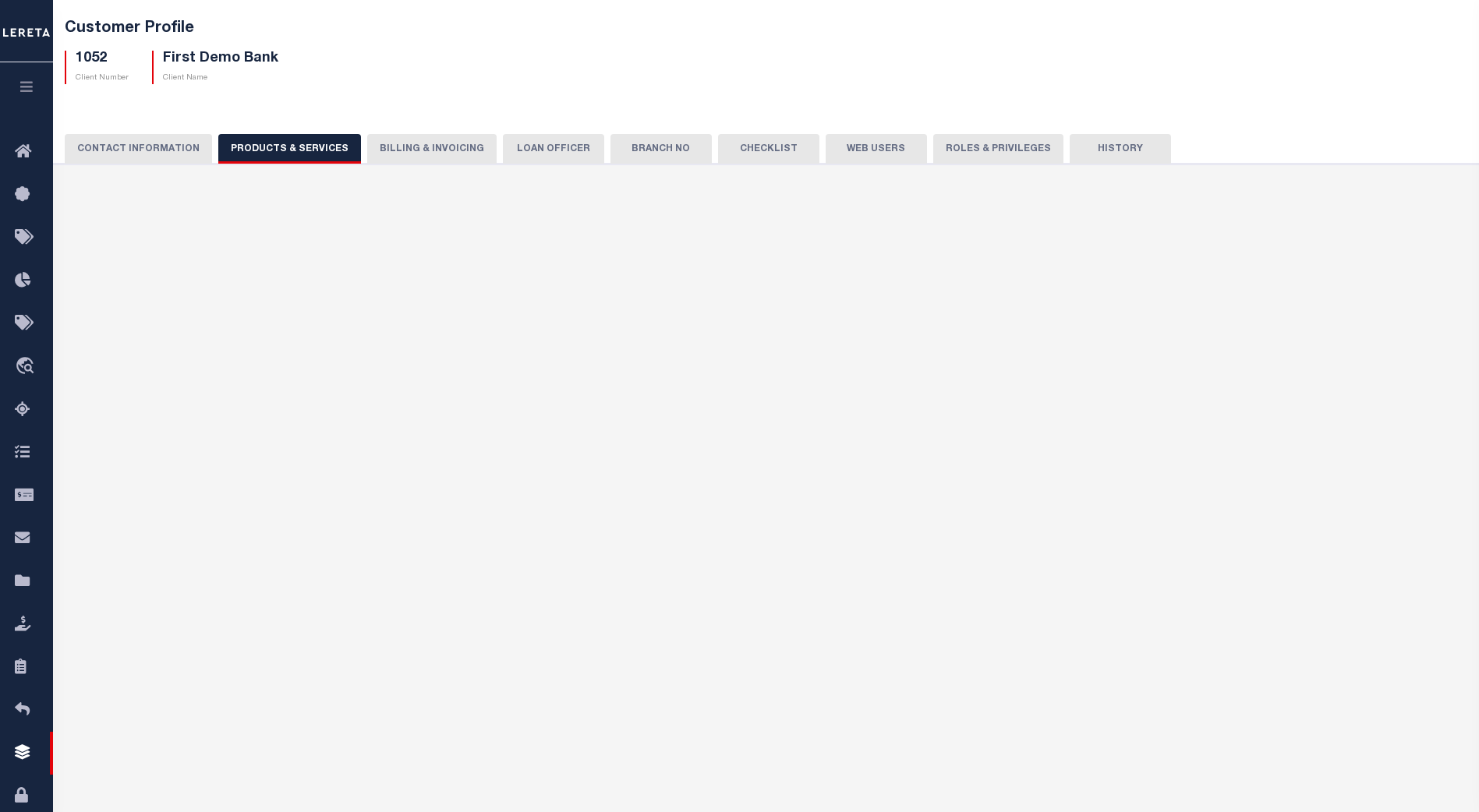
select select "STX"
radio input "true"
checkbox input "true"
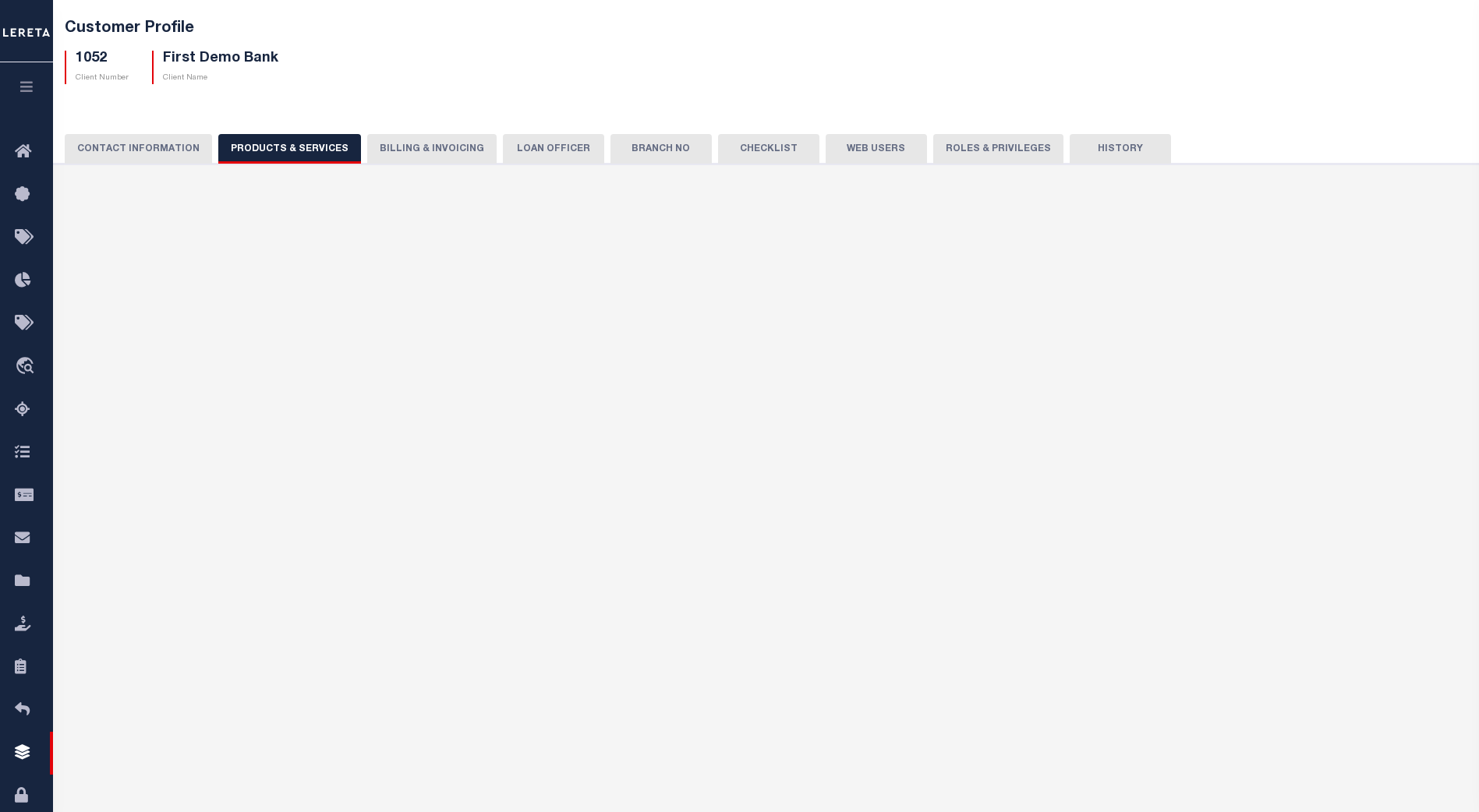
checkbox input "true"
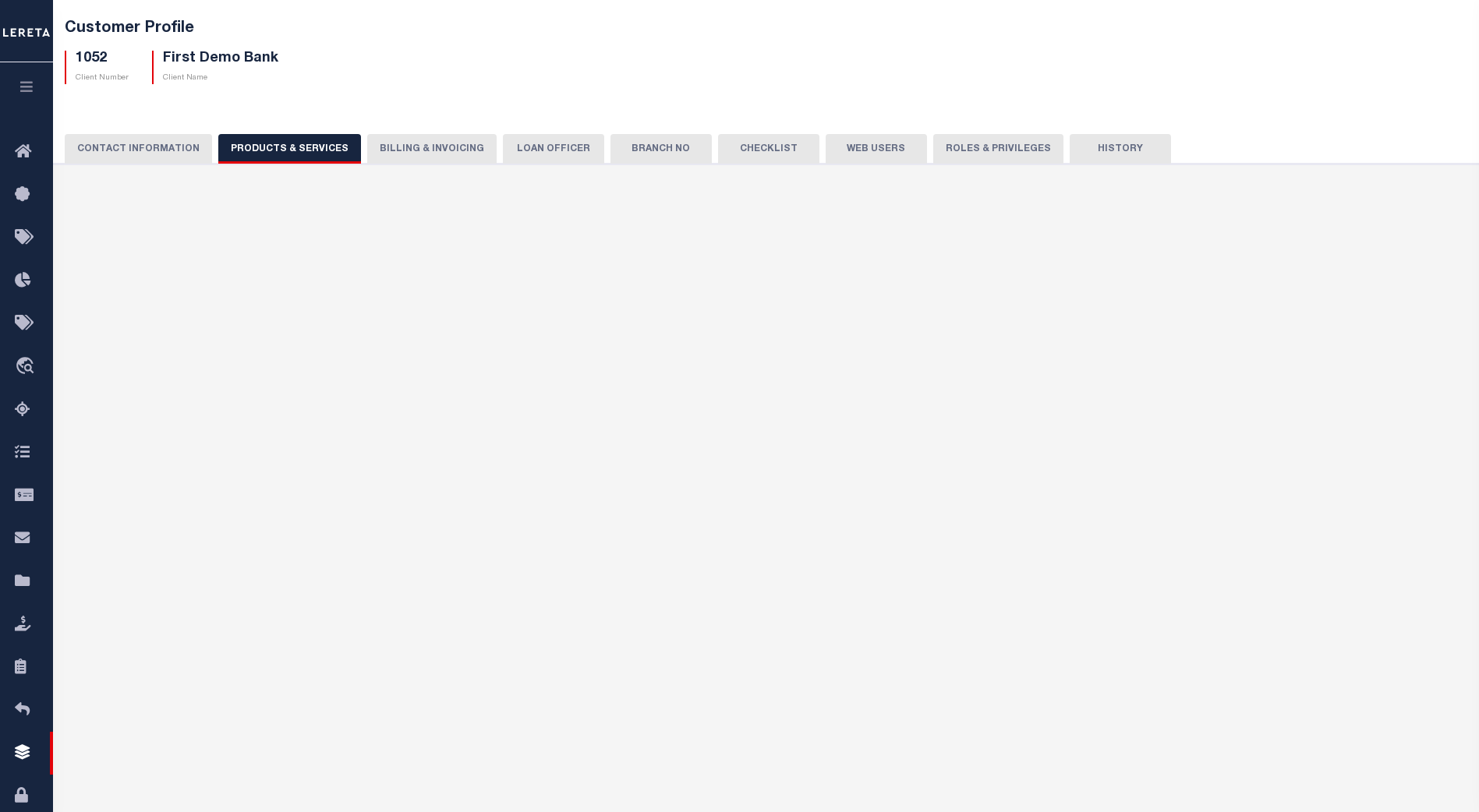
checkbox input "true"
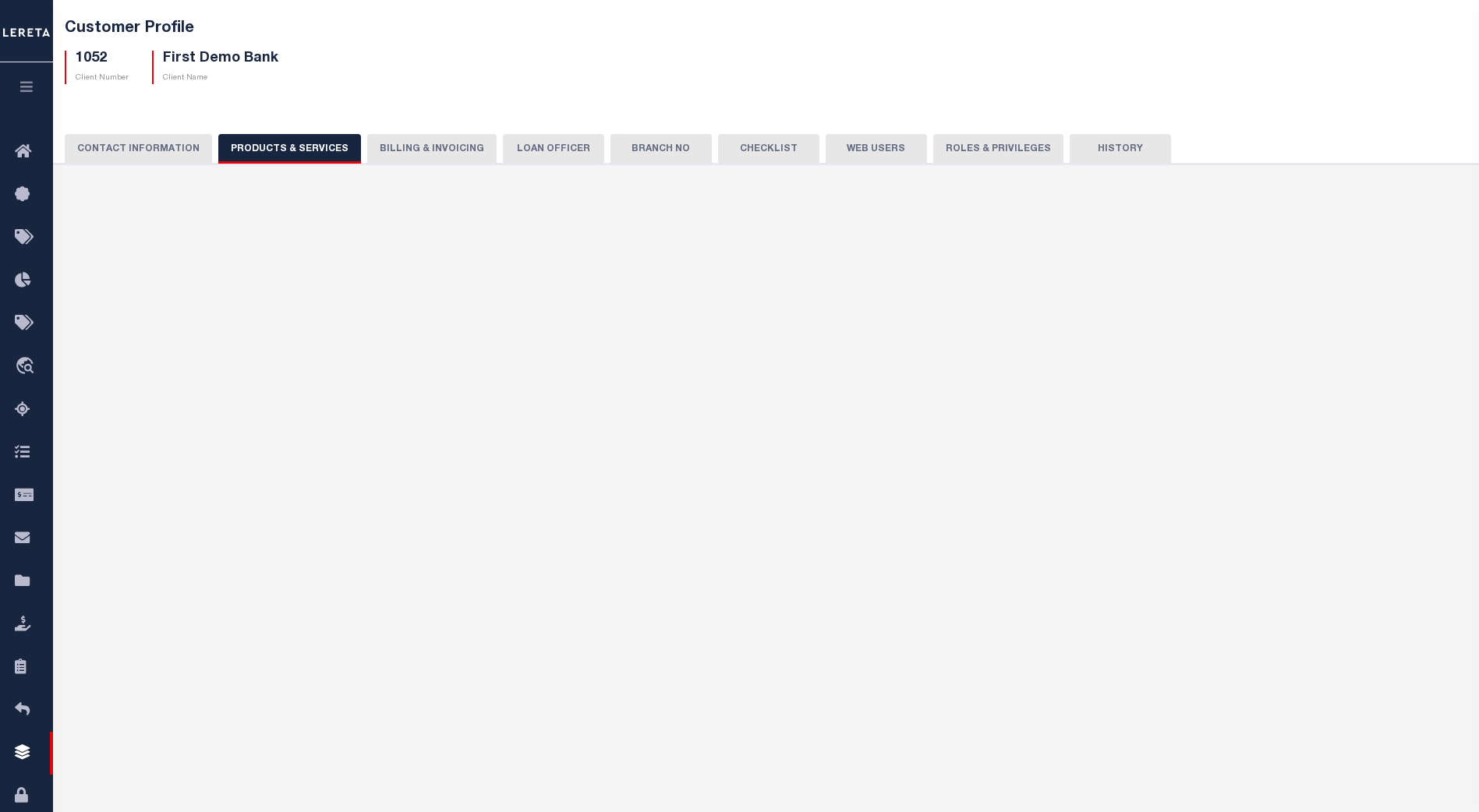
checkbox input "true"
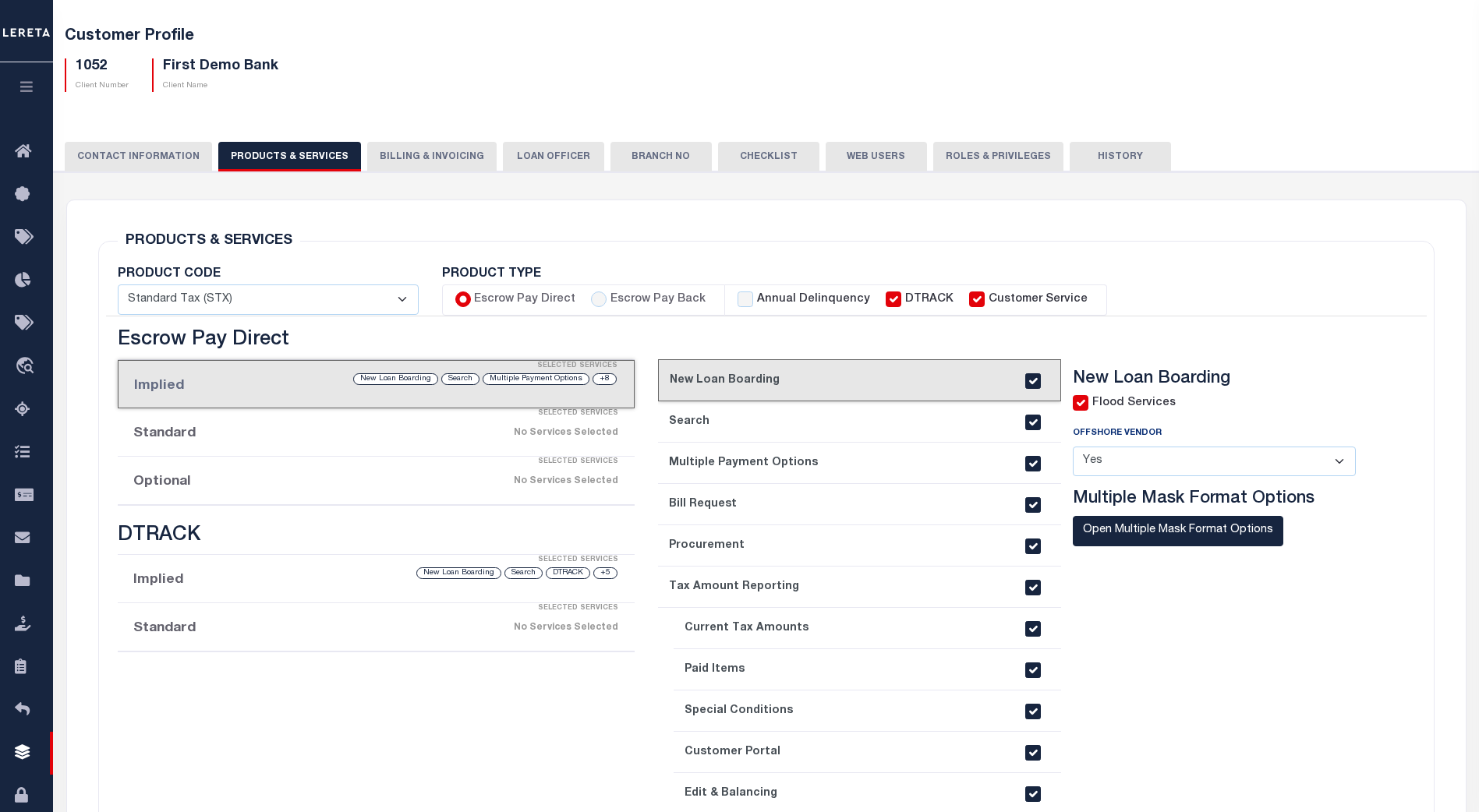
click at [417, 148] on button "Billing & Invoicing" at bounding box center [431, 157] width 129 height 30
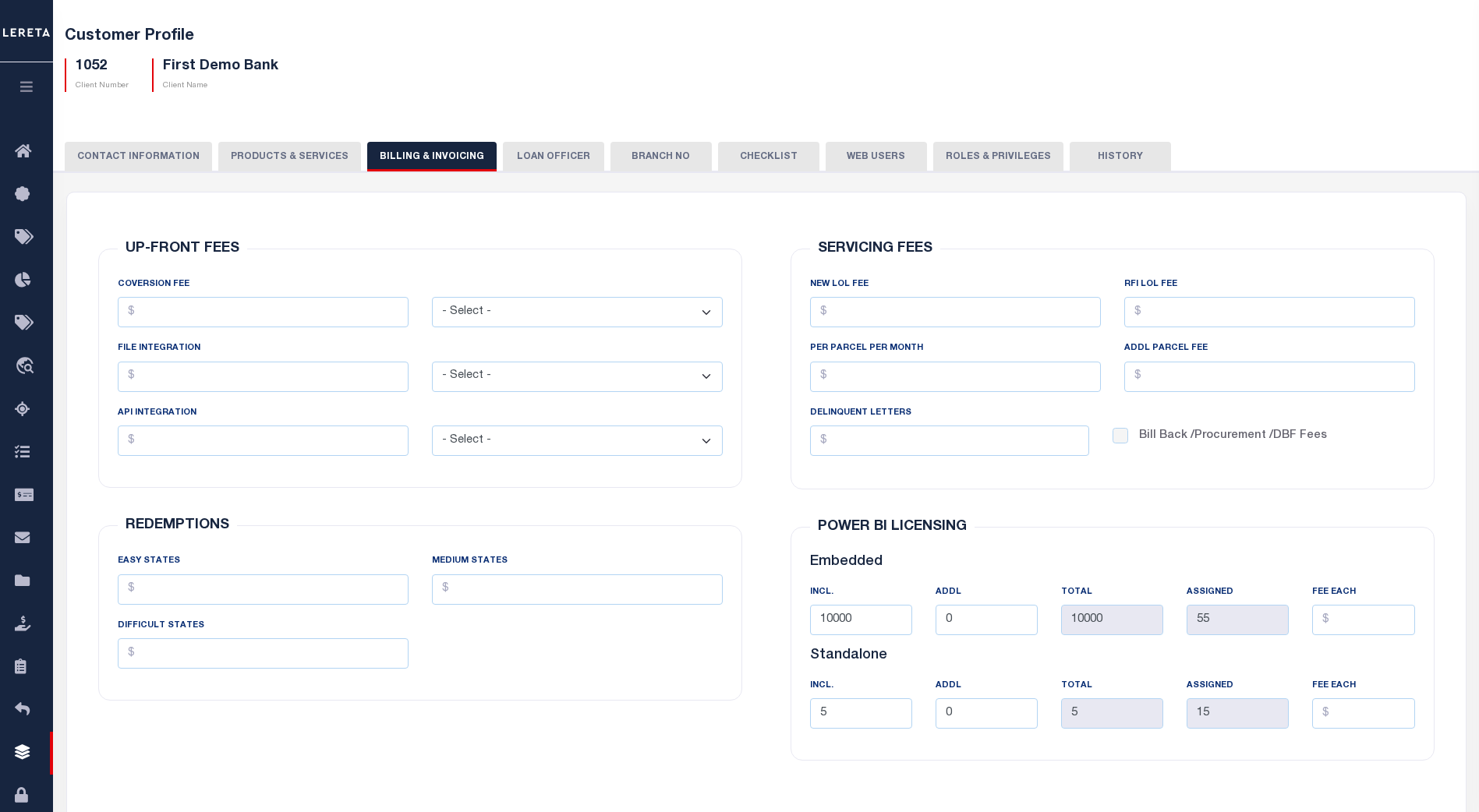
click at [757, 157] on button "Checklist" at bounding box center [769, 157] width 101 height 30
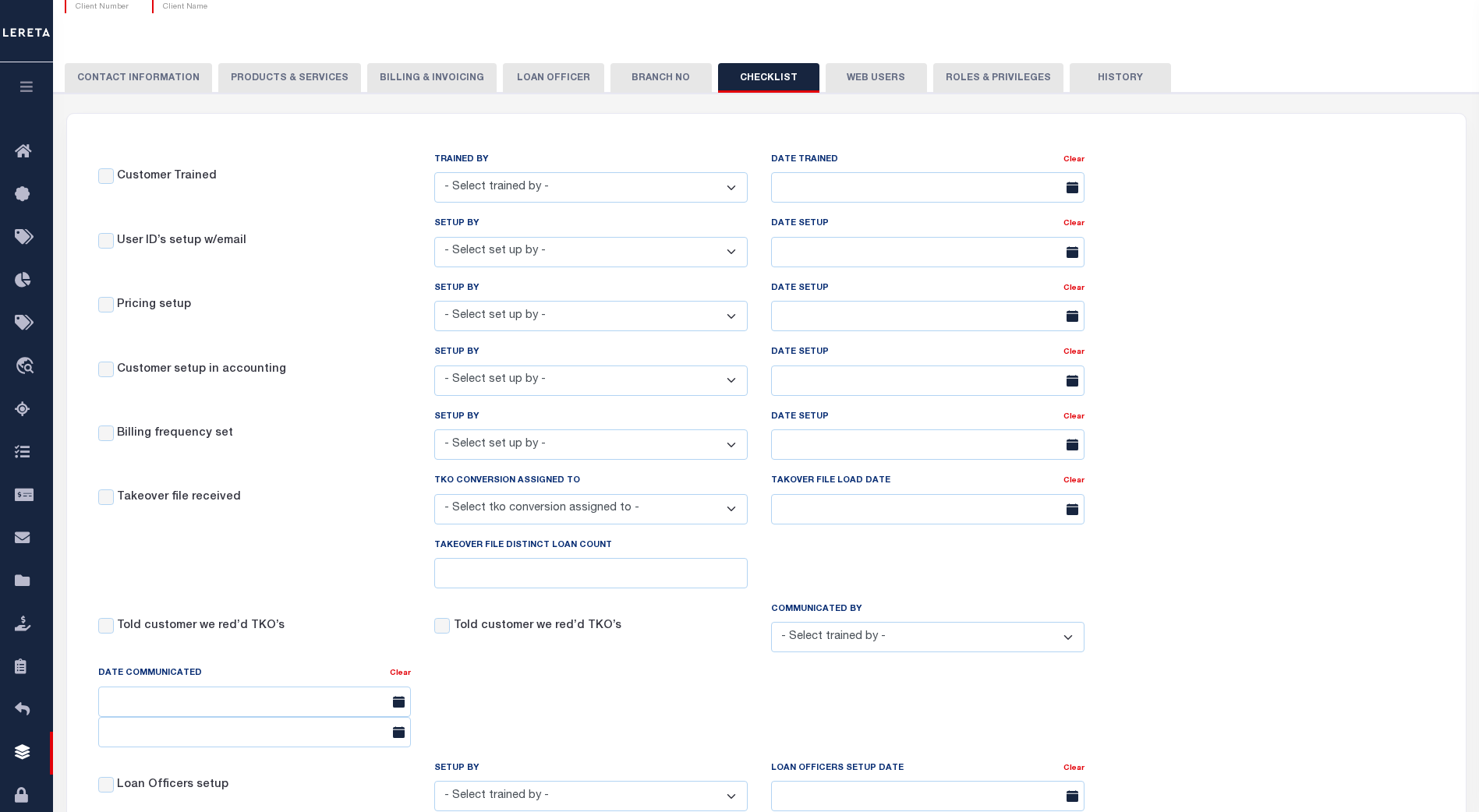
scroll to position [156, 0]
click at [156, 80] on button "CONTACT INFORMATION" at bounding box center [138, 78] width 148 height 30
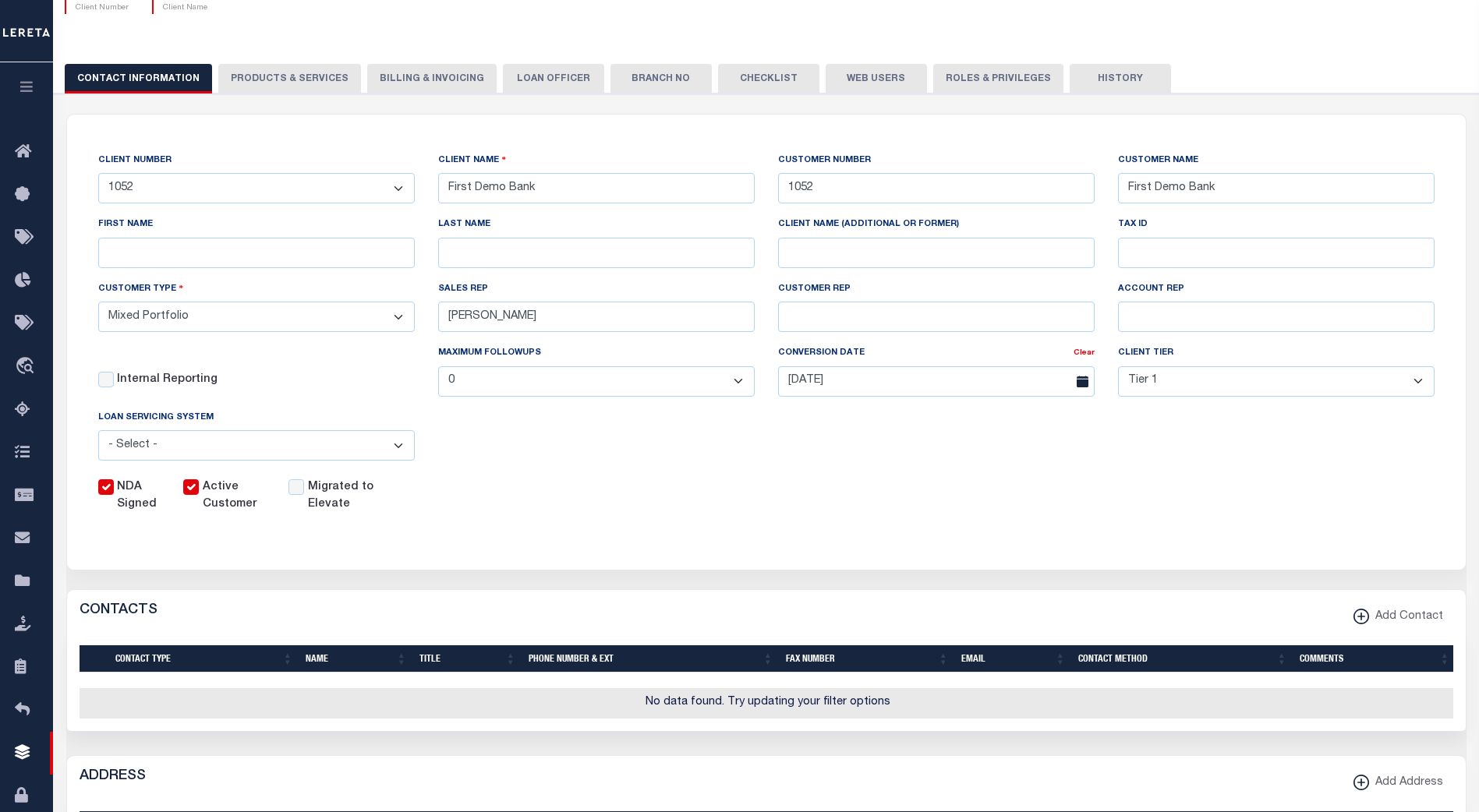
click at [408, 456] on select "- Select - [PERSON_NAME] FICS Fiserv MSP Other" at bounding box center [256, 445] width 316 height 31
select select "JHS"
click at [98, 434] on select "- Select - [PERSON_NAME] FICS Fiserv MSP Other" at bounding box center [256, 445] width 316 height 31
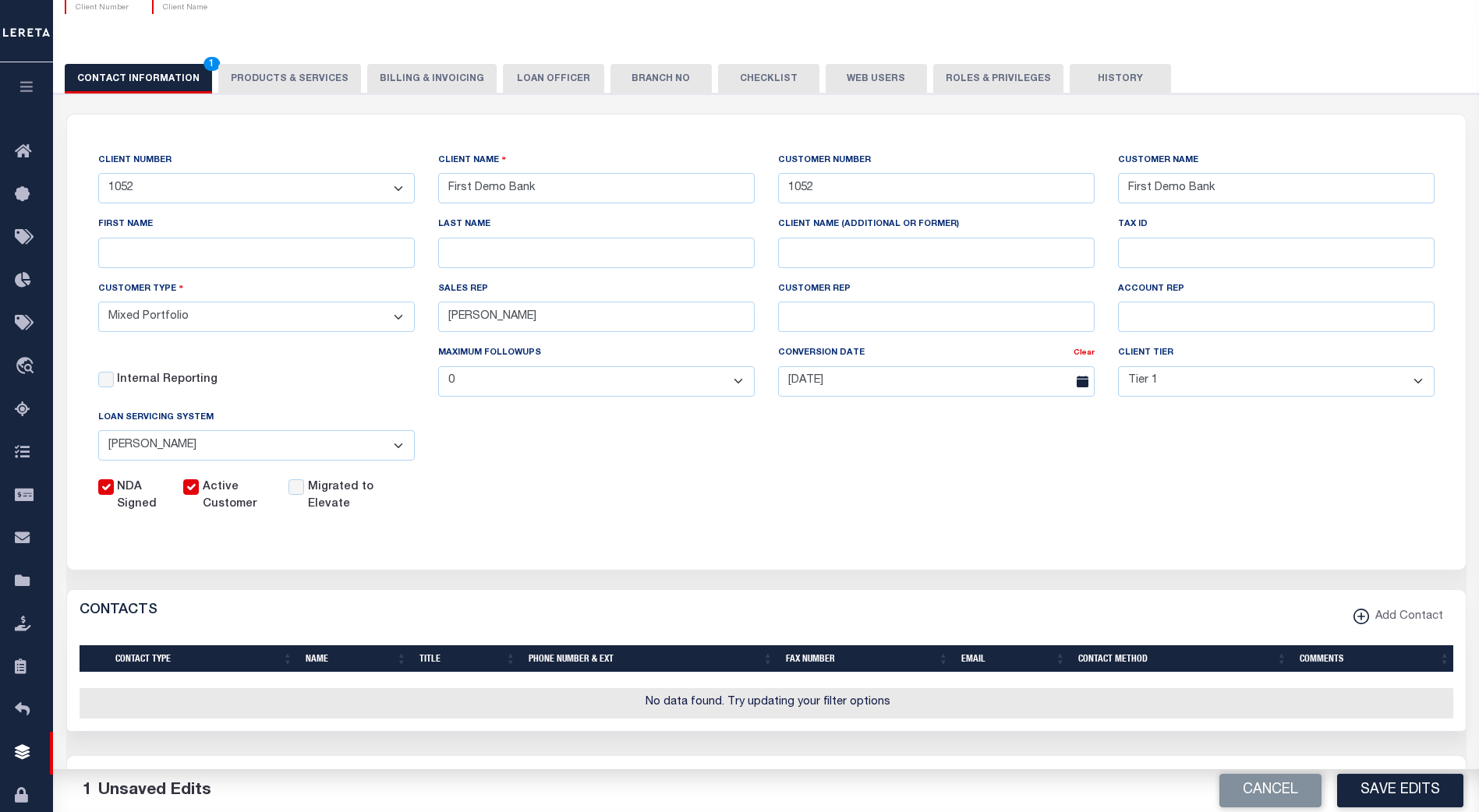
click at [303, 77] on button "PRODUCTS & SERVICES" at bounding box center [290, 78] width 143 height 30
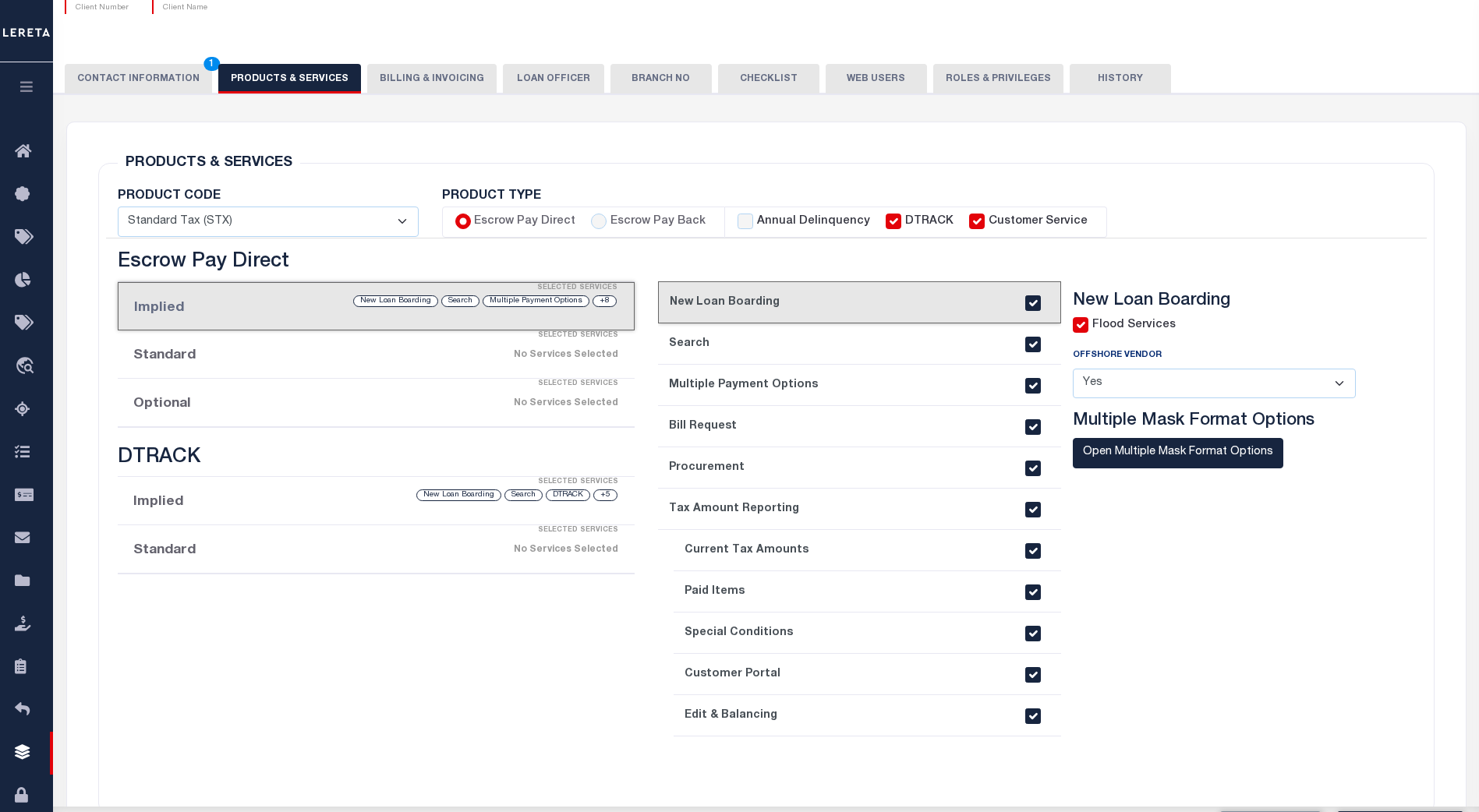
select select "STX"
click at [757, 220] on label "Annual Delinquency" at bounding box center [813, 221] width 113 height 17
click at [753, 220] on input "Annual Delinquency" at bounding box center [746, 221] width 16 height 16
checkbox input "true"
checkbox input "false"
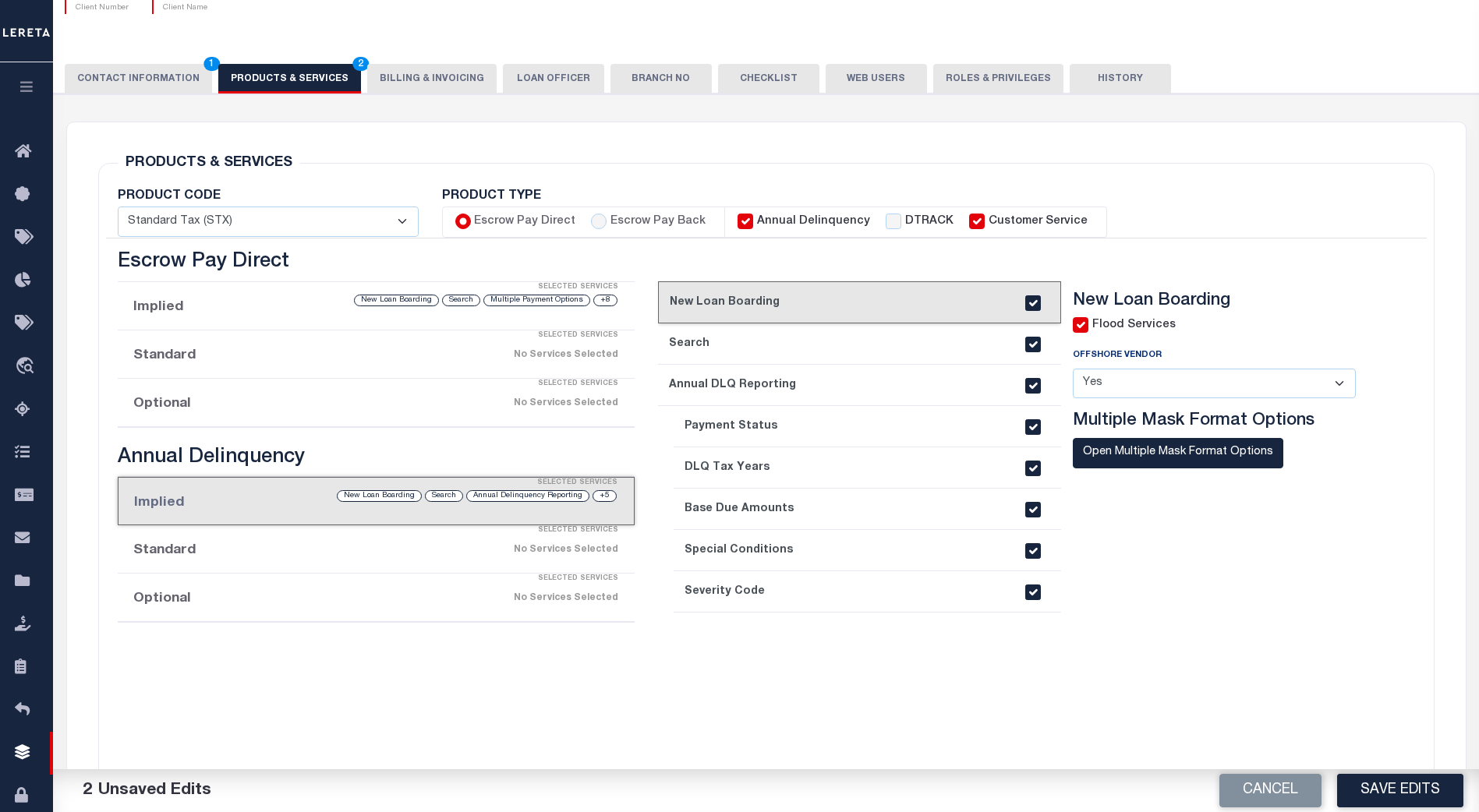
click at [456, 541] on div "Selected Services" at bounding box center [391, 530] width 517 height 31
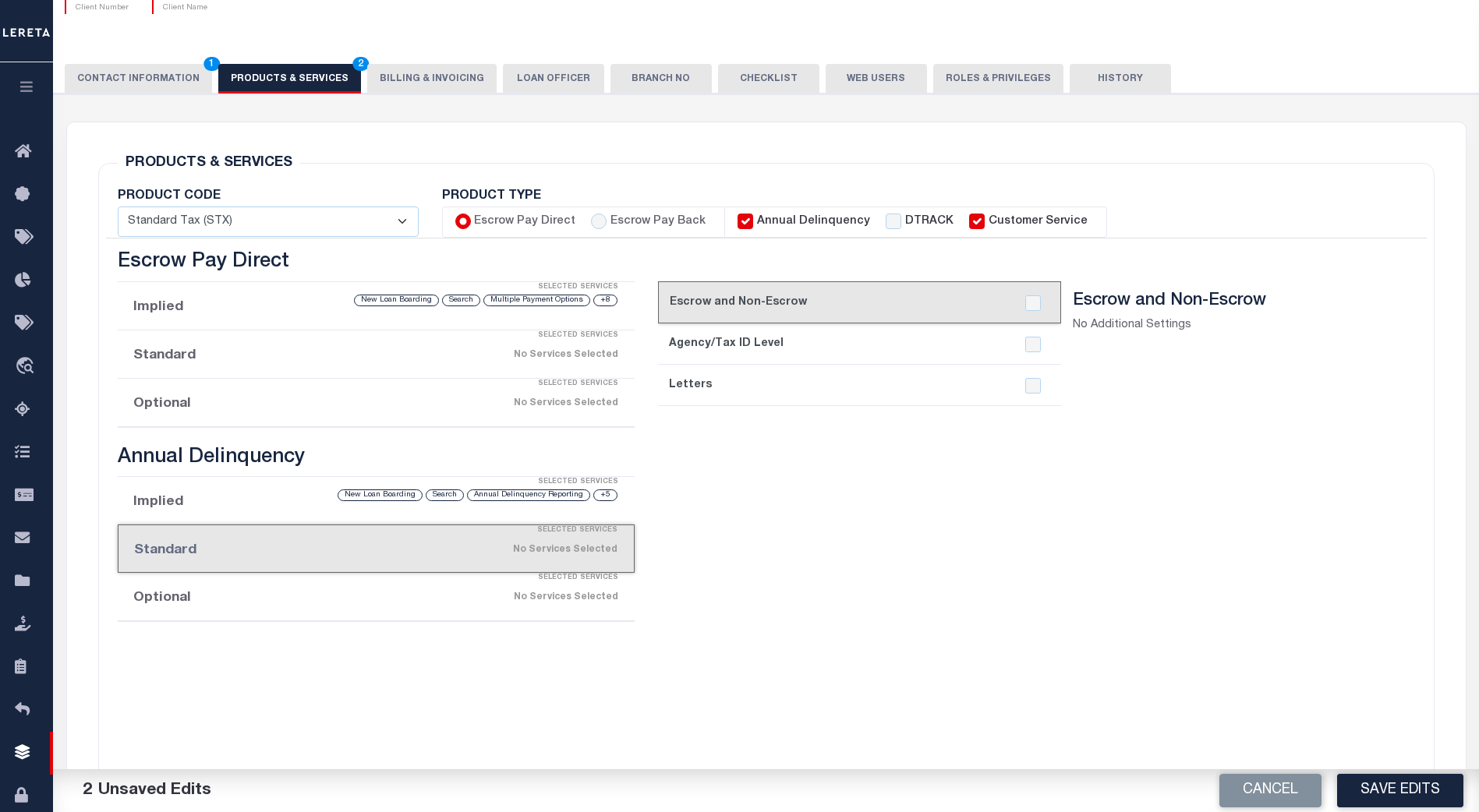
click at [461, 590] on div "Selected Services" at bounding box center [391, 577] width 517 height 31
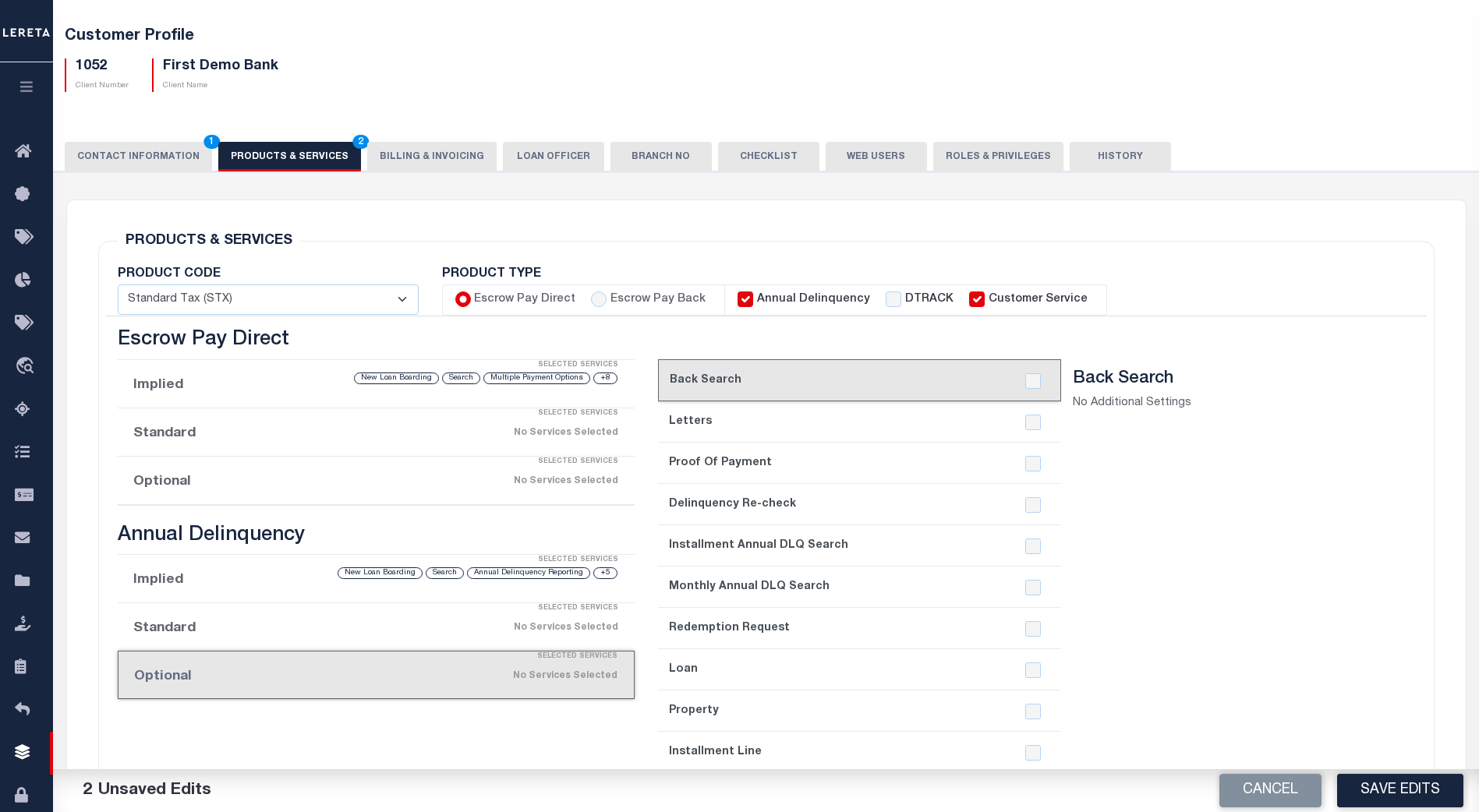
scroll to position [77, 0]
click at [594, 300] on input "Escrow Pay Back" at bounding box center [599, 300] width 16 height 16
radio input "true"
checkbox input "true"
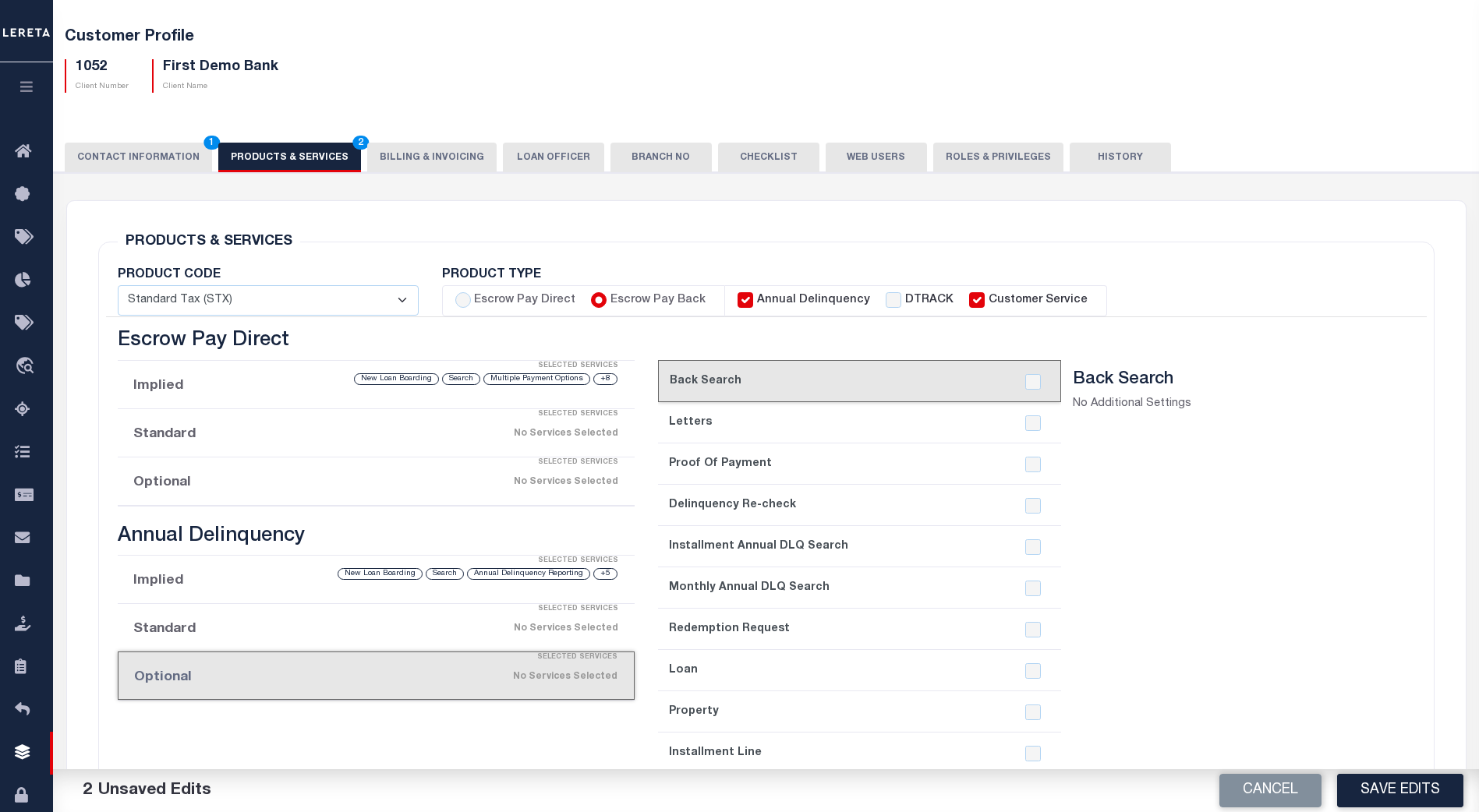
checkbox input "true"
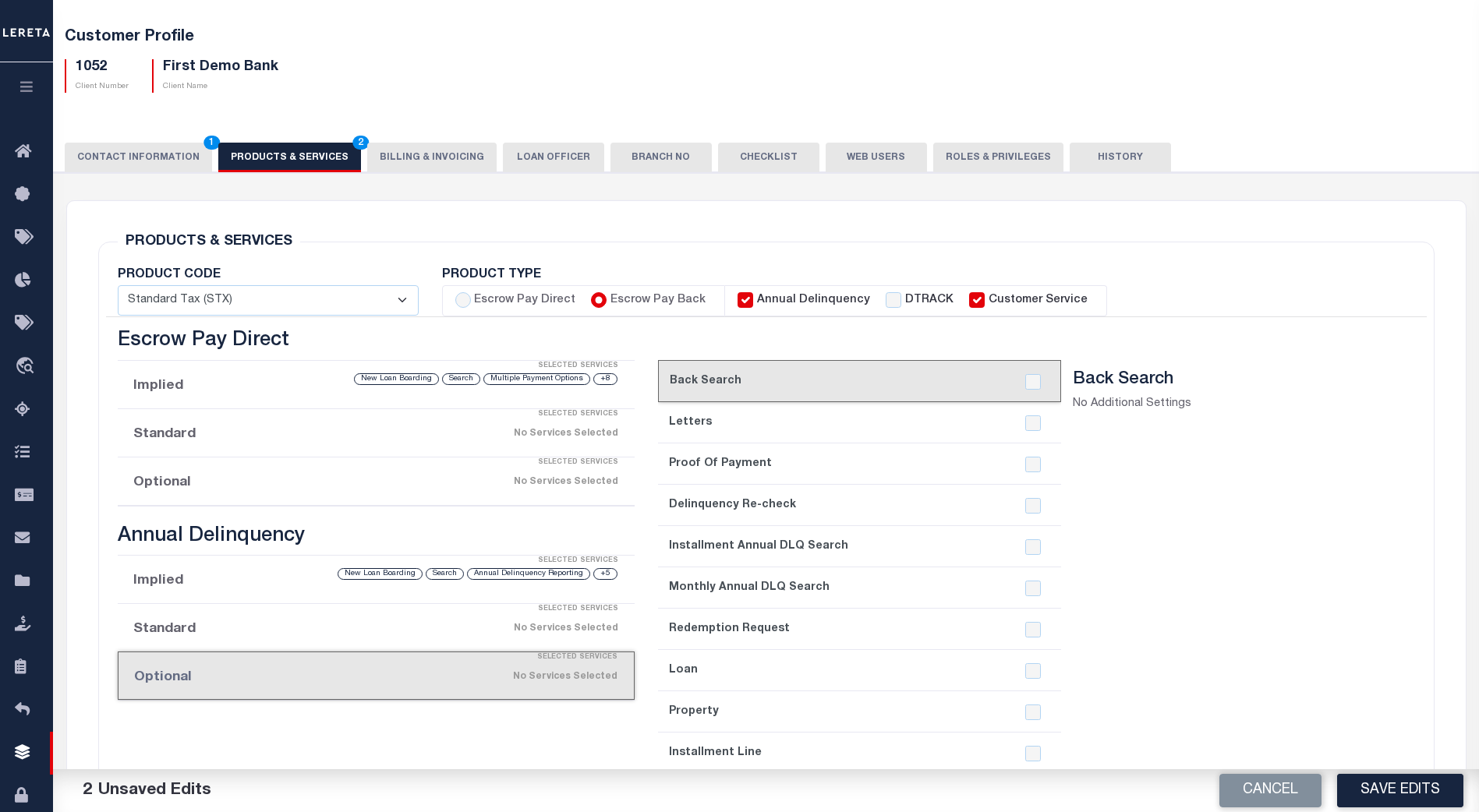
checkbox input "true"
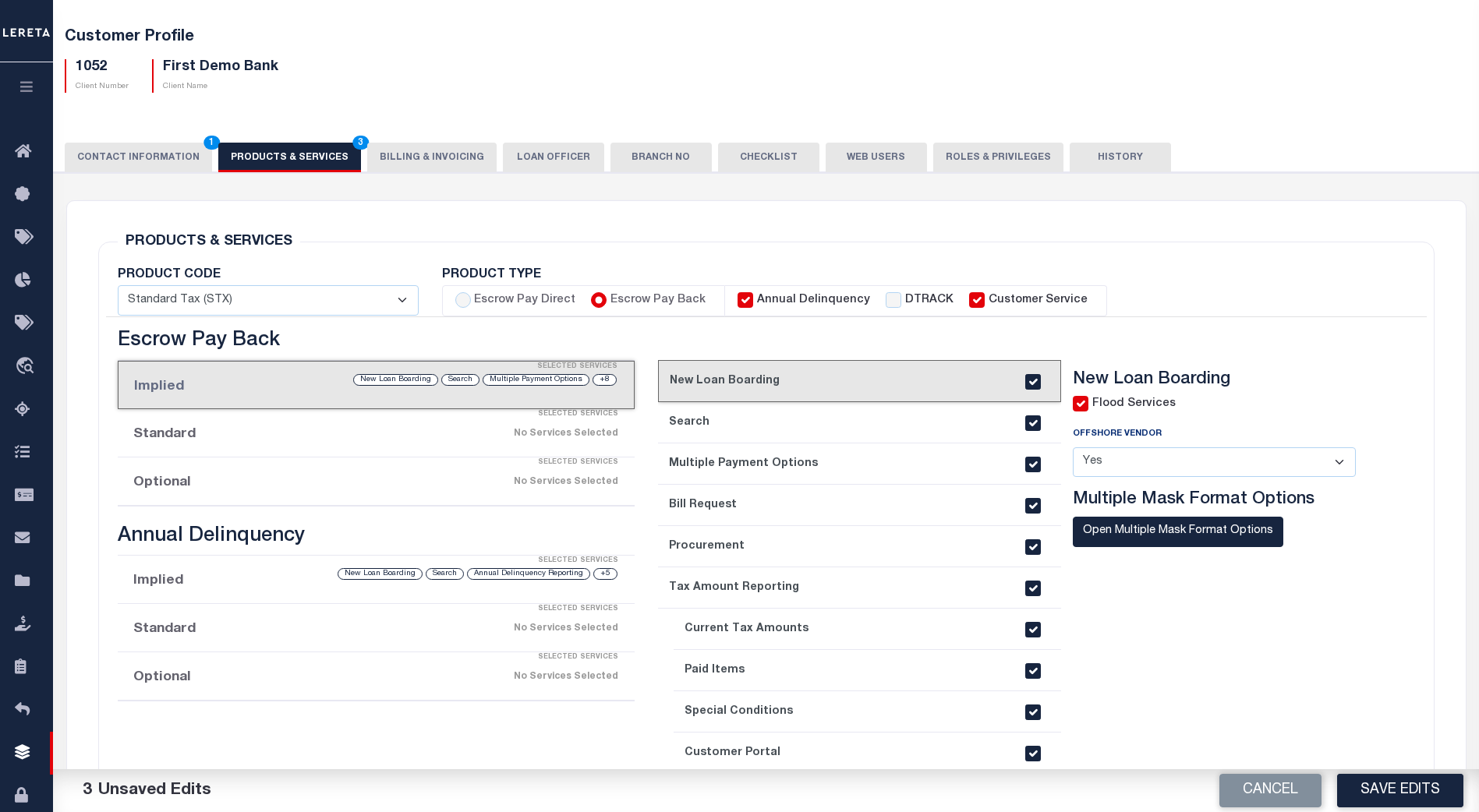
click at [929, 415] on link "2. Search" at bounding box center [859, 423] width 403 height 42
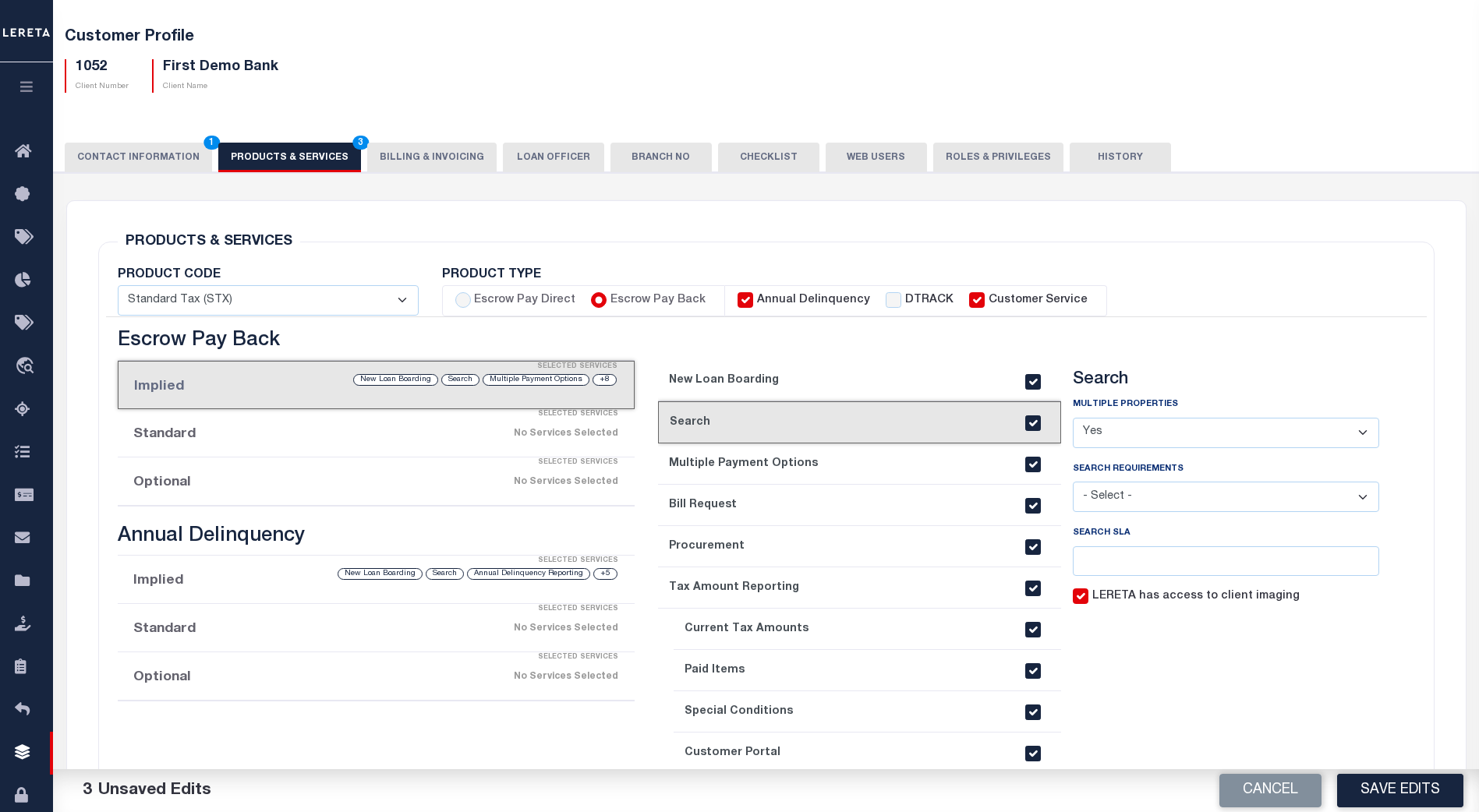
click at [904, 495] on link "4. Bill Request" at bounding box center [859, 506] width 403 height 42
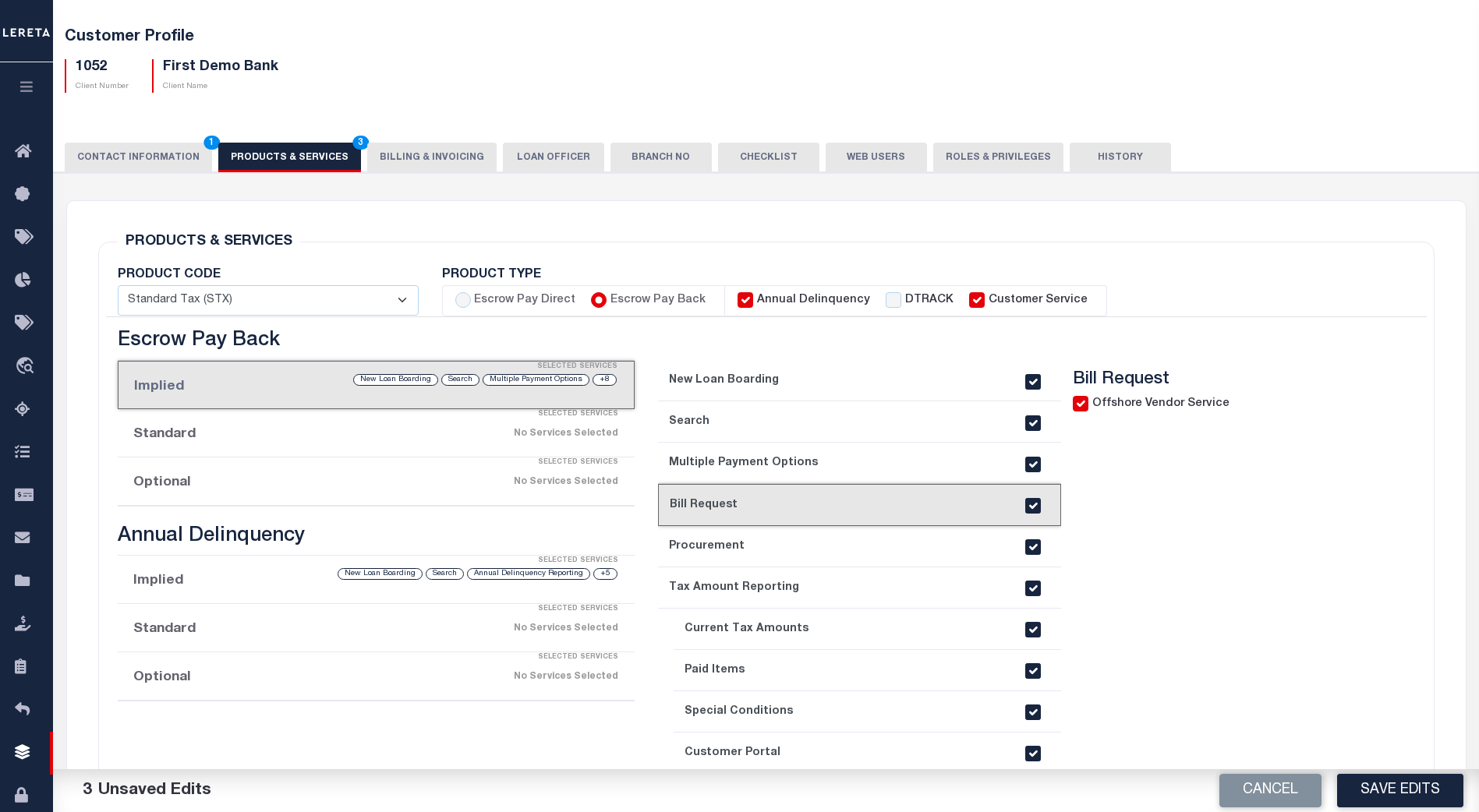
click at [924, 455] on link "3. Multiple Payment Options" at bounding box center [859, 463] width 403 height 42
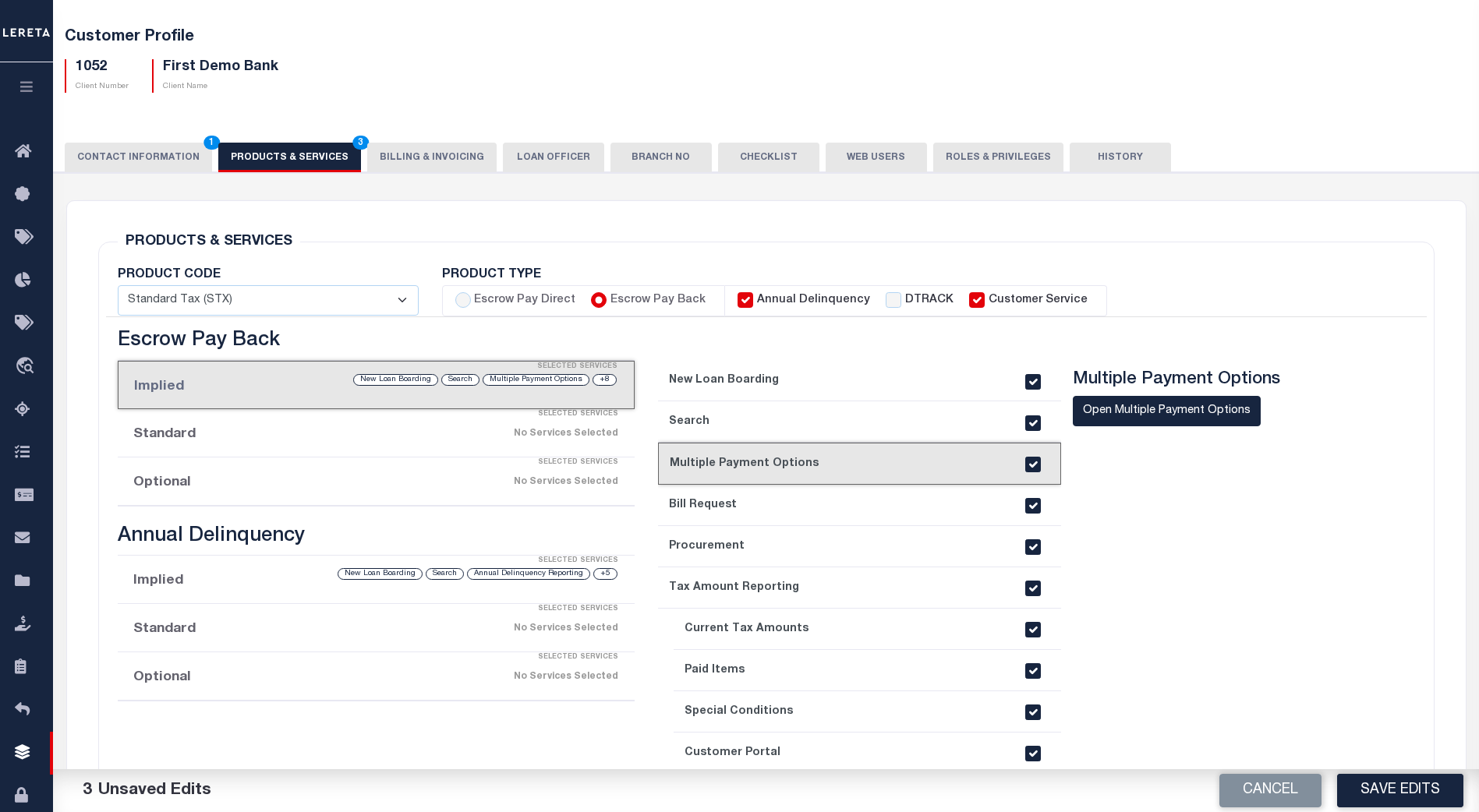
click at [915, 496] on link "4. Bill Request" at bounding box center [859, 506] width 403 height 42
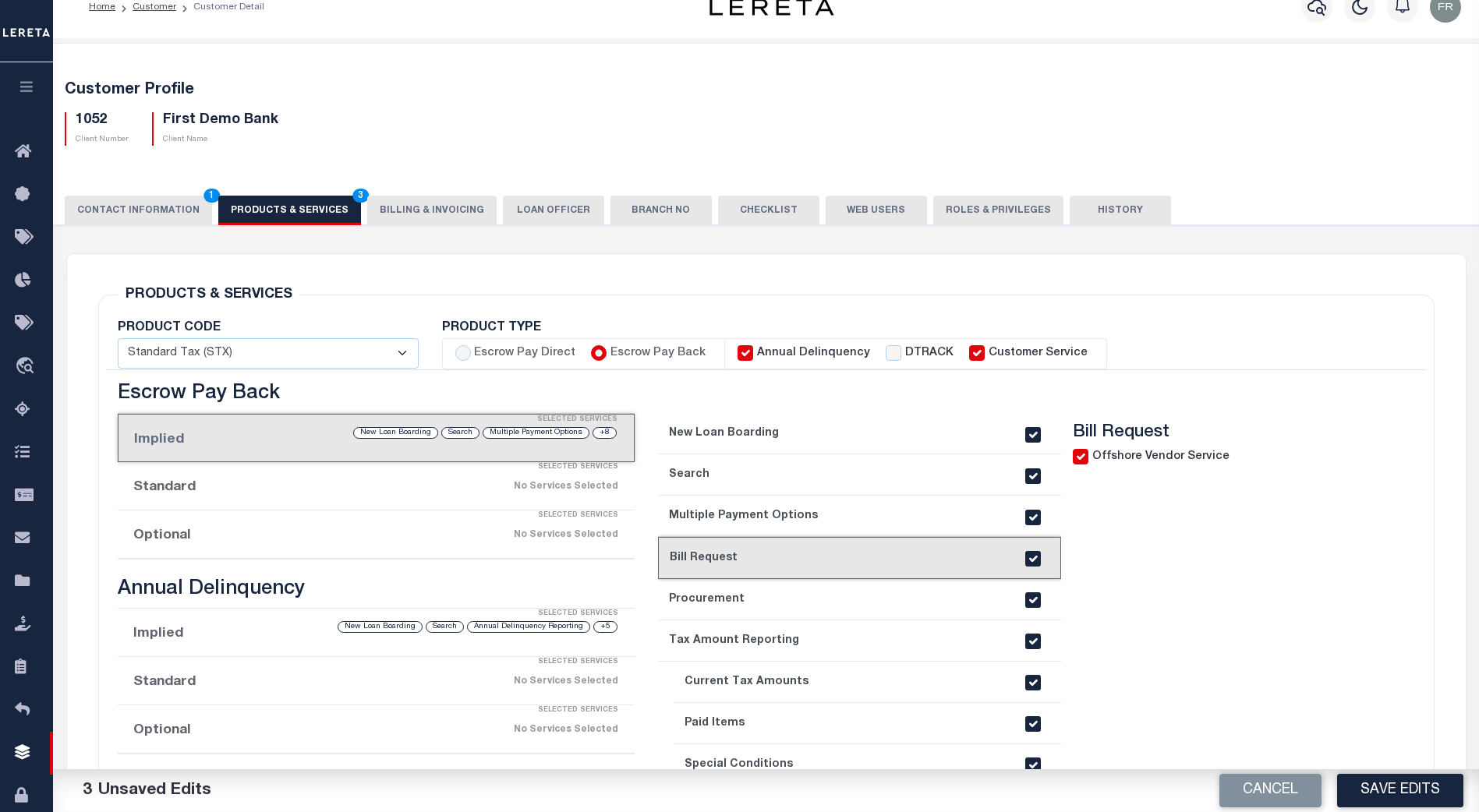
scroll to position [0, 0]
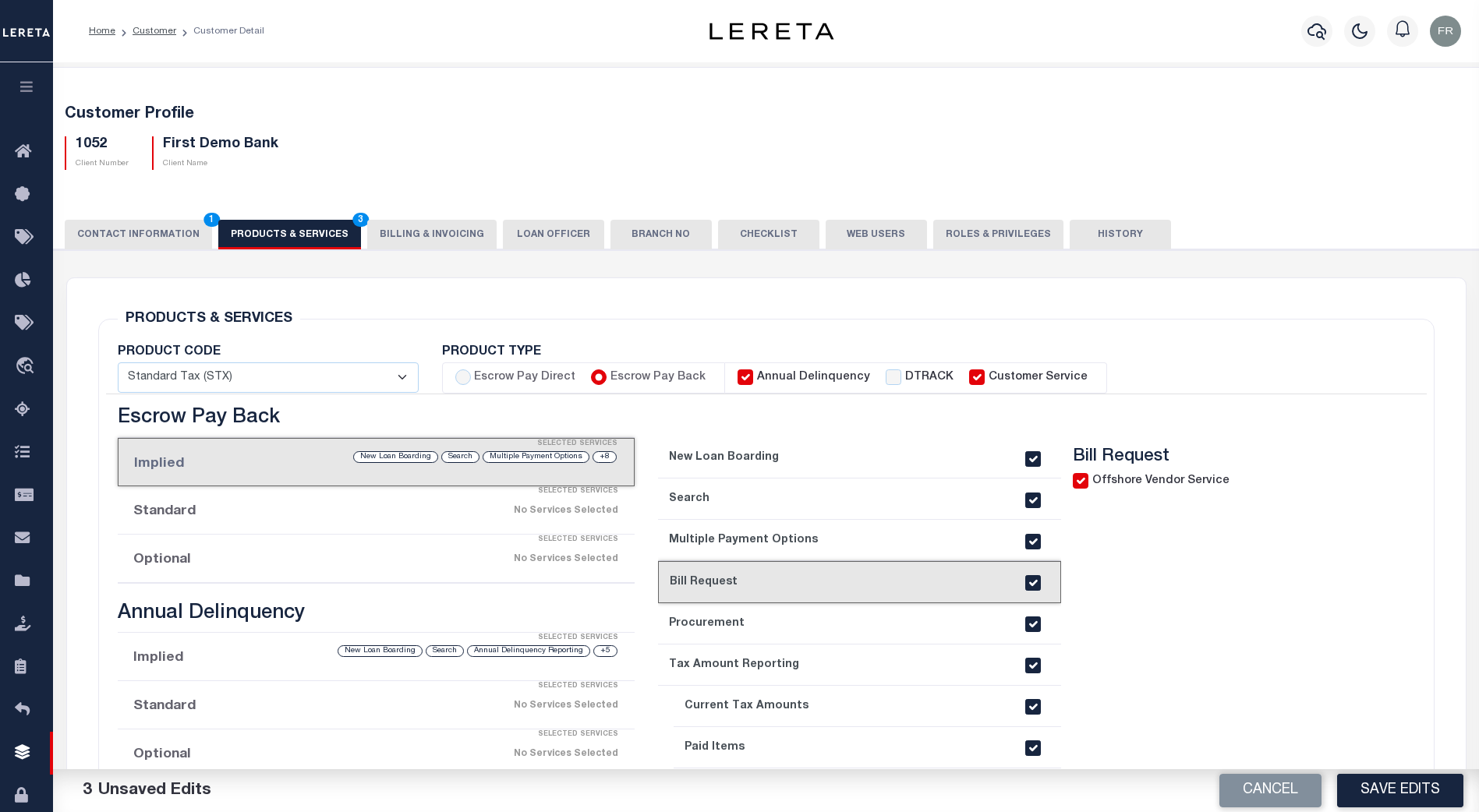
click at [415, 234] on button "Billing & Invoicing" at bounding box center [431, 235] width 129 height 30
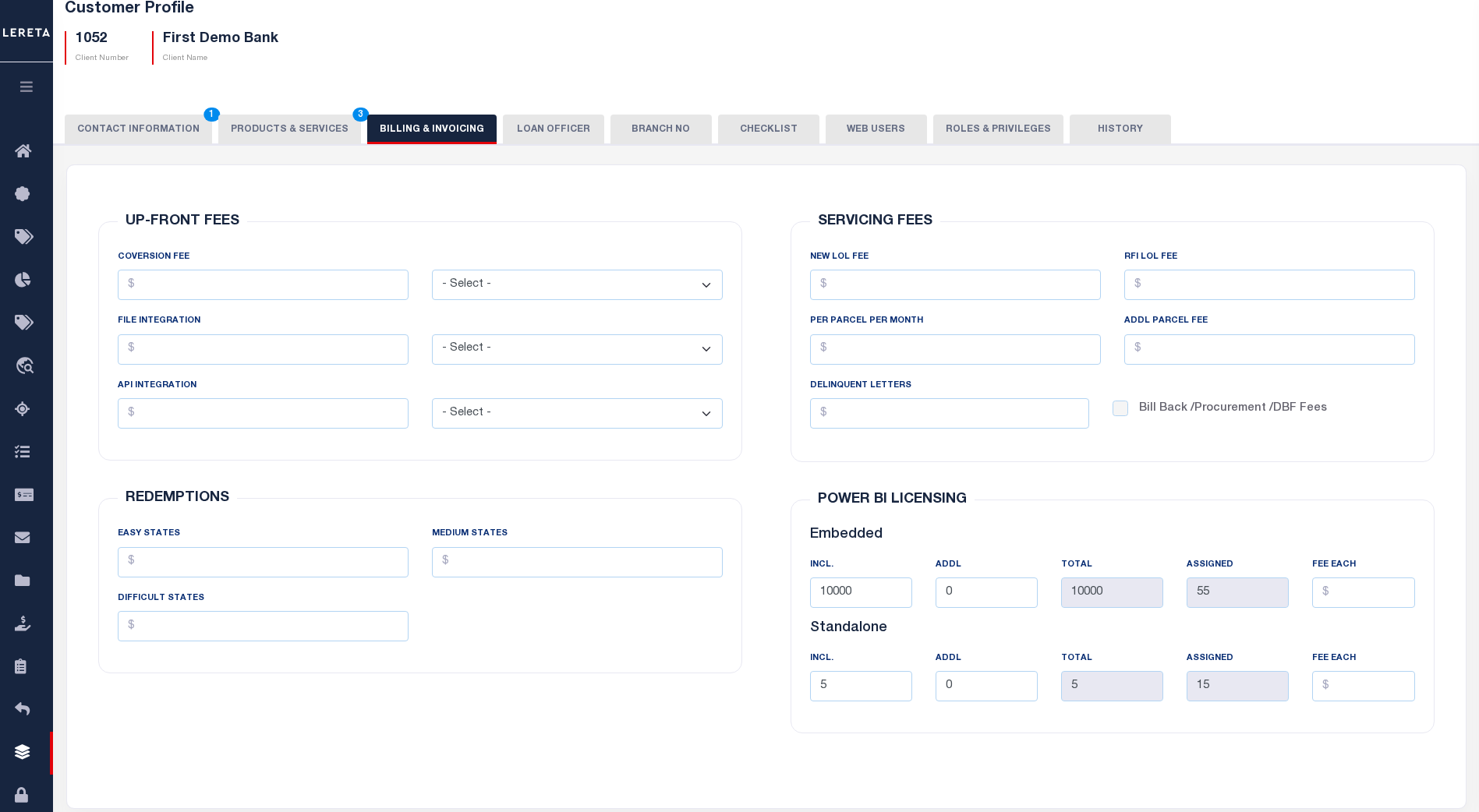
scroll to position [104, 0]
click at [160, 129] on button "CONTACT INFORMATION 1" at bounding box center [138, 130] width 148 height 30
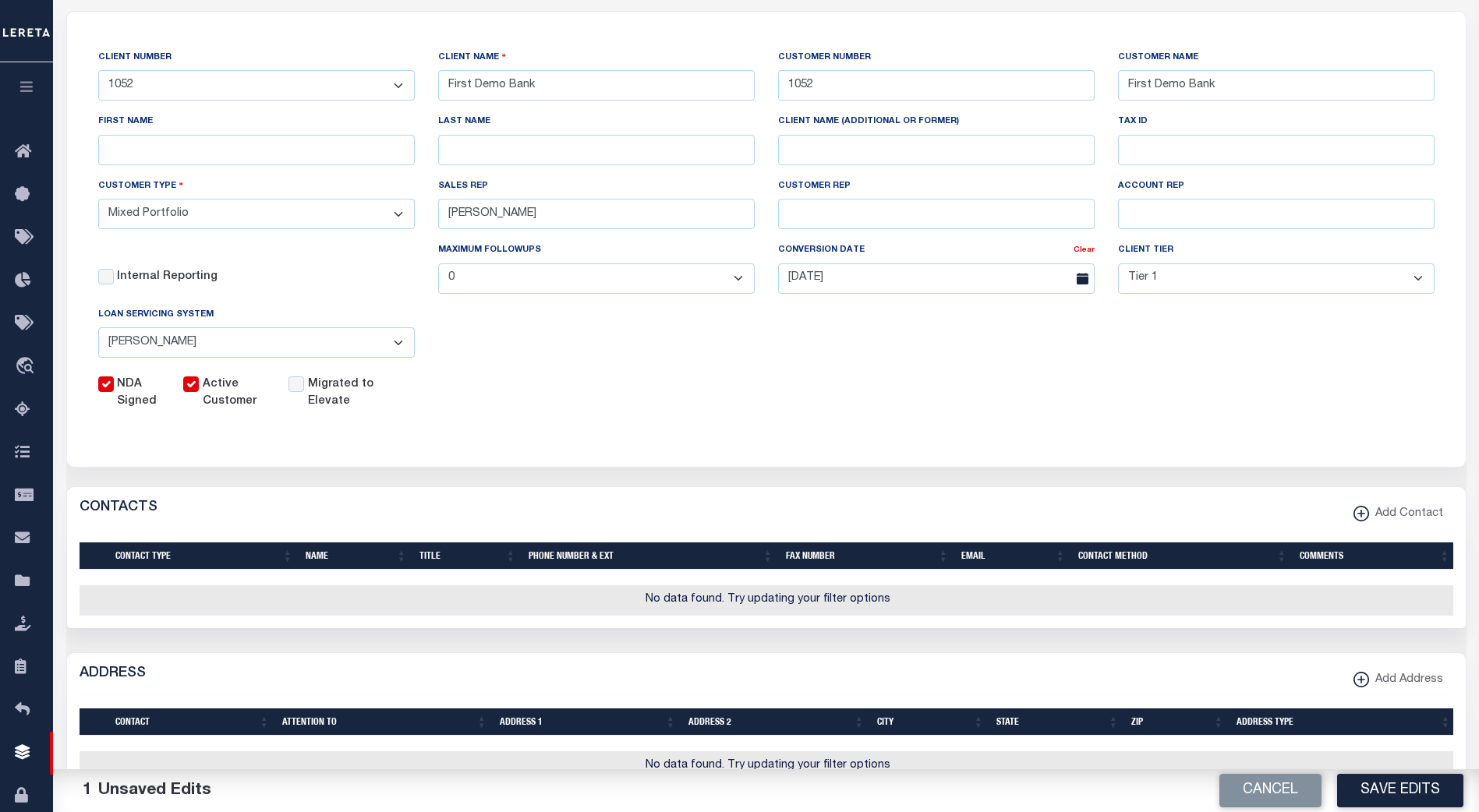
scroll to position [260, 0]
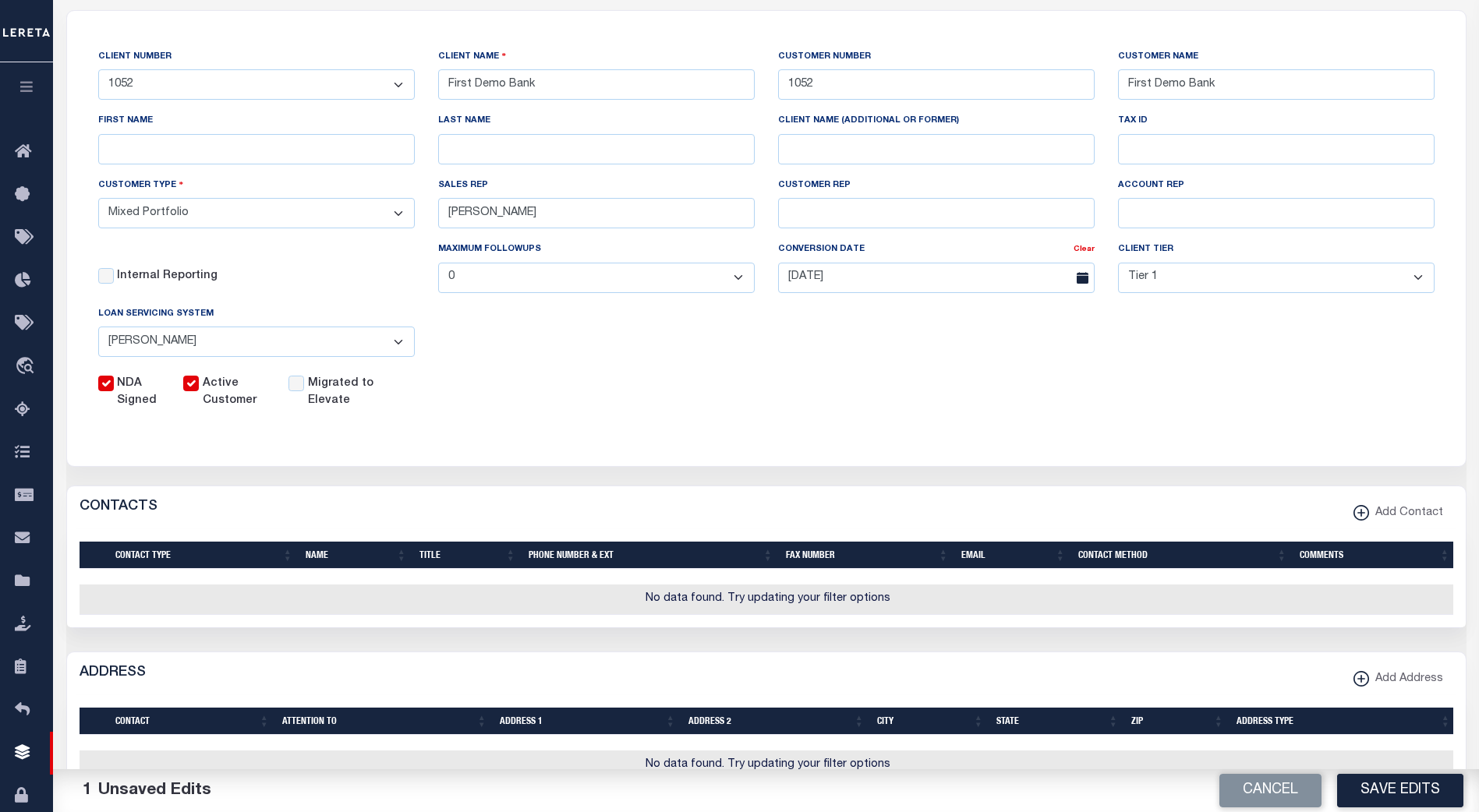
click at [397, 344] on select "- Select - Jack Henry Silverlake FICS Fiserv MSP Other" at bounding box center [256, 341] width 316 height 31
click at [396, 351] on select "- Select - Jack Henry Silverlake FICS Fiserv MSP Other" at bounding box center [256, 341] width 316 height 31
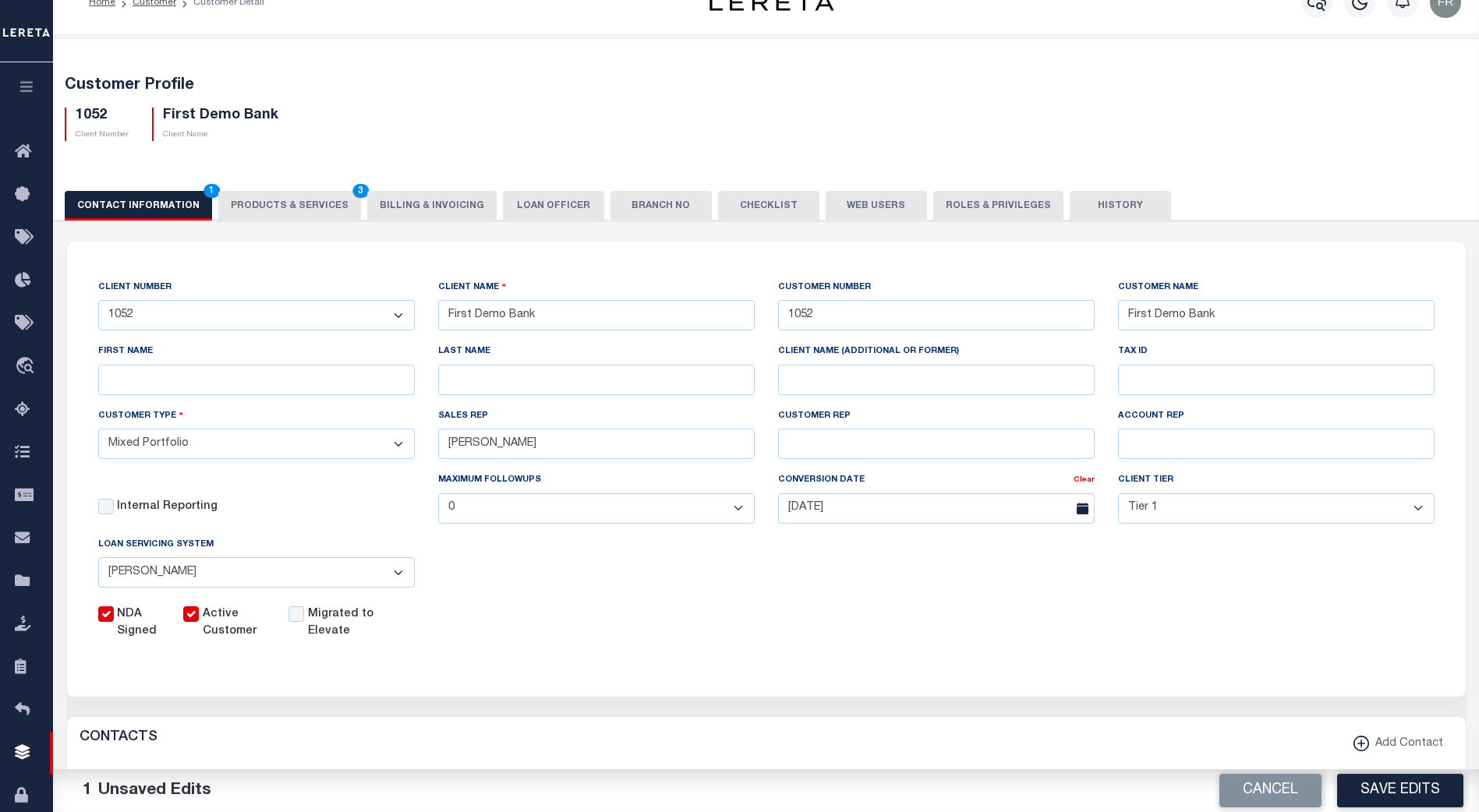
scroll to position [28, 0]
click at [429, 206] on button "Billing & Invoicing" at bounding box center [431, 207] width 129 height 30
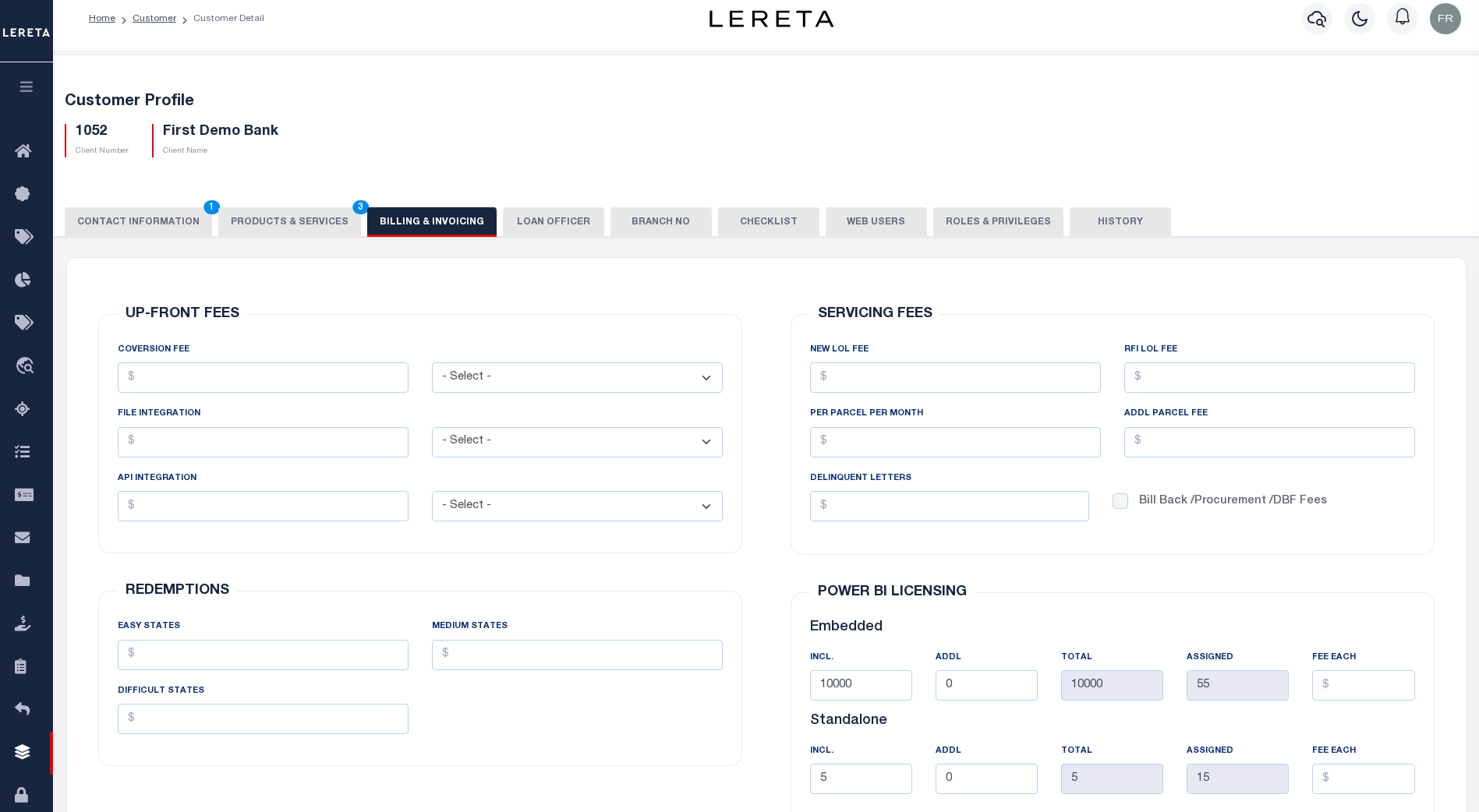
scroll to position [12, 0]
click at [524, 219] on button "LOAN OFFICER" at bounding box center [554, 223] width 101 height 30
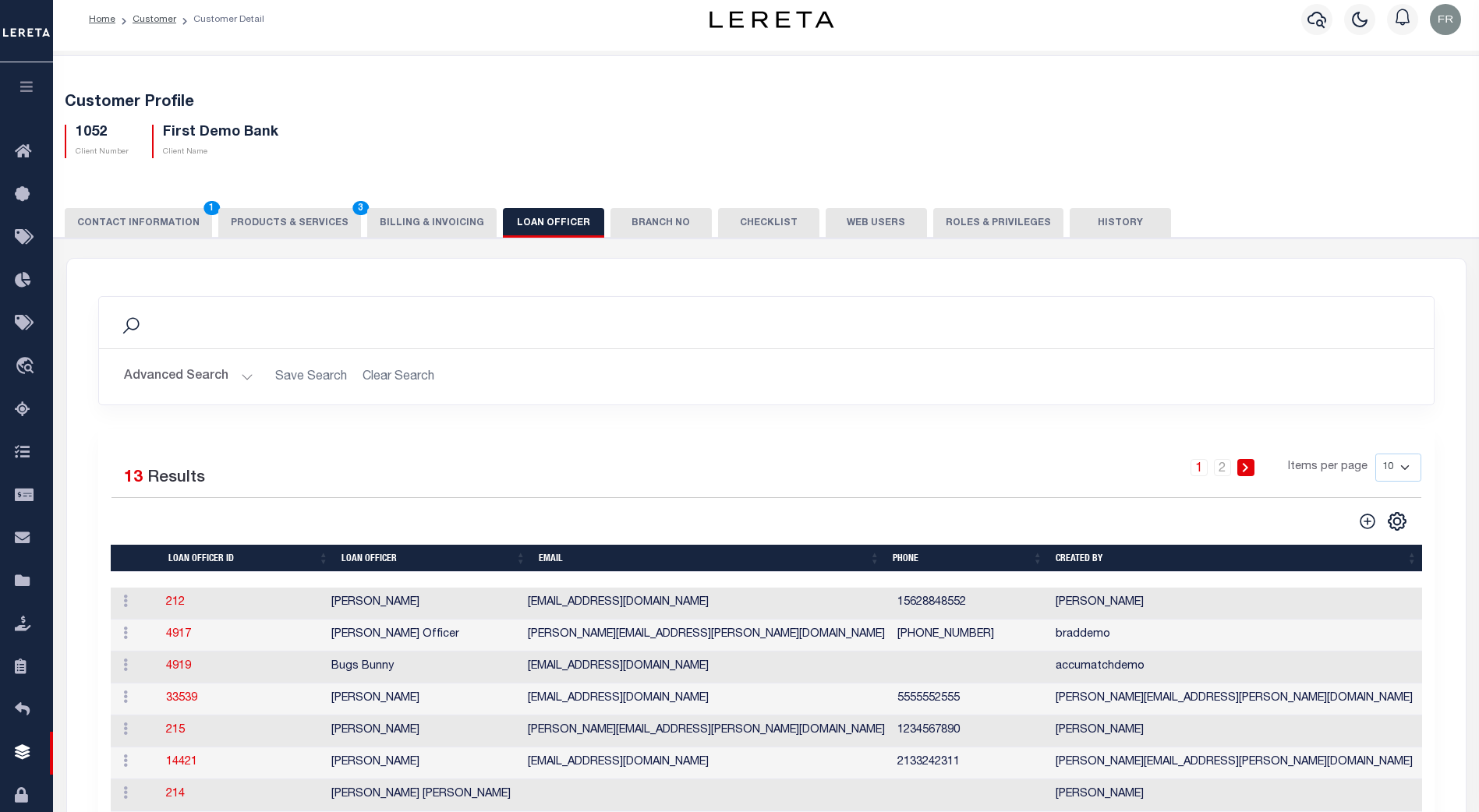
click at [626, 217] on button "Branch No" at bounding box center [661, 223] width 101 height 30
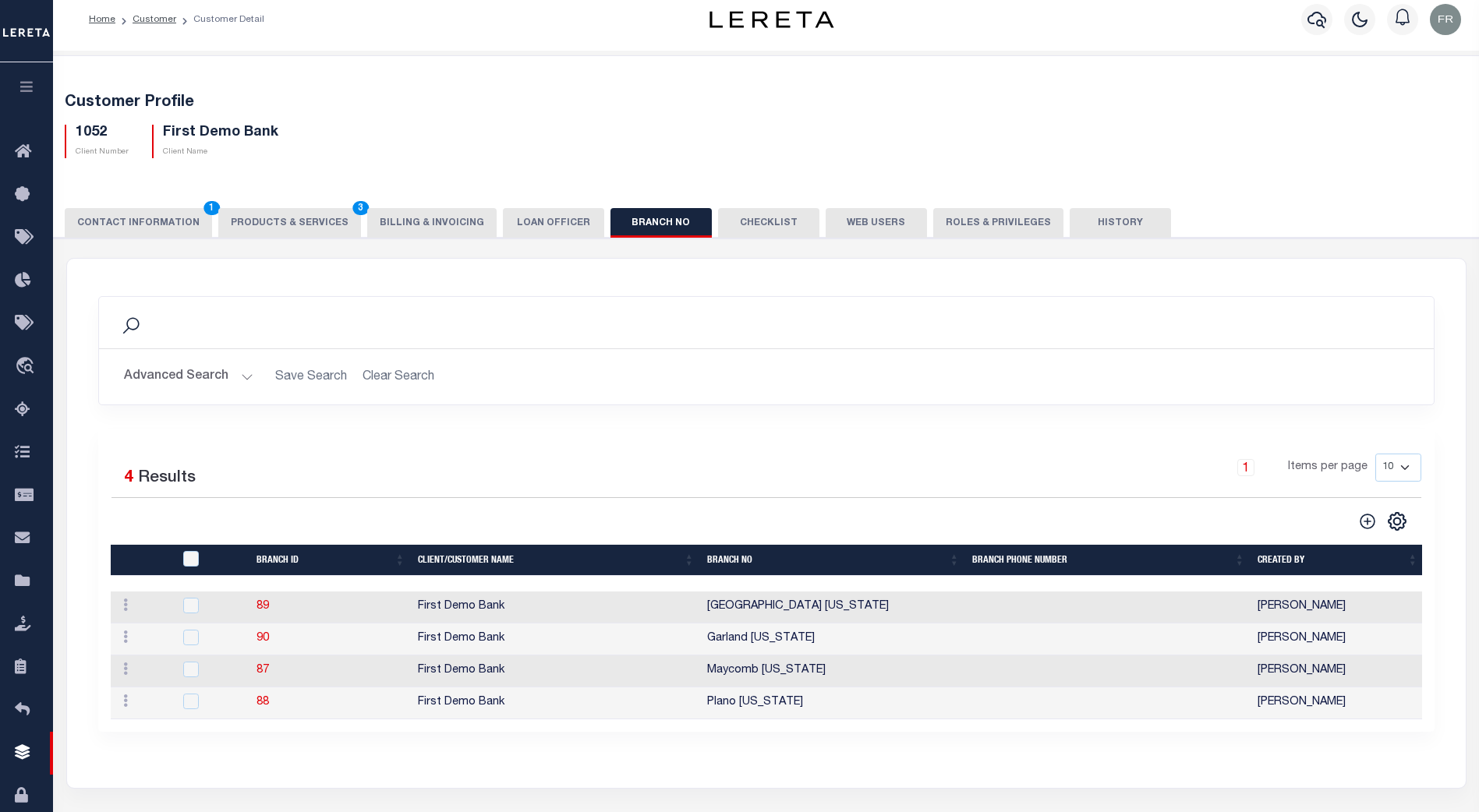
click at [731, 226] on button "Checklist" at bounding box center [769, 223] width 101 height 30
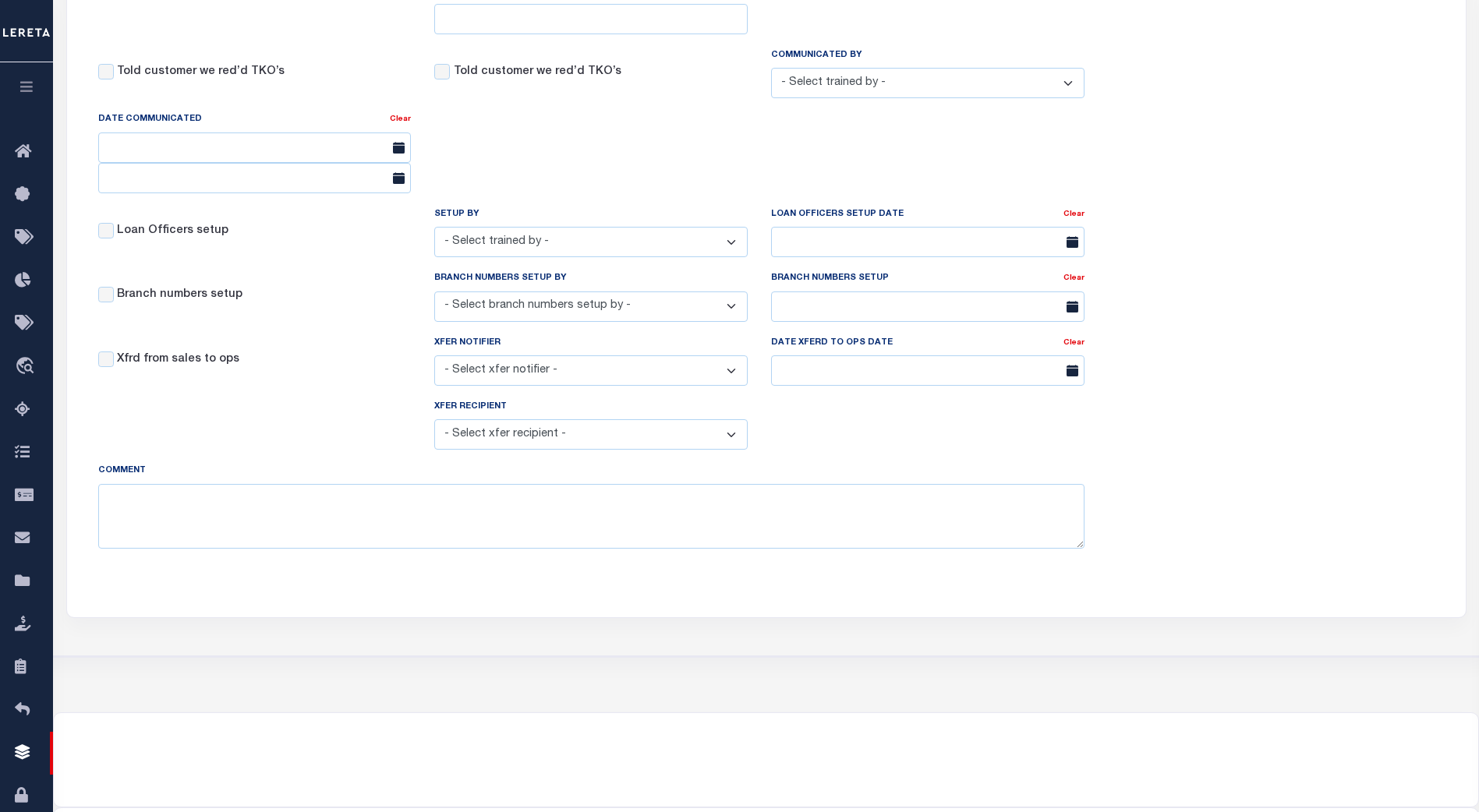
scroll to position [712, 0]
click at [730, 442] on select "- Select xfer recipient - Aakash Patel Adrian Garin Agustin Fernandez Agustin M…" at bounding box center [591, 433] width 313 height 31
click at [844, 385] on input "text" at bounding box center [927, 370] width 313 height 31
click at [718, 376] on select "- Select xfer notifier - Aakash Patel Adrian Garin Agustin Fernandez Agustin Ma…" at bounding box center [591, 370] width 313 height 31
click at [1164, 377] on div "Customer Trained TRAINED BY - Select trained by - Aakash Patel Adrian Garin Agu…" at bounding box center [767, 78] width 1399 height 1039
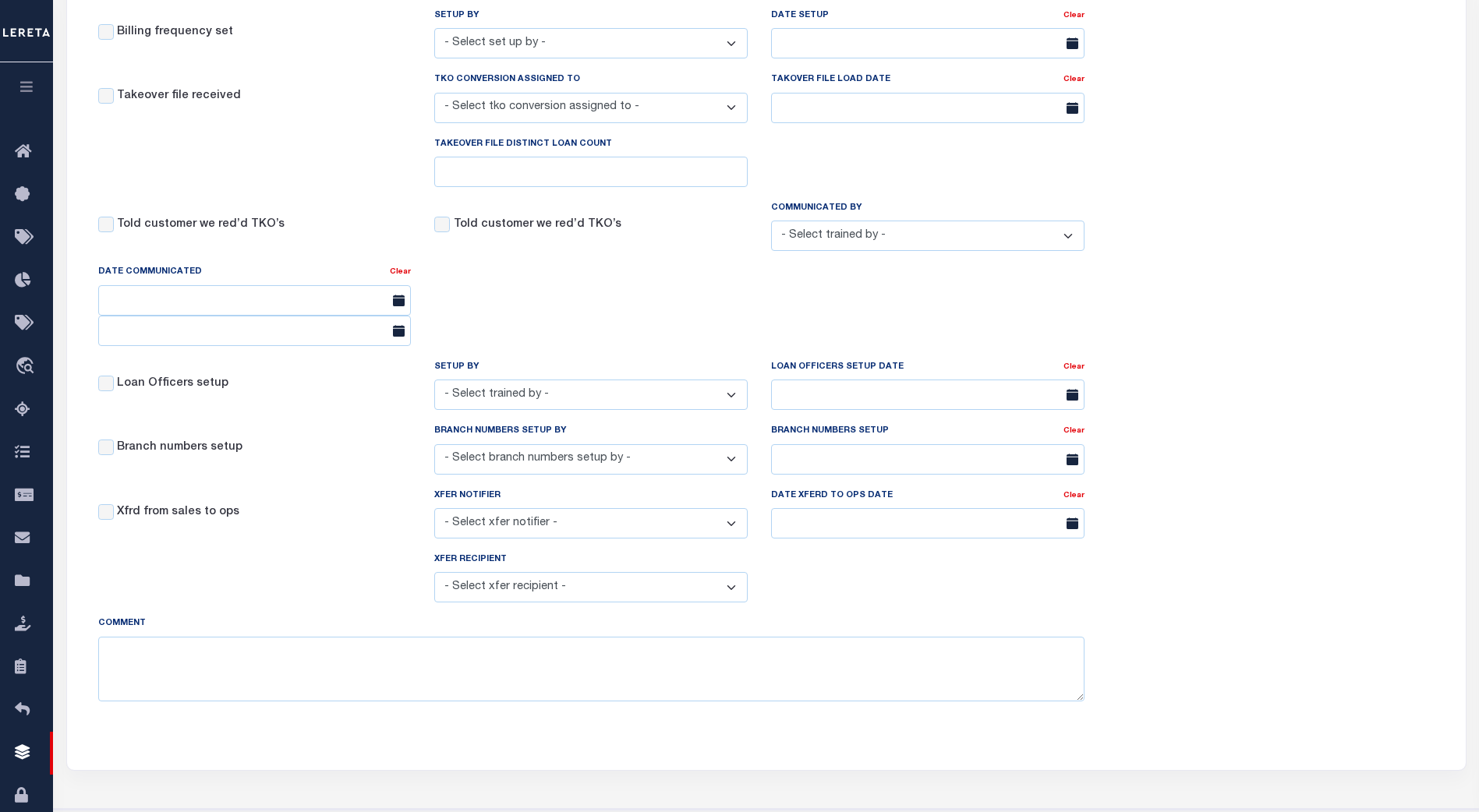
scroll to position [557, 0]
click at [1051, 231] on select "- Select trained by - Aakash Patel Adrian Garin Agustin Fernandez Agustin Matur…" at bounding box center [927, 236] width 313 height 31
click at [1193, 263] on div "Customer Trained TRAINED BY - Select trained by - Aakash Patel Adrian Garin Agu…" at bounding box center [767, 233] width 1399 height 1039
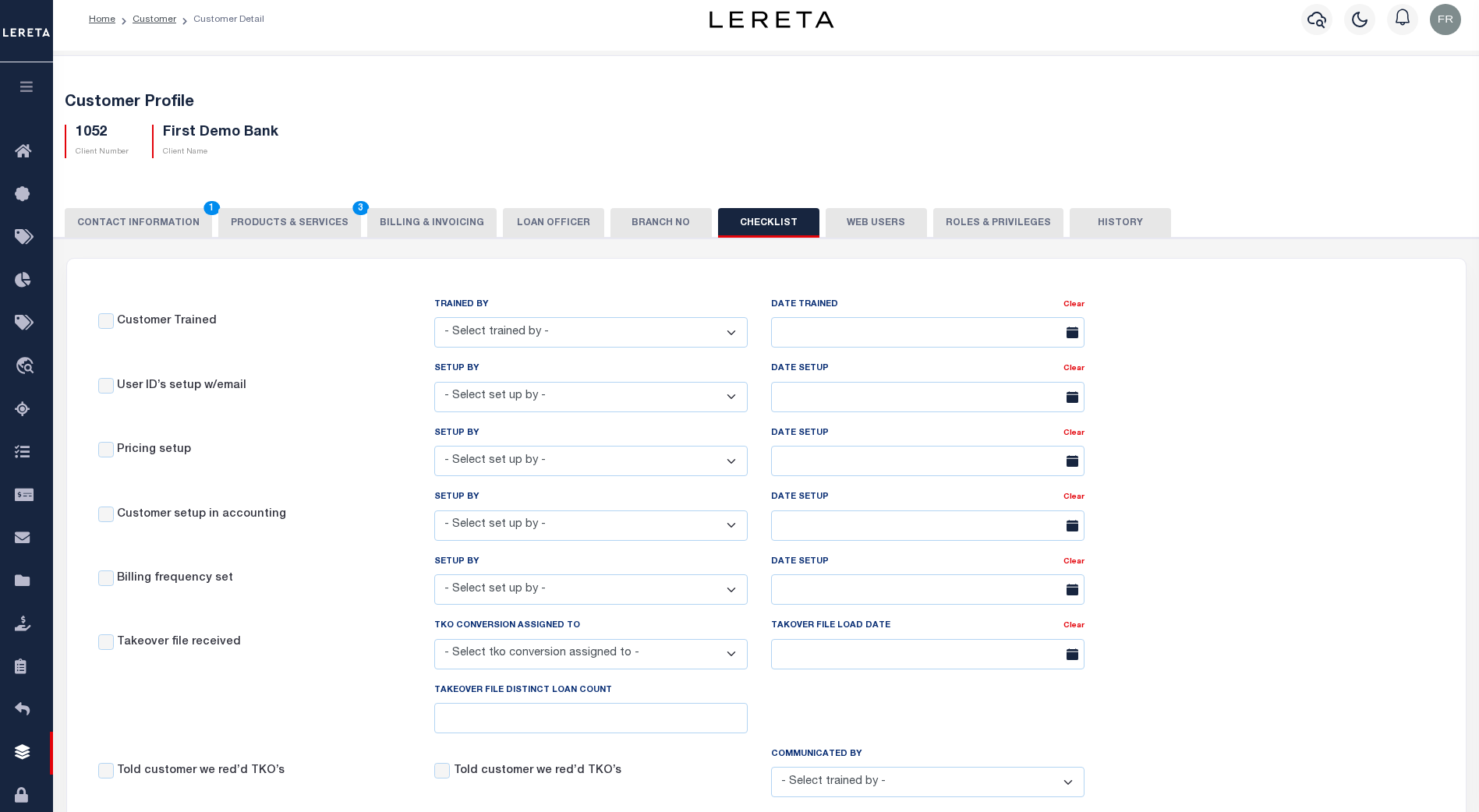
scroll to position [11, 0]
click at [276, 227] on button "PRODUCTS & SERVICES 3" at bounding box center [290, 224] width 143 height 30
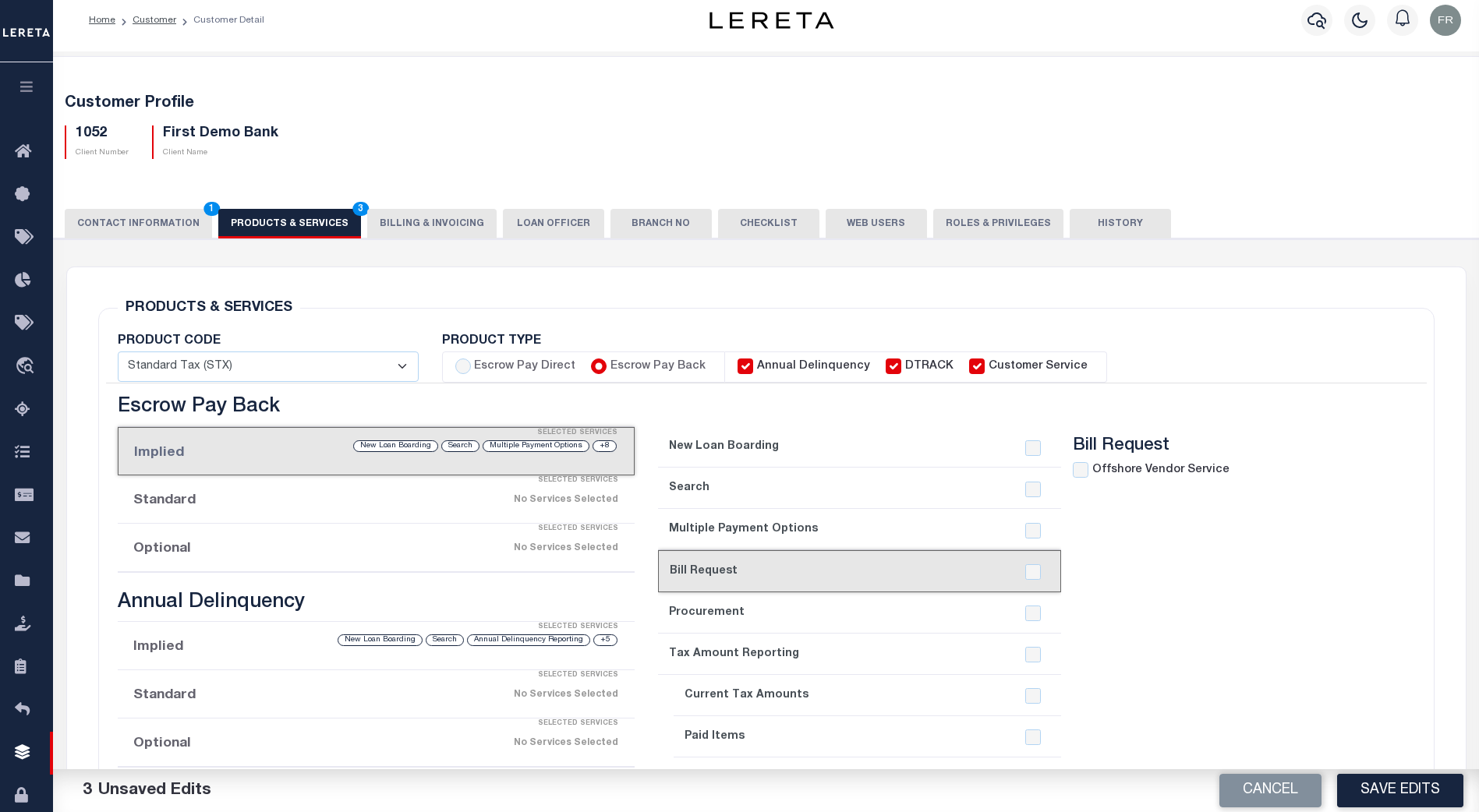
select select "STX"
radio input "true"
checkbox input "false"
checkbox input "true"
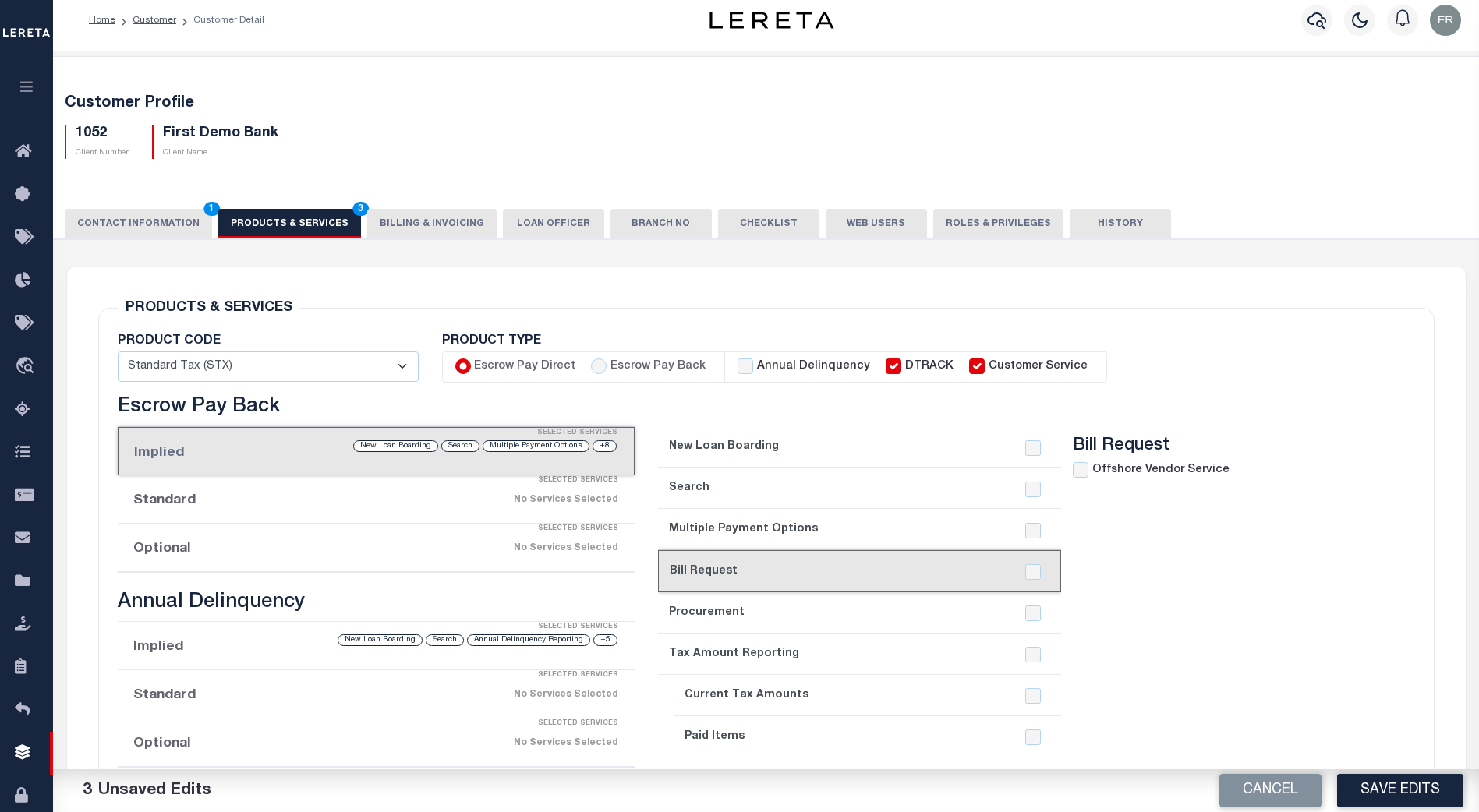
checkbox input "true"
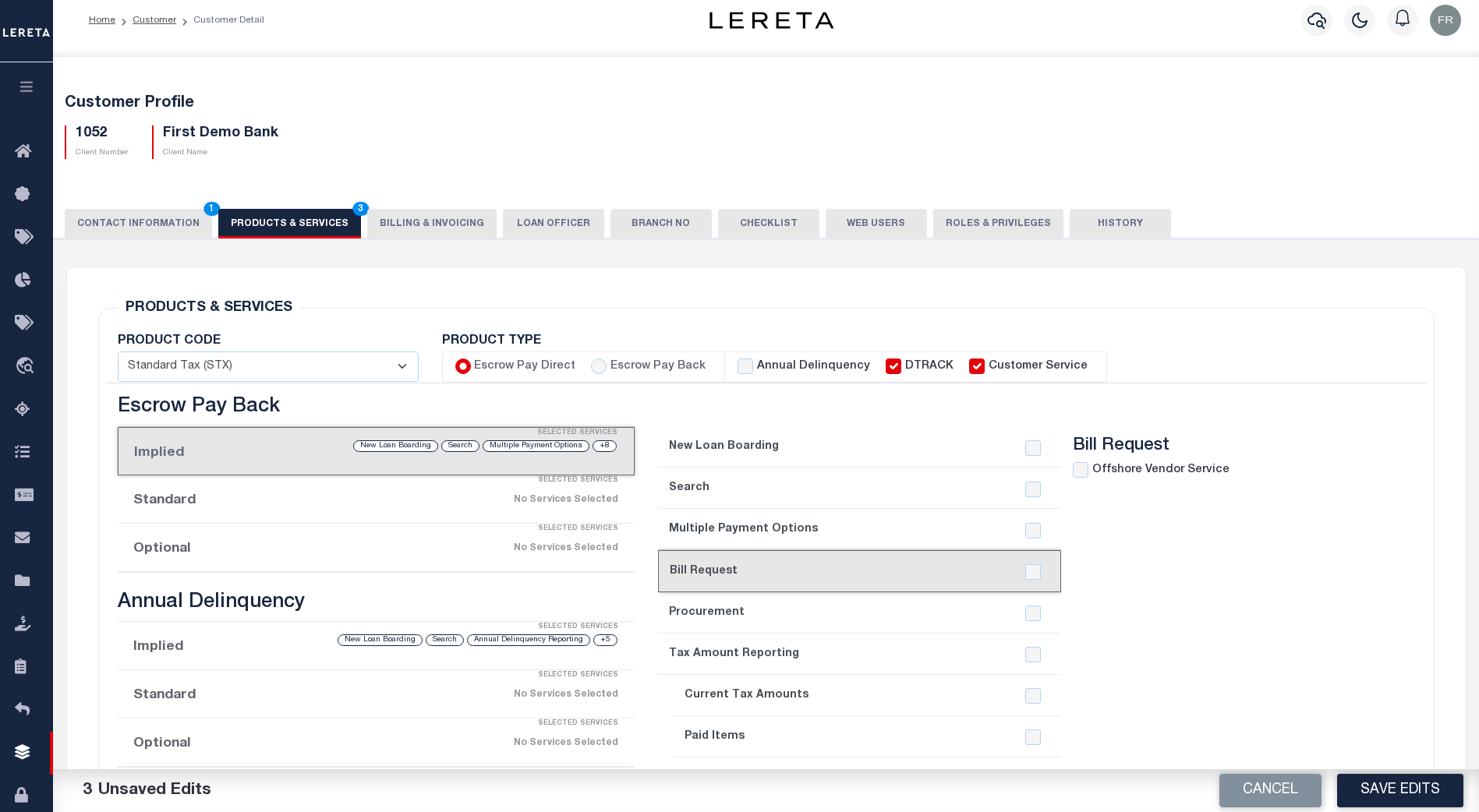
checkbox input "true"
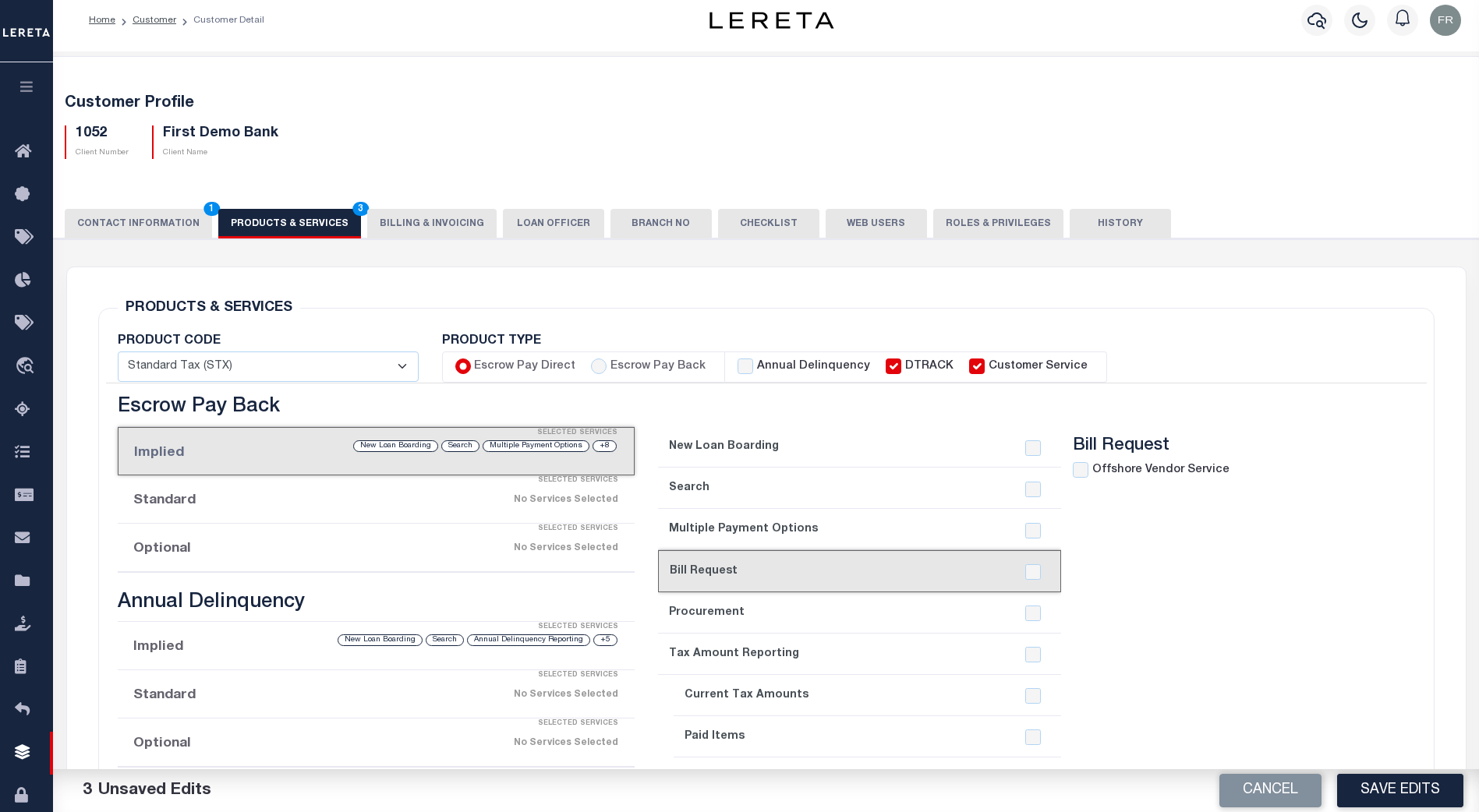
checkbox input "true"
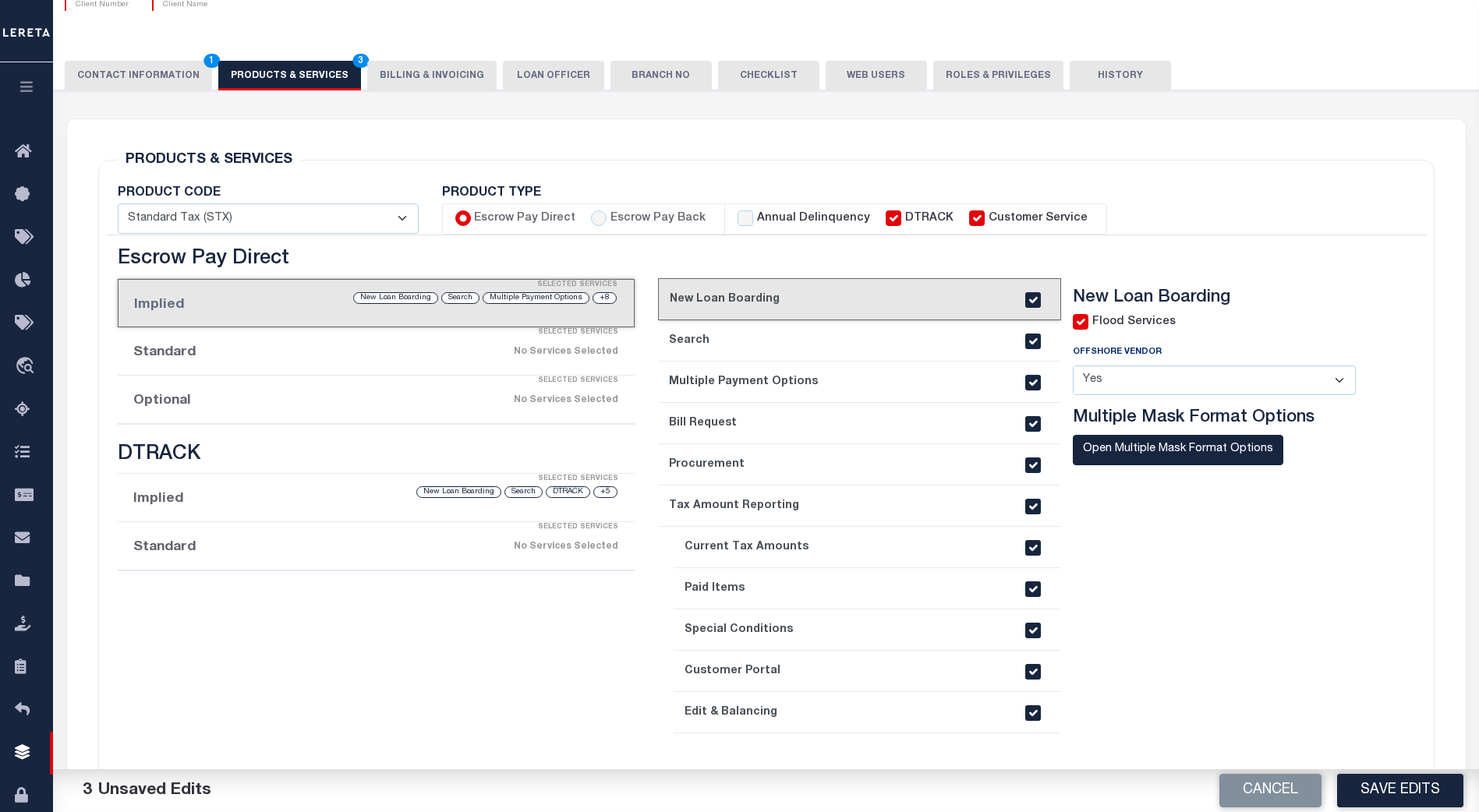
scroll to position [166, 0]
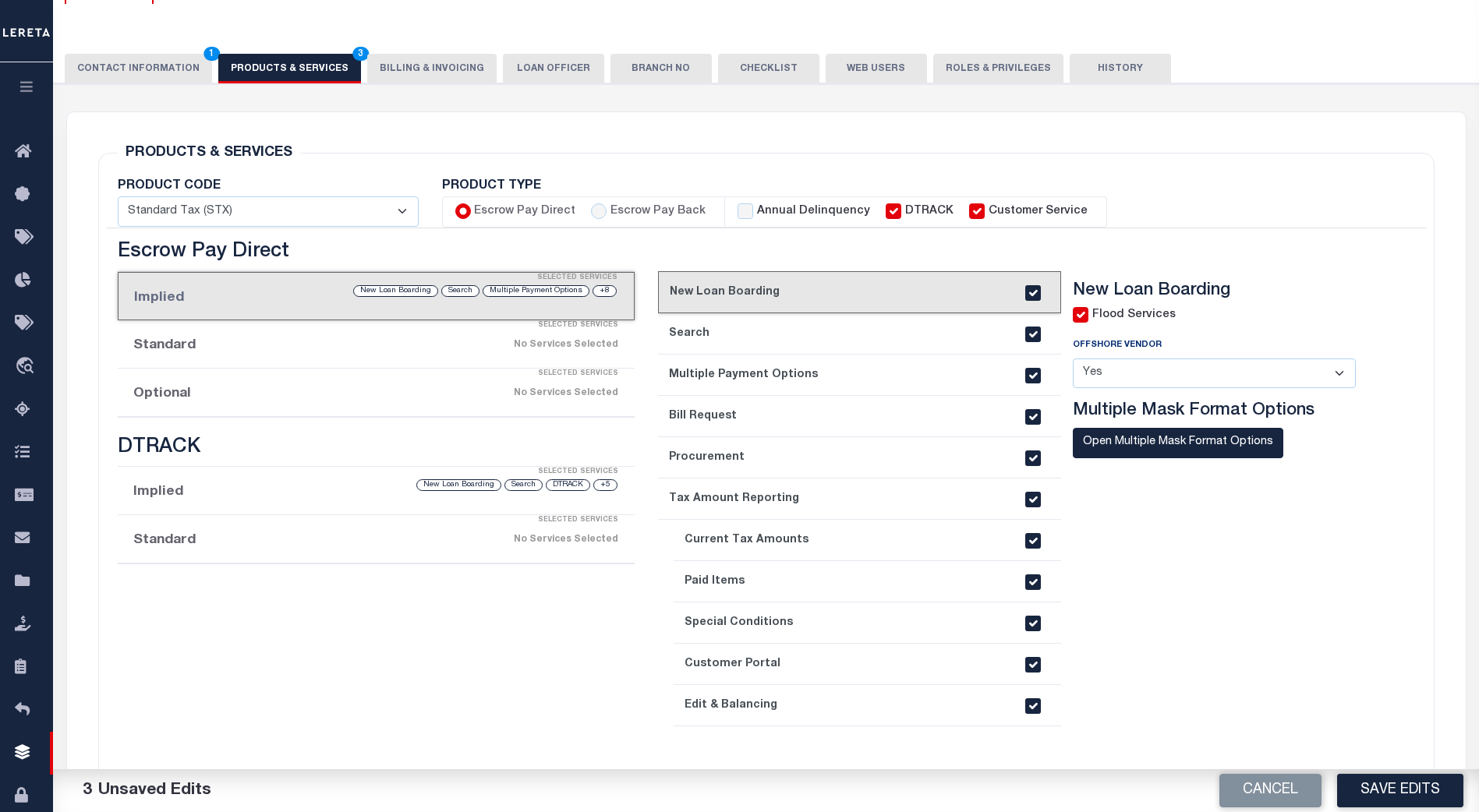
click at [844, 453] on link "5. Procurement" at bounding box center [859, 458] width 403 height 42
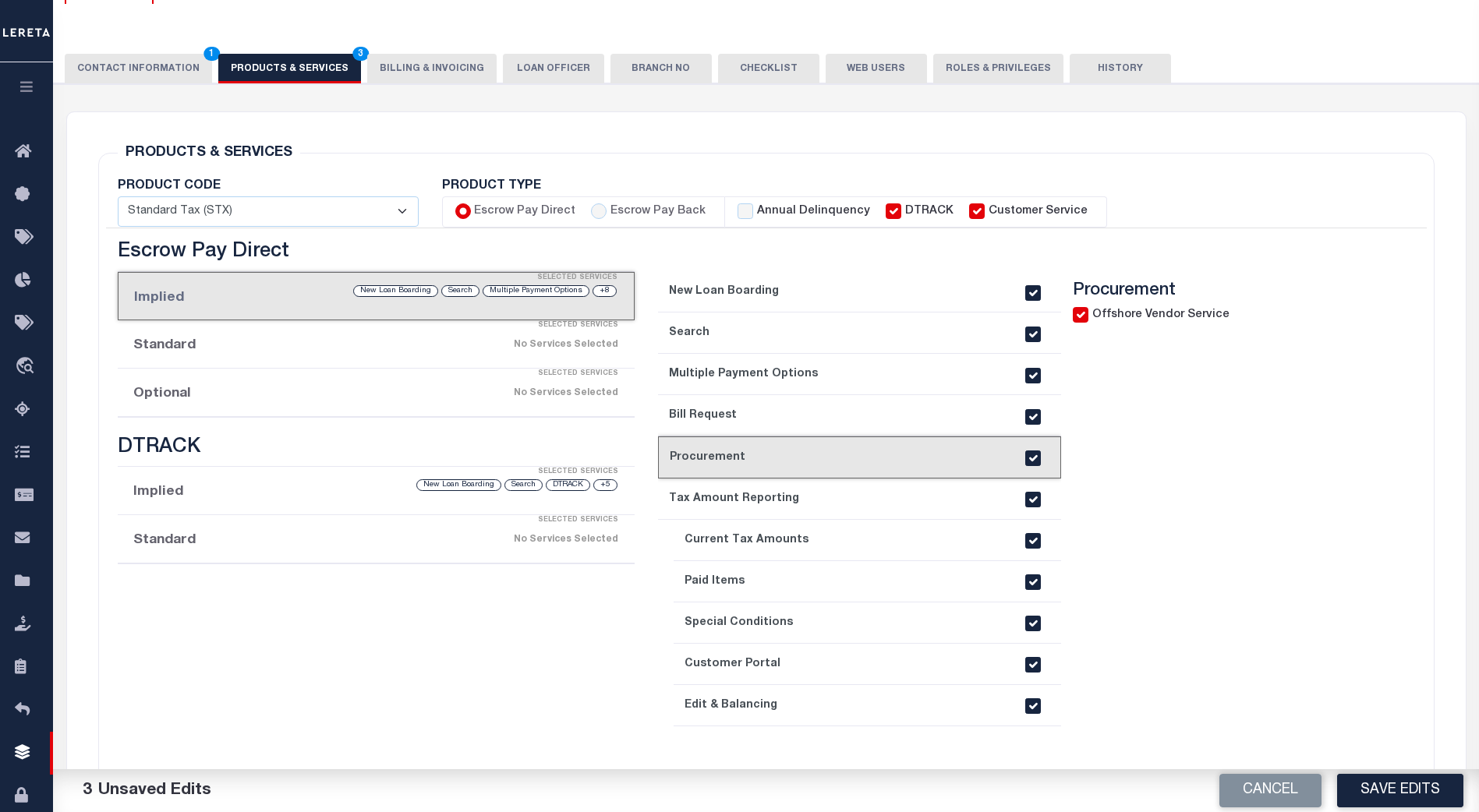
click at [851, 410] on link "4. Bill Request" at bounding box center [859, 415] width 403 height 42
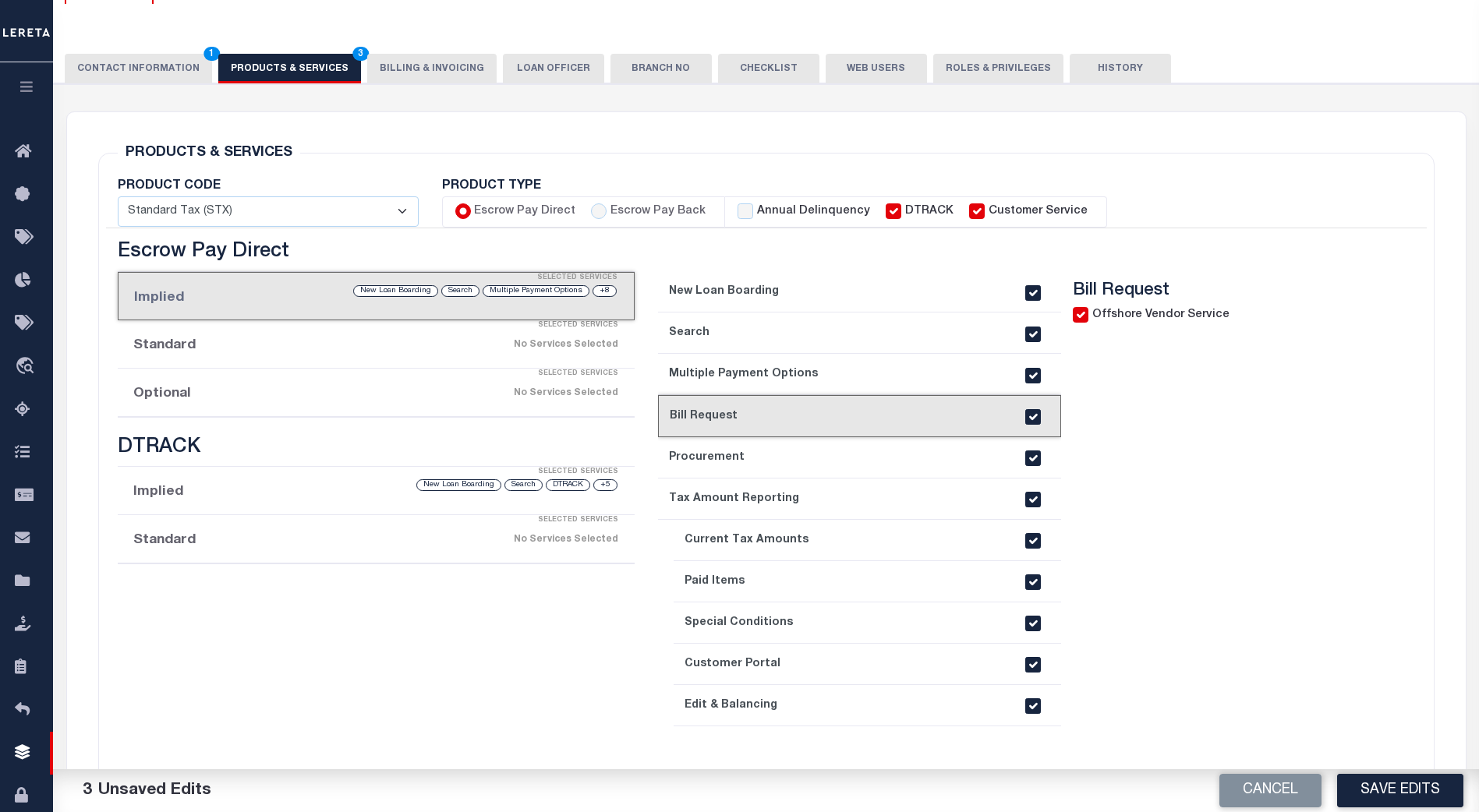
click at [869, 377] on link "3. Multiple Payment Options" at bounding box center [859, 375] width 403 height 42
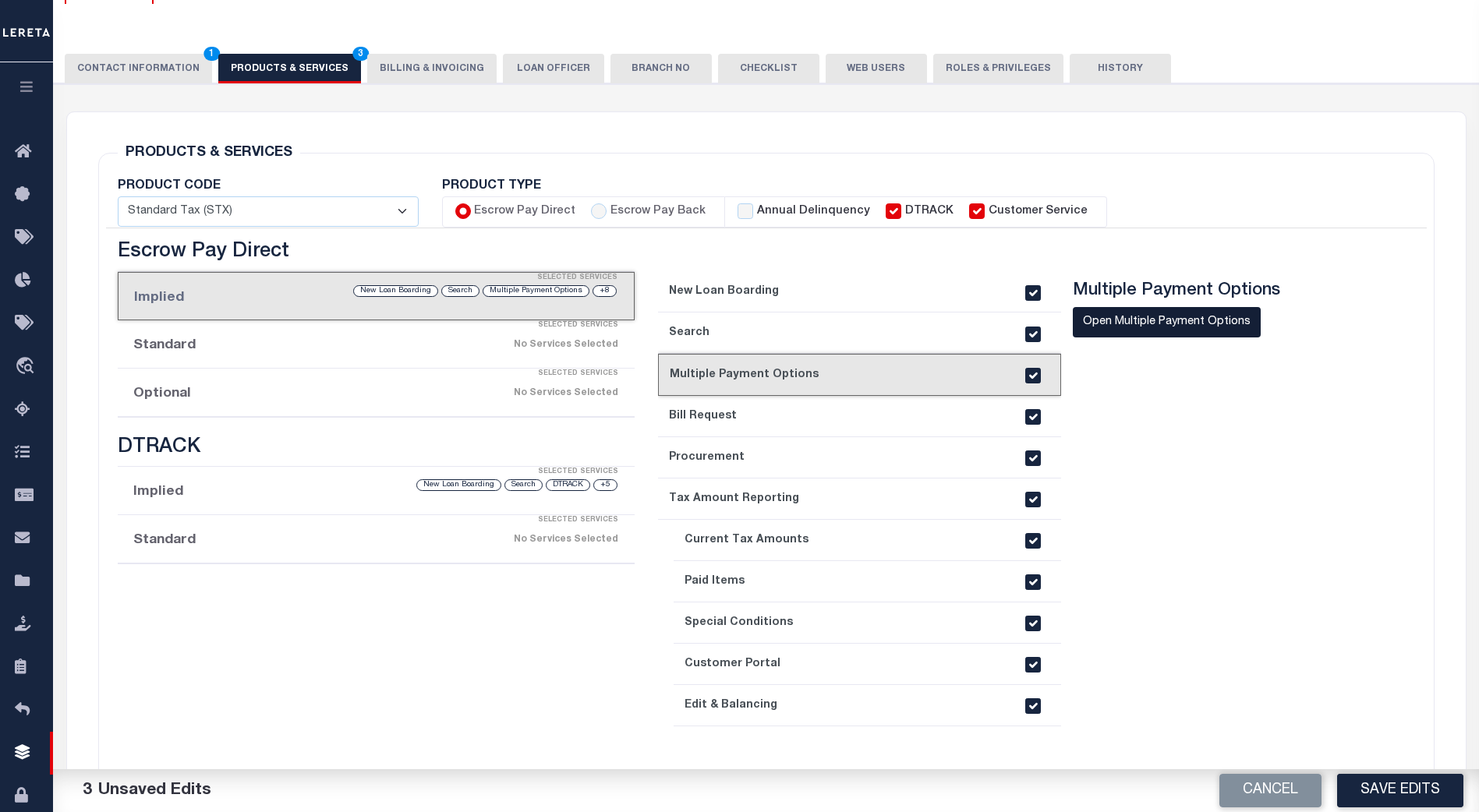
click at [1135, 320] on button "Open Multiple Payment Options" at bounding box center [1167, 322] width 187 height 31
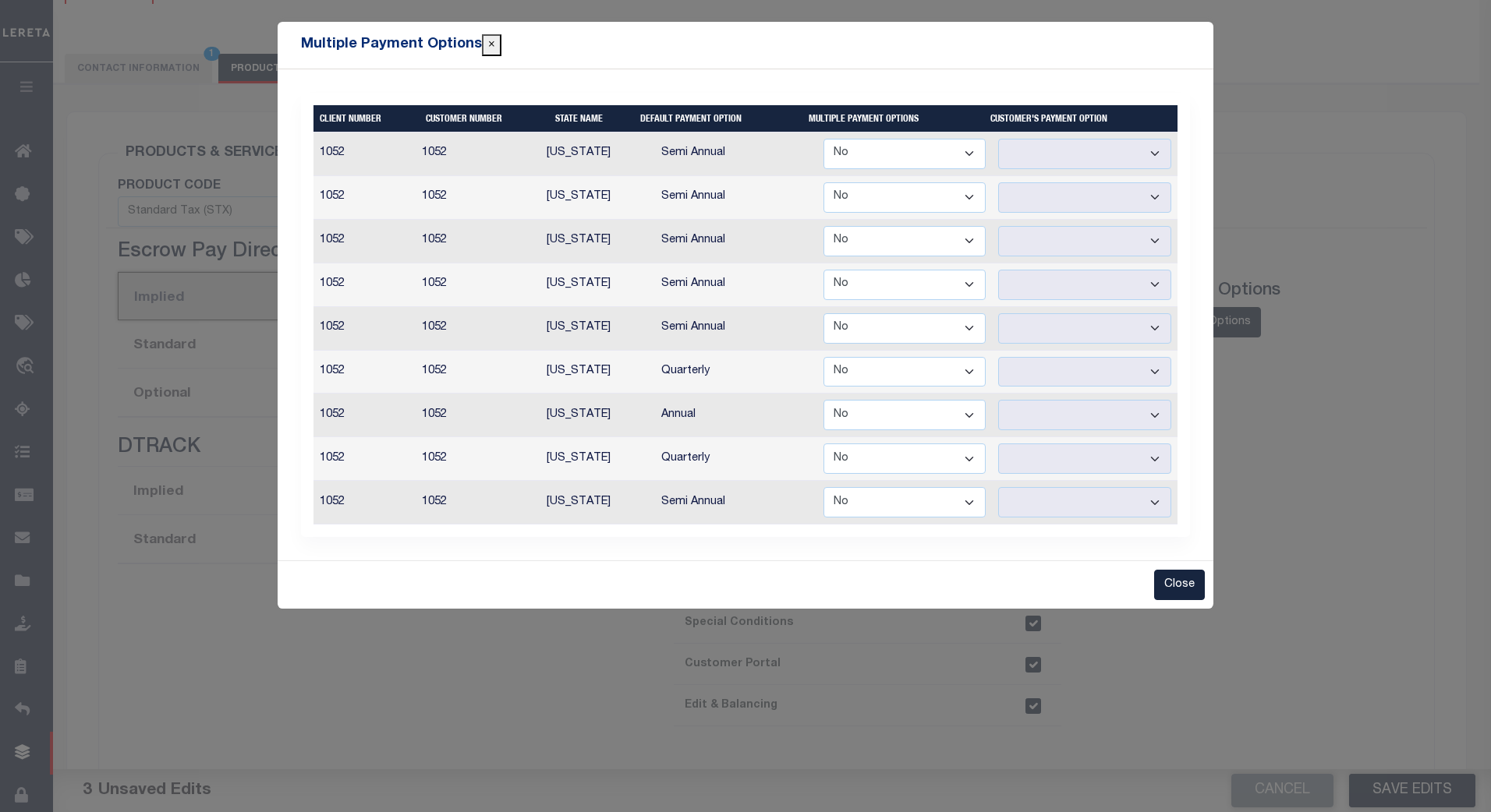
click at [970, 157] on select "Yes No" at bounding box center [904, 154] width 162 height 31
click at [825, 139] on select "Yes No" at bounding box center [904, 154] width 162 height 31
click at [1153, 156] on select "Annual Semi Annual" at bounding box center [1084, 154] width 173 height 31
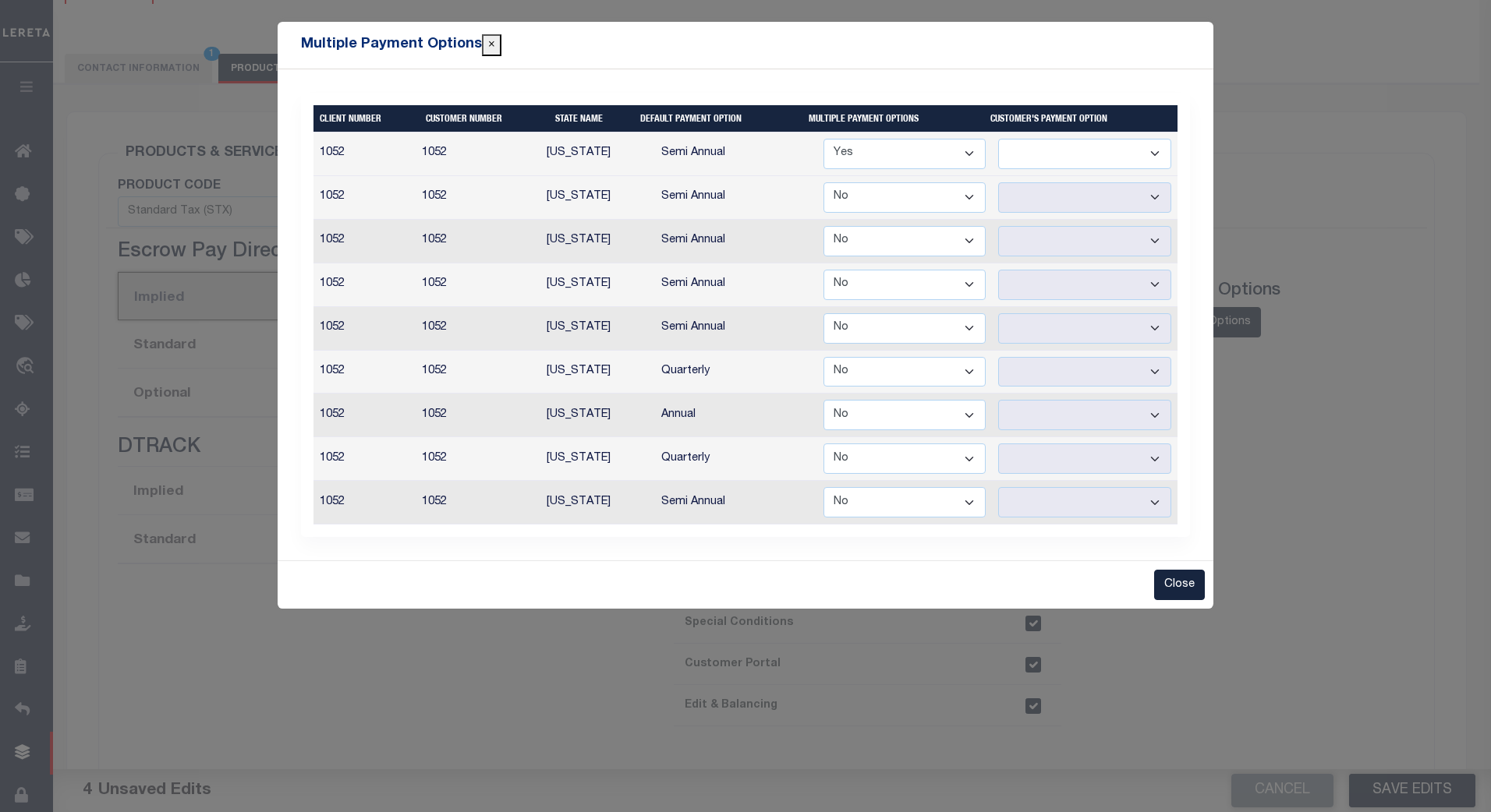
click at [964, 151] on select "Yes No" at bounding box center [904, 154] width 162 height 31
select select "false"
click at [825, 139] on select "Yes No" at bounding box center [904, 154] width 162 height 31
click at [972, 366] on select "Yes No" at bounding box center [904, 372] width 162 height 31
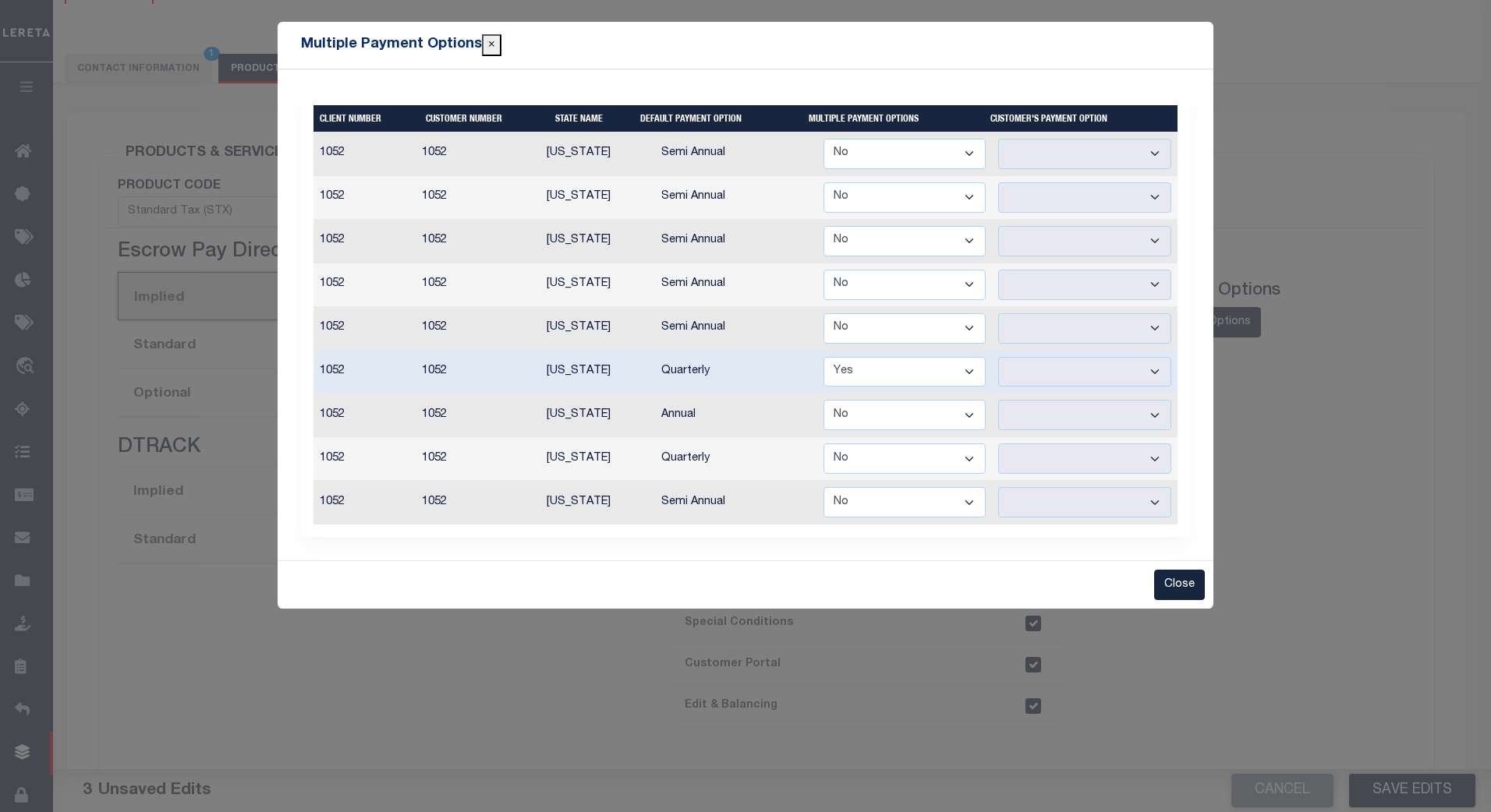
click at [825, 357] on select "Yes No" at bounding box center [904, 372] width 162 height 31
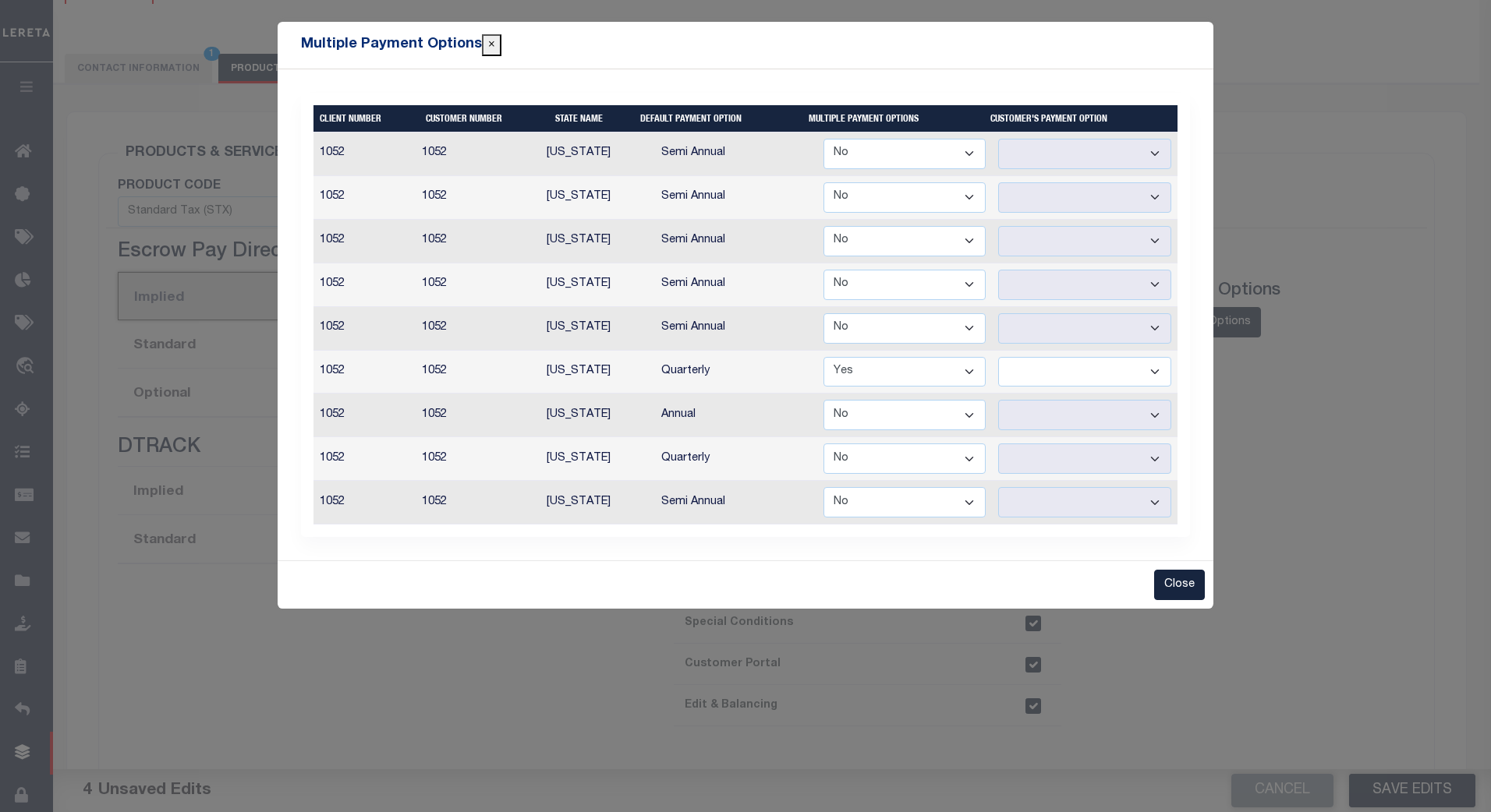
click at [1153, 372] on select "Semi Annual Quarterly" at bounding box center [1084, 372] width 173 height 31
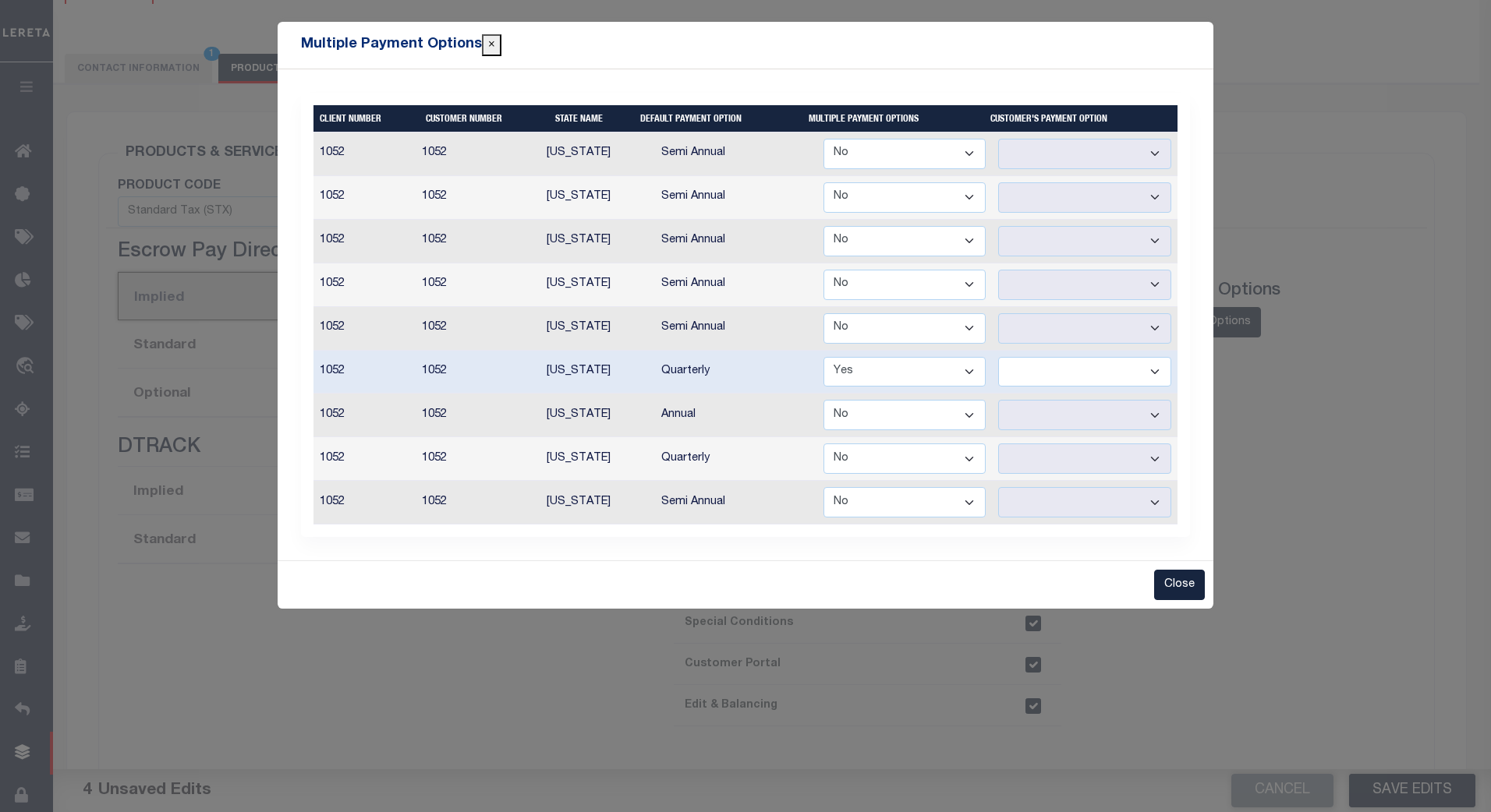
click at [965, 366] on select "Yes No" at bounding box center [904, 372] width 162 height 31
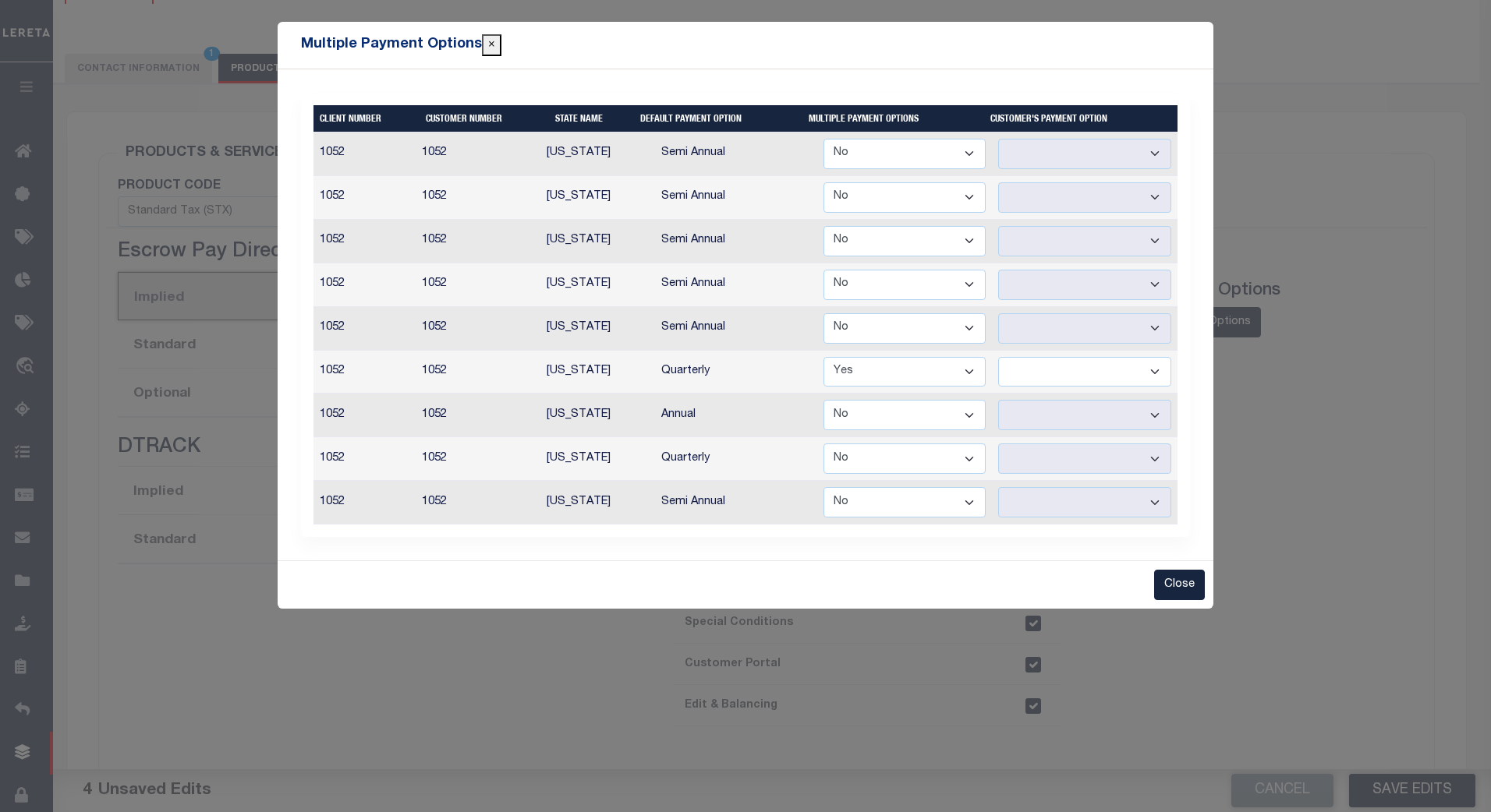
select select "false"
click at [825, 357] on select "Yes No" at bounding box center [904, 372] width 162 height 31
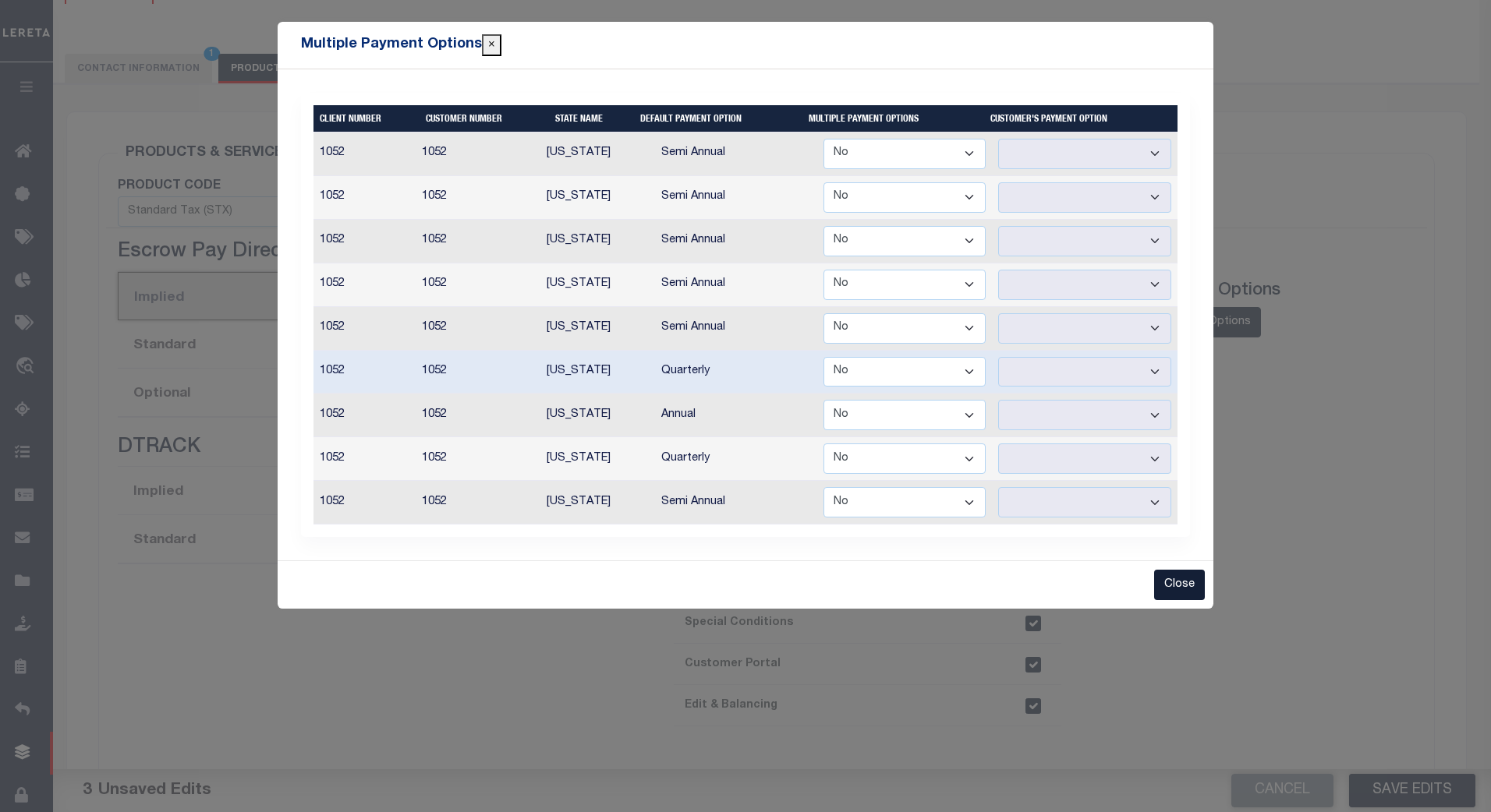
click at [1182, 584] on button "Close" at bounding box center [1179, 585] width 51 height 31
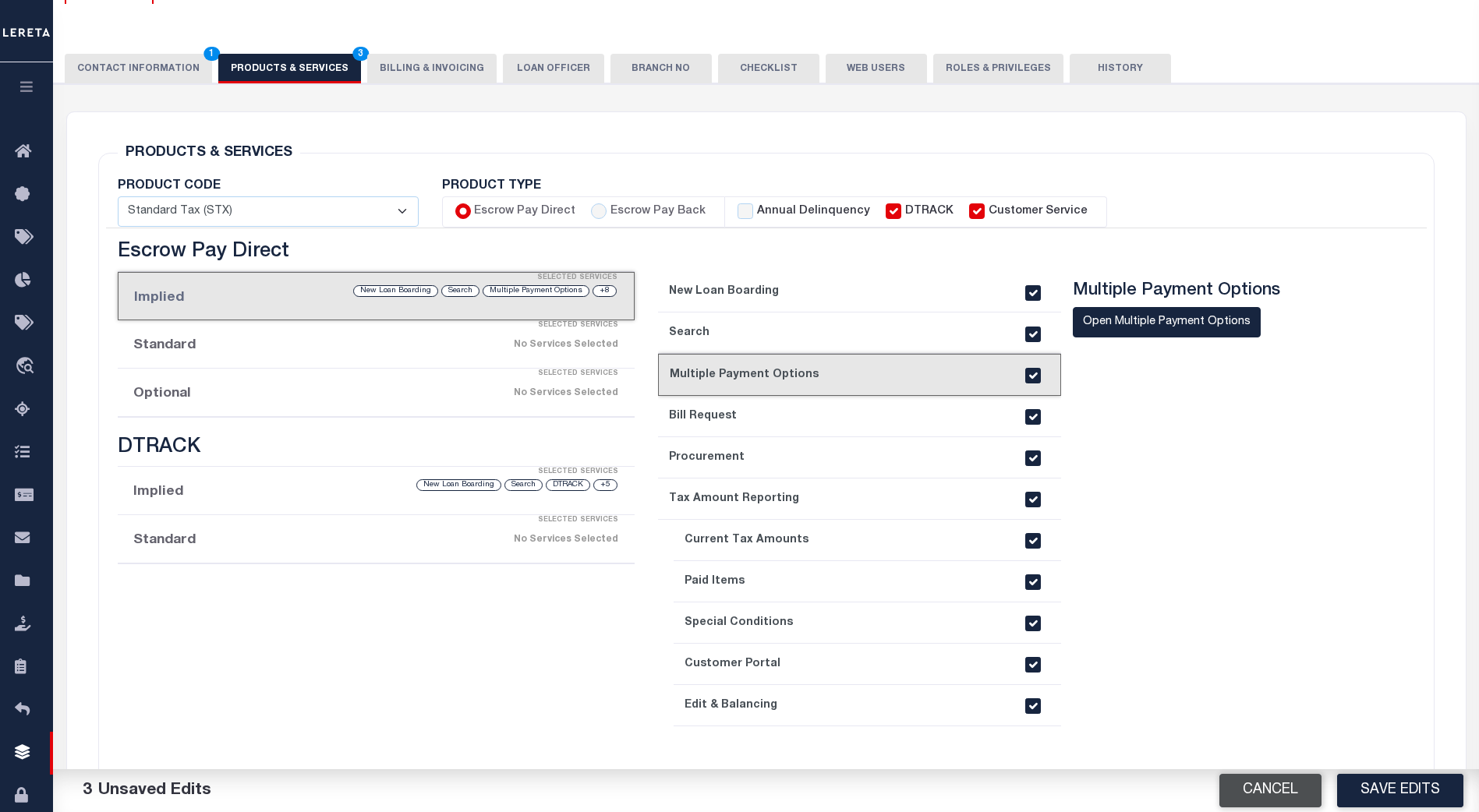
click at [1259, 786] on button "Cancel" at bounding box center [1270, 790] width 102 height 34
radio input "false"
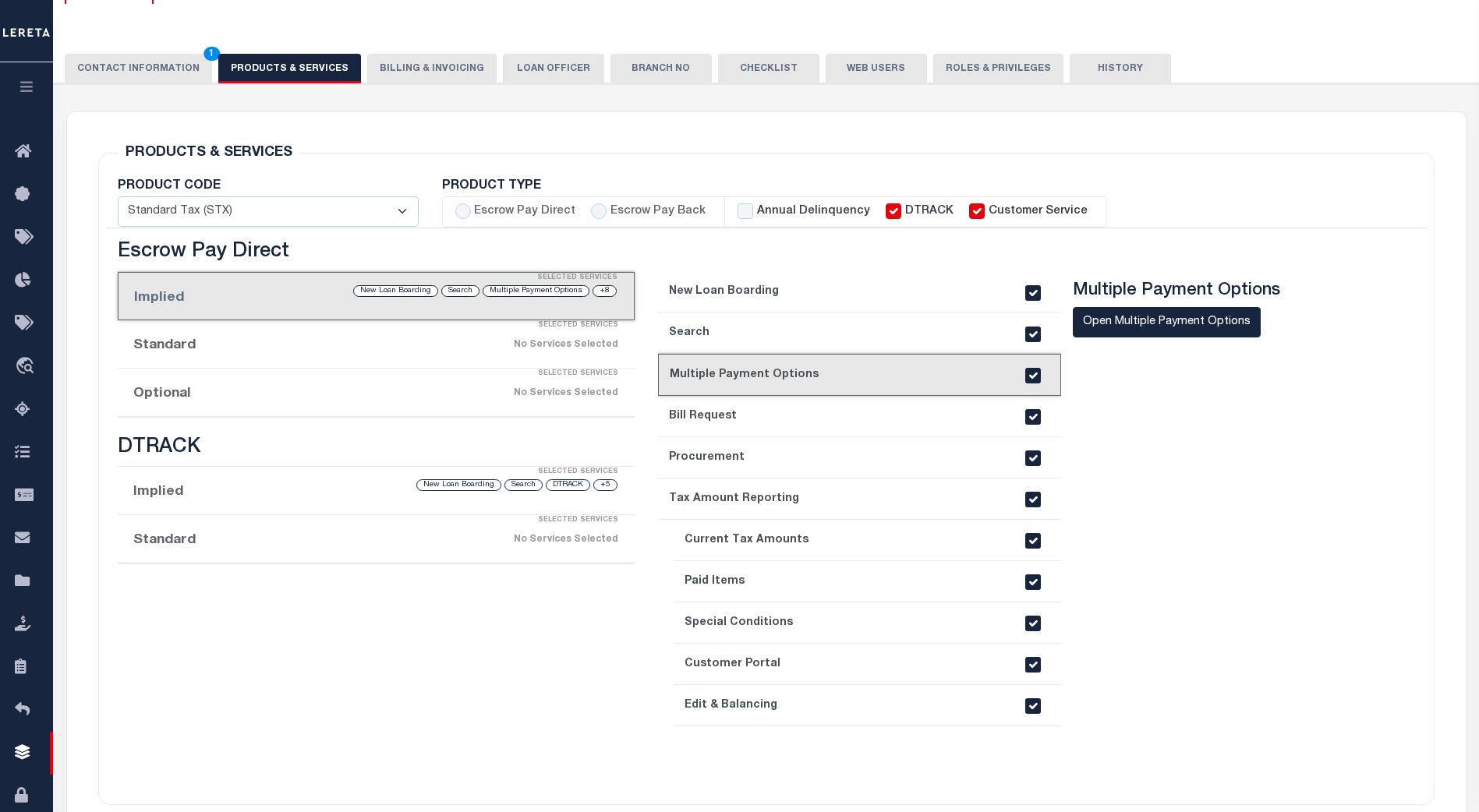
click at [818, 539] on link "7. Current Tax Amounts" at bounding box center [867, 540] width 388 height 42
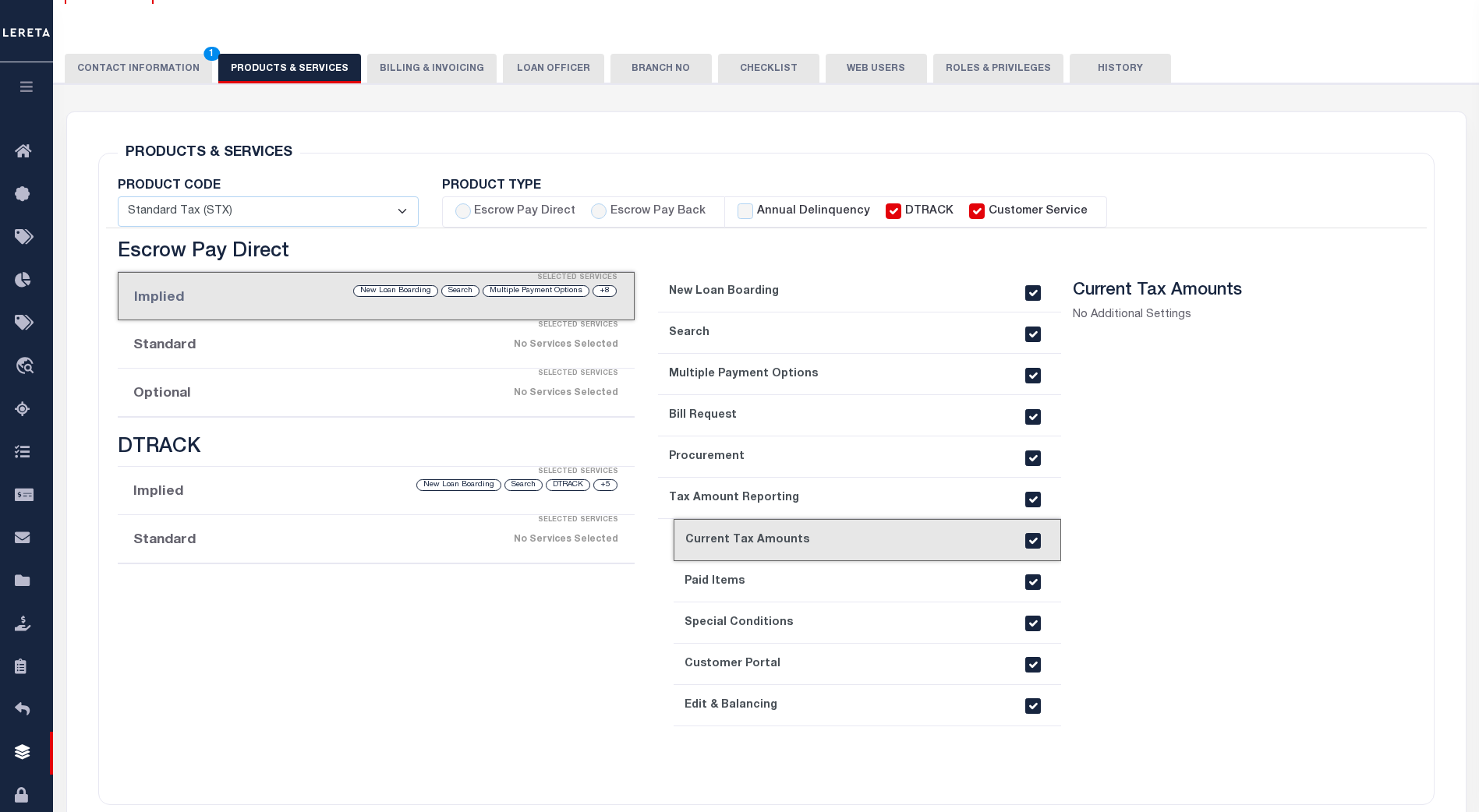
click at [817, 584] on link "8. Paid Items" at bounding box center [867, 582] width 388 height 42
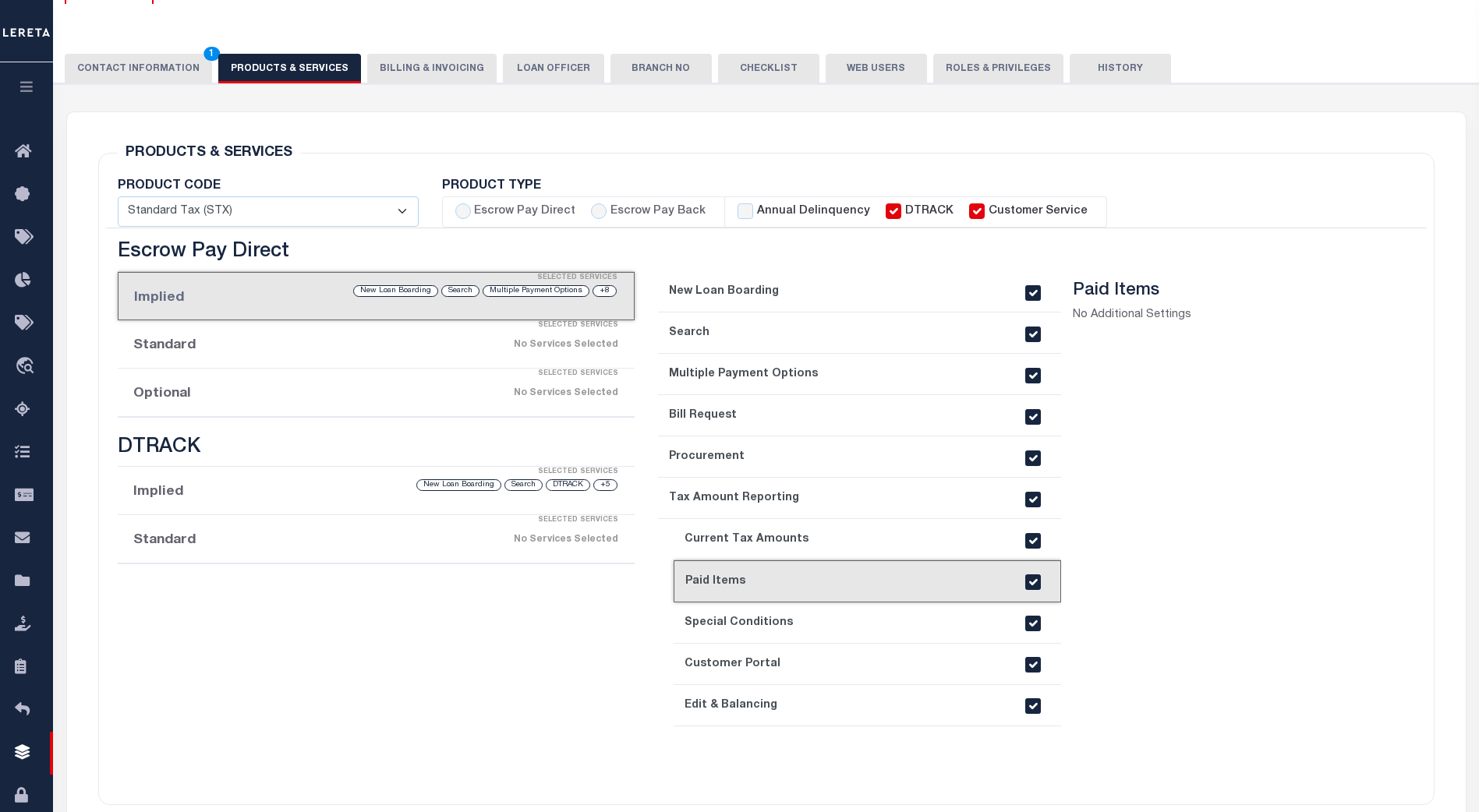
click at [814, 622] on link "9. Special Conditions" at bounding box center [867, 624] width 388 height 42
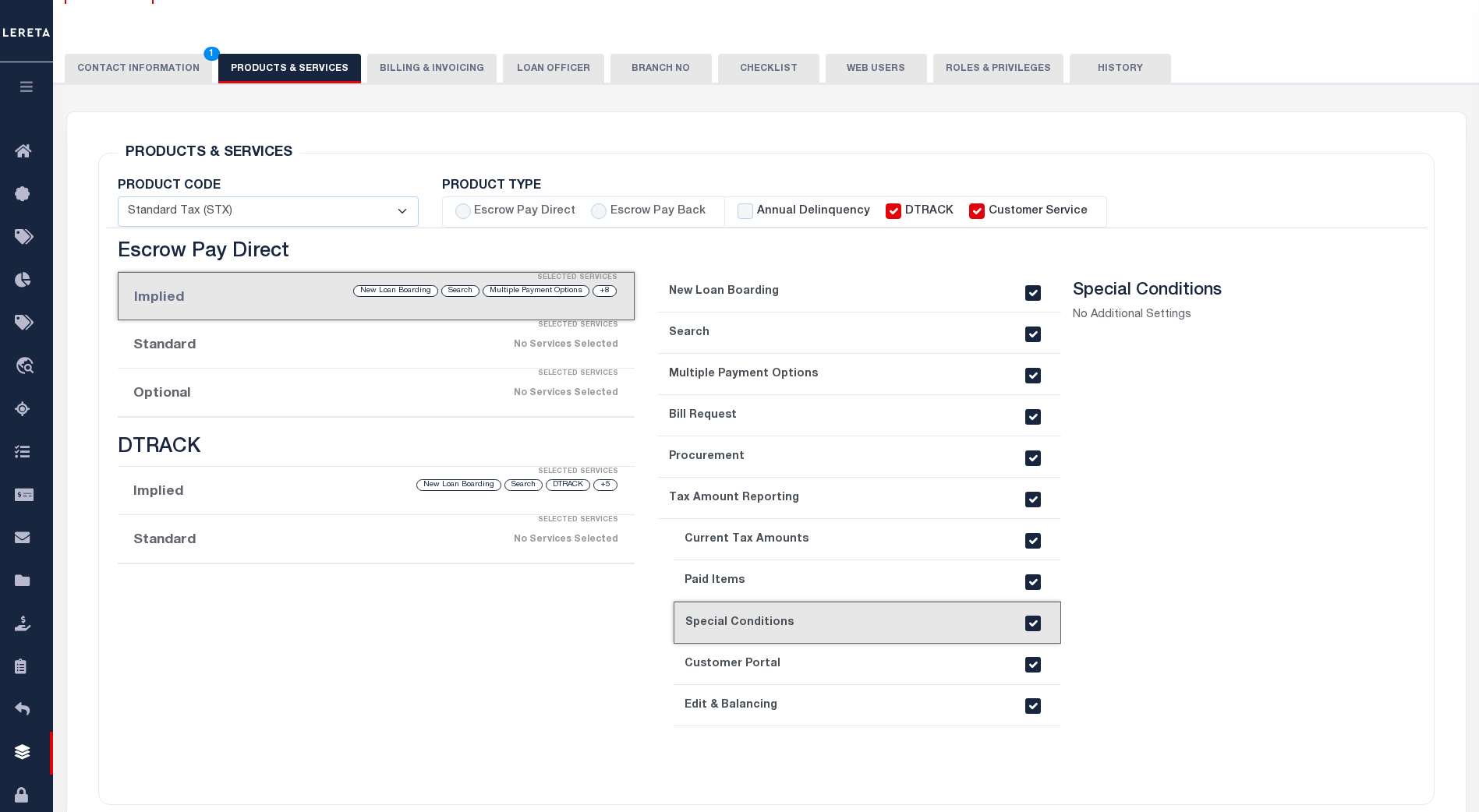
click at [810, 664] on link "10. Customer Portal" at bounding box center [867, 664] width 388 height 42
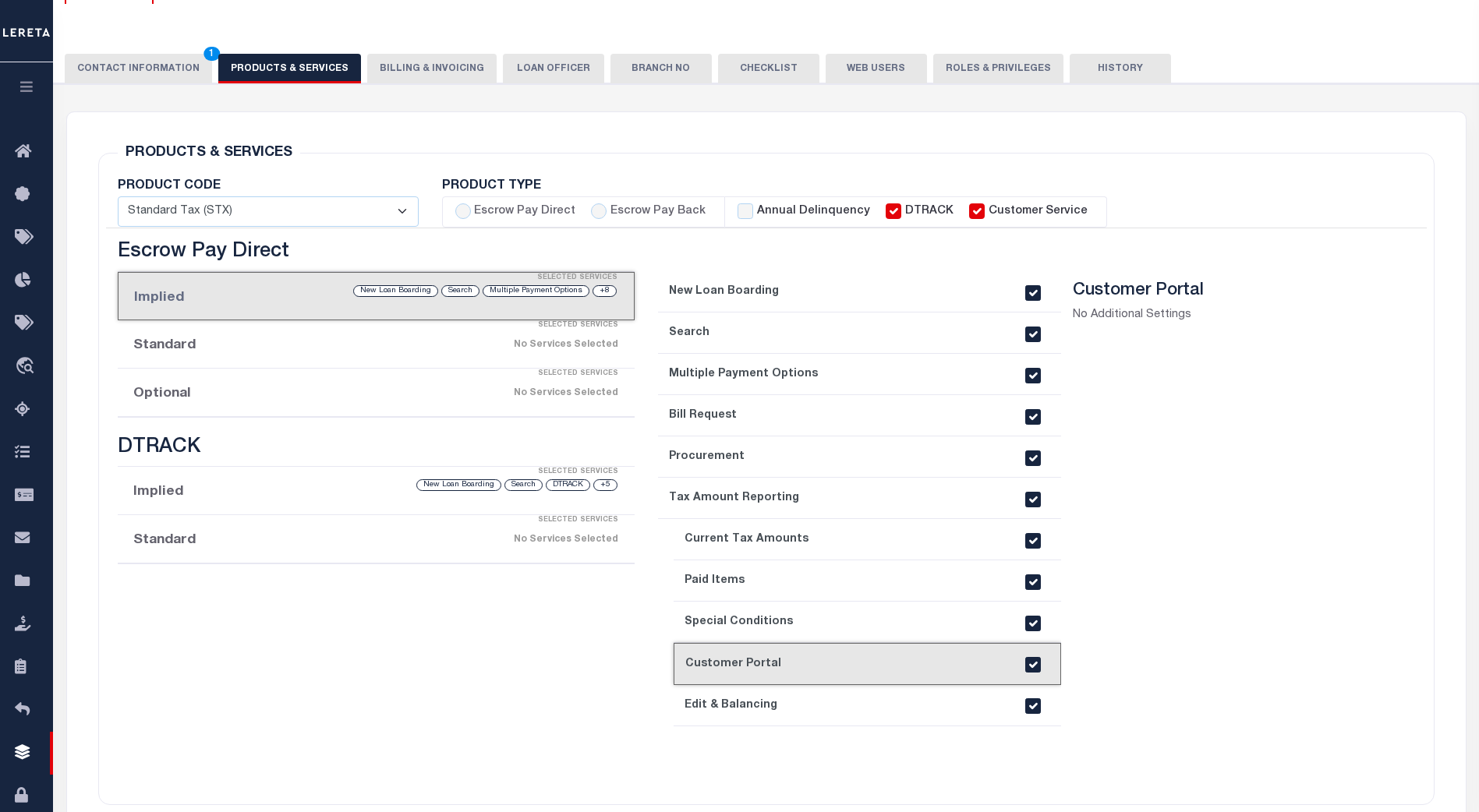
click at [816, 701] on link "11. Edit & Balancing" at bounding box center [867, 706] width 388 height 42
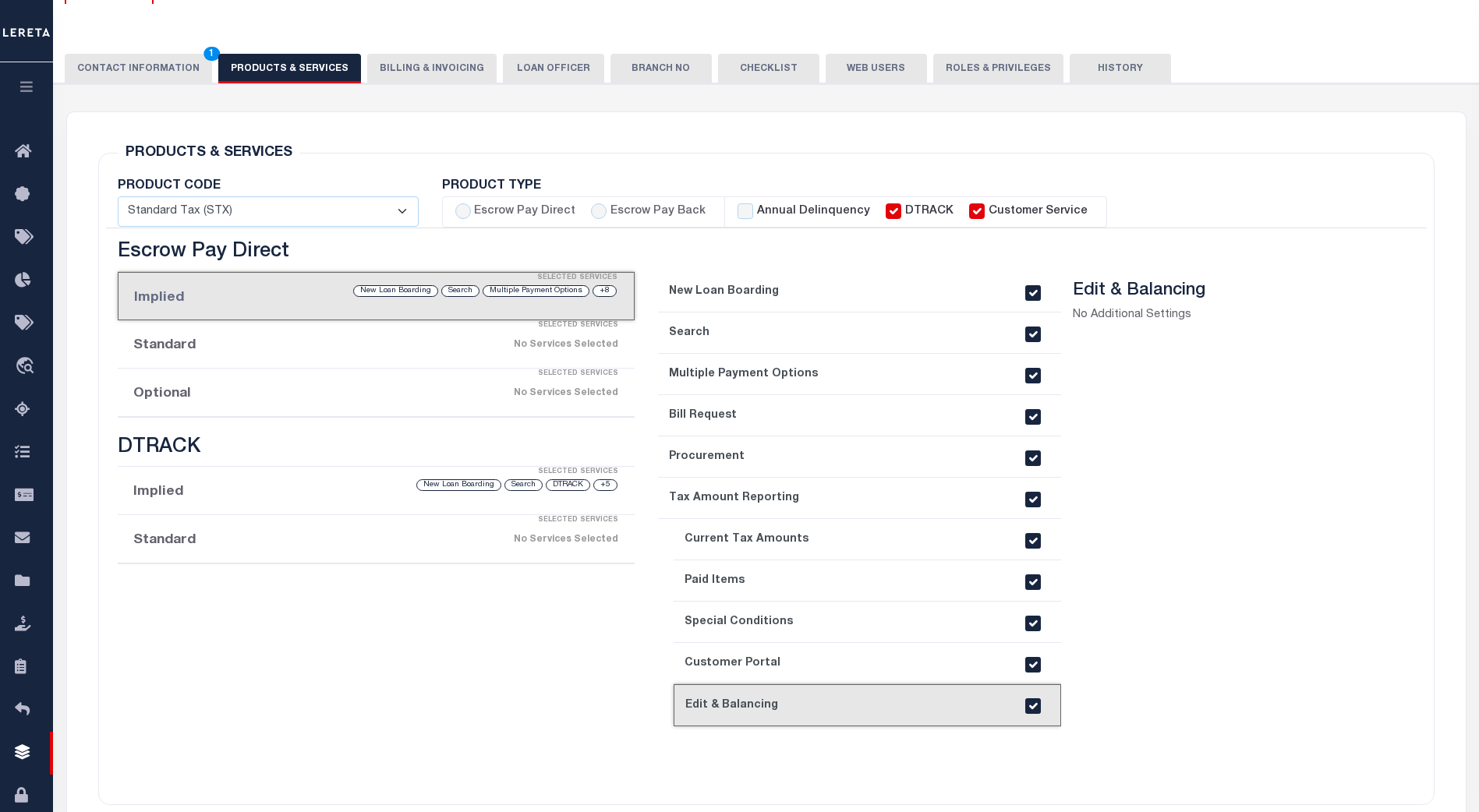
click at [829, 491] on link "6. Tax Amount Reporting" at bounding box center [859, 499] width 403 height 42
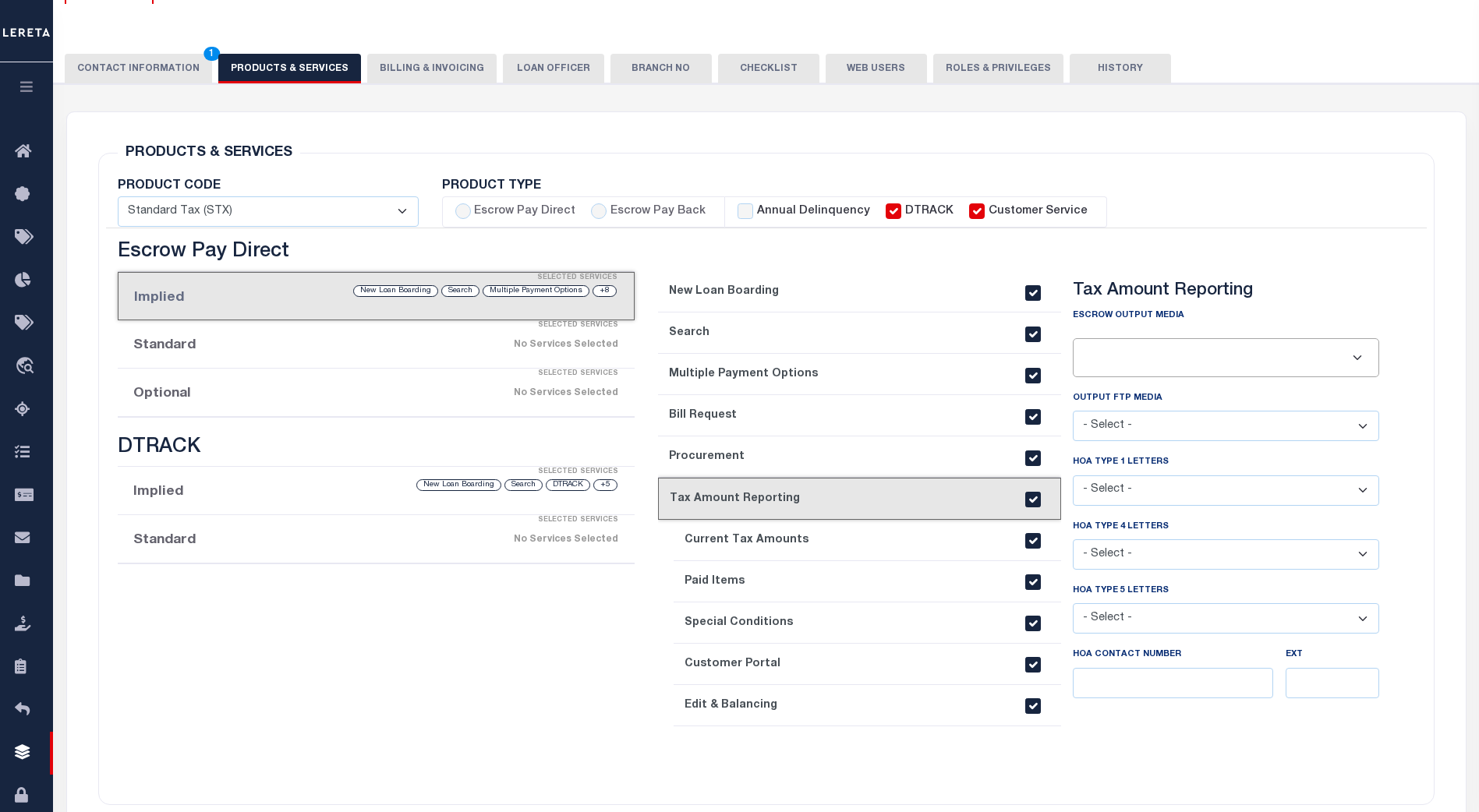
click at [402, 213] on select "- Select - Standard Tax (STX) Outsourcing (OS) Enhanced Tax (ETX) Tax Status Re…" at bounding box center [268, 211] width 301 height 31
click at [414, 70] on button "Billing & Invoicing" at bounding box center [431, 68] width 129 height 30
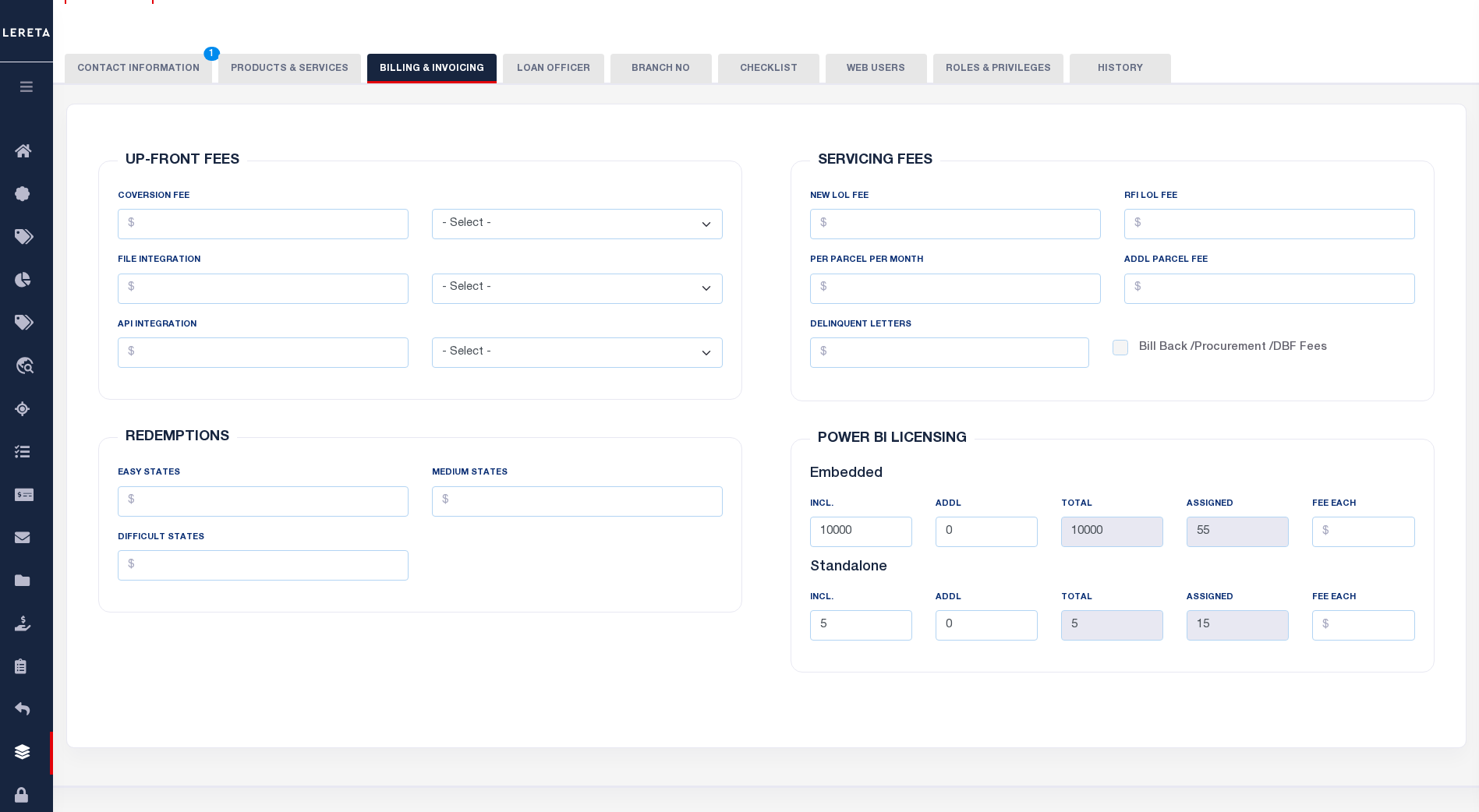
click at [137, 70] on button "CONTACT INFORMATION 1" at bounding box center [138, 68] width 148 height 30
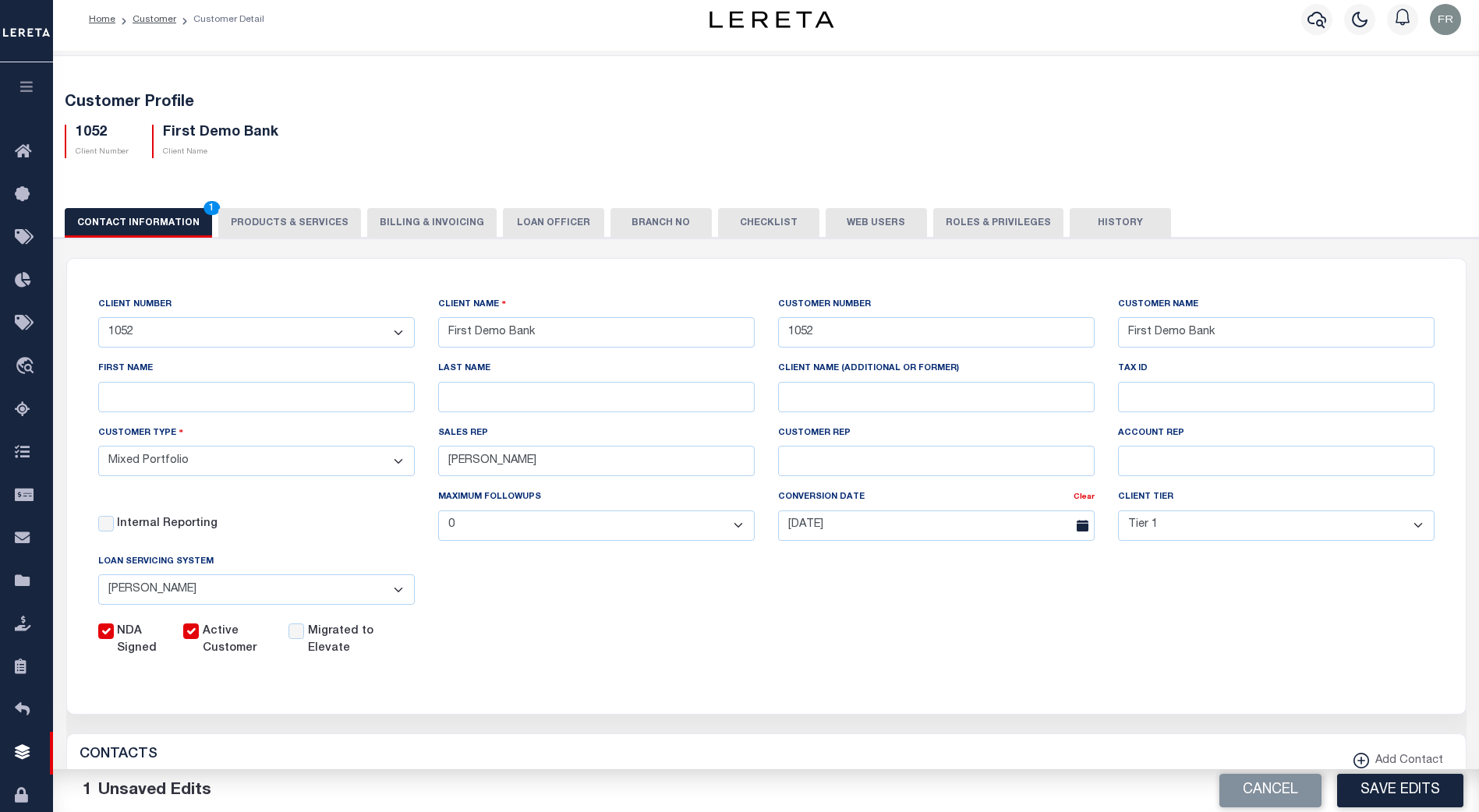
scroll to position [11, 0]
click at [312, 222] on button "PRODUCTS & SERVICES" at bounding box center [290, 224] width 143 height 30
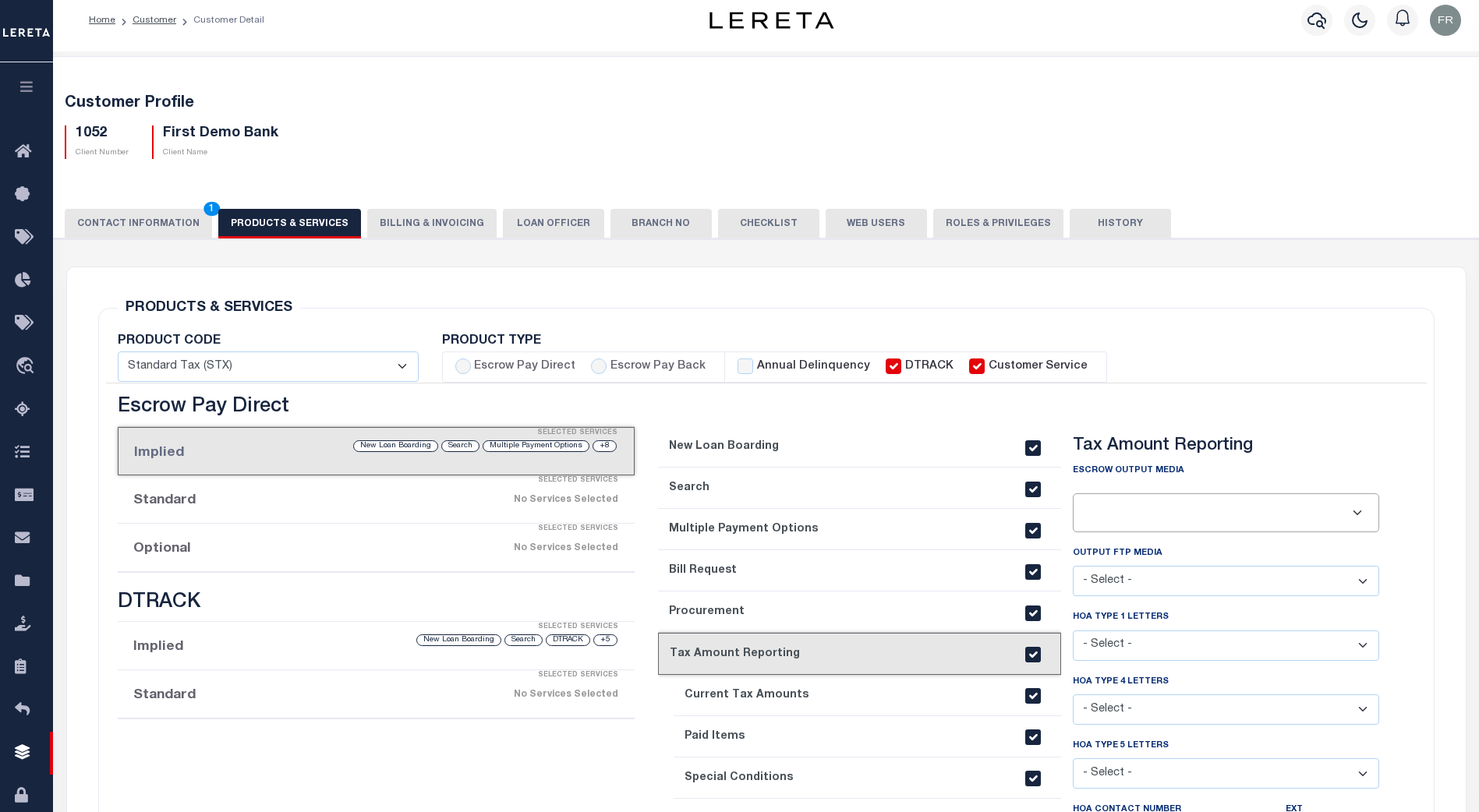
select select "STX"
radio input "true"
click at [404, 366] on select "- Select - Standard Tax (STX) Outsourcing (OS) Enhanced Tax (ETX) Tax Status Re…" at bounding box center [268, 366] width 301 height 31
drag, startPoint x: 552, startPoint y: 299, endPoint x: 557, endPoint y: 258, distance: 41.3
click at [555, 296] on div "PRODUCTS & SERVICES Changes to Product and Services will be applied to the loan…" at bounding box center [766, 672] width 1361 height 810
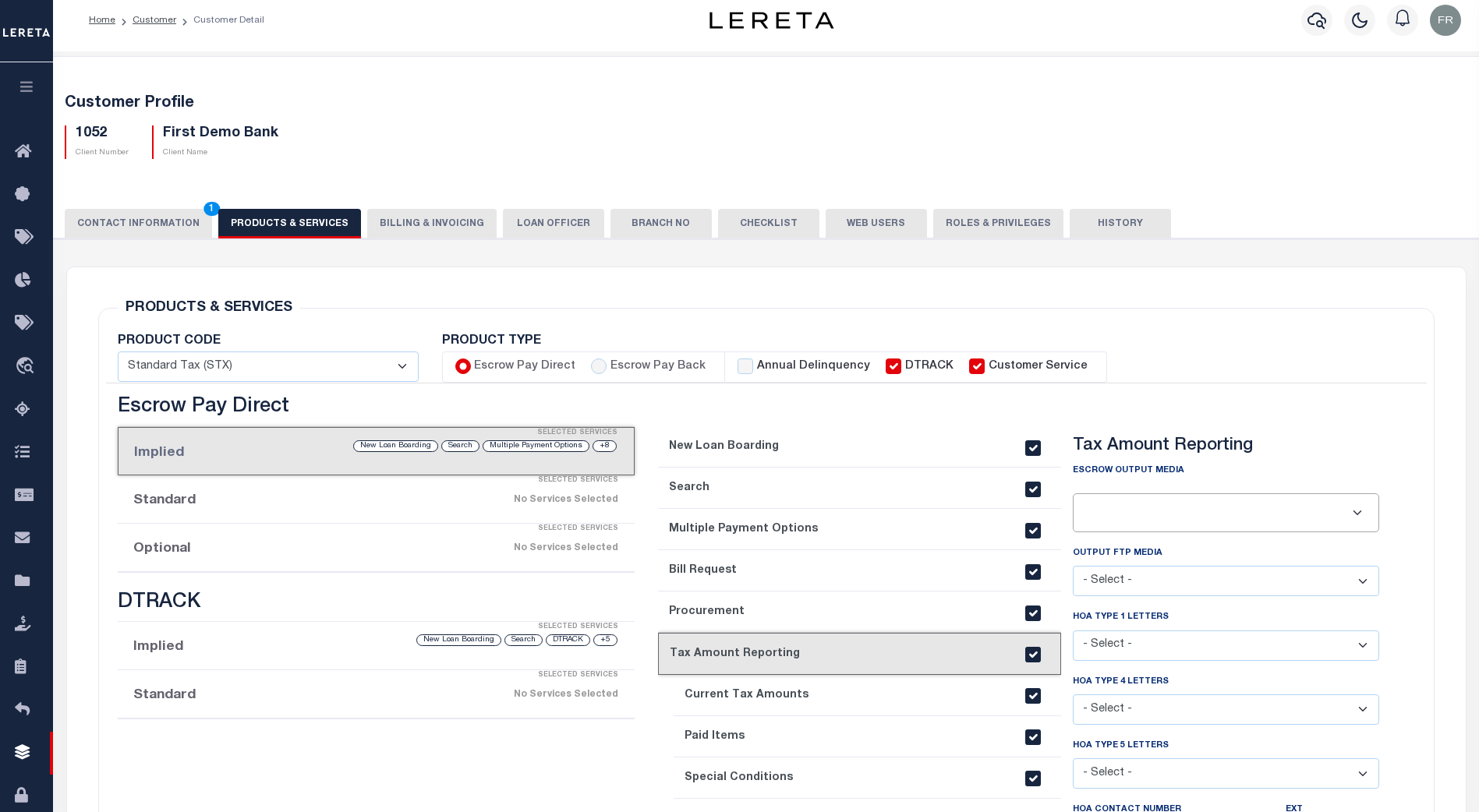
click at [439, 220] on button "Billing & Invoicing" at bounding box center [431, 224] width 129 height 30
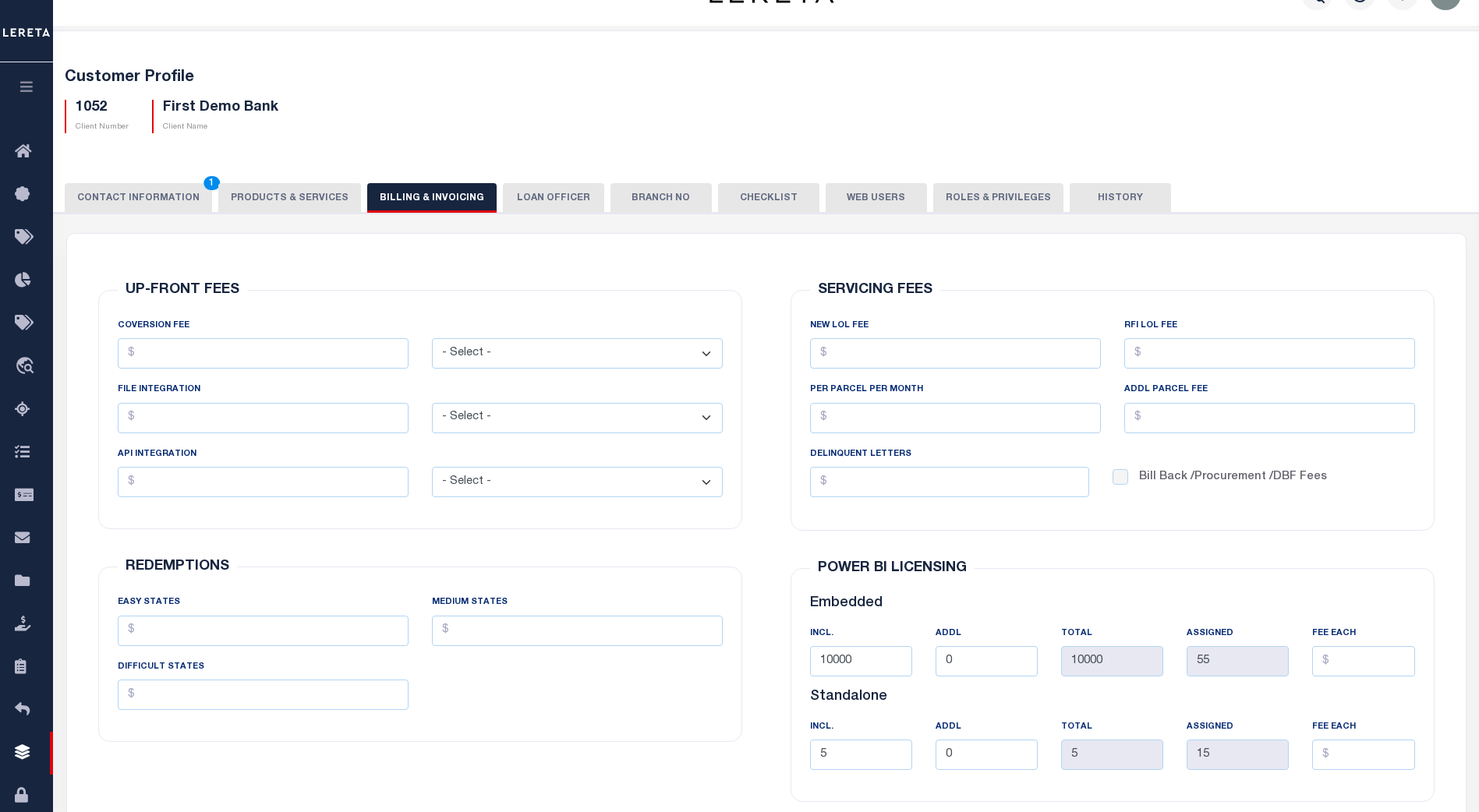
scroll to position [0, 0]
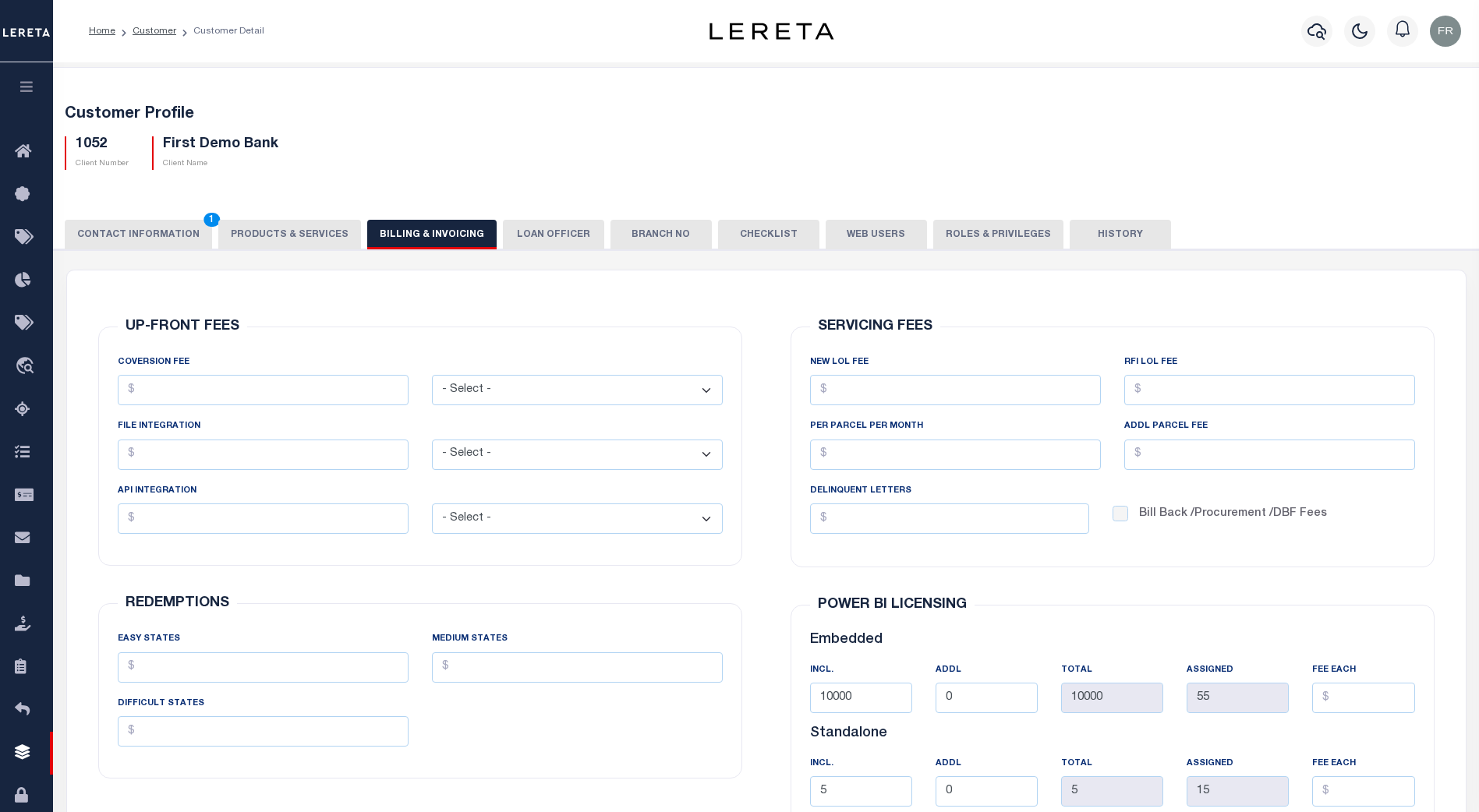
drag, startPoint x: 547, startPoint y: 236, endPoint x: 555, endPoint y: 235, distance: 8.1
click at [548, 236] on button "LOAN OFFICER" at bounding box center [554, 235] width 101 height 30
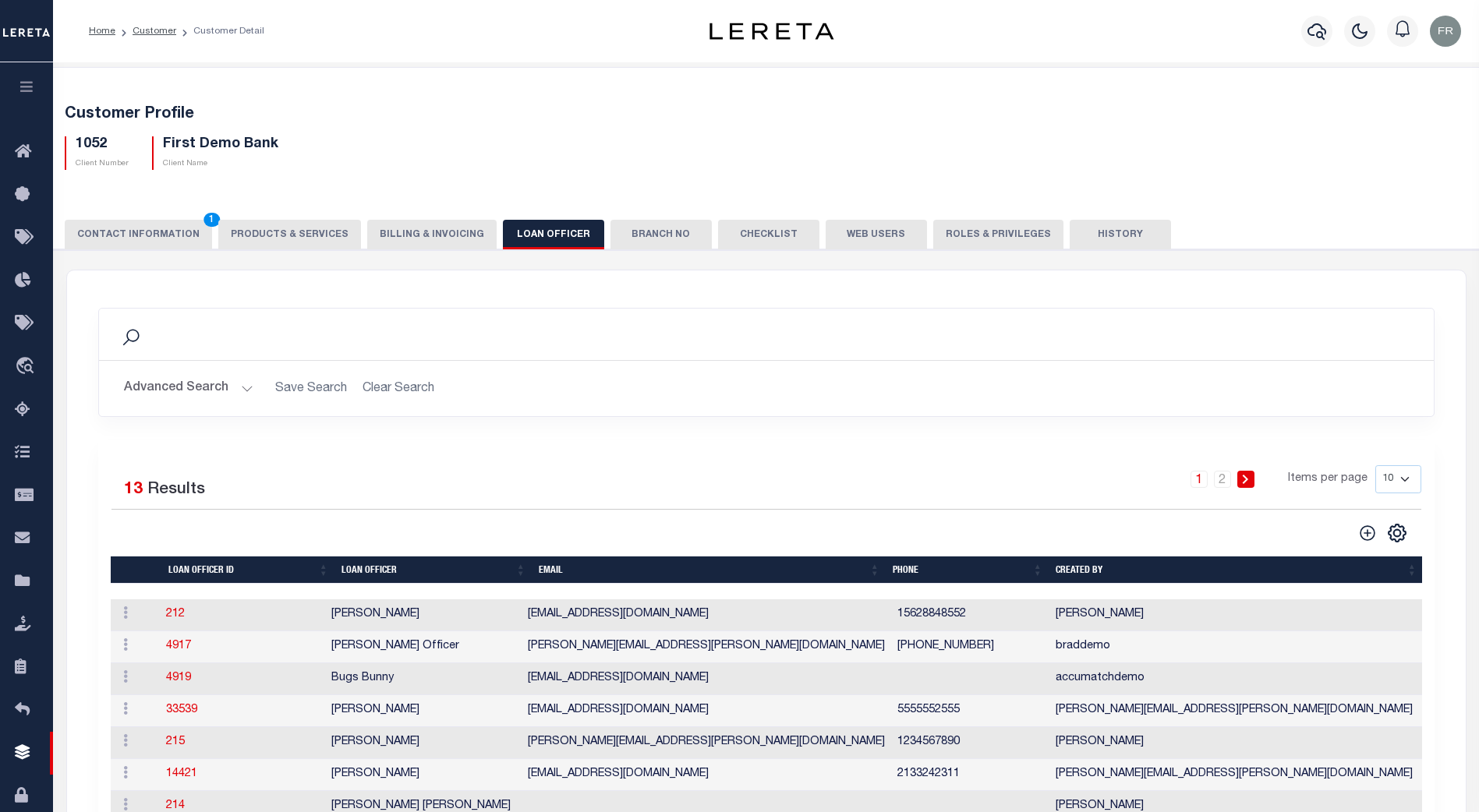
click at [663, 235] on button "Branch No" at bounding box center [661, 235] width 101 height 30
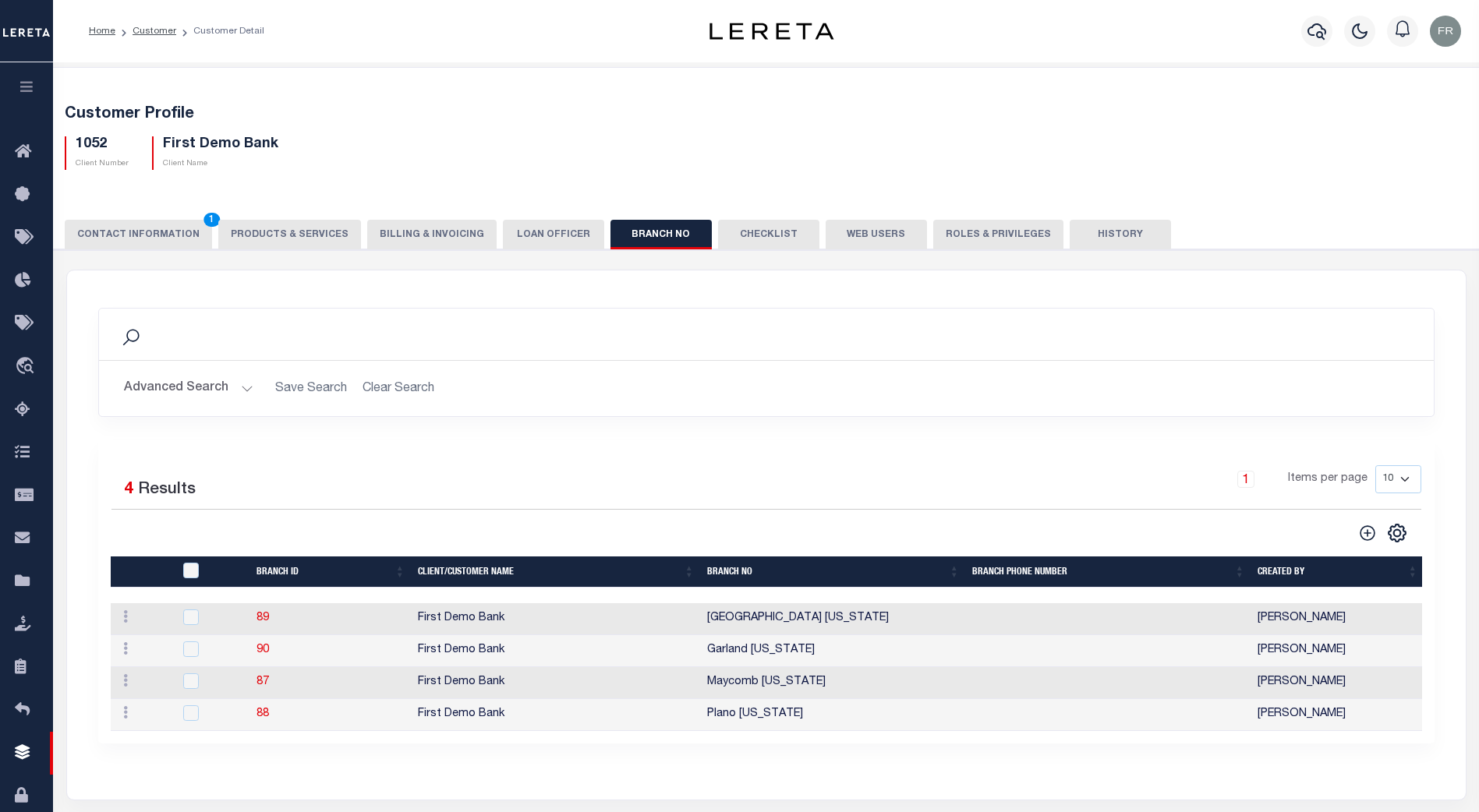
click at [751, 235] on button "Checklist" at bounding box center [769, 235] width 101 height 30
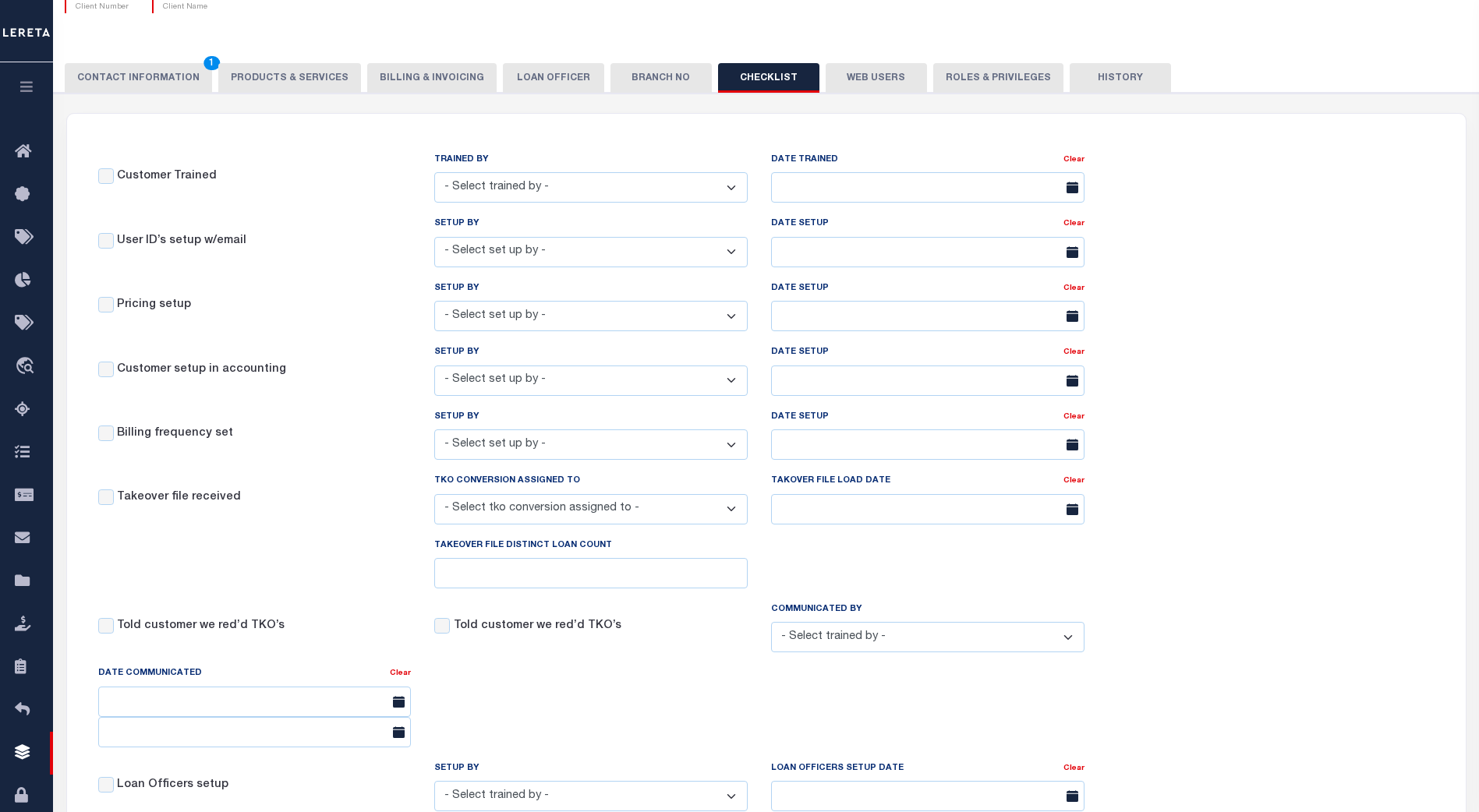
scroll to position [156, 0]
click at [738, 193] on select "- Select trained by - Aakash Patel Adrian Garin Agustin Fernandez Agustin Matur…" at bounding box center [591, 187] width 313 height 31
click at [384, 159] on div "Customer Trained TRAINED BY - Select trained by - Aakash Patel Adrian Garin Agu…" at bounding box center [591, 183] width 1011 height 63
click at [740, 253] on select "- Select set up by - Aakash Patel Adrian Garin Agustin Fernandez Agustin Maturi…" at bounding box center [591, 253] width 313 height 31
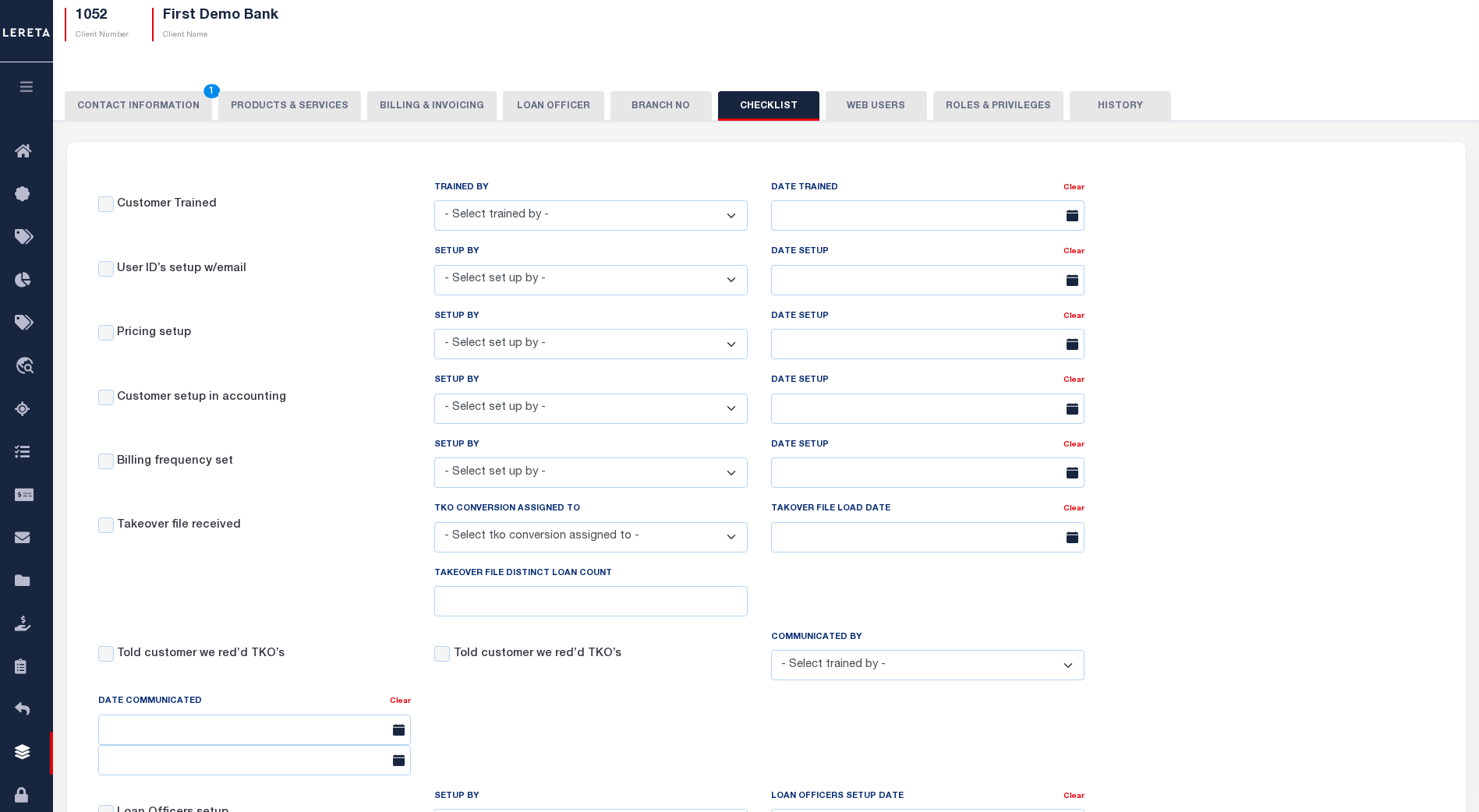
scroll to position [126, 0]
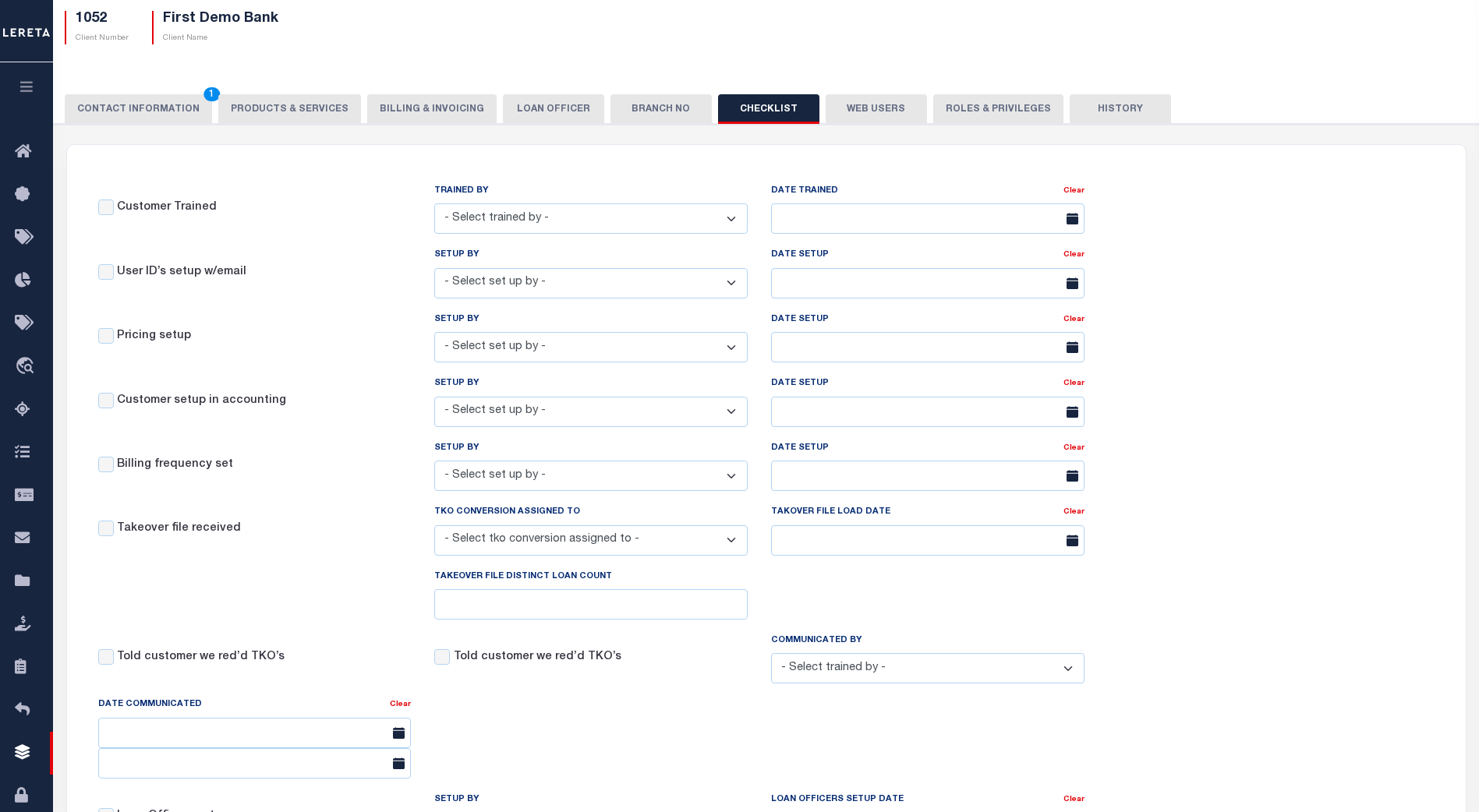
click at [1232, 302] on div "Customer Trained TRAINED BY - Select trained by - Aakash Patel Adrian Garin Agu…" at bounding box center [767, 664] width 1399 height 1039
click at [738, 346] on select "- Select set up by - Aakash Patel Adrian Garin Agustin Fernandez Agustin Maturi…" at bounding box center [591, 347] width 313 height 31
click at [337, 329] on div "Pricing setup" at bounding box center [255, 343] width 337 height 30
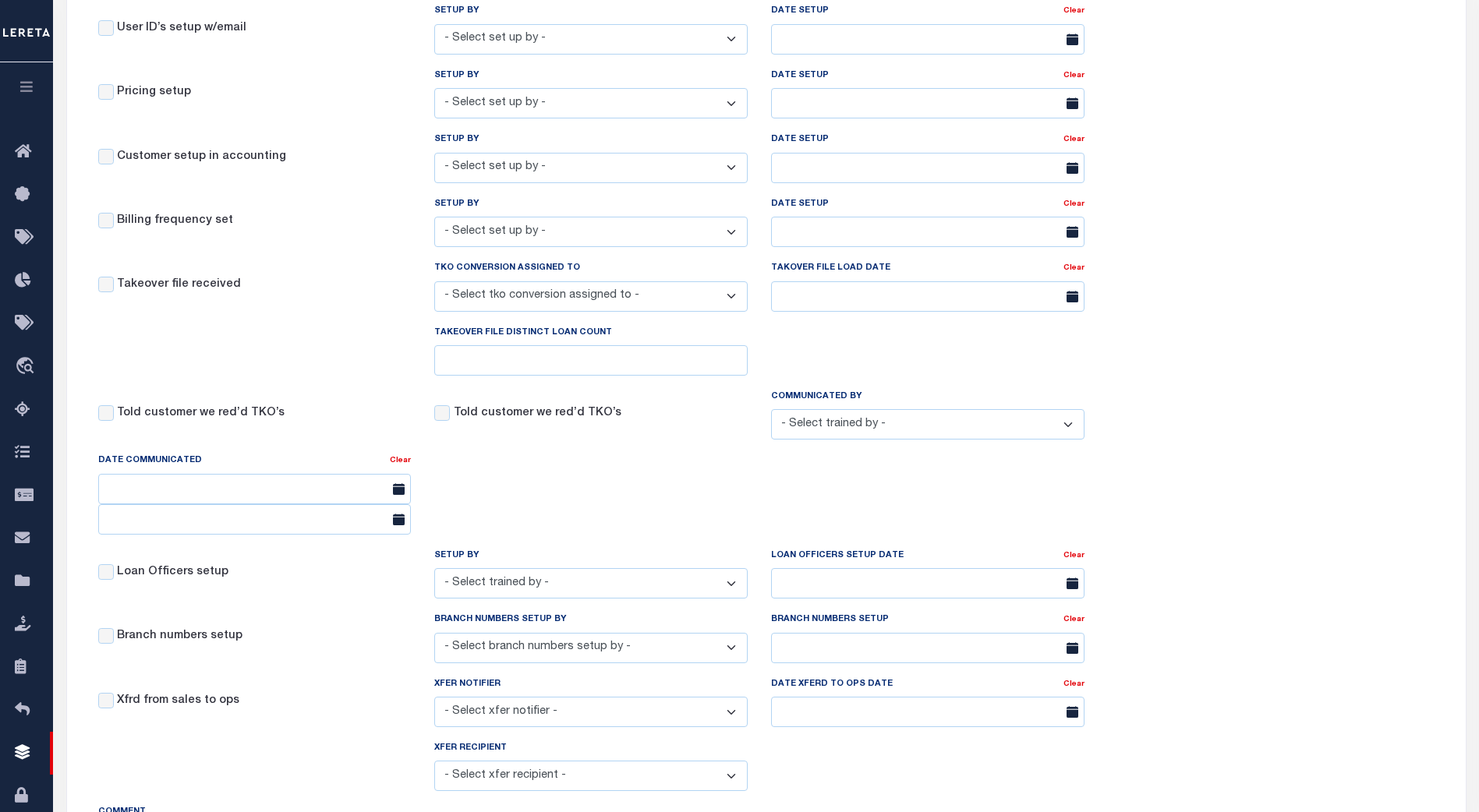
scroll to position [369, 0]
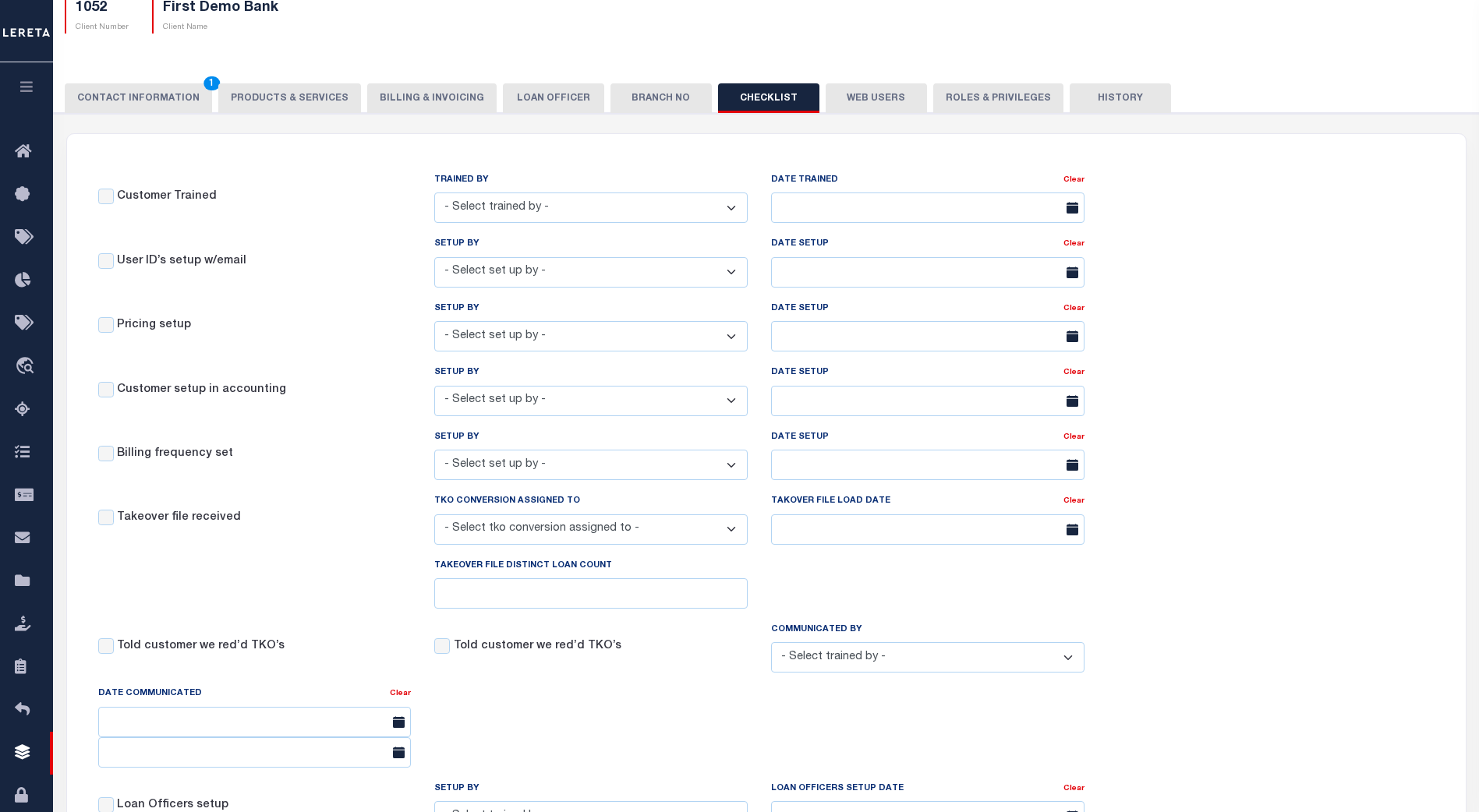
click at [156, 98] on button "CONTACT INFORMATION 1" at bounding box center [138, 98] width 148 height 30
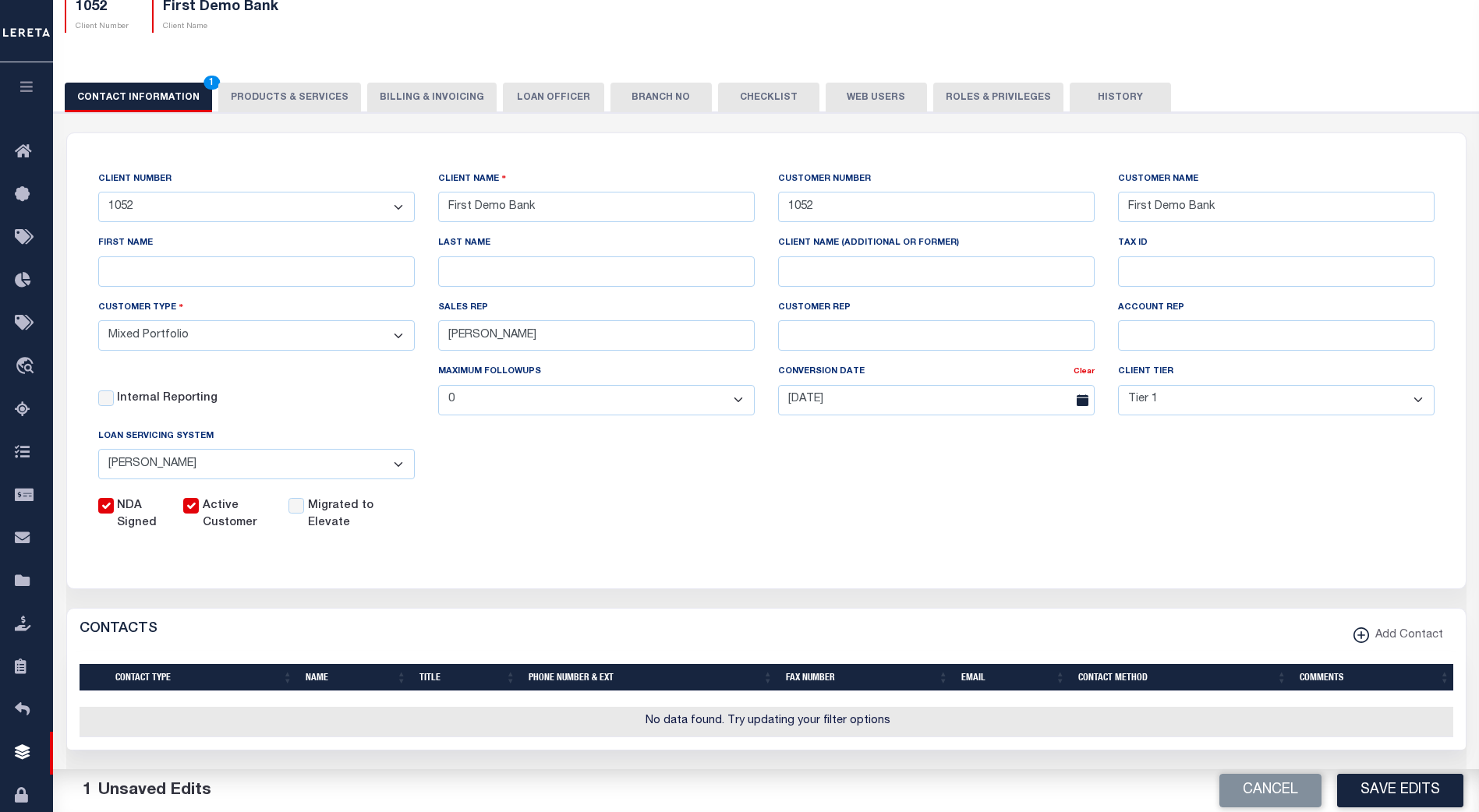
scroll to position [137, 0]
click at [293, 97] on button "PRODUCTS & SERVICES" at bounding box center [290, 98] width 143 height 30
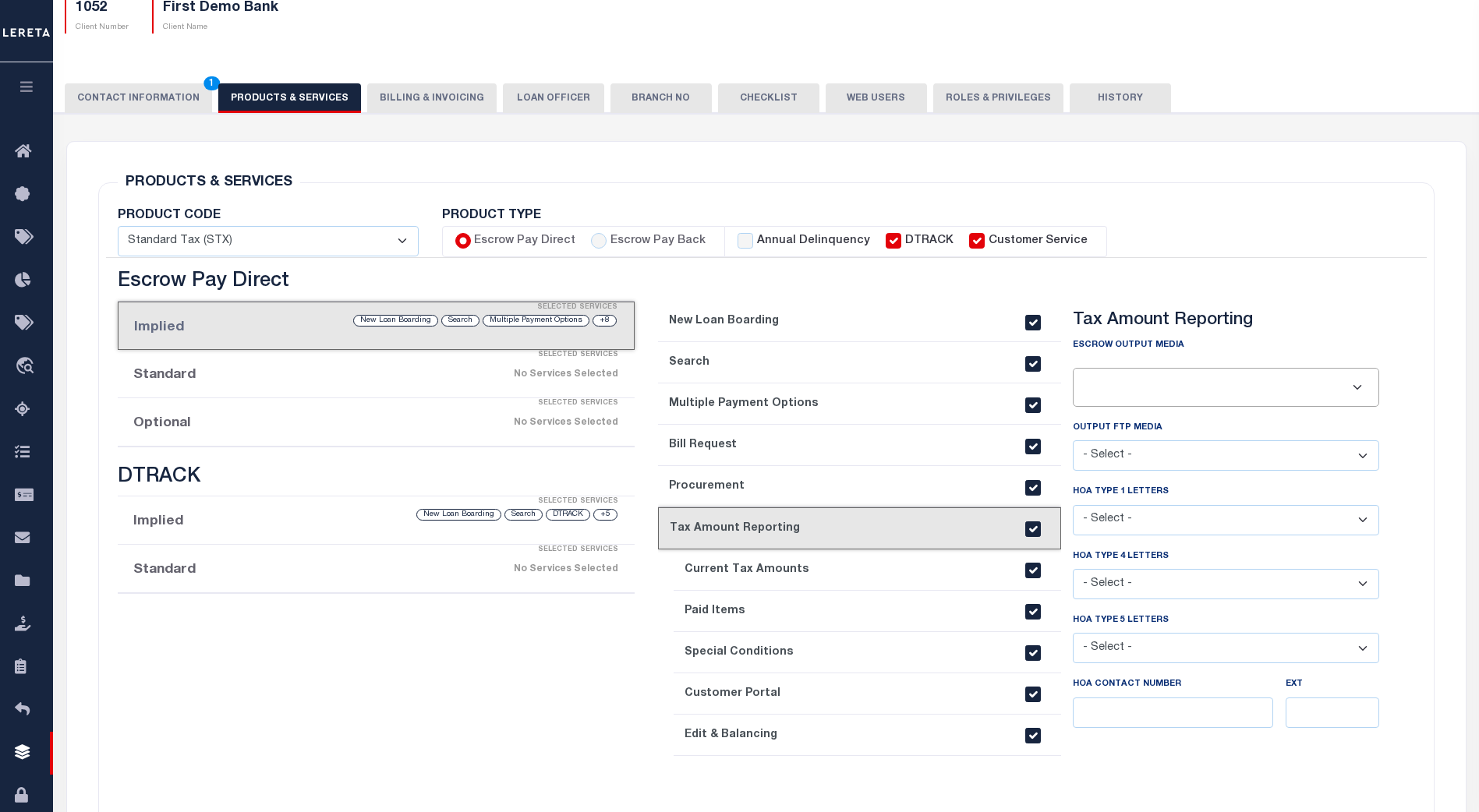
click at [422, 99] on button "Billing & Invoicing" at bounding box center [431, 98] width 129 height 30
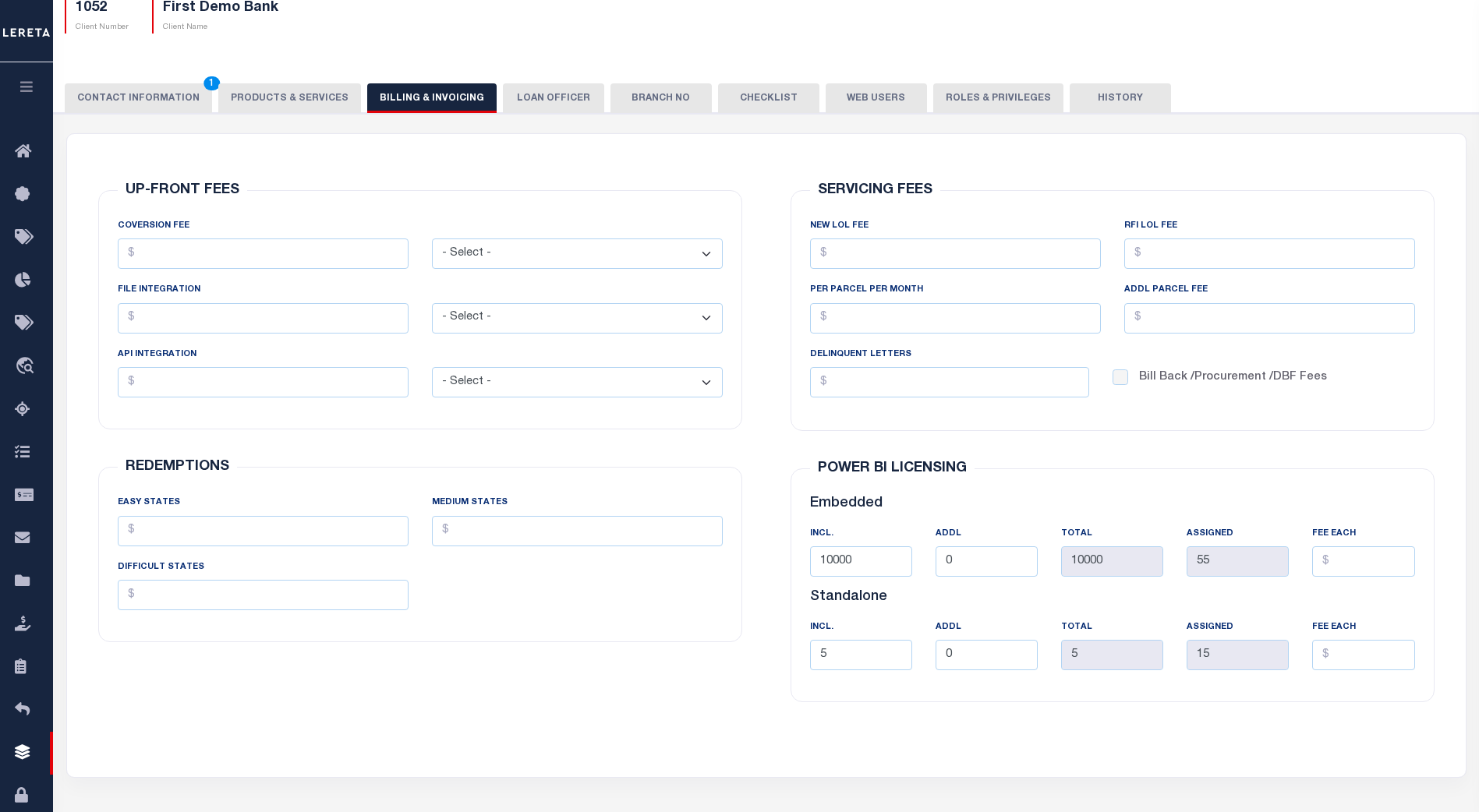
click at [308, 94] on button "PRODUCTS & SERVICES" at bounding box center [290, 98] width 143 height 30
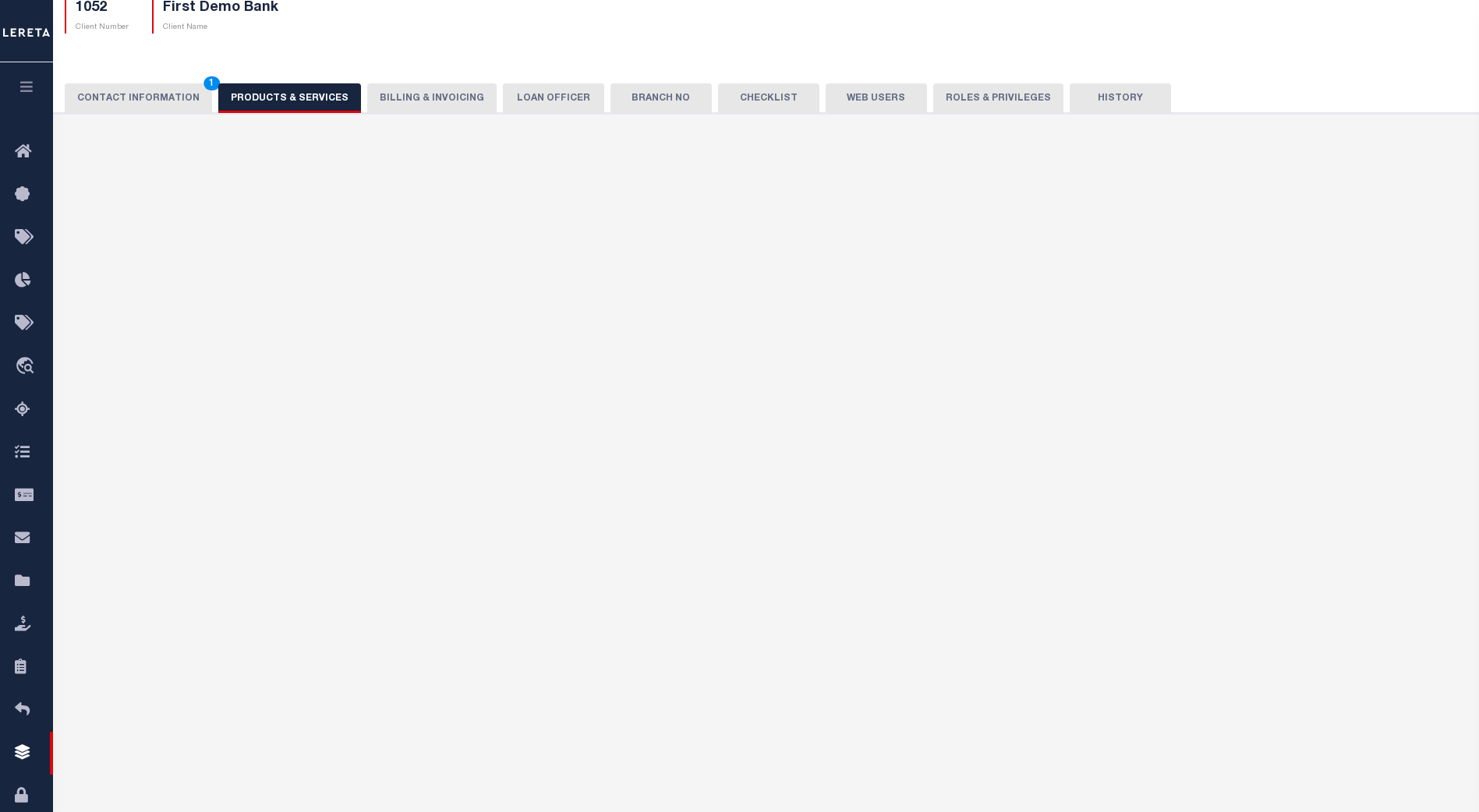
select select "STX"
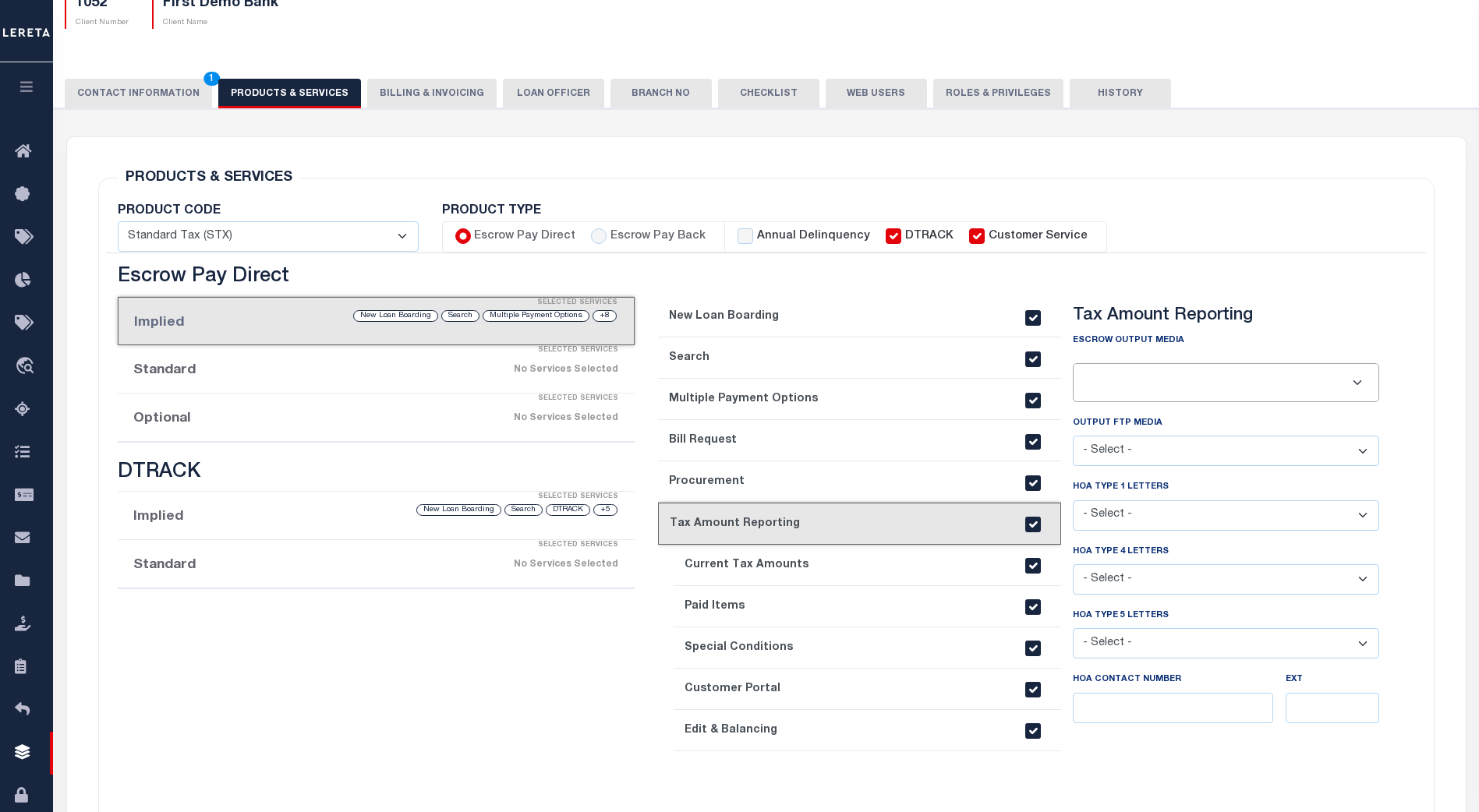
scroll to position [140, 0]
click at [452, 93] on button "Billing & Invoicing" at bounding box center [431, 94] width 129 height 30
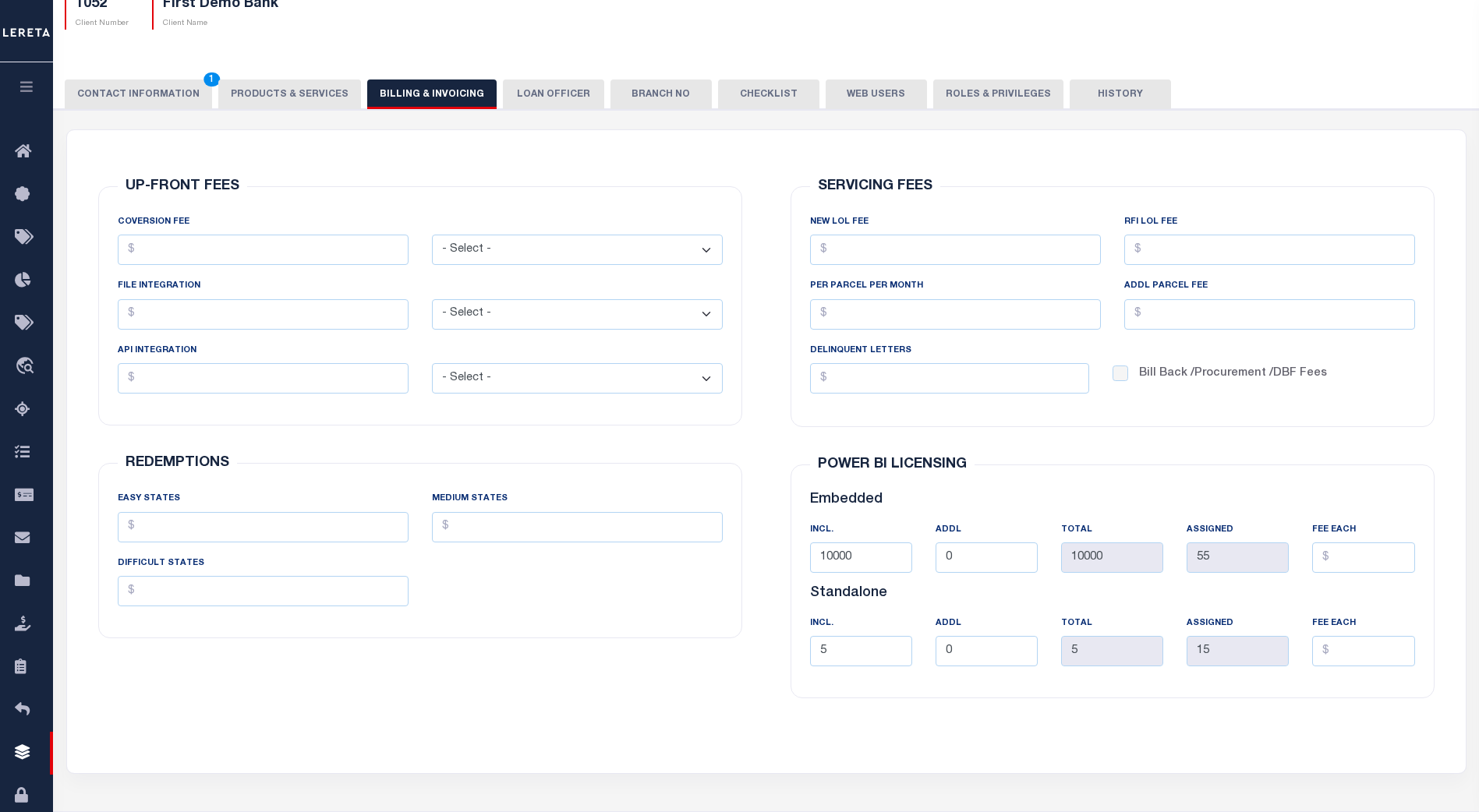
click at [741, 94] on button "Checklist" at bounding box center [769, 94] width 101 height 30
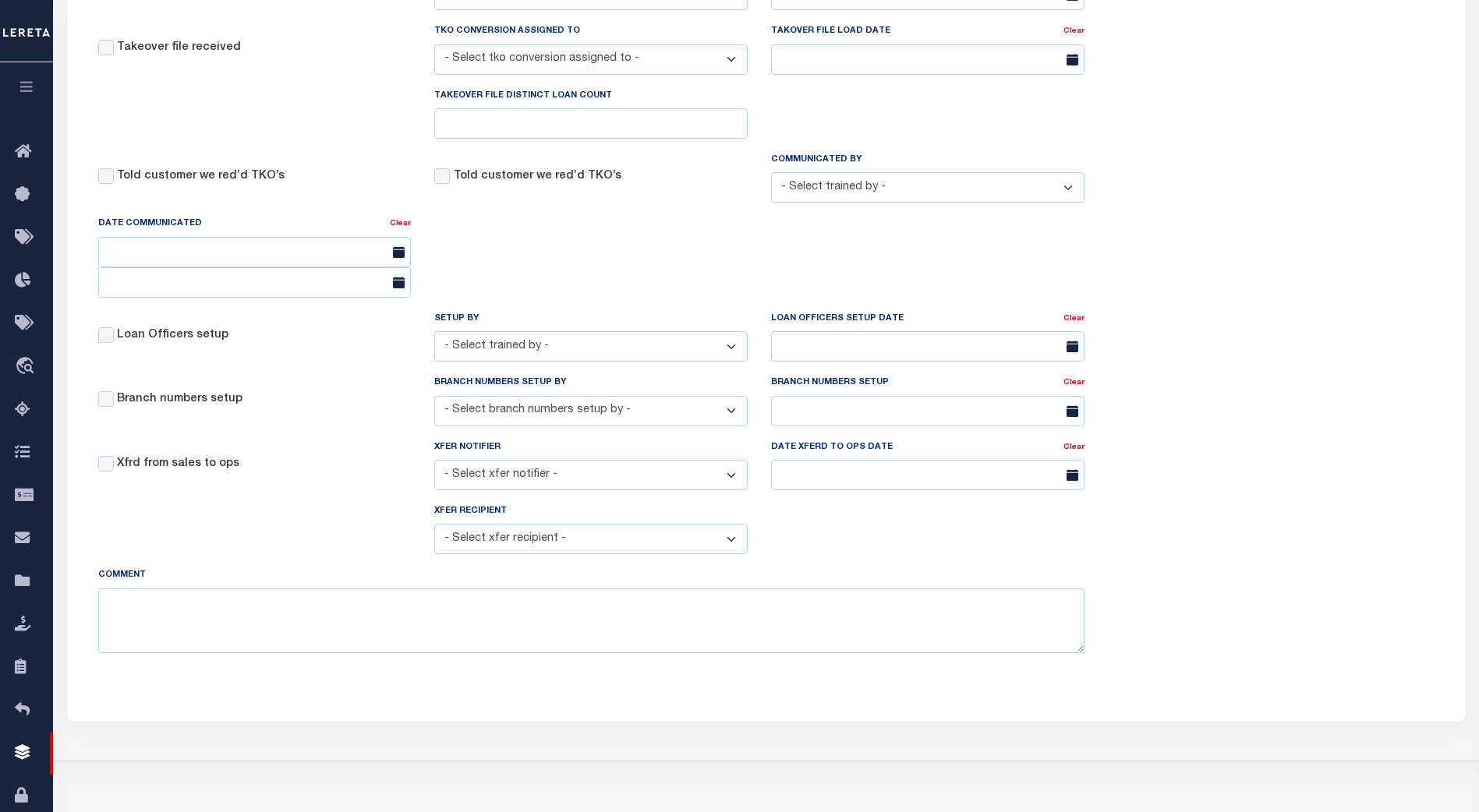
scroll to position [607, 0]
click at [730, 480] on select "- Select xfer notifier - Aakash Patel Adrian Garin Agustin Fernandez Agustin Ma…" at bounding box center [591, 474] width 313 height 31
click at [732, 553] on select "- Select xfer recipient - Aakash Patel Adrian Garin Agustin Fernandez Agustin M…" at bounding box center [591, 537] width 313 height 31
click at [846, 538] on div "Xfer recipient - Select xfer recipient - Aakash Patel Adrian Garin Agustin Fern…" at bounding box center [591, 533] width 1011 height 63
click at [18, 664] on icon at bounding box center [27, 667] width 25 height 20
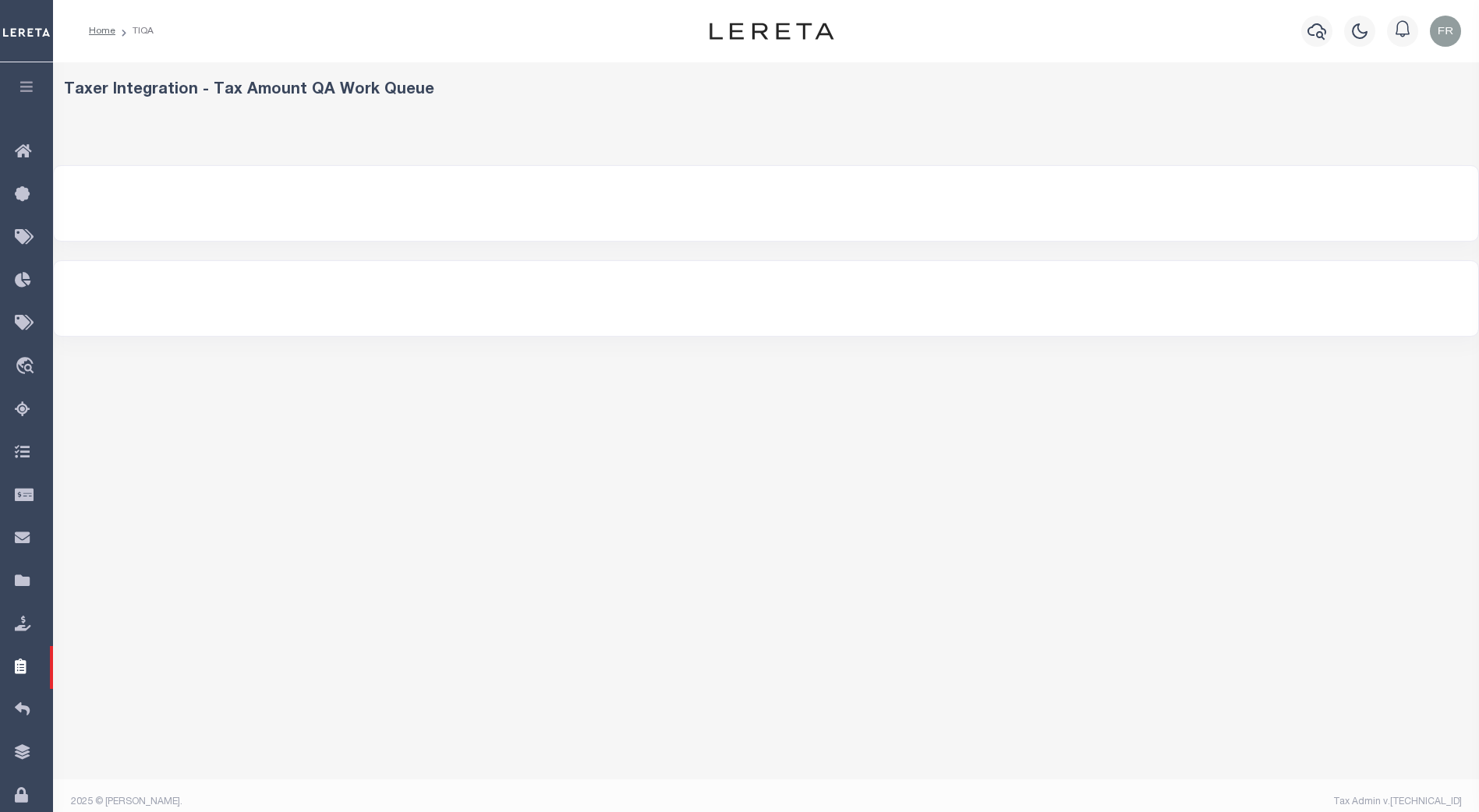
select select "200"
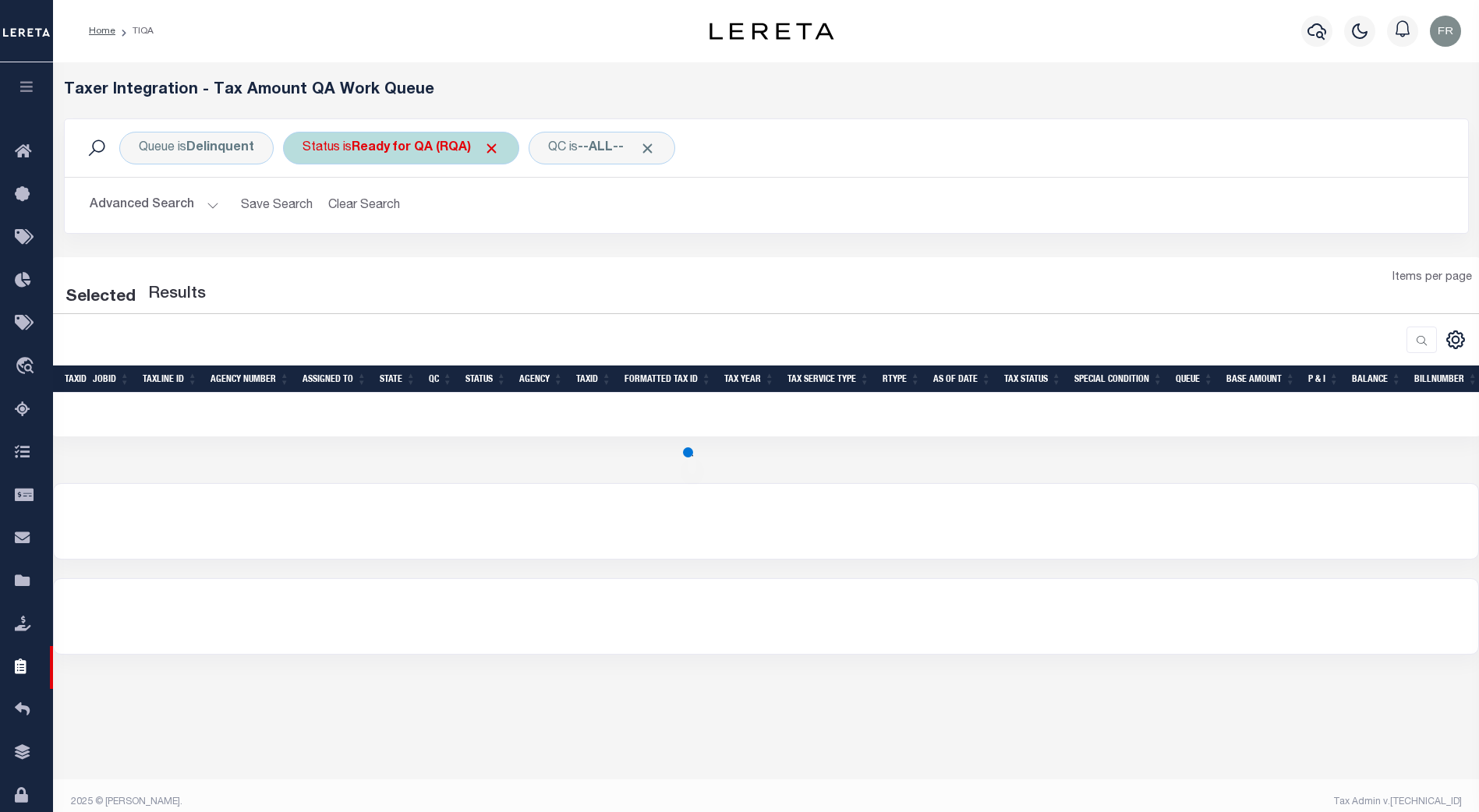
click at [213, 154] on b "Delinquent" at bounding box center [220, 148] width 67 height 13
select select "DEL"
select select "200"
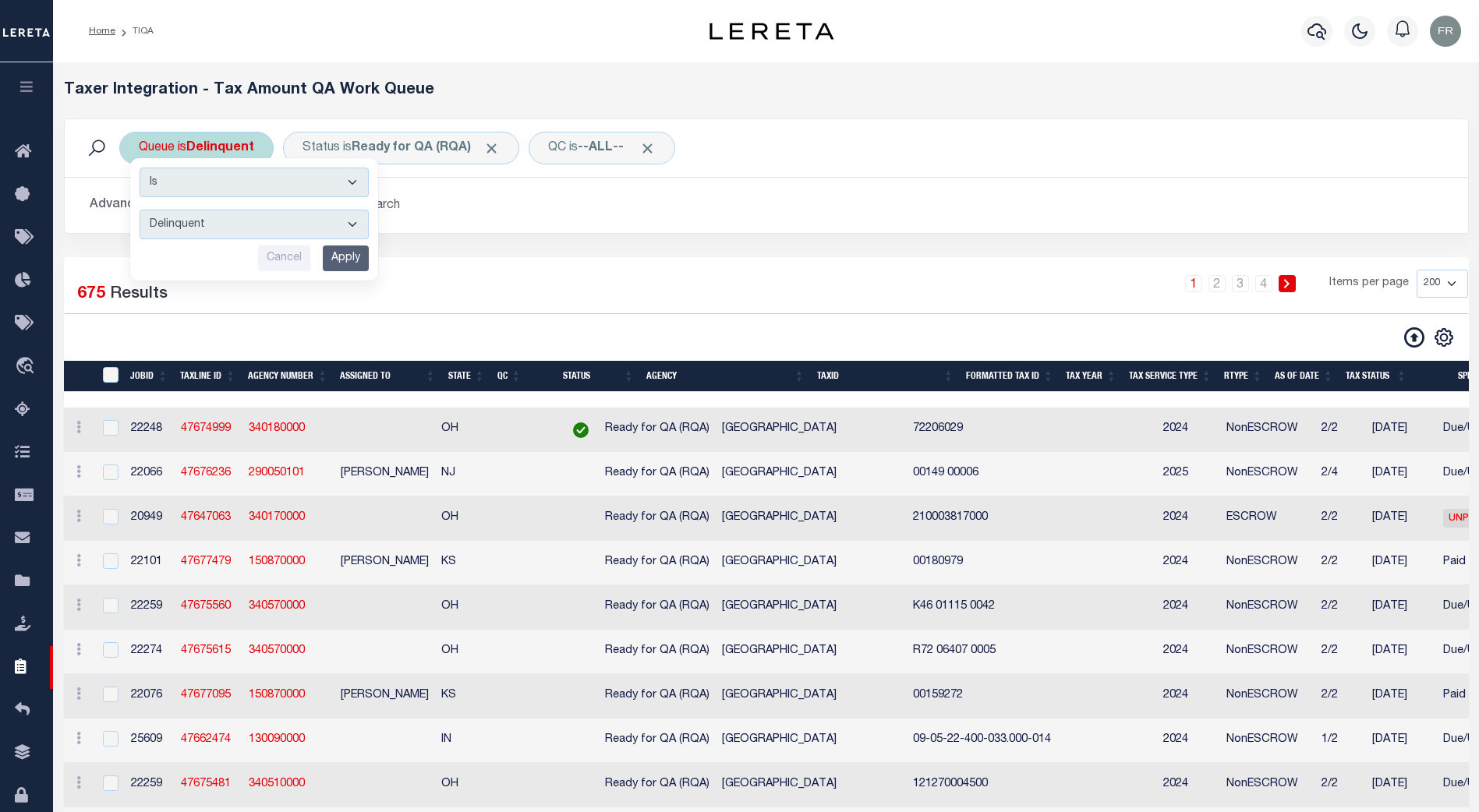
click at [352, 223] on select "--ALL-- Delinquent Escrow" at bounding box center [254, 224] width 229 height 30
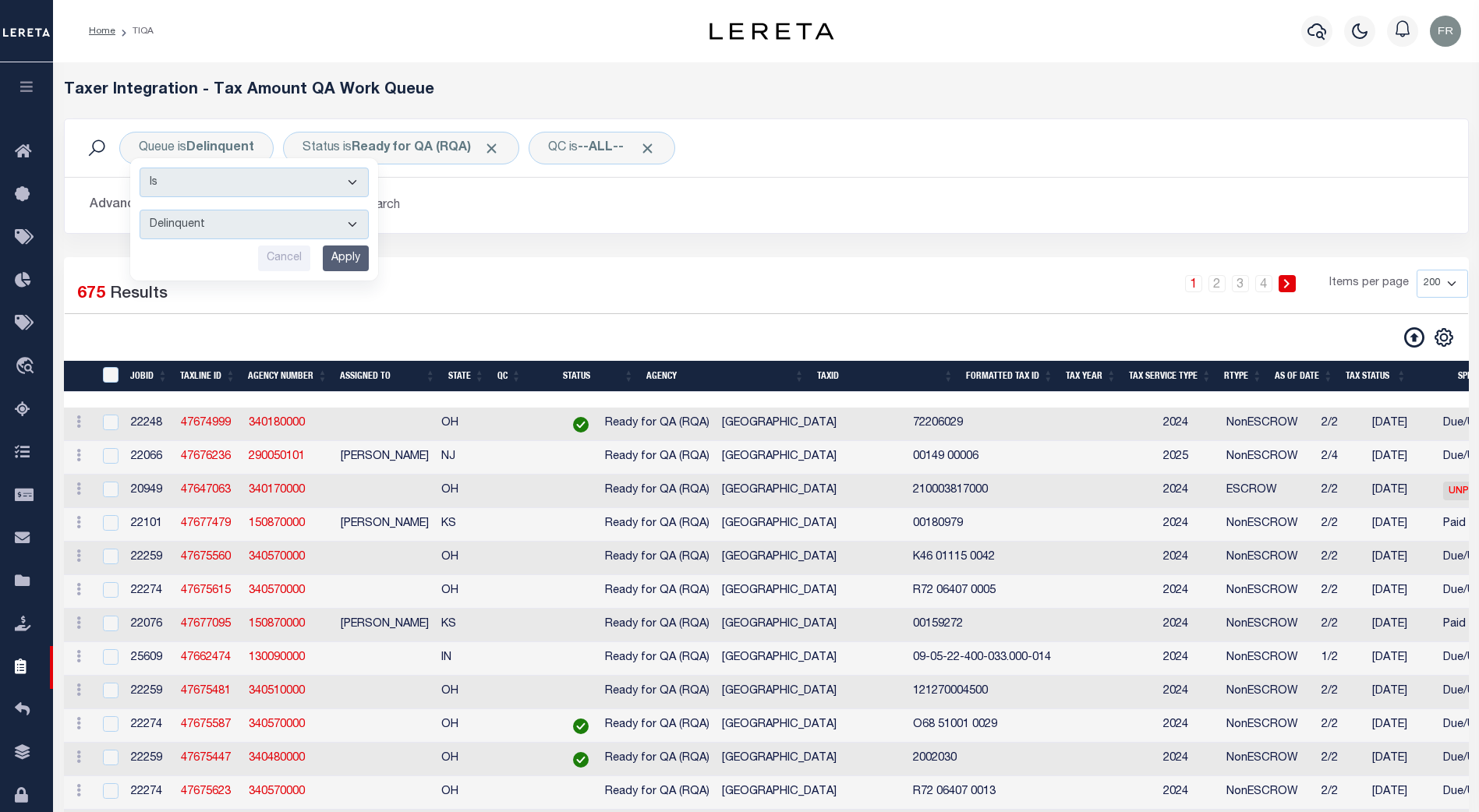
click at [414, 206] on h2 "Advanced Search Save Search Clear Search" at bounding box center [767, 205] width 1379 height 31
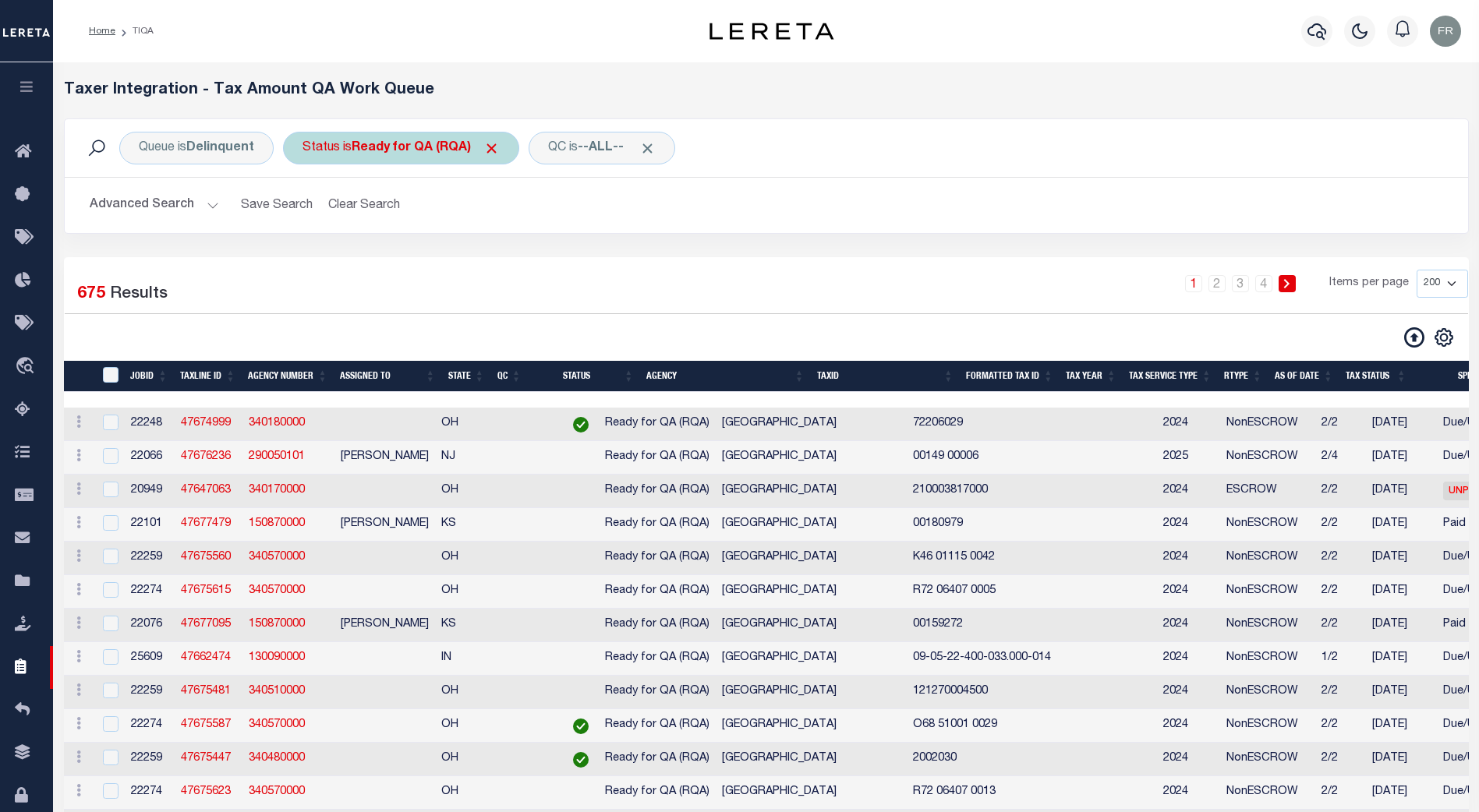
click at [495, 150] on span "Click to Remove" at bounding box center [491, 148] width 17 height 17
click at [336, 152] on div "Status" at bounding box center [320, 148] width 76 height 33
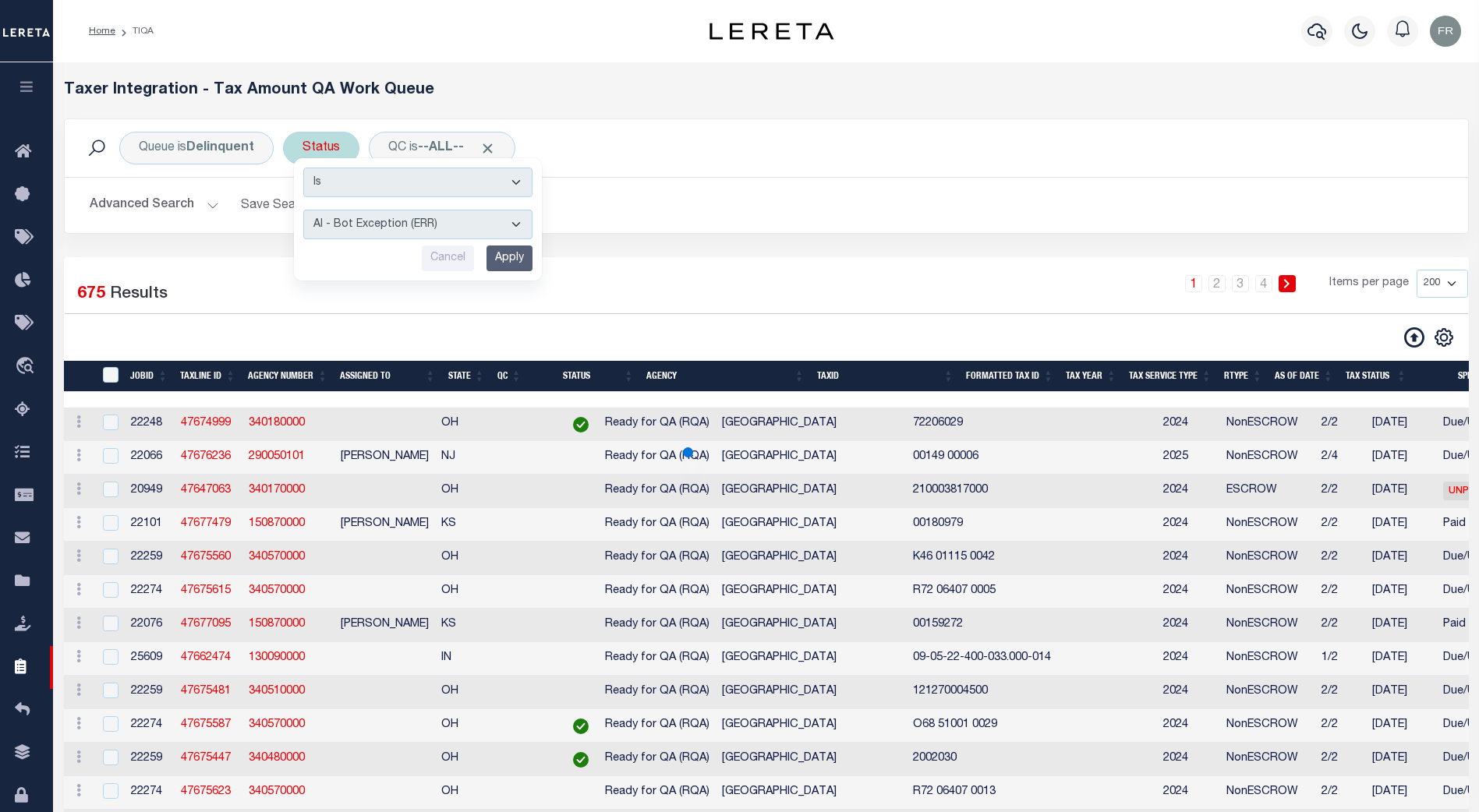
click at [505, 222] on select "AI - Bot Exception (ERR) AI - Bot Running (PLA) AI - Failed QA (FQA) AI - Prep …" at bounding box center [418, 224] width 229 height 30
click at [431, 144] on b "--ALL--" at bounding box center [440, 148] width 46 height 13
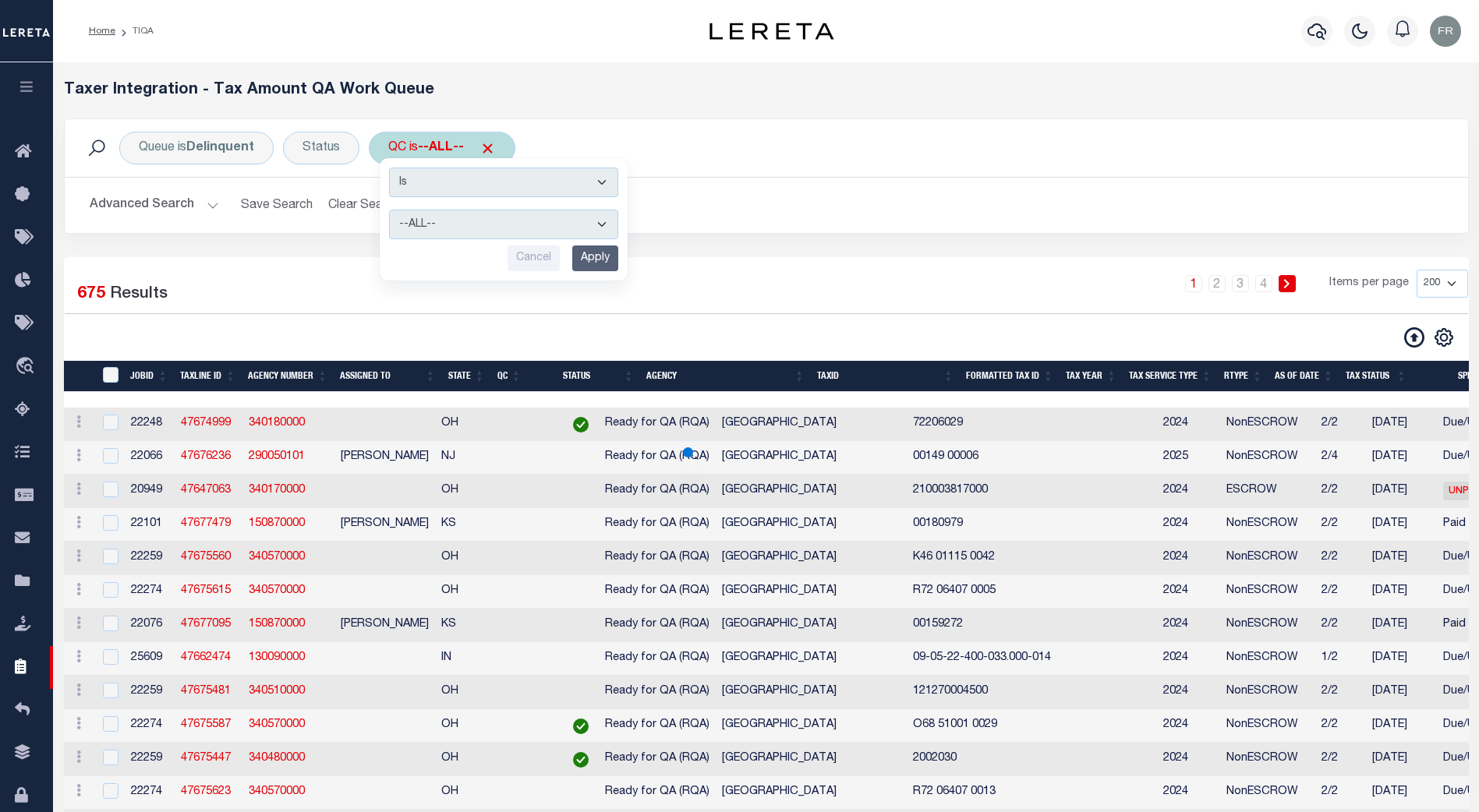
click at [595, 219] on select "--ALL-- Selected for [GEOGRAPHIC_DATA] Not Selected for QC" at bounding box center [503, 224] width 229 height 30
drag, startPoint x: 675, startPoint y: 216, endPoint x: 541, endPoint y: 196, distance: 135.5
click at [676, 216] on h2 "Advanced Search Save Search Clear Search TIQATaxLineSearchTable_dynamictable___…" at bounding box center [767, 205] width 1379 height 31
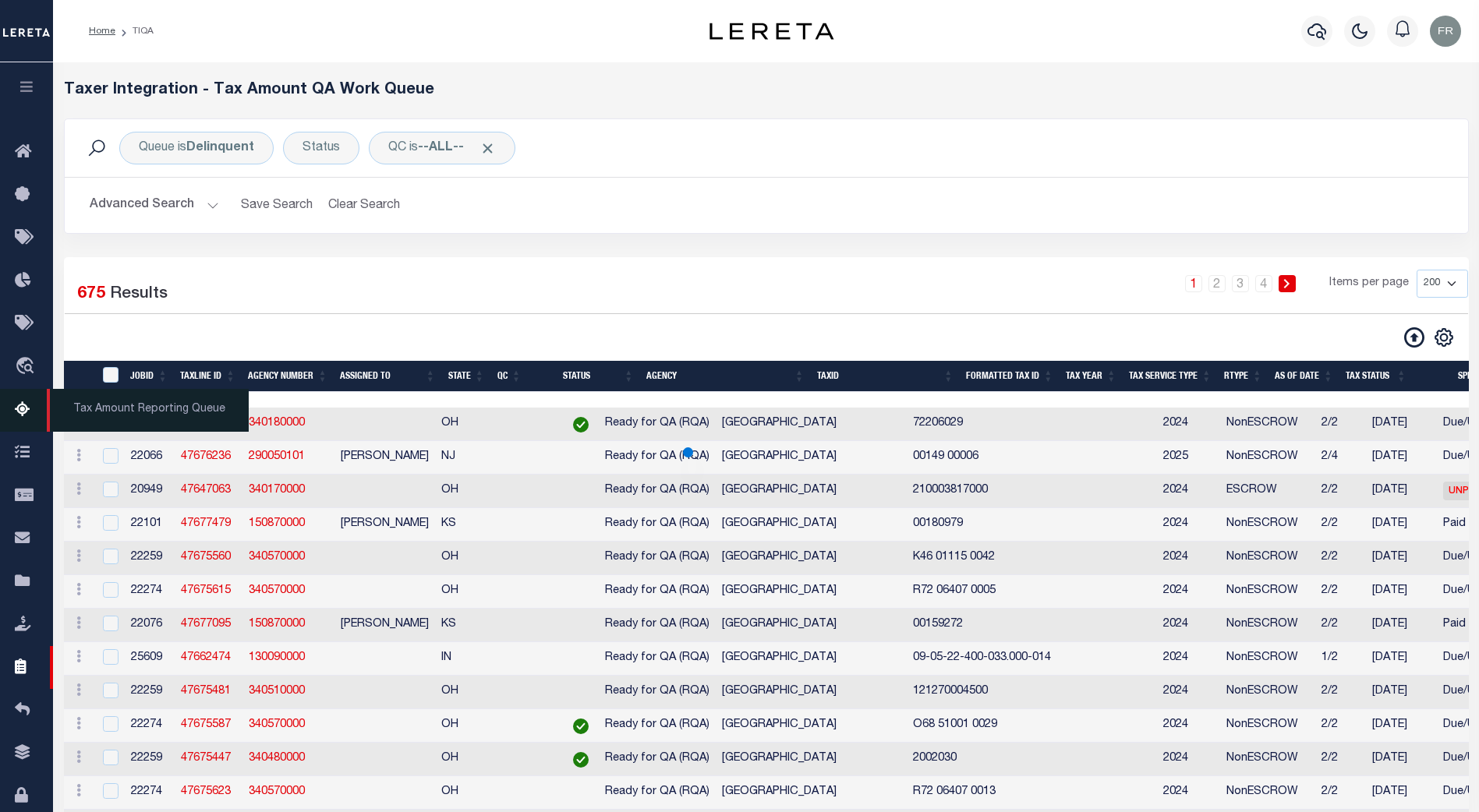
click at [20, 410] on icon at bounding box center [27, 410] width 25 height 20
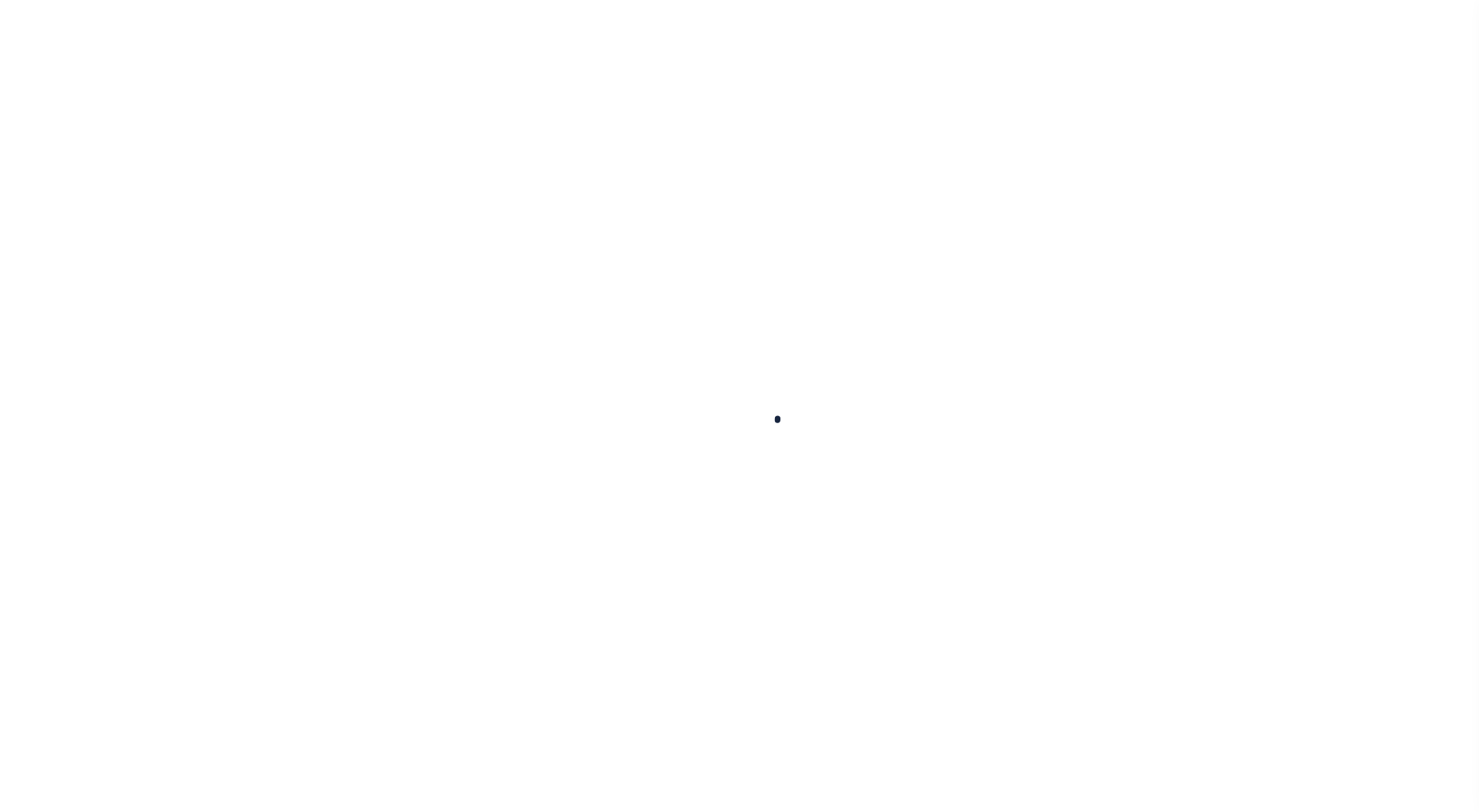
select select "100"
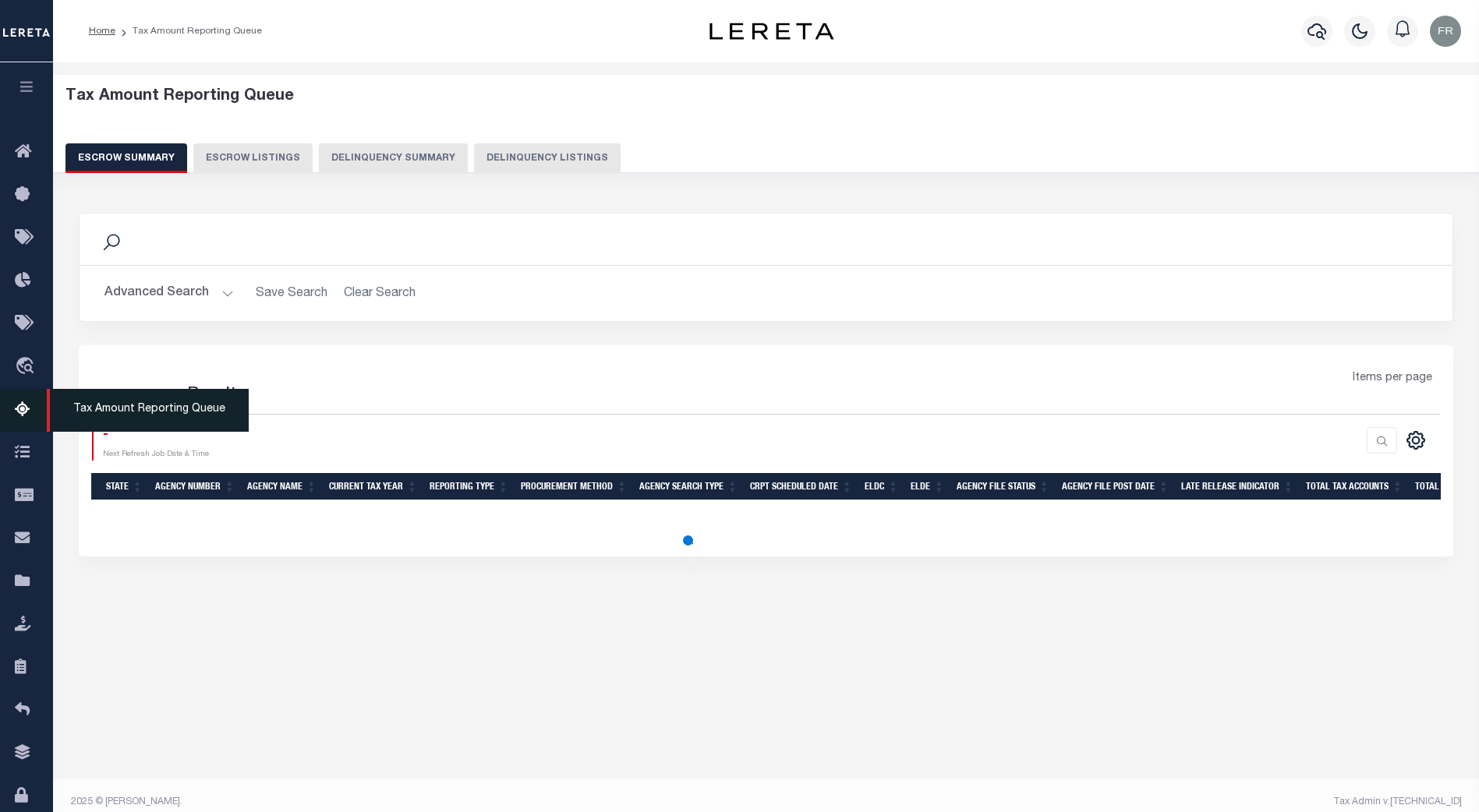
select select "100"
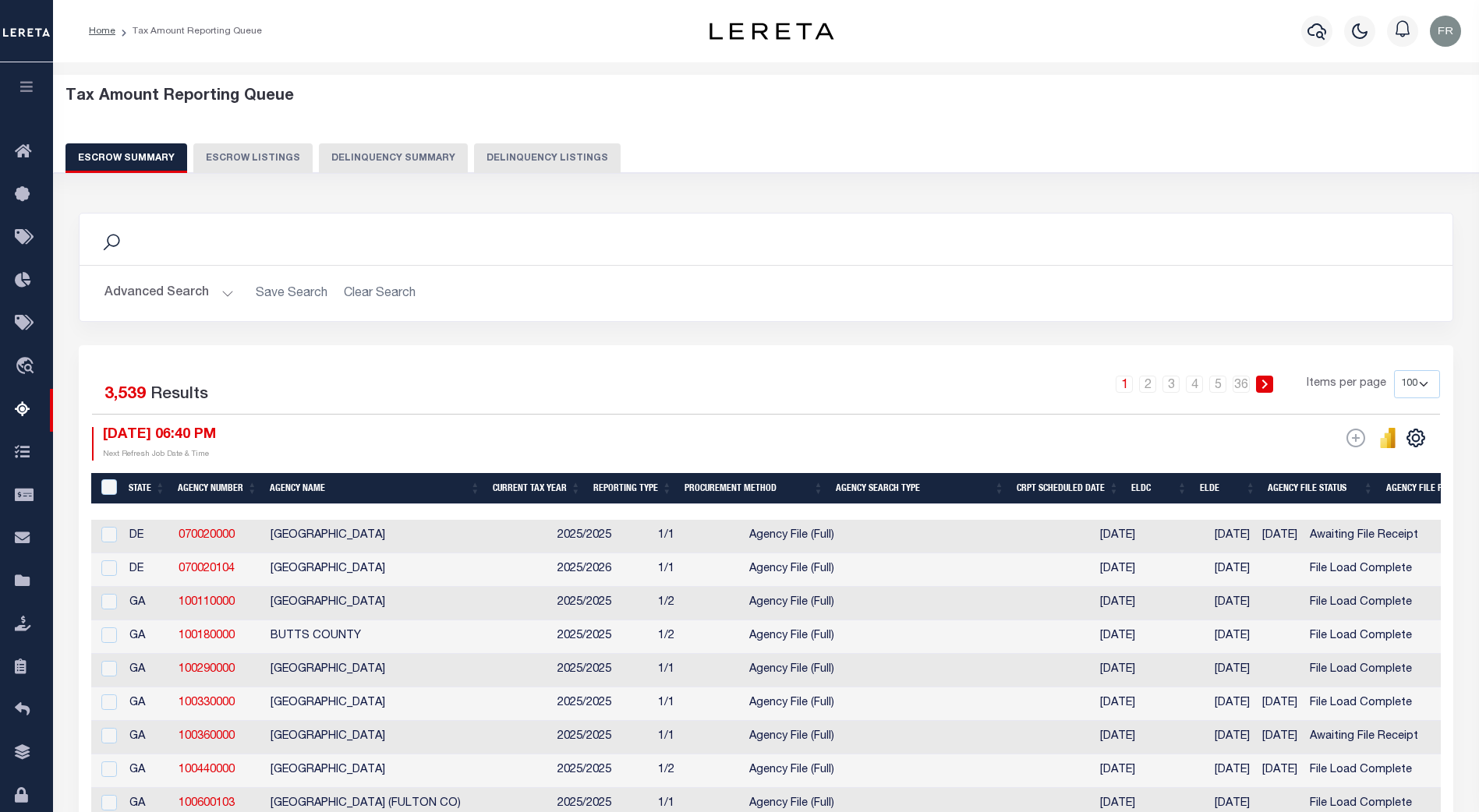
click at [227, 299] on button "Advanced Search" at bounding box center [169, 293] width 129 height 31
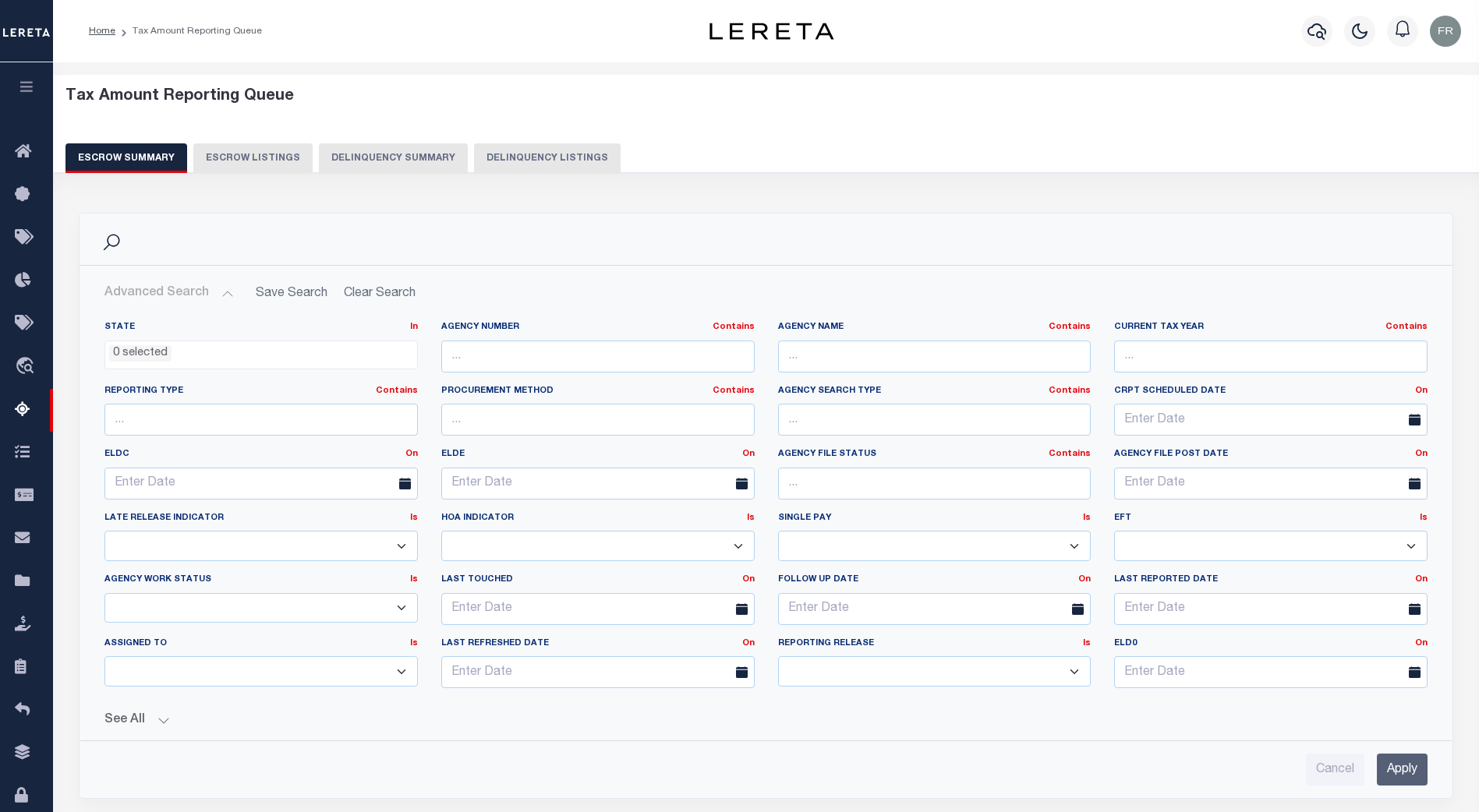
click at [154, 719] on button "See All" at bounding box center [766, 720] width 1323 height 15
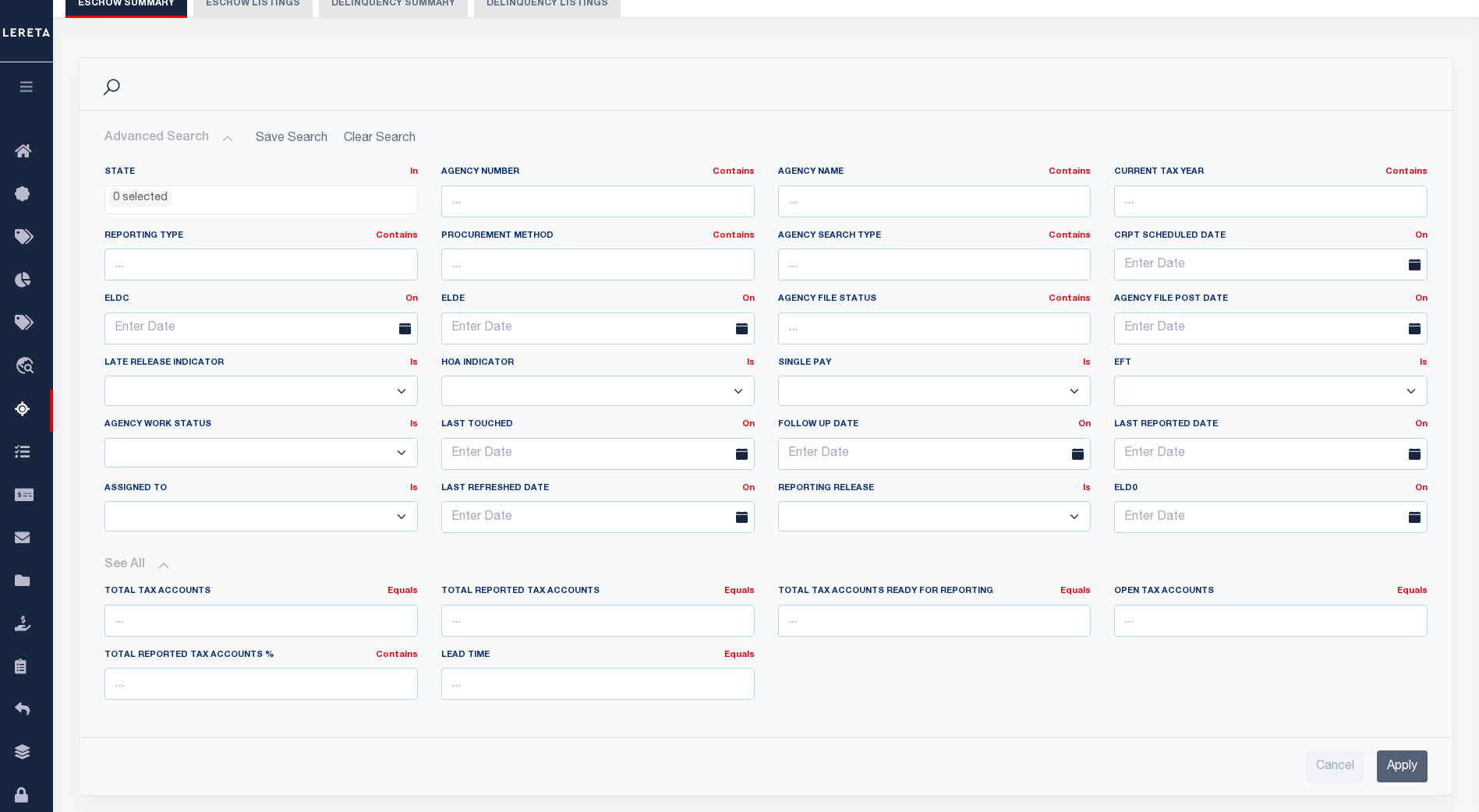
scroll to position [156, 0]
click at [403, 455] on select "New In Progress Pending Agency Follow-up Pending QC Ready for Release Prep for …" at bounding box center [261, 452] width 313 height 31
click at [647, 480] on div "Last Touched On On After Before Between" at bounding box center [598, 449] width 337 height 63
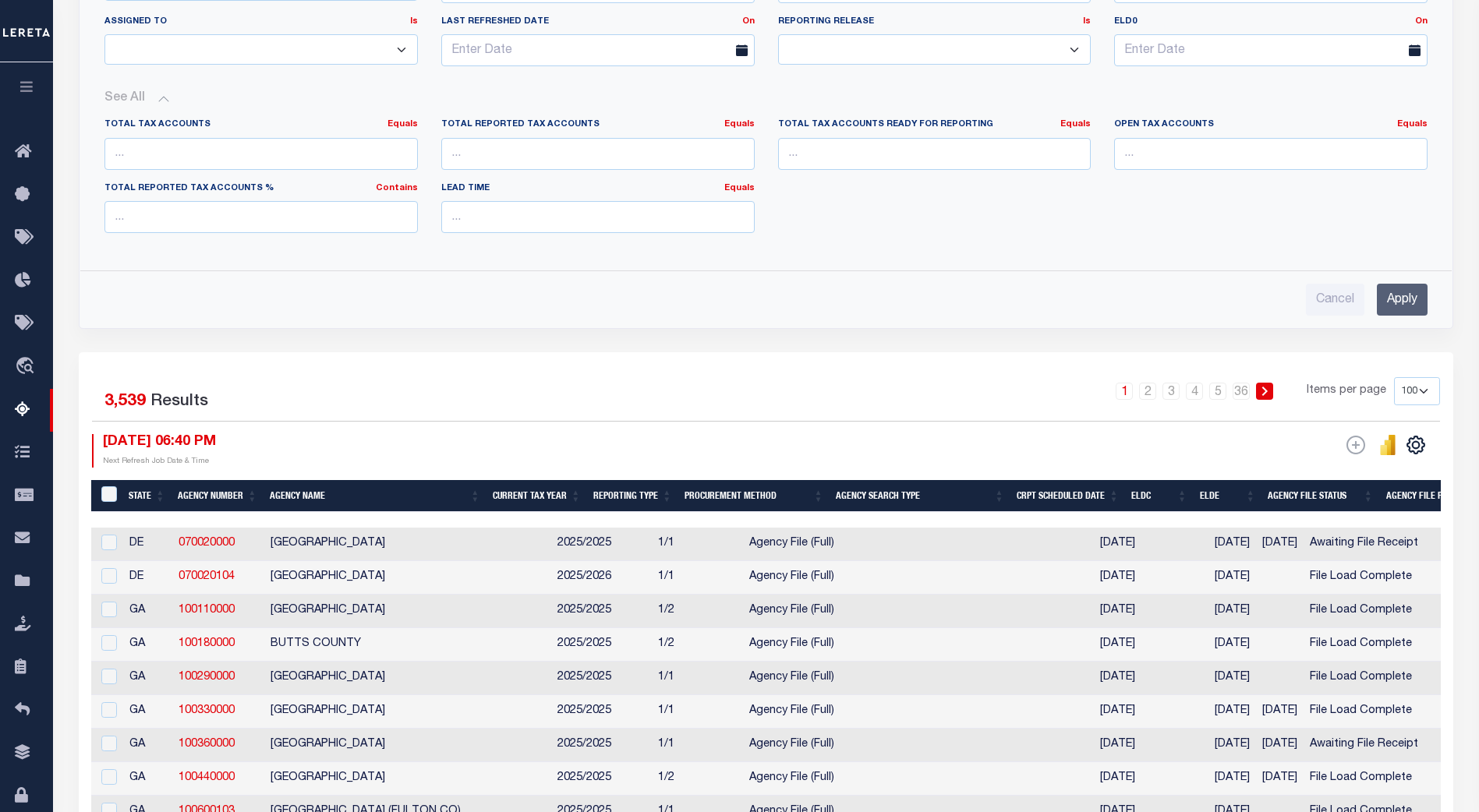
scroll to position [623, 0]
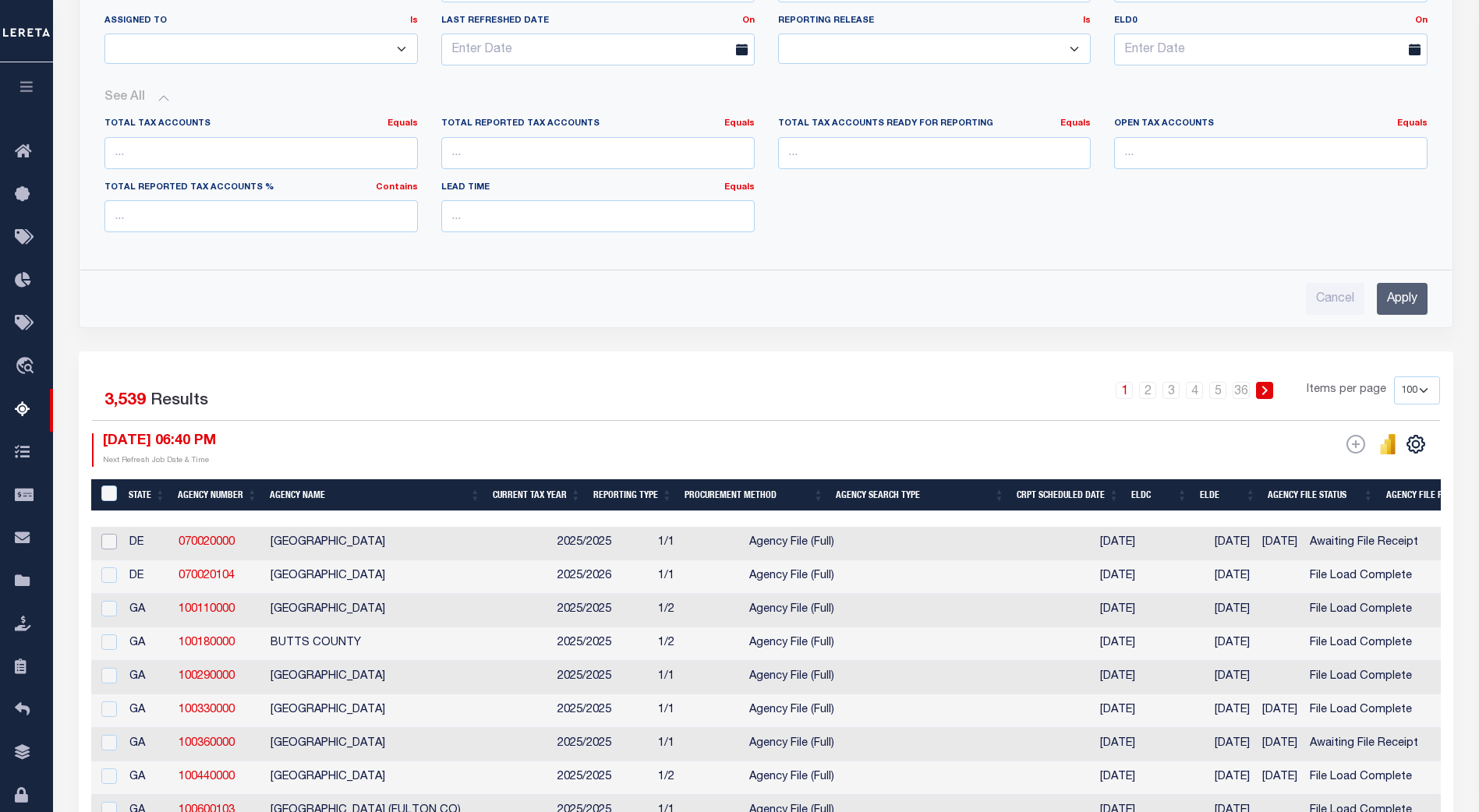
click at [107, 543] on input "checkbox" at bounding box center [109, 541] width 16 height 16
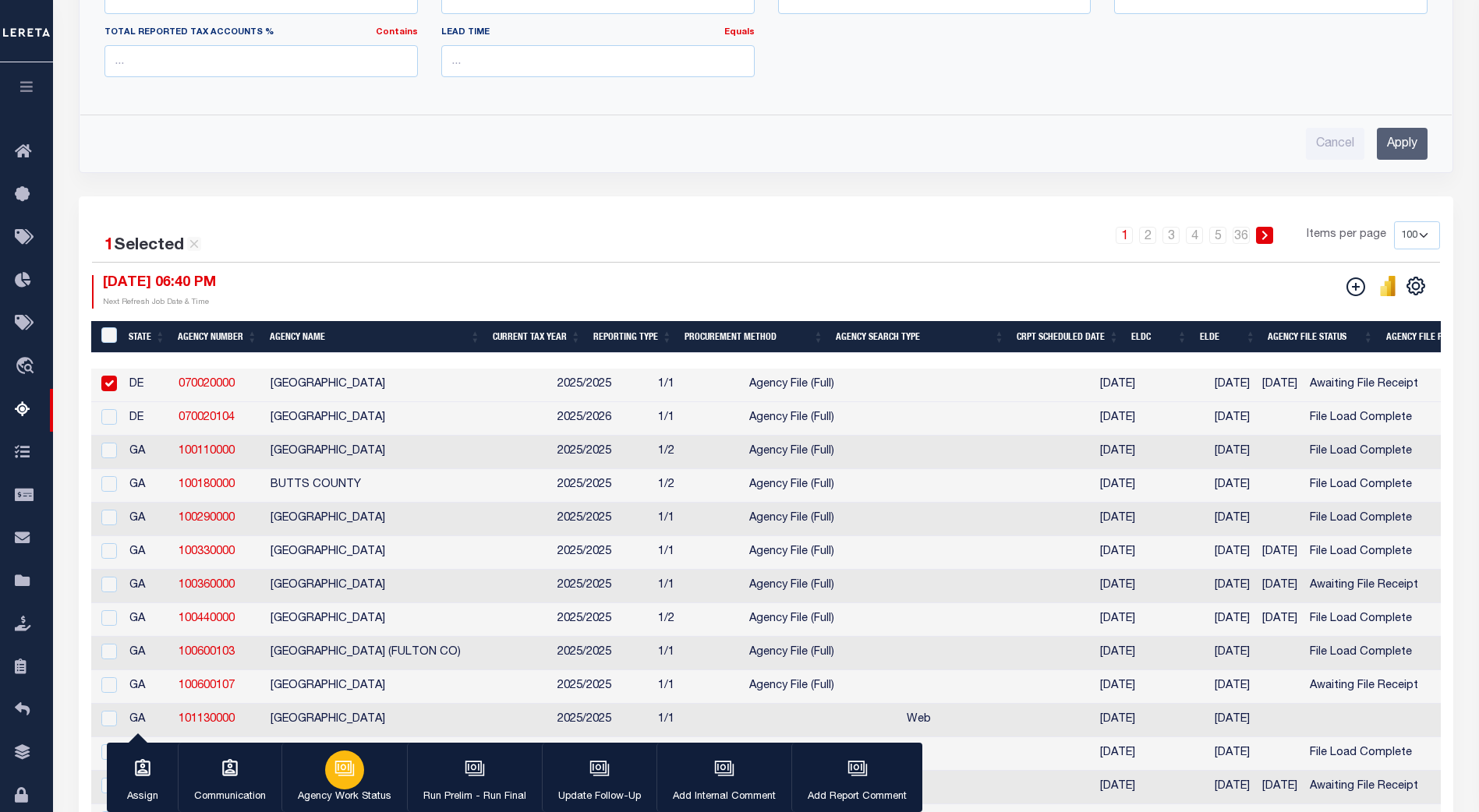
scroll to position [778, 0]
click at [344, 775] on icon "button" at bounding box center [346, 769] width 16 height 12
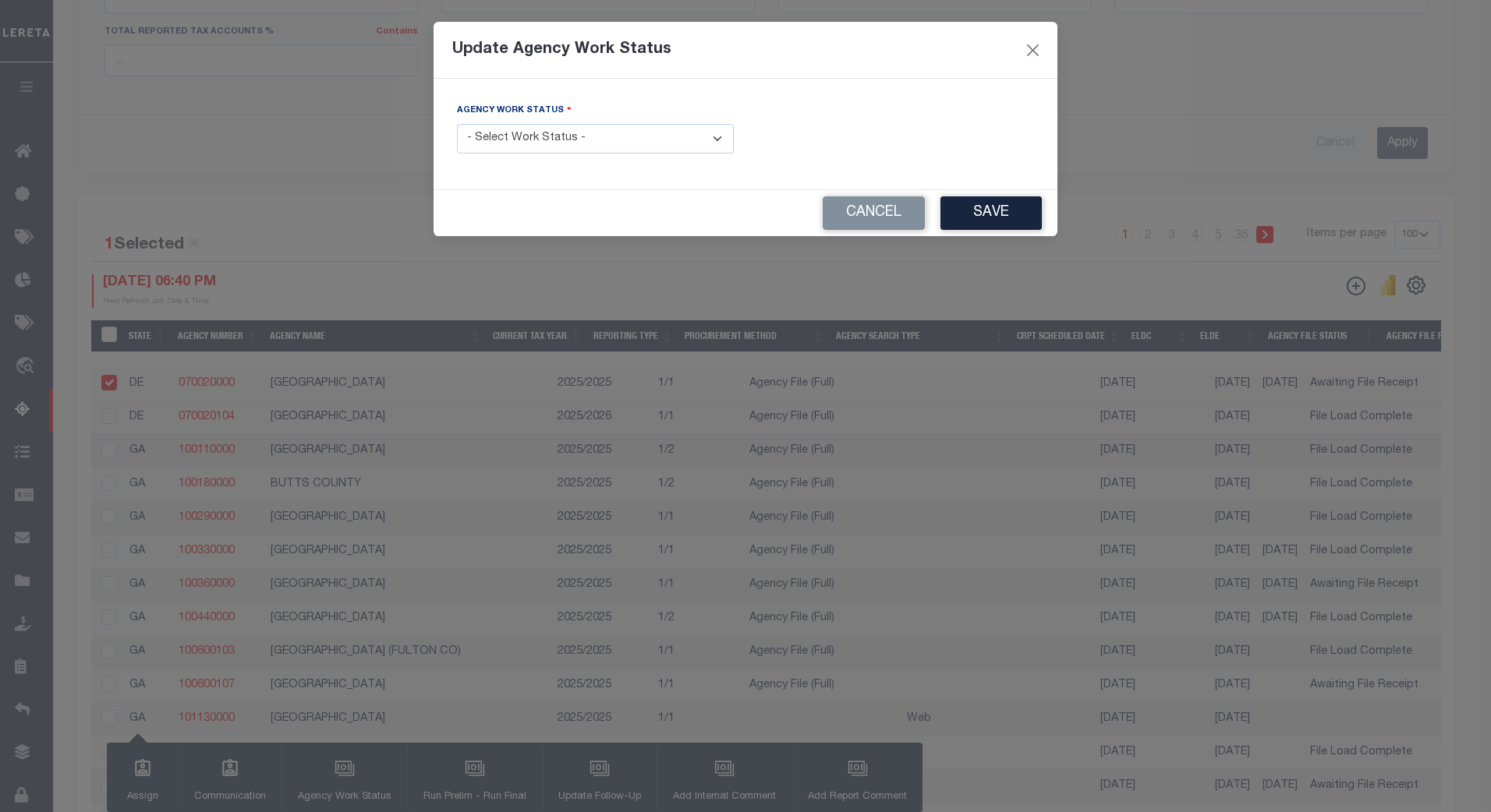
click at [713, 135] on select "- Select Work Status - New In Progress Pending Agency Follow-up Pending QC Read…" at bounding box center [595, 139] width 277 height 31
click at [1027, 45] on button "Close" at bounding box center [1033, 50] width 20 height 20
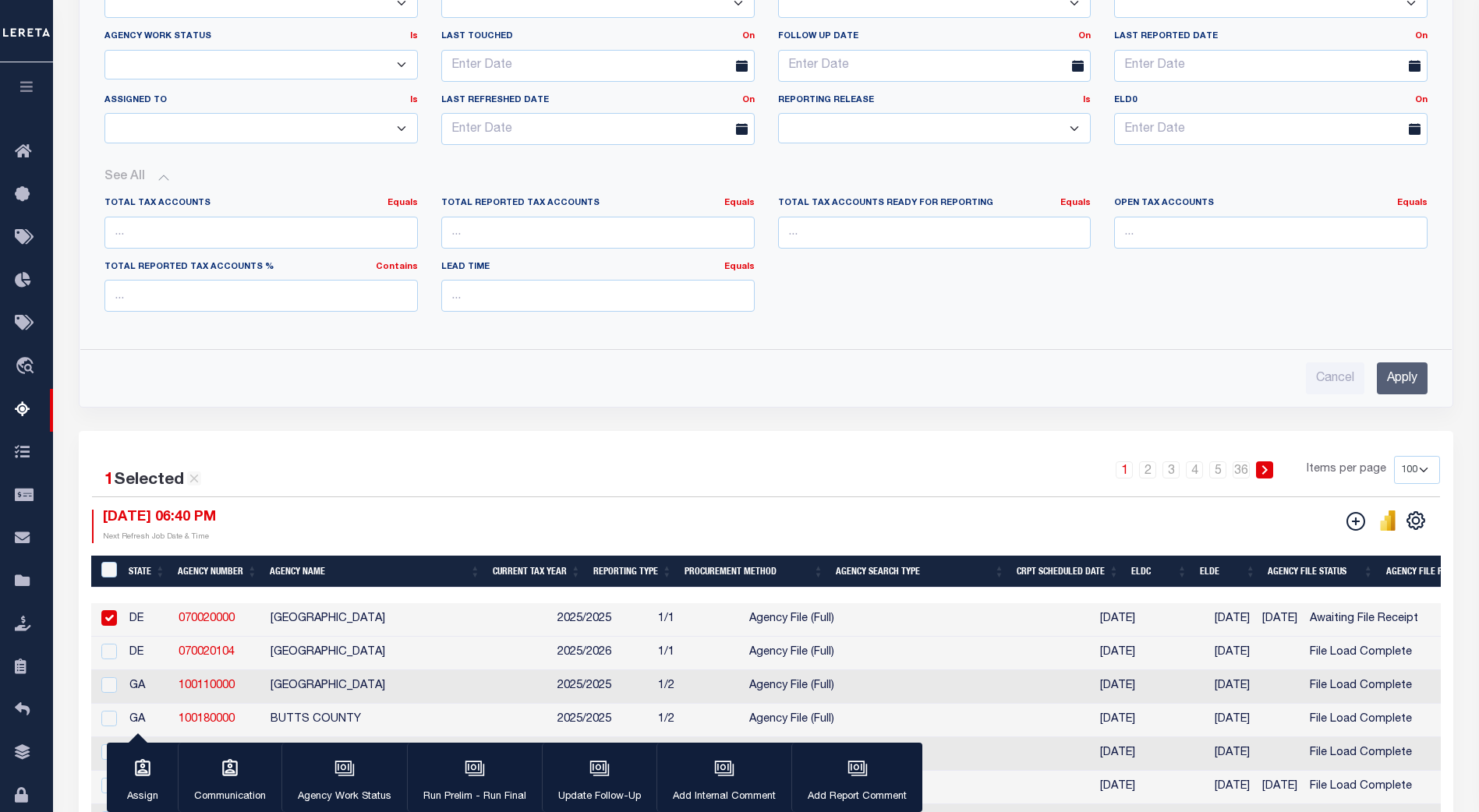
scroll to position [544, 0]
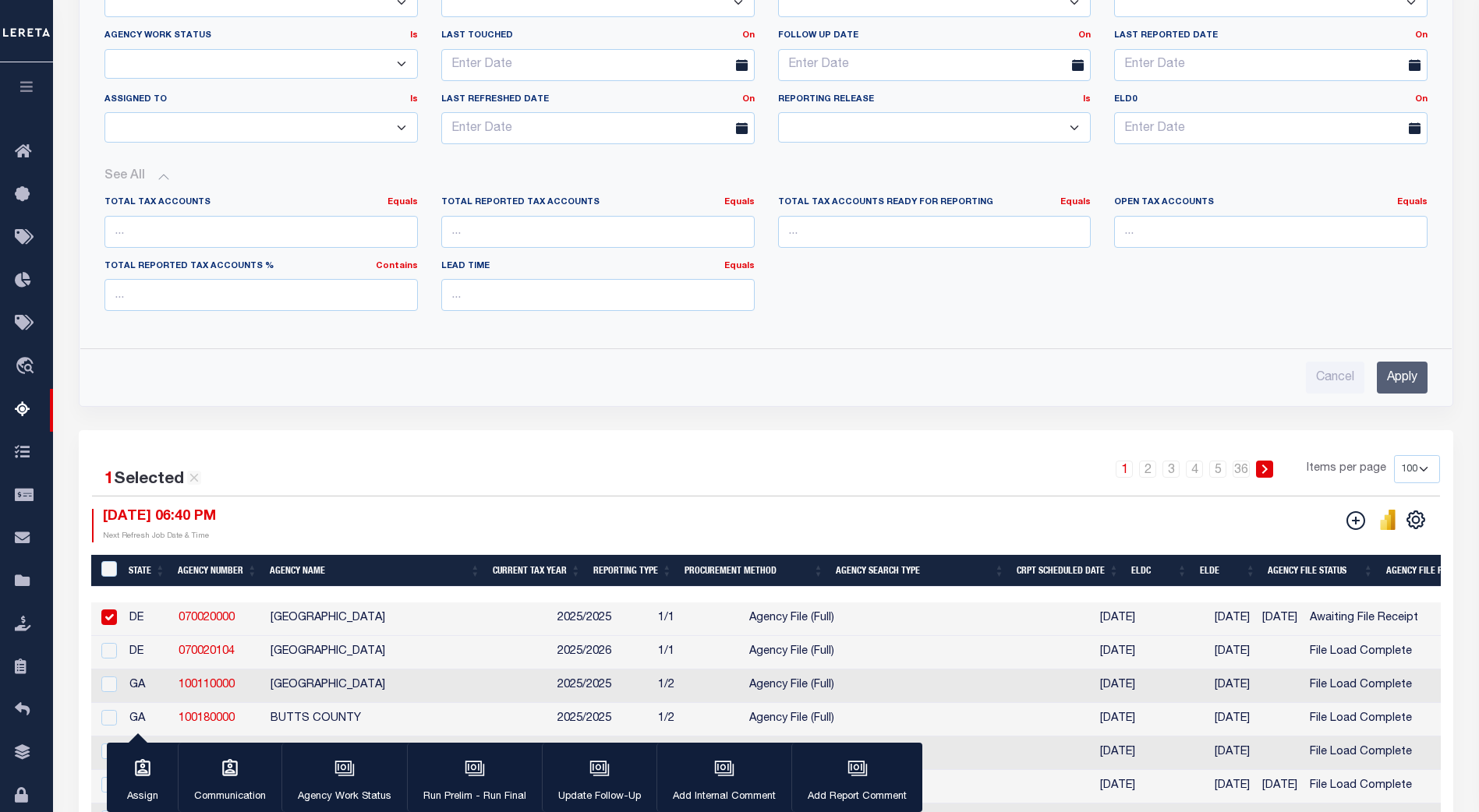
click at [110, 614] on input "checkbox" at bounding box center [109, 618] width 16 height 16
checkbox input "false"
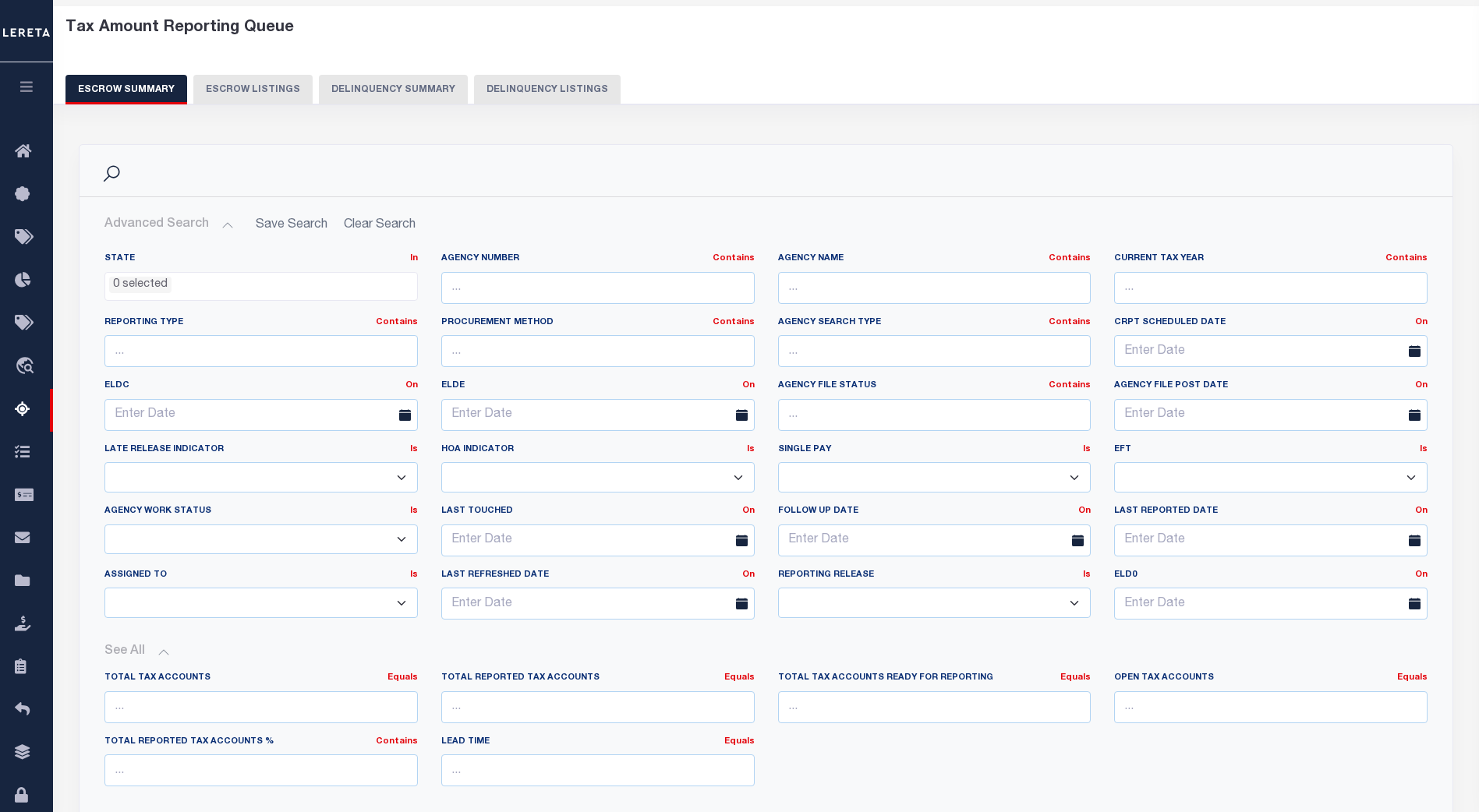
scroll to position [0, 0]
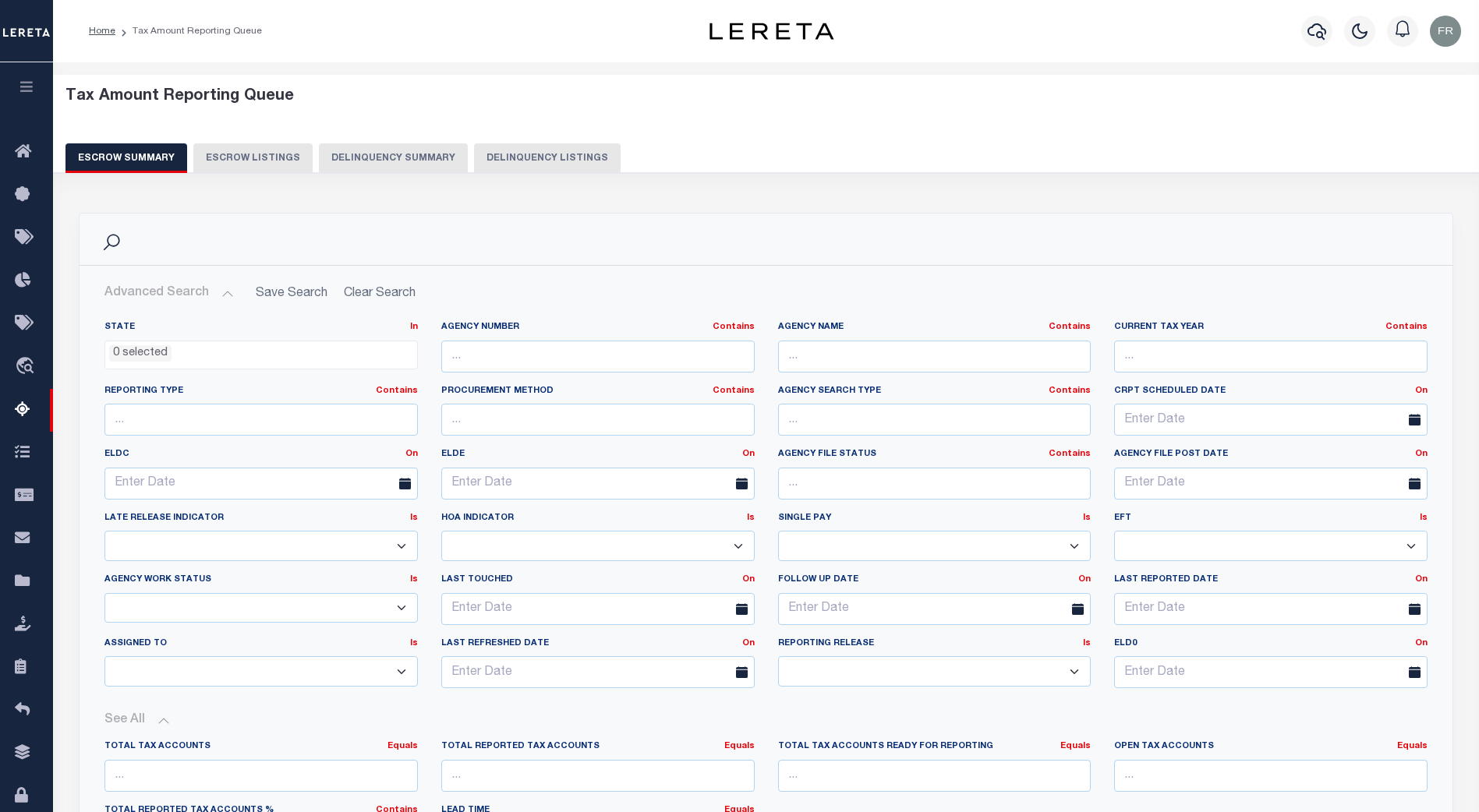
click at [261, 155] on button "Escrow Listings" at bounding box center [253, 159] width 119 height 30
select select "100"
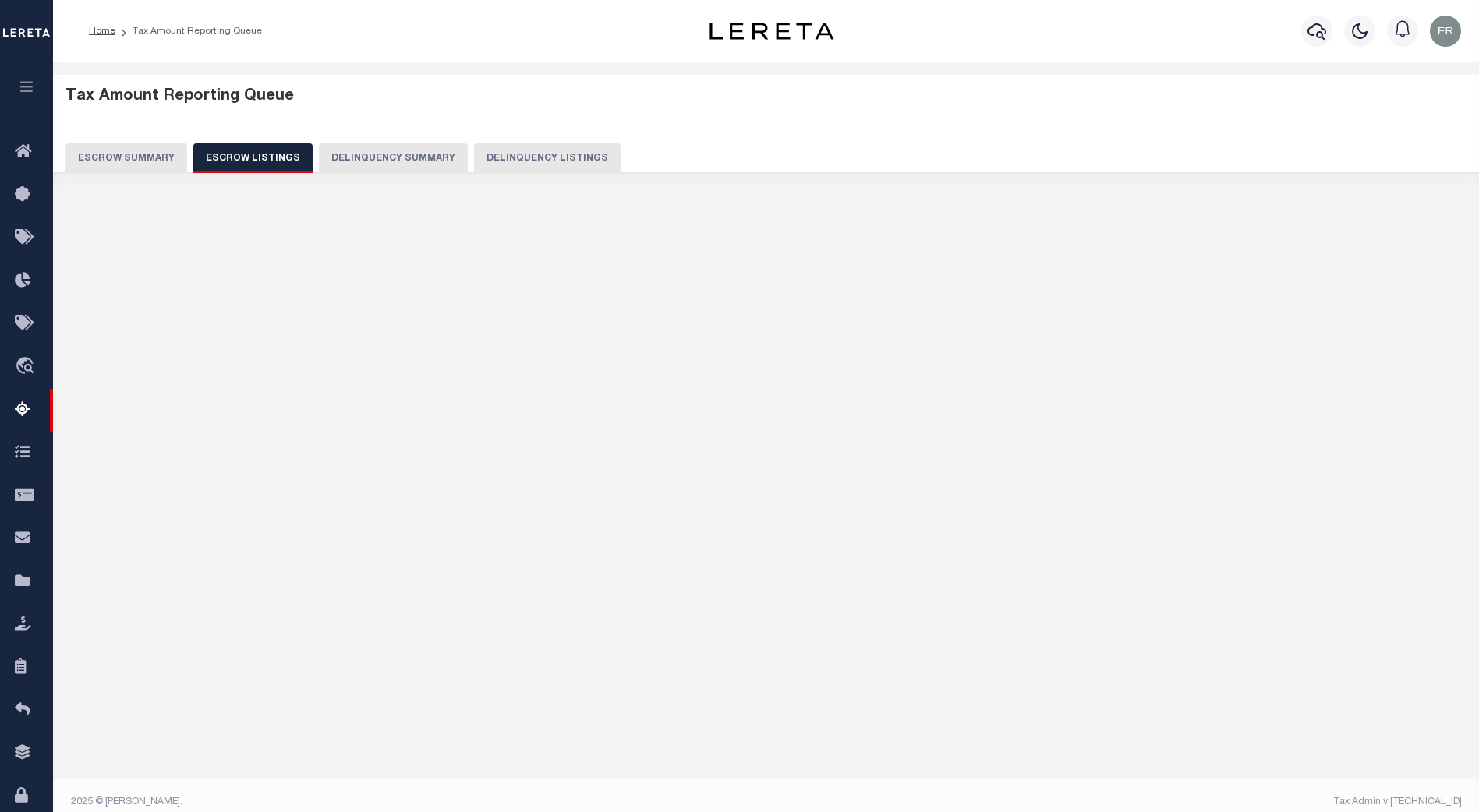
select select "100"
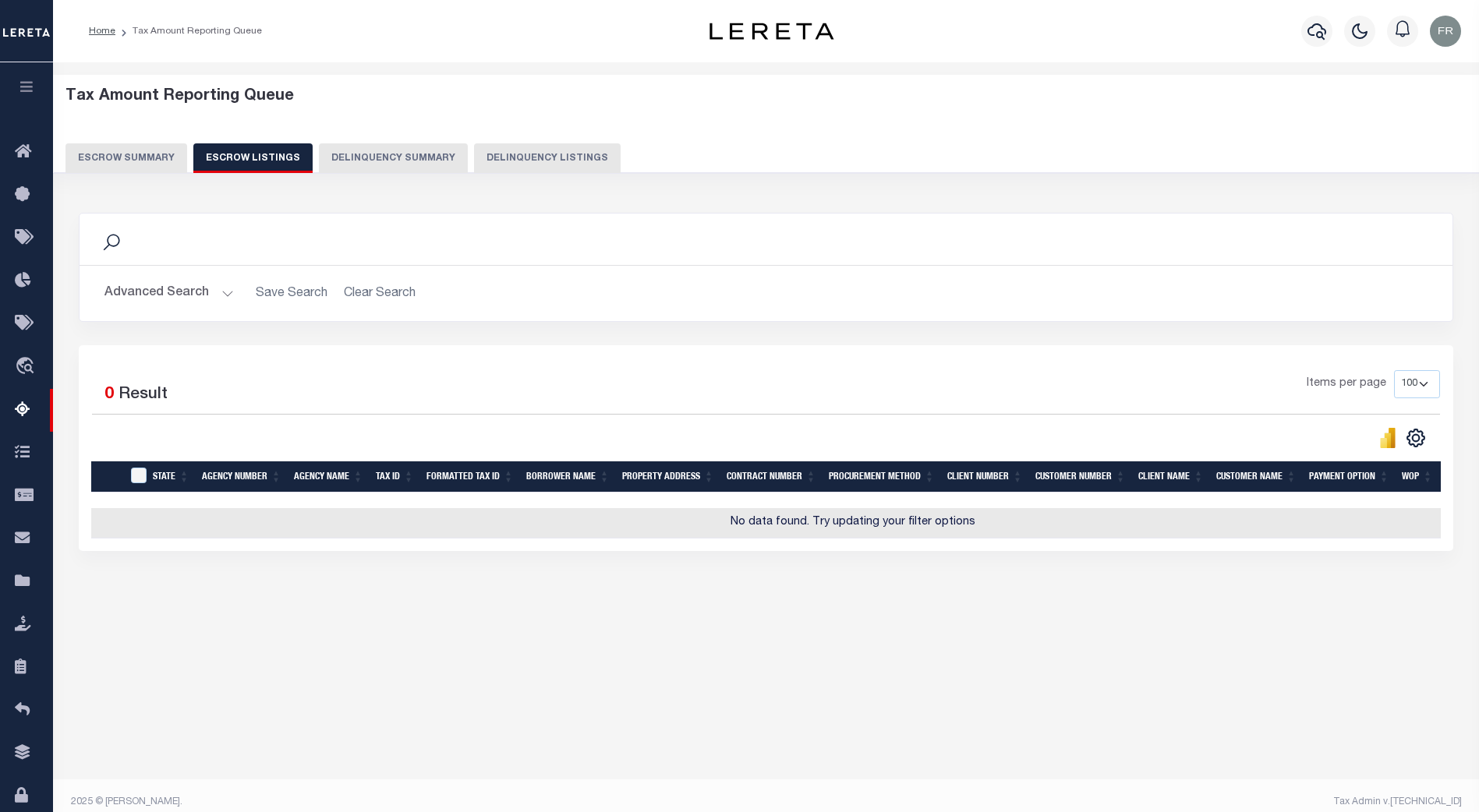
click at [397, 154] on button "Delinquency Summary" at bounding box center [393, 159] width 149 height 30
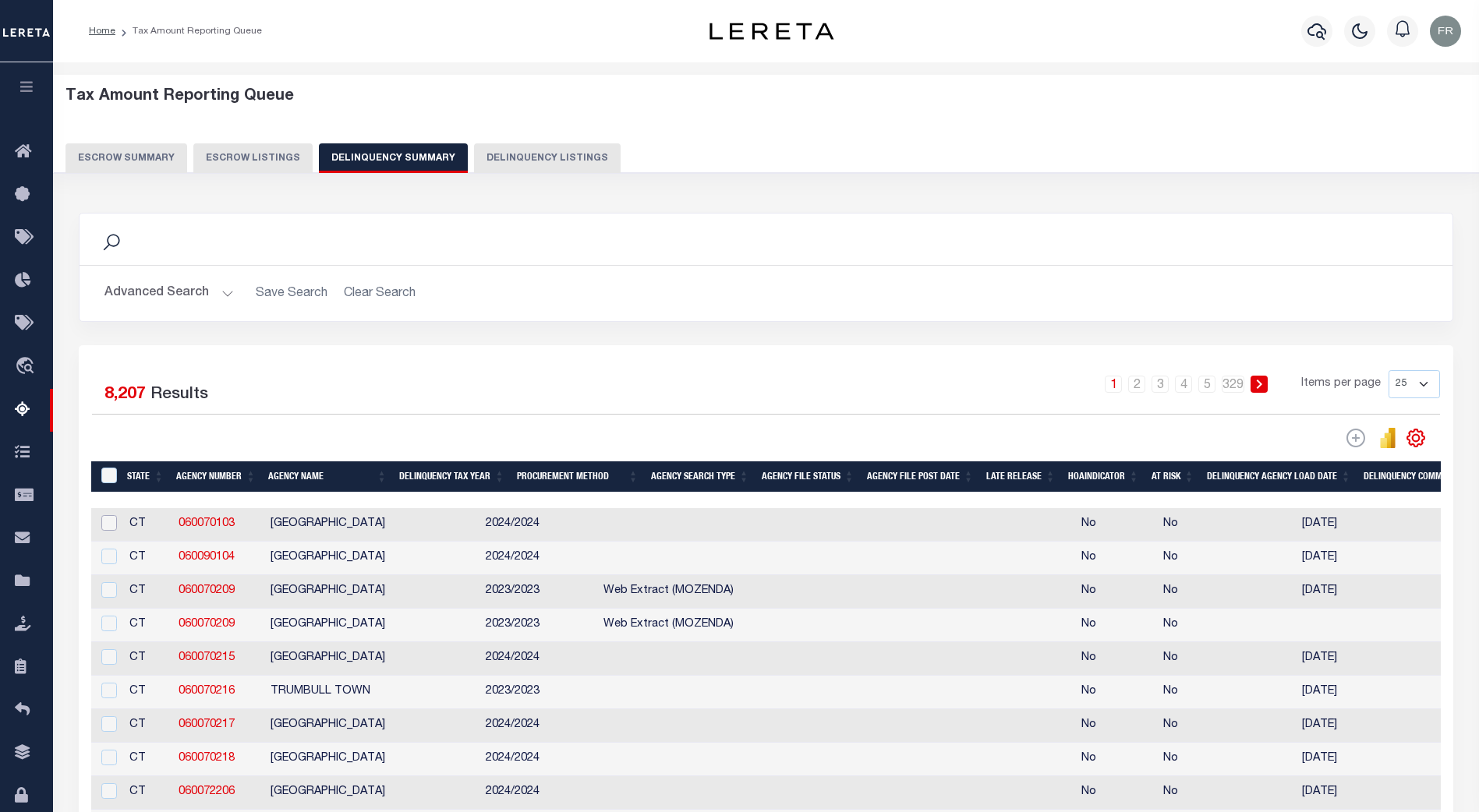
click at [101, 523] on input "checkbox" at bounding box center [109, 523] width 16 height 16
checkbox input "true"
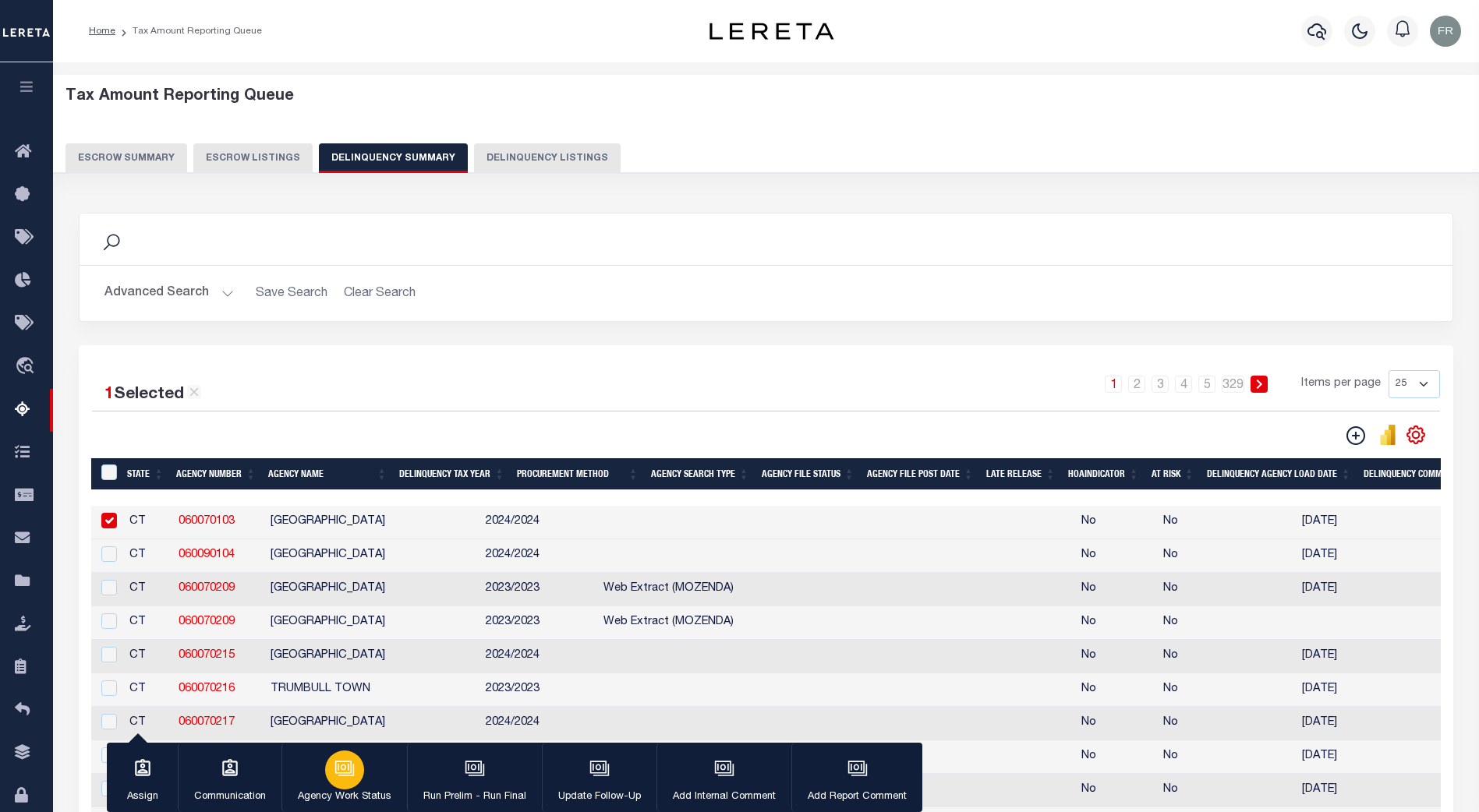
click at [339, 773] on icon "button" at bounding box center [343, 766] width 17 height 13
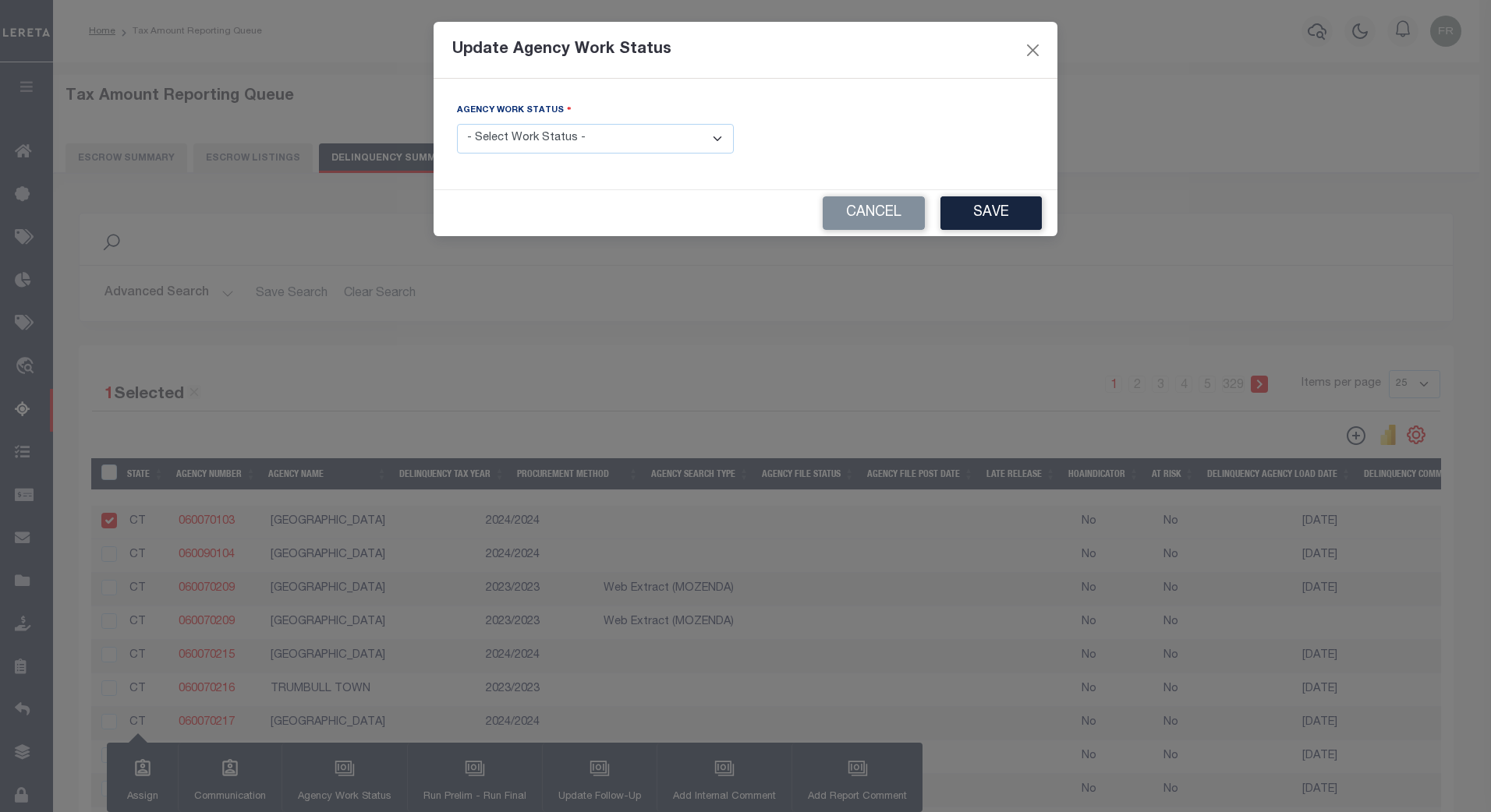
click at [712, 143] on select "- Select Work Status - In Progress Pending Agency Follow-up Pending QC Ready fo…" at bounding box center [595, 139] width 277 height 31
click at [772, 135] on div "Agency Work Status - Select Work Status - In Progress Pending Agency Follow-up …" at bounding box center [745, 134] width 600 height 63
click at [1027, 50] on button "Close" at bounding box center [1033, 50] width 20 height 20
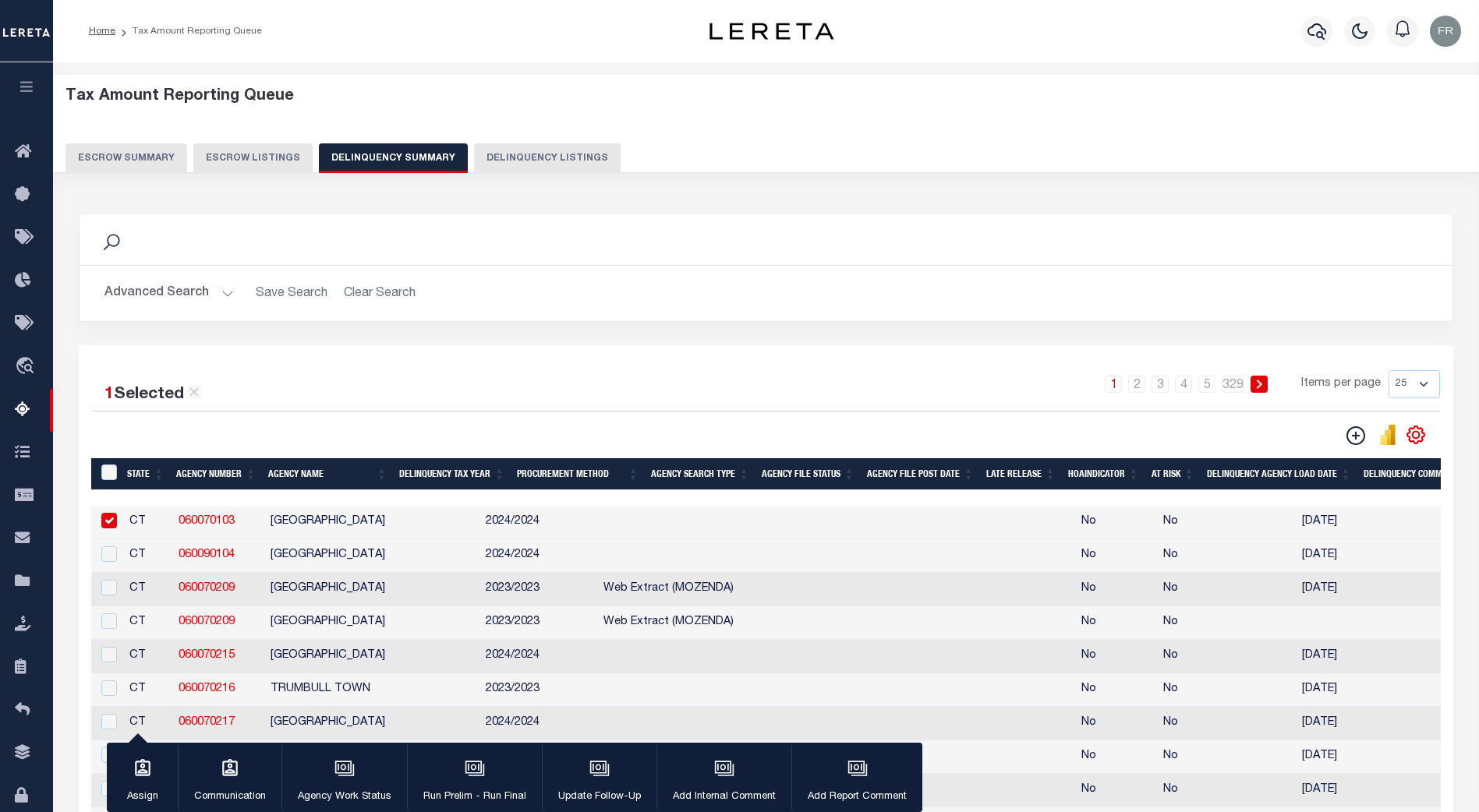
click at [512, 158] on button "Delinquency Listings" at bounding box center [548, 159] width 147 height 30
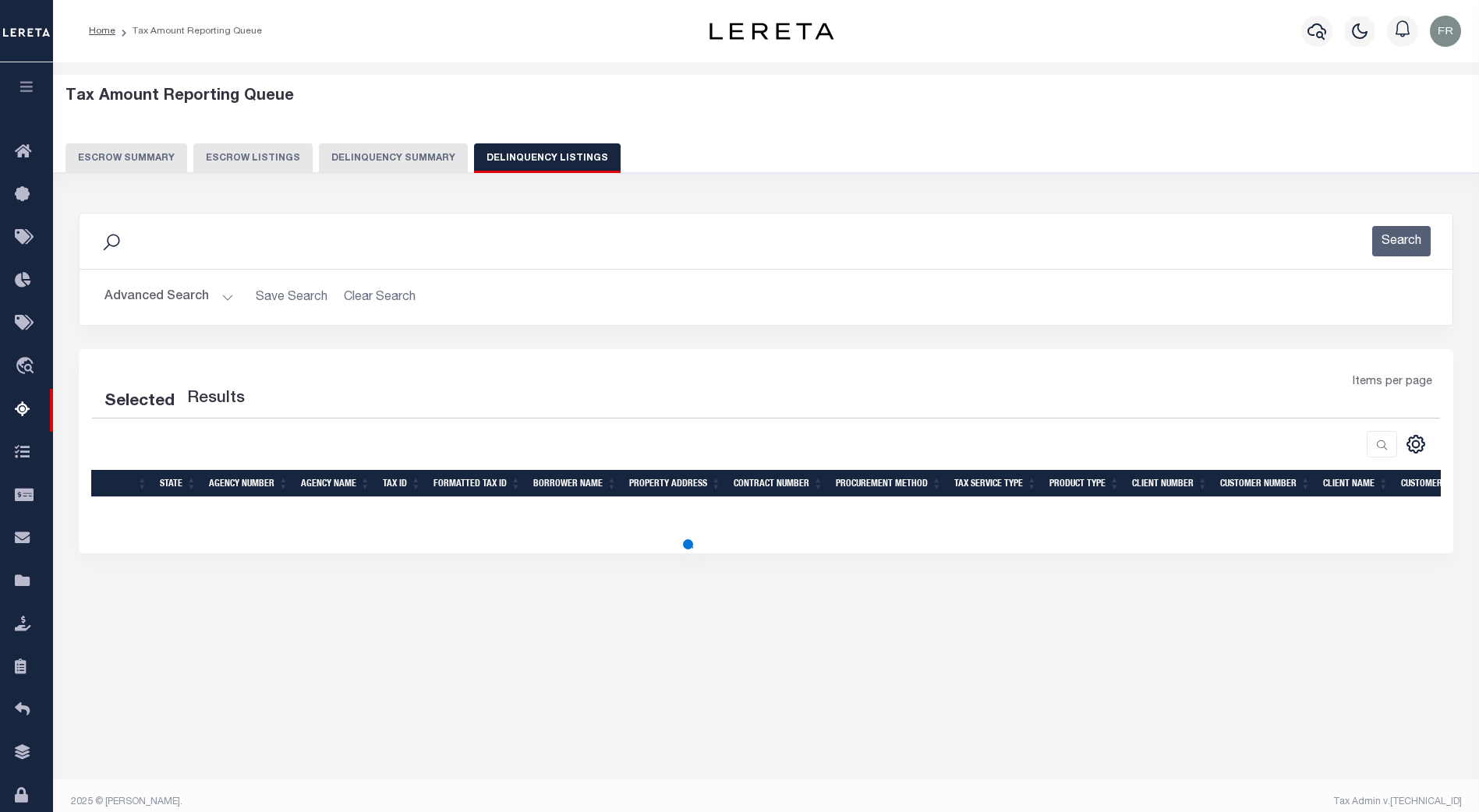
select select "100"
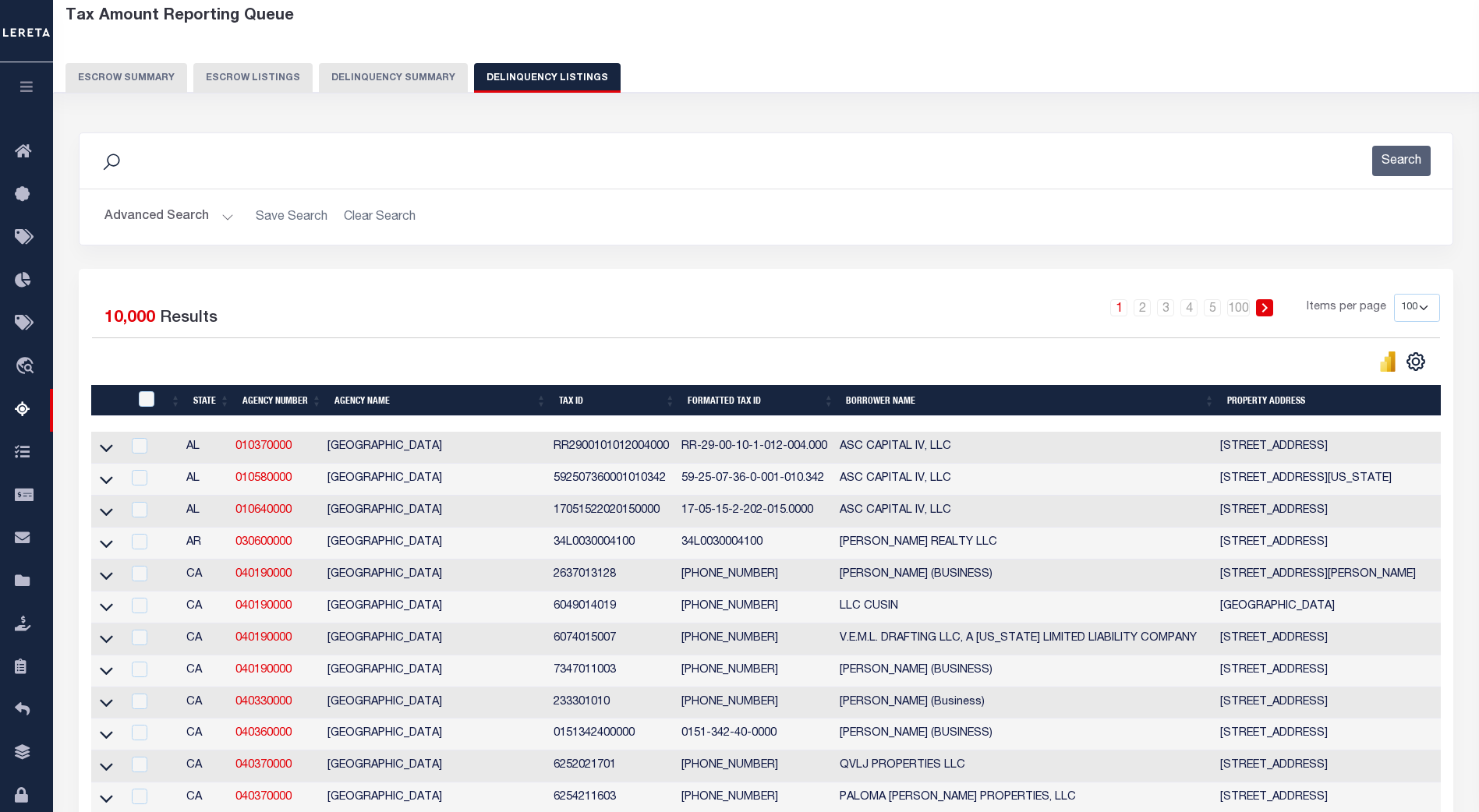
scroll to position [78, 0]
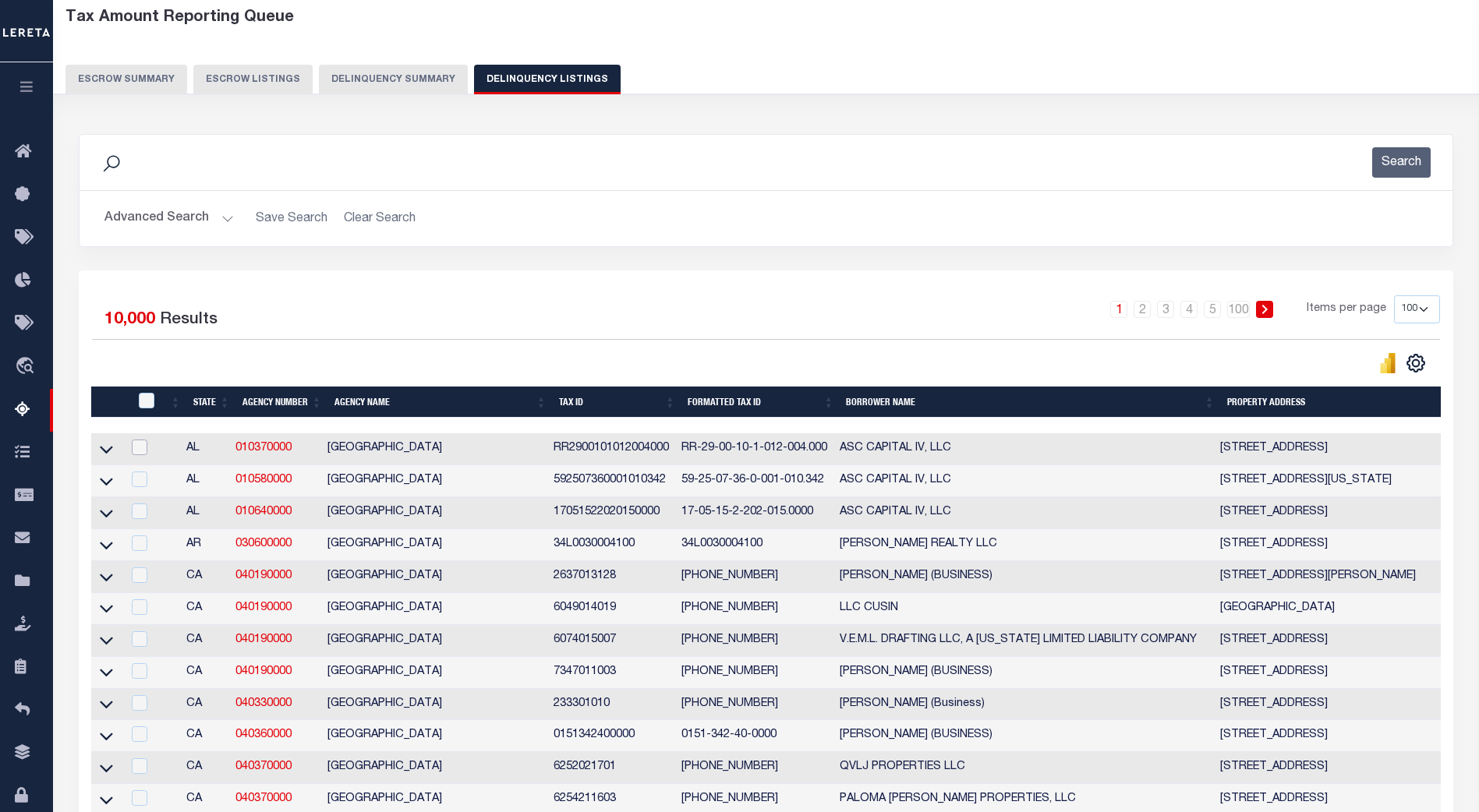
click at [133, 453] on input "checkbox" at bounding box center [140, 447] width 16 height 16
checkbox input "true"
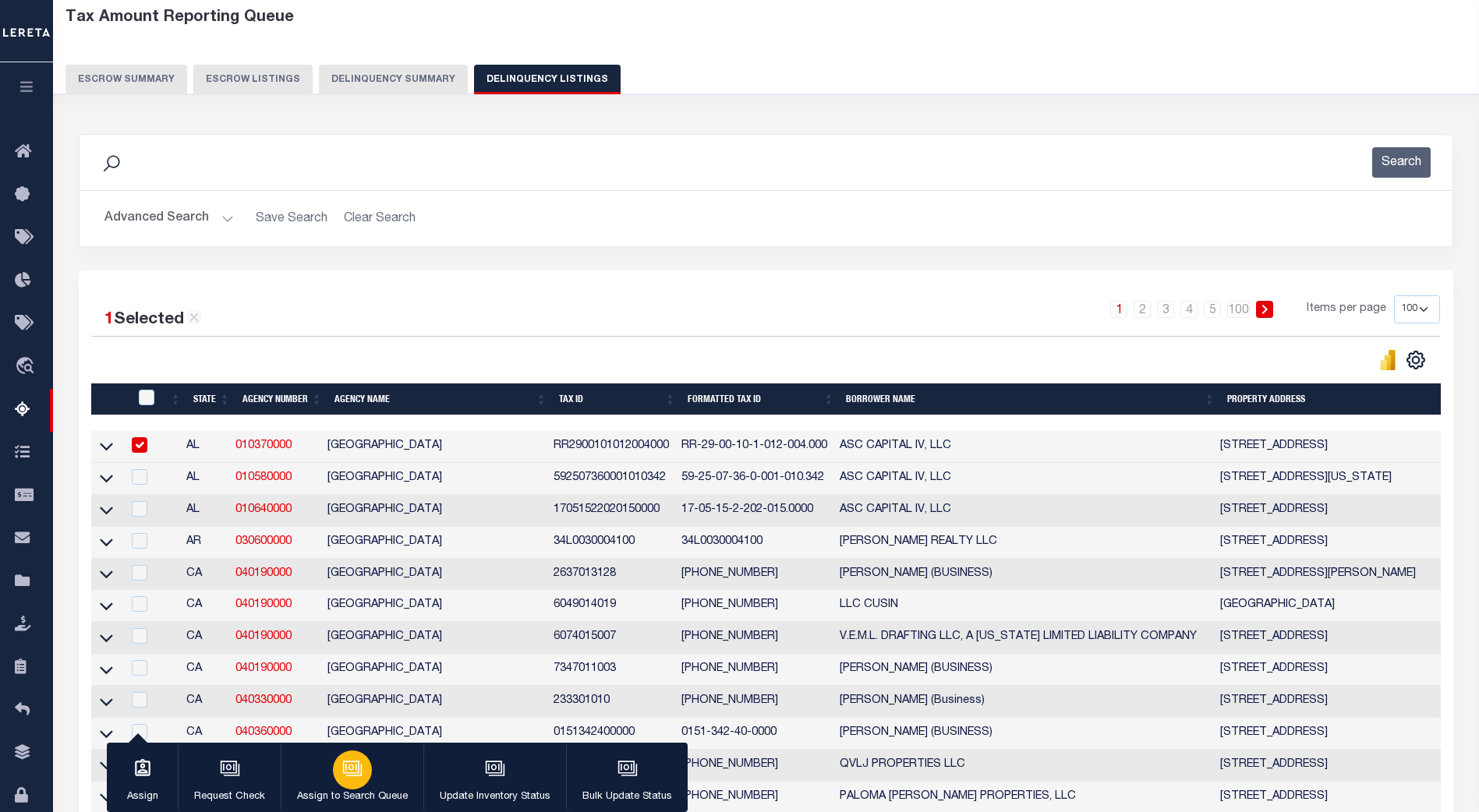
click at [344, 776] on icon "button" at bounding box center [352, 768] width 20 height 20
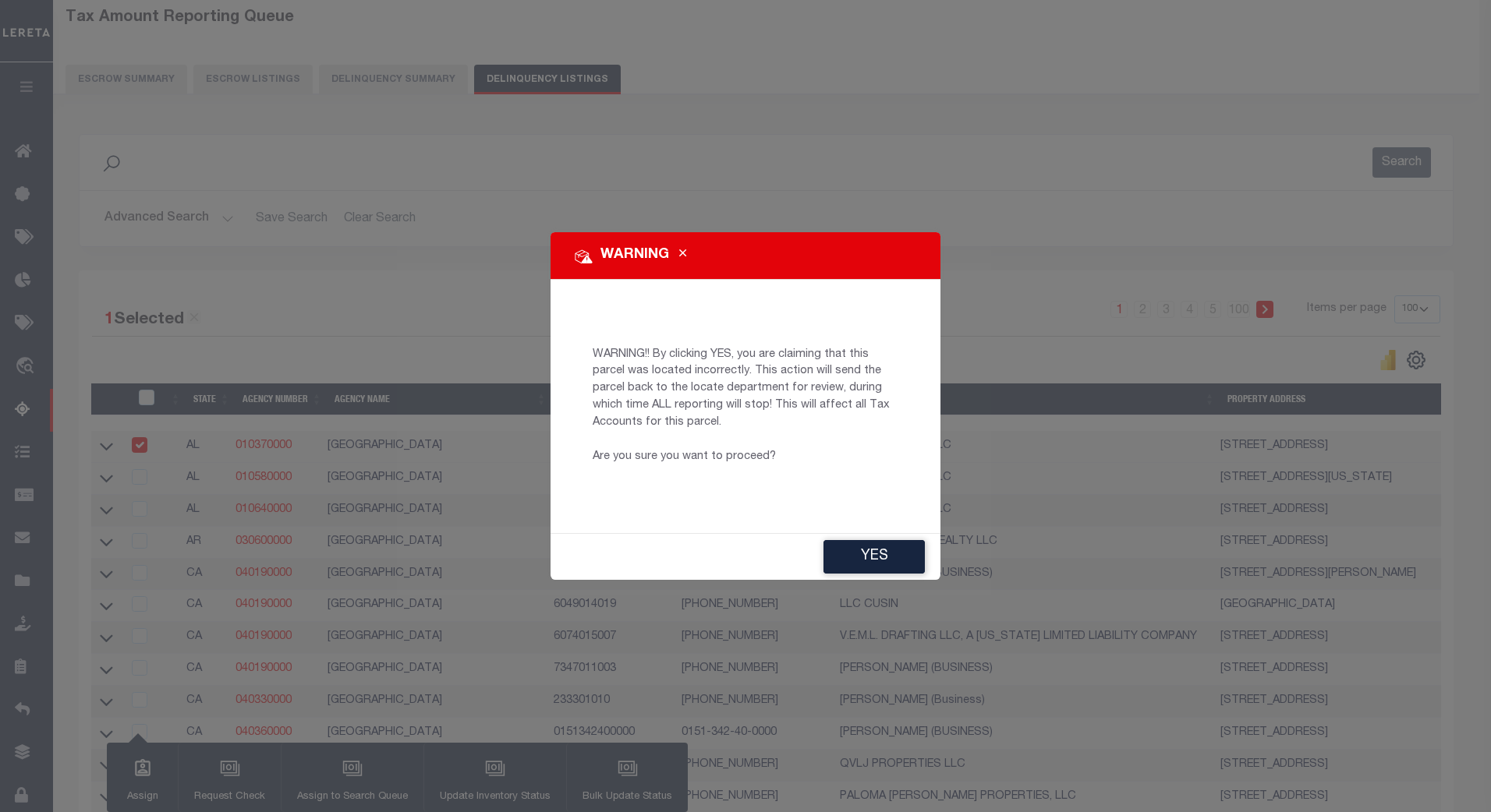
click at [399, 354] on div "WARNING WARNING!! By clicking YES, you are claiming that this parcel was locate…" at bounding box center [745, 406] width 1491 height 812
click at [685, 255] on icon "Close" at bounding box center [683, 254] width 7 height 12
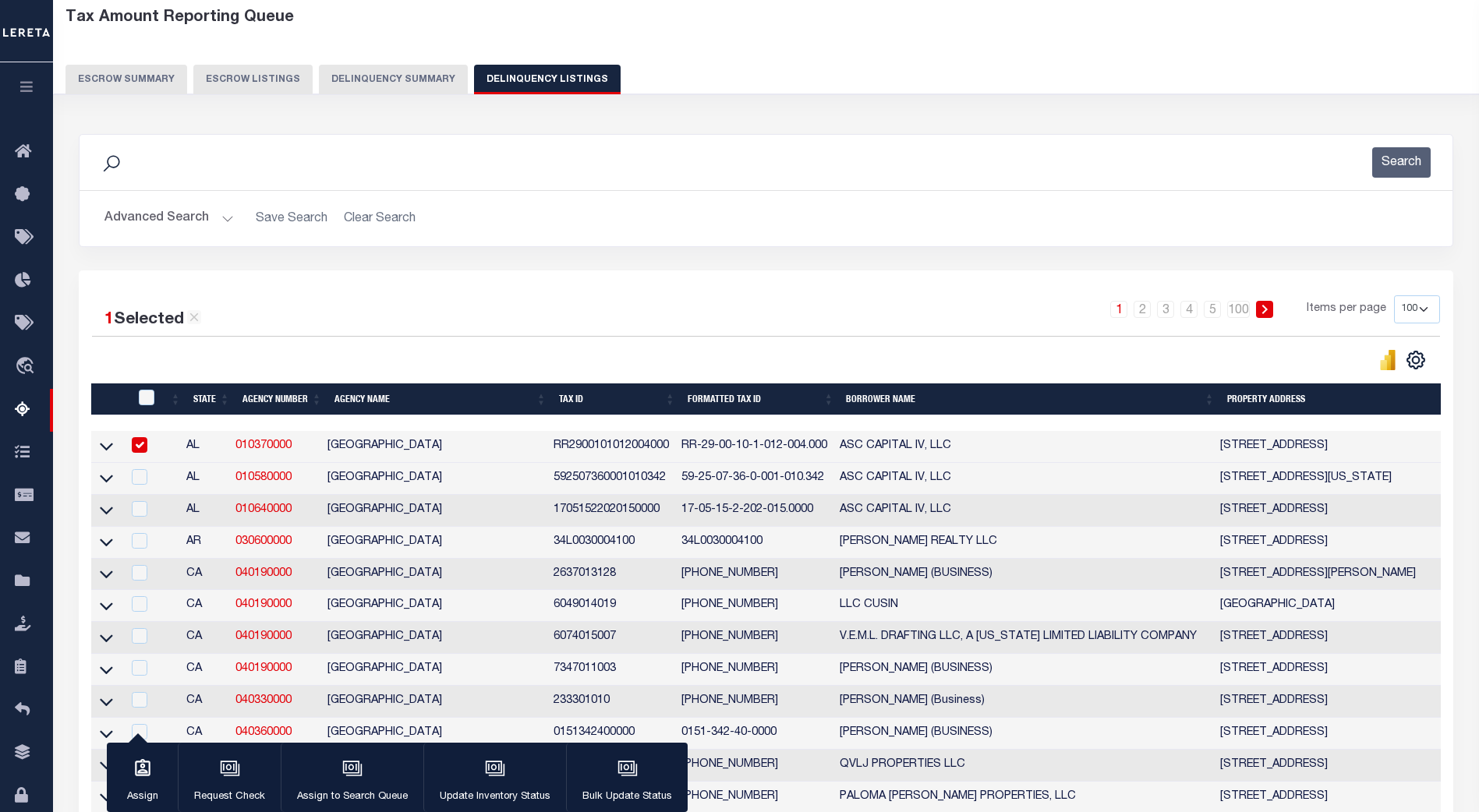
click at [596, 303] on div "1 2 3 4 5 … 100 Items per page 10 25 50 100 500" at bounding box center [937, 315] width 1005 height 41
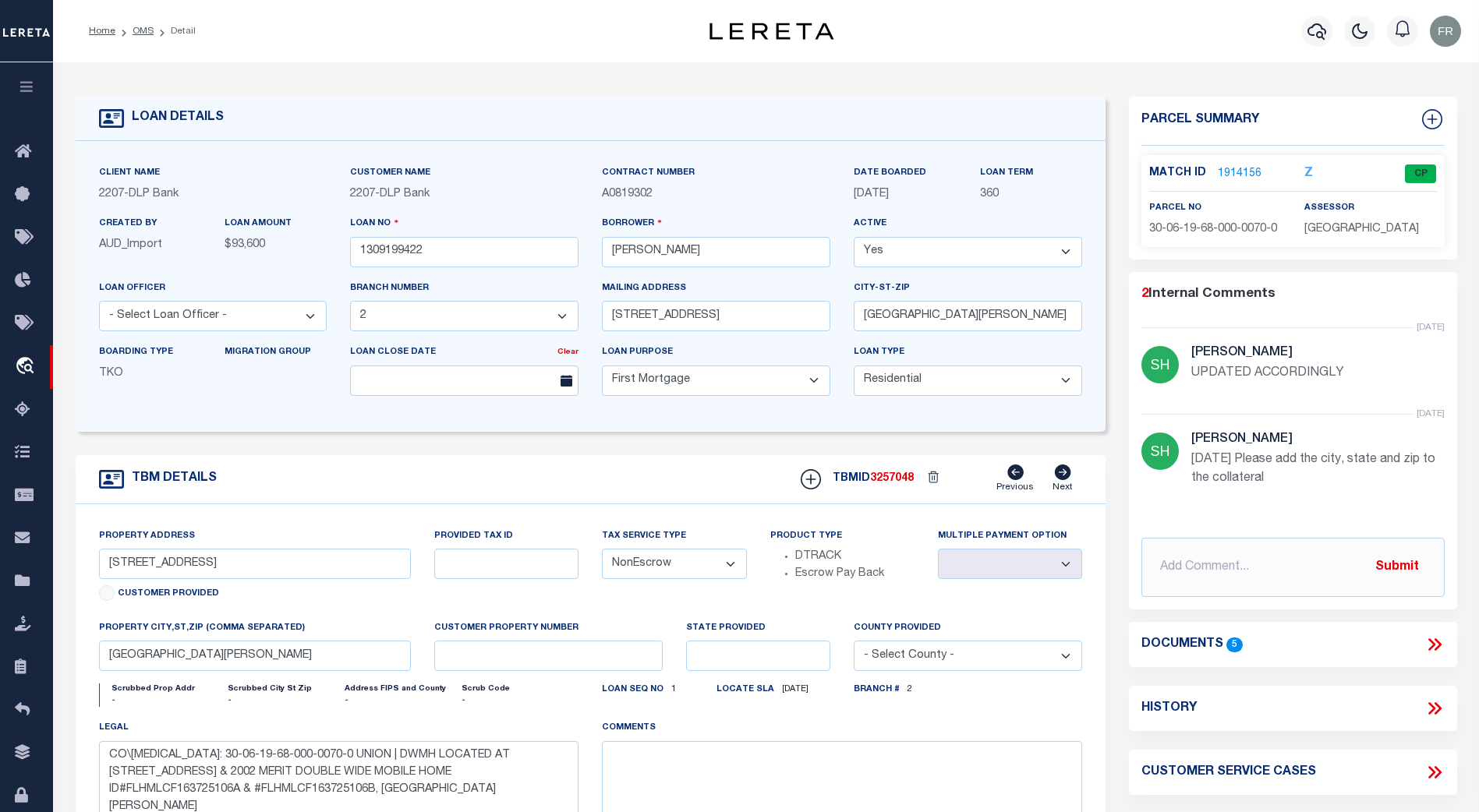
select select "16877"
select select "10"
select select "NonEscrow"
